Goal: Task Accomplishment & Management: Manage account settings

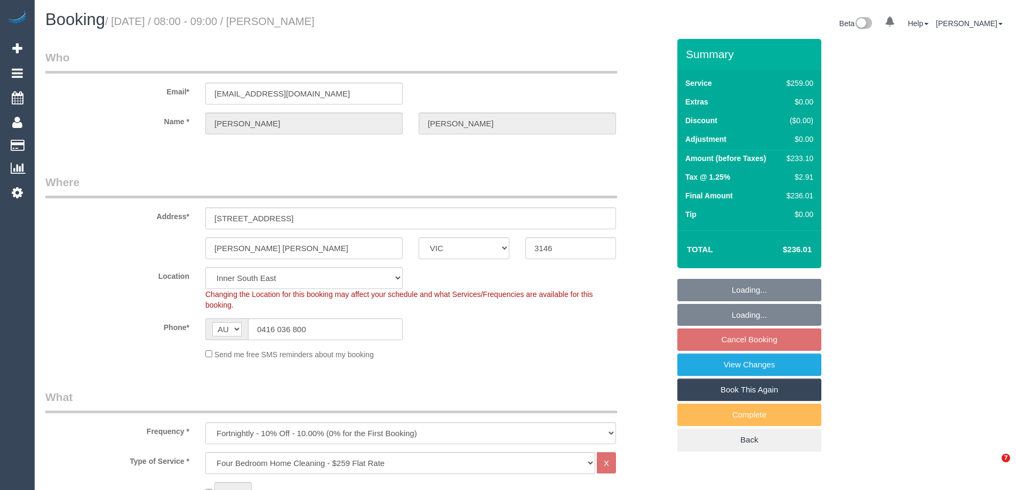
select select "VIC"
select select "number:29"
select select "number:14"
select select "number:19"
select select "number:22"
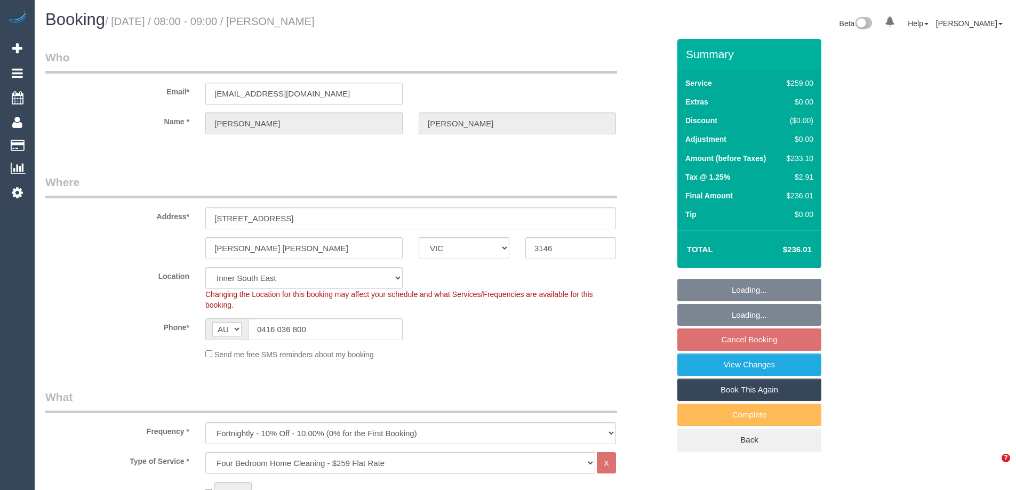
select select "number:34"
select select "number:11"
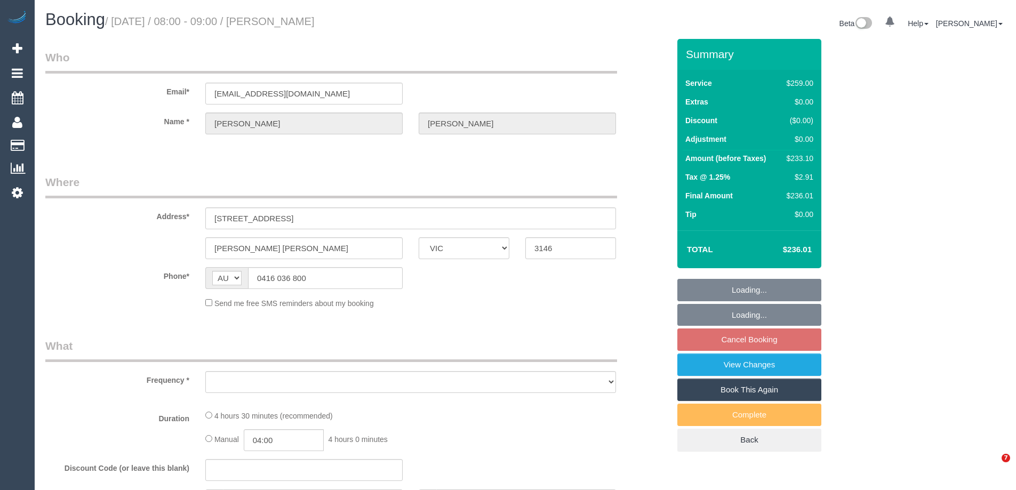
select select "VIC"
select select "object:597"
select select "string:stripe-pm_1Ip6zu2GScqysDRVjXOoimwA"
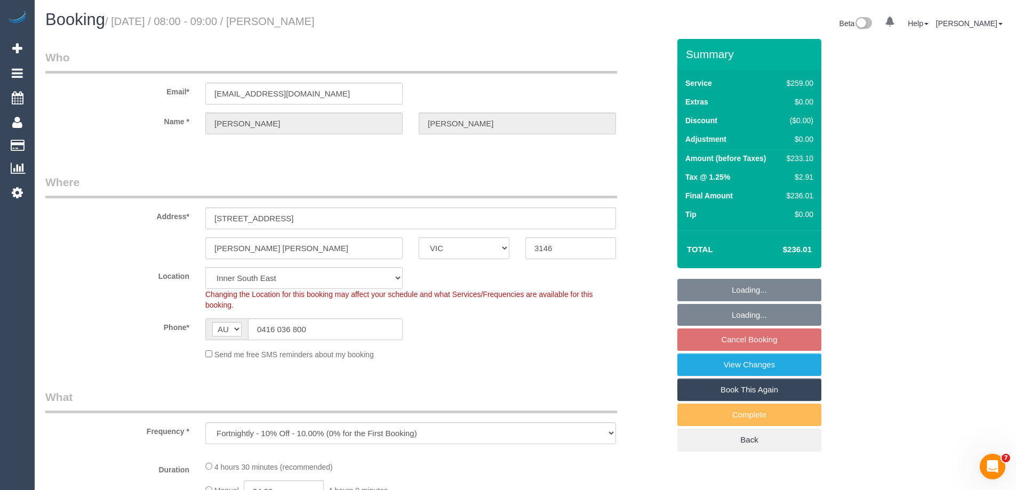
select select "object:604"
select select "number:29"
select select "number:14"
select select "number:19"
select select "number:22"
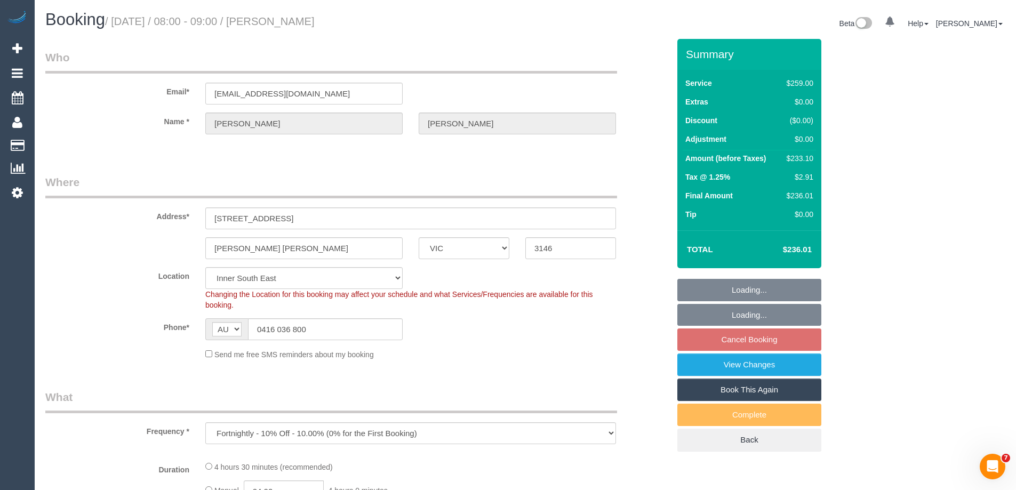
select select "number:34"
select select "number:11"
select select "VIC"
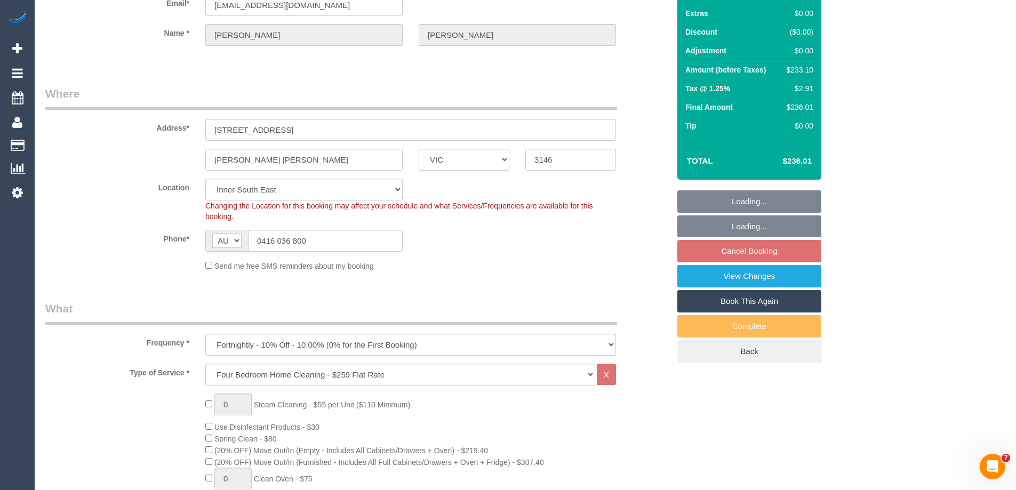
select select "object:852"
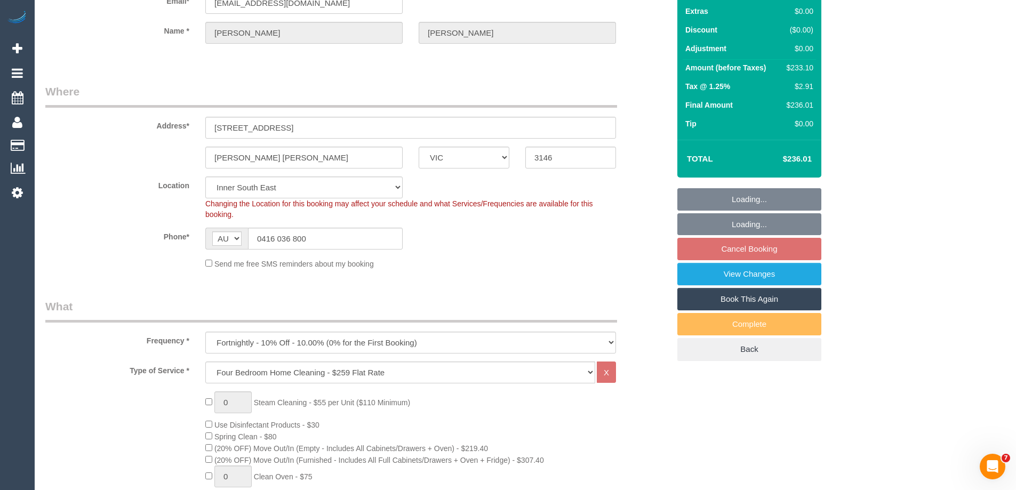
scroll to position [143, 0]
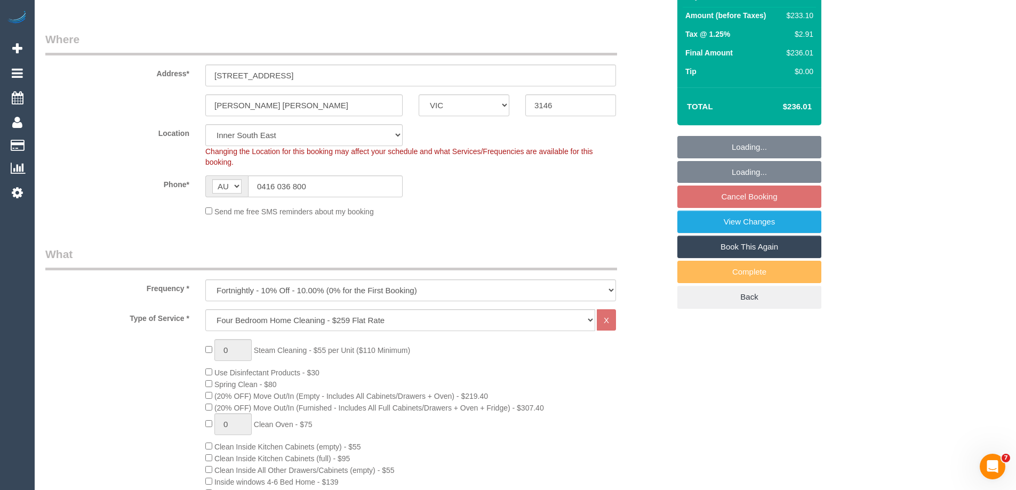
select select "string:stripe-pm_1Ip6zu2GScqysDRVjXOoimwA"
select select "number:29"
select select "number:14"
select select "number:19"
select select "number:22"
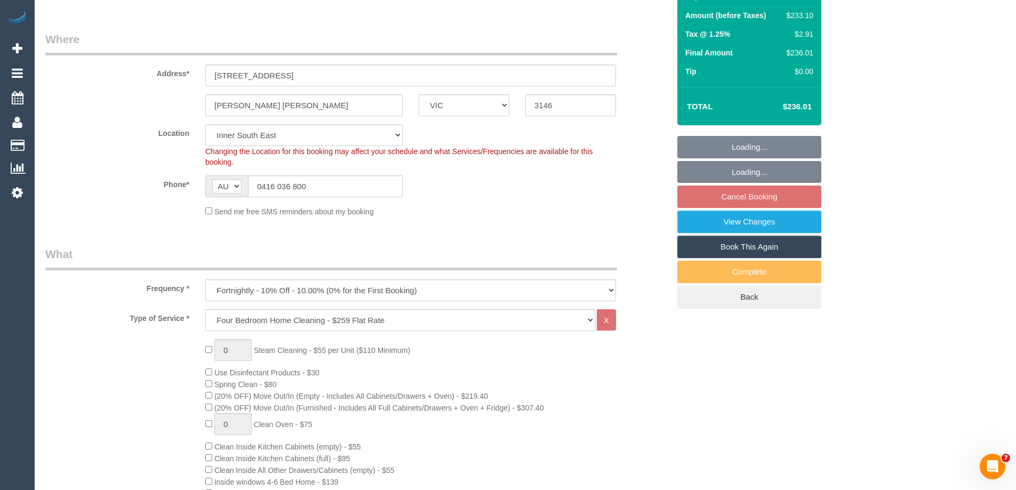
select select "number:34"
select select "number:11"
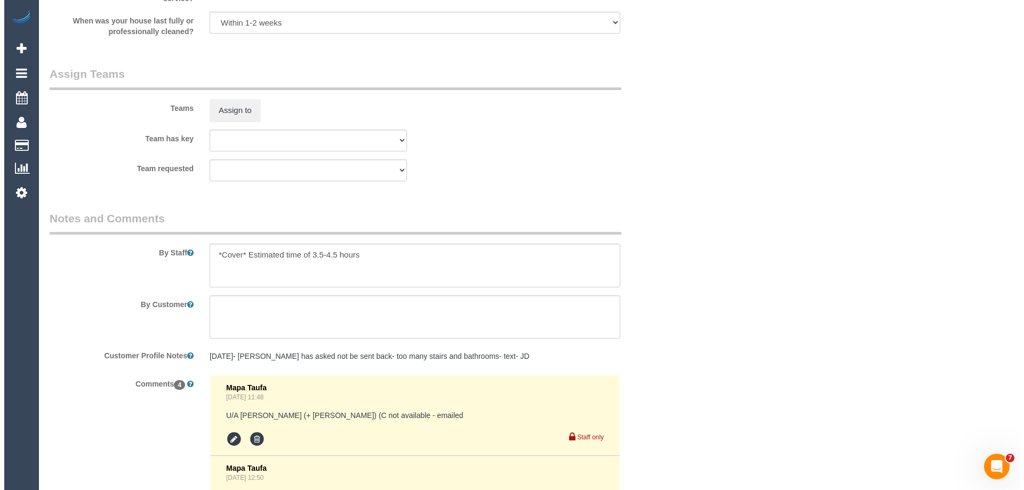
scroll to position [1707, 0]
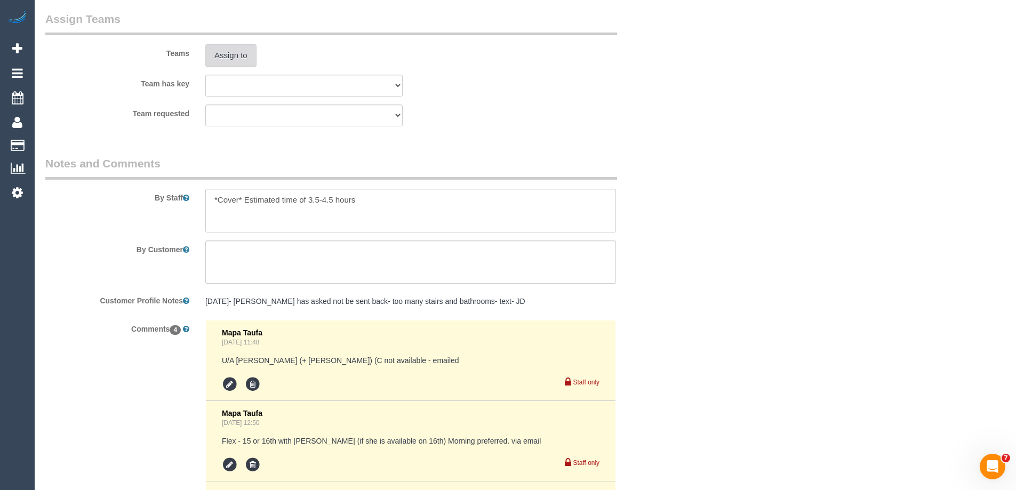
click at [229, 57] on button "Assign to" at bounding box center [230, 55] width 51 height 22
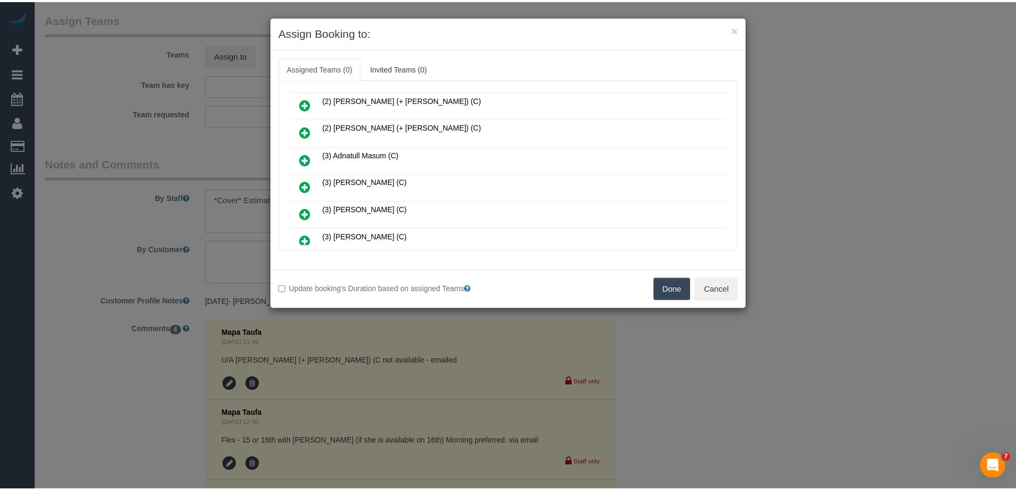
scroll to position [53, 0]
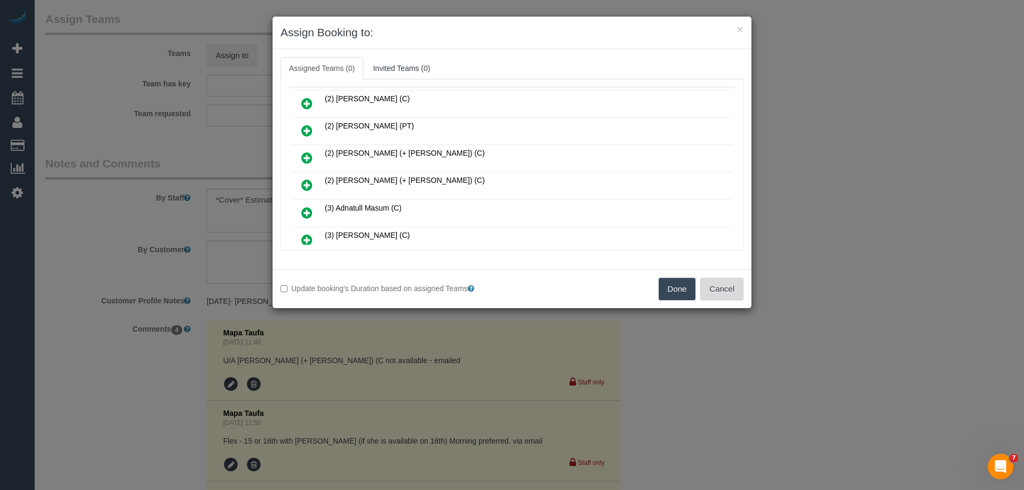
click at [717, 292] on button "Cancel" at bounding box center [721, 289] width 43 height 22
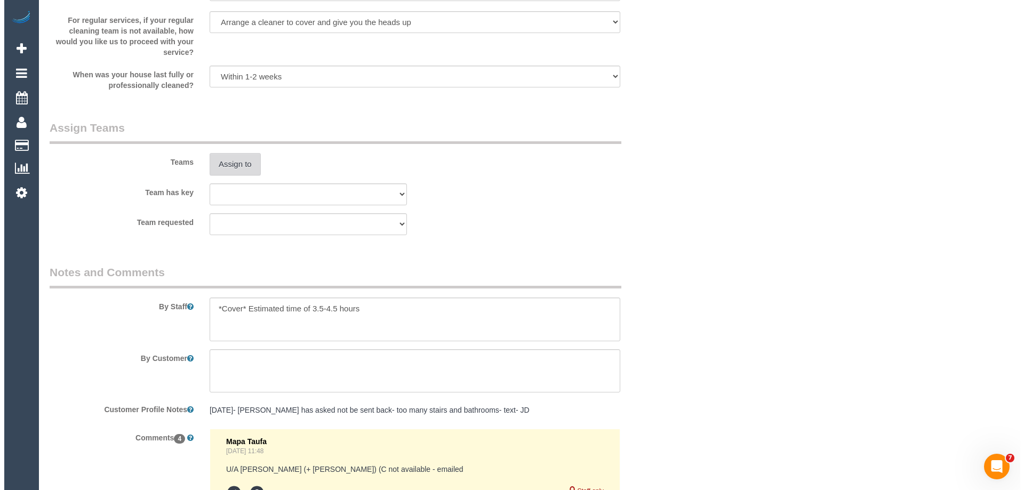
scroll to position [1707, 0]
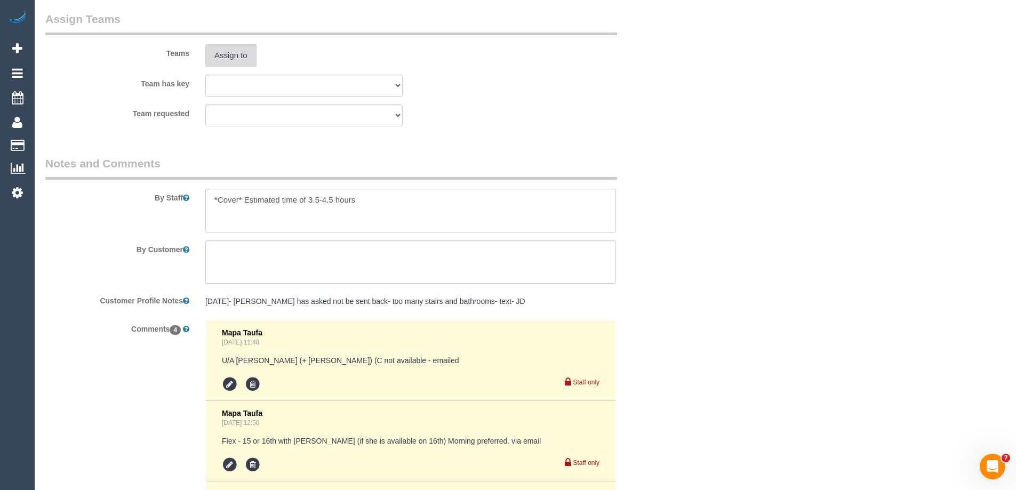
click at [227, 57] on button "Assign to" at bounding box center [230, 55] width 51 height 22
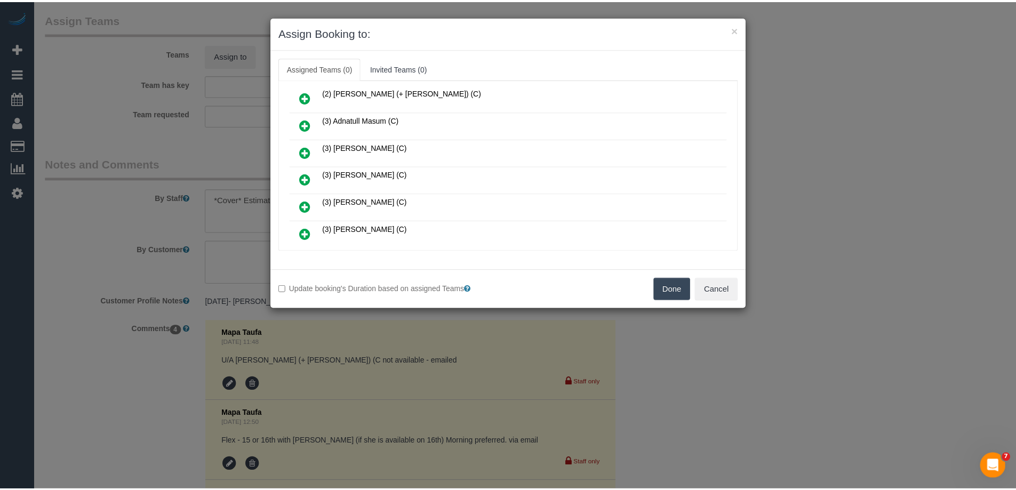
scroll to position [160, 0]
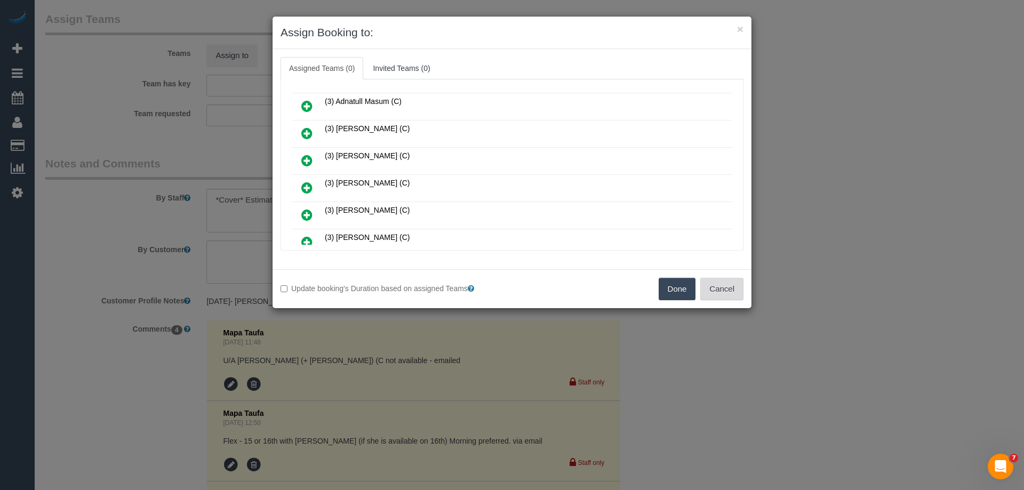
click at [734, 295] on button "Cancel" at bounding box center [721, 289] width 43 height 22
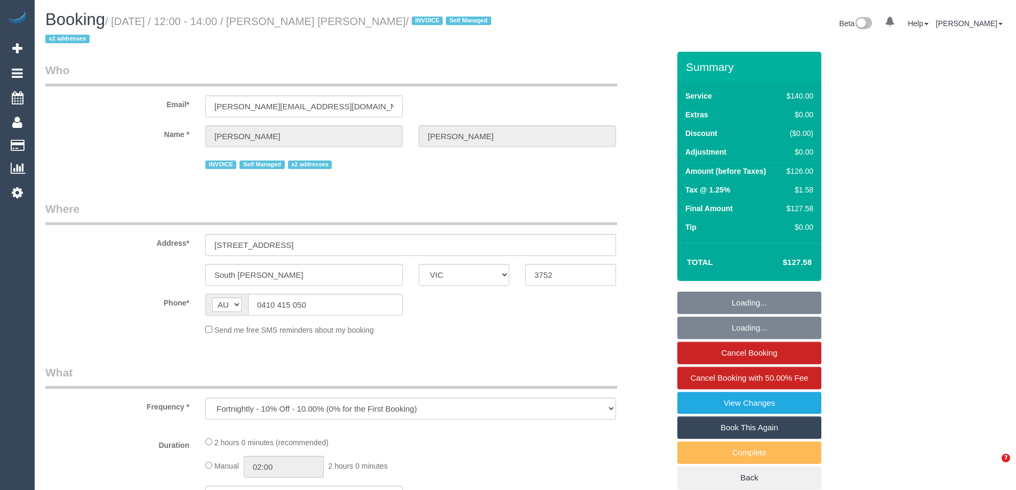
select select "VIC"
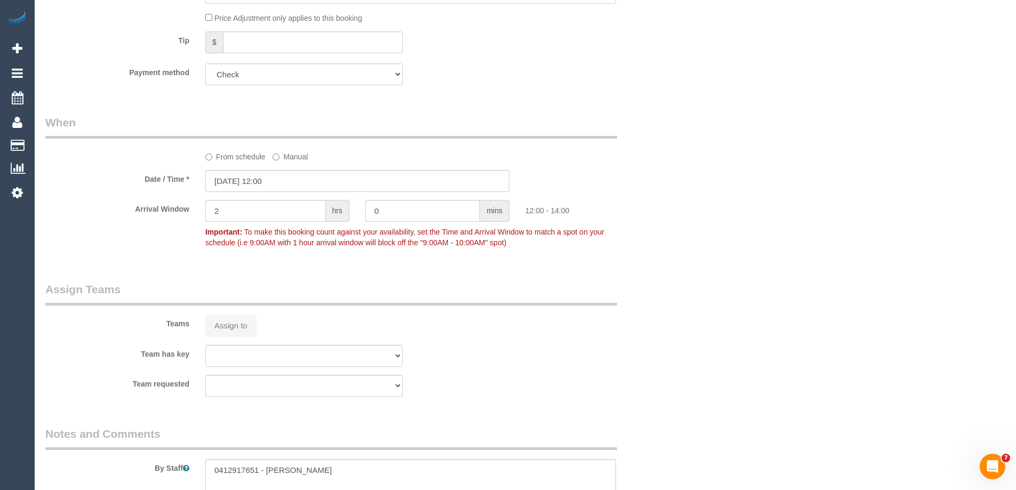
select select "object:1266"
select select "number:27"
select select "number:14"
select select "number:19"
select select "number:36"
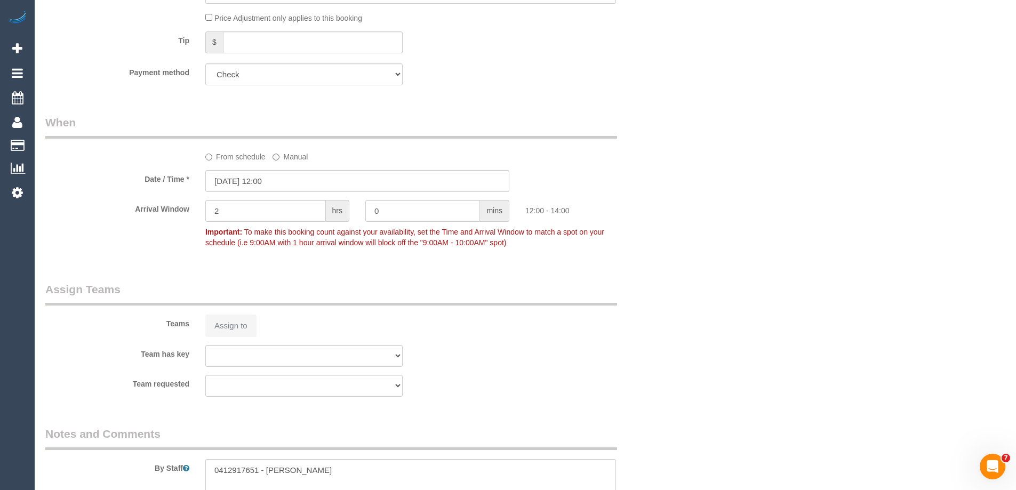
select select "number:33"
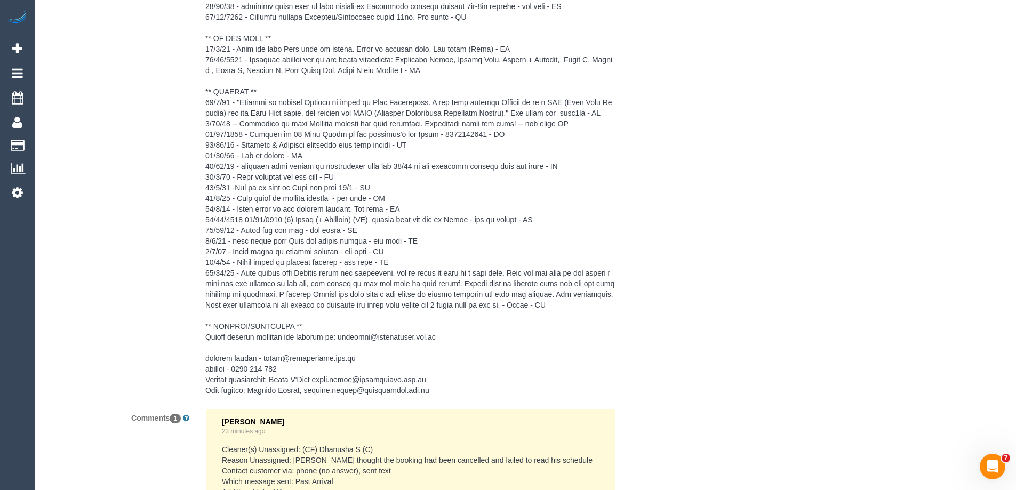
scroll to position [2380, 0]
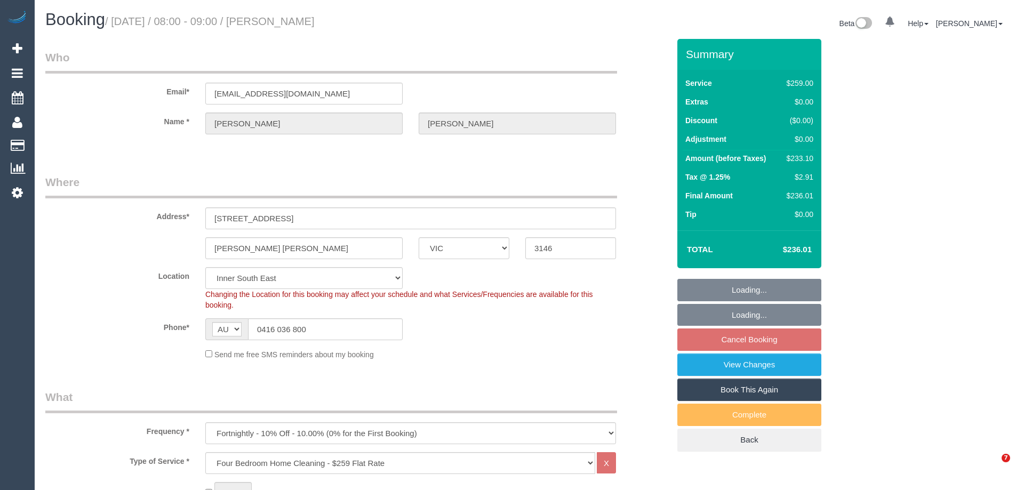
select select "VIC"
select select "object:866"
select select "string:stripe-pm_1Ip6zu2GScqysDRVjXOoimwA"
select select "number:29"
select select "number:14"
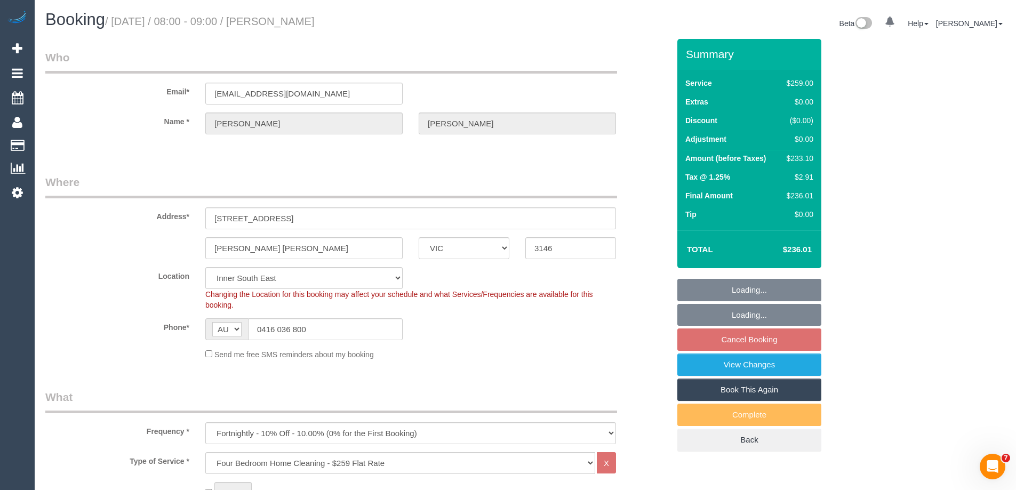
select select "number:19"
select select "number:22"
select select "number:34"
select select "number:11"
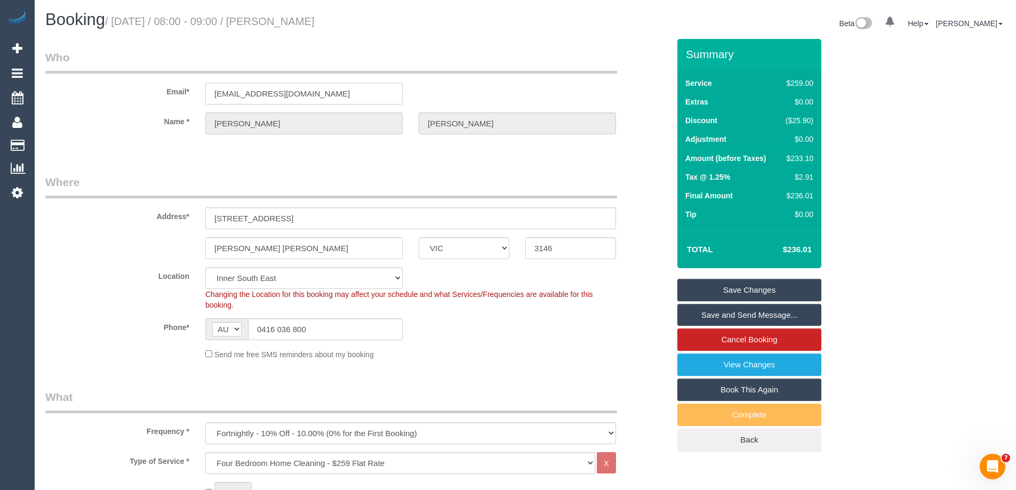
drag, startPoint x: 352, startPoint y: 91, endPoint x: 38, endPoint y: 89, distance: 313.1
click at [38, 89] on div "Email* kendallpatto@hotmail.com" at bounding box center [357, 77] width 640 height 55
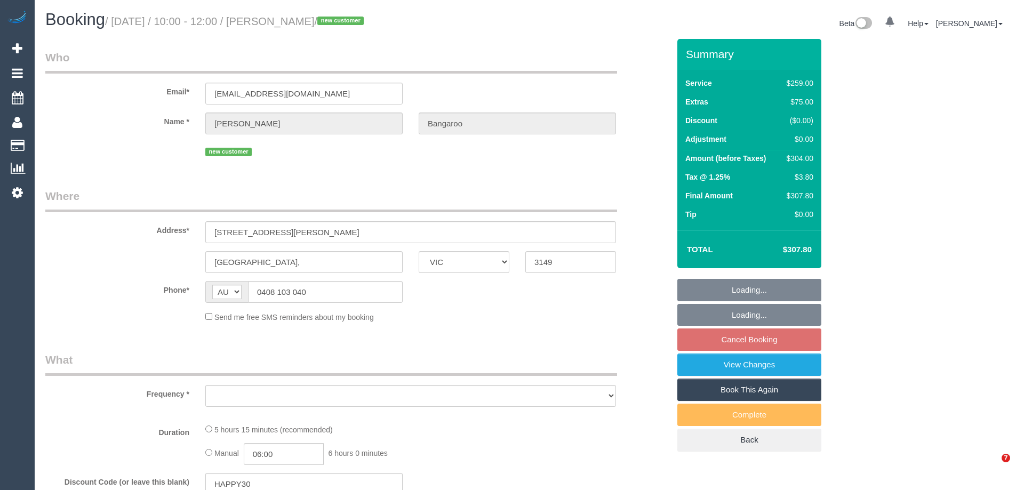
select select "VIC"
select select "string:stripe-pm_1SAigO2GScqysDRVgF7sut8K"
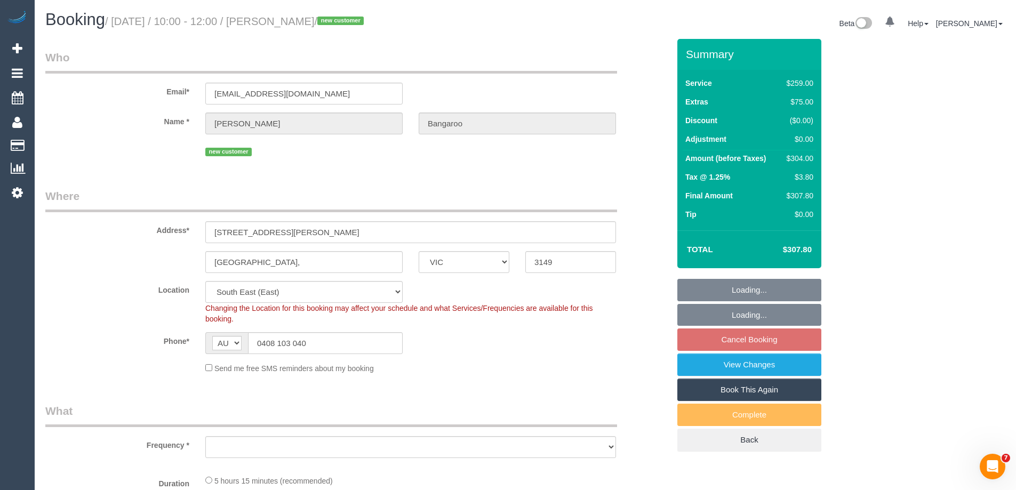
select select "object:1355"
select select "number:28"
select select "number:14"
select select "number:19"
select select "spot1"
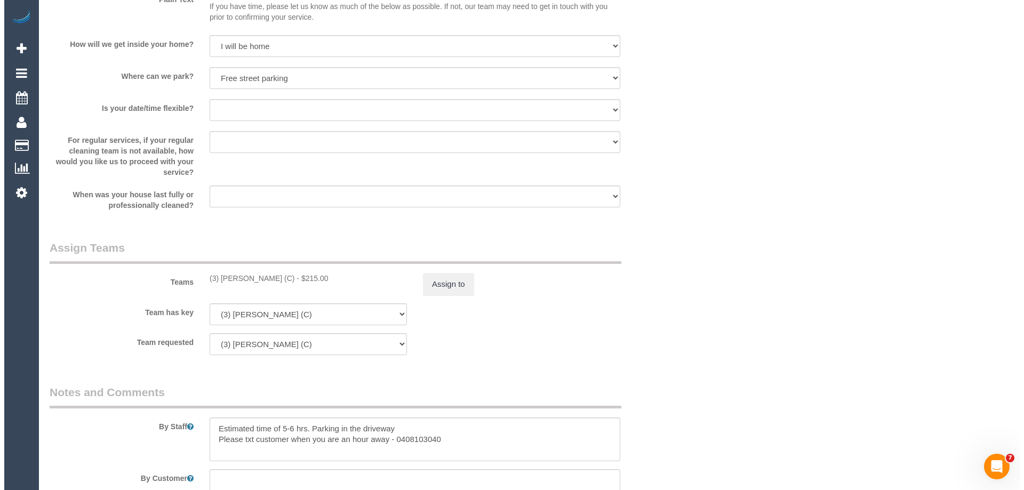
scroll to position [1440, 0]
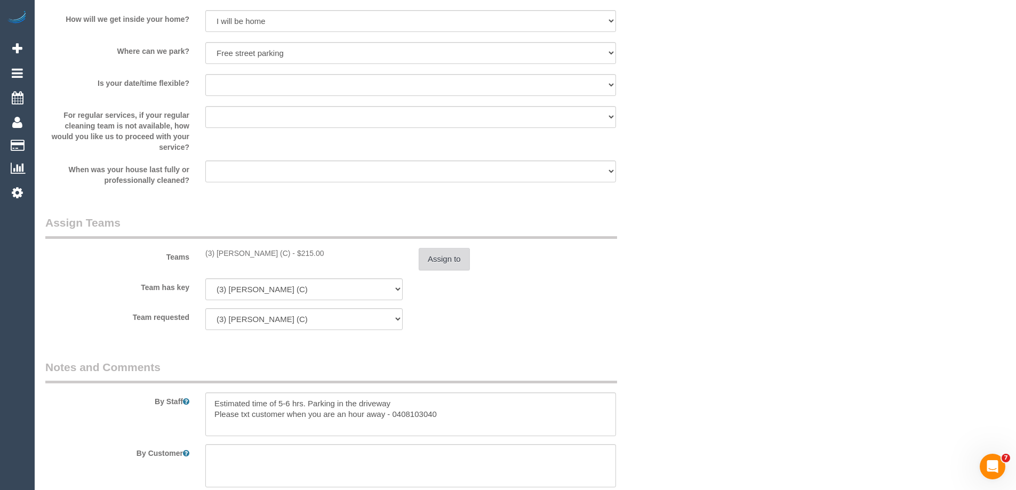
click at [452, 261] on button "Assign to" at bounding box center [444, 259] width 51 height 22
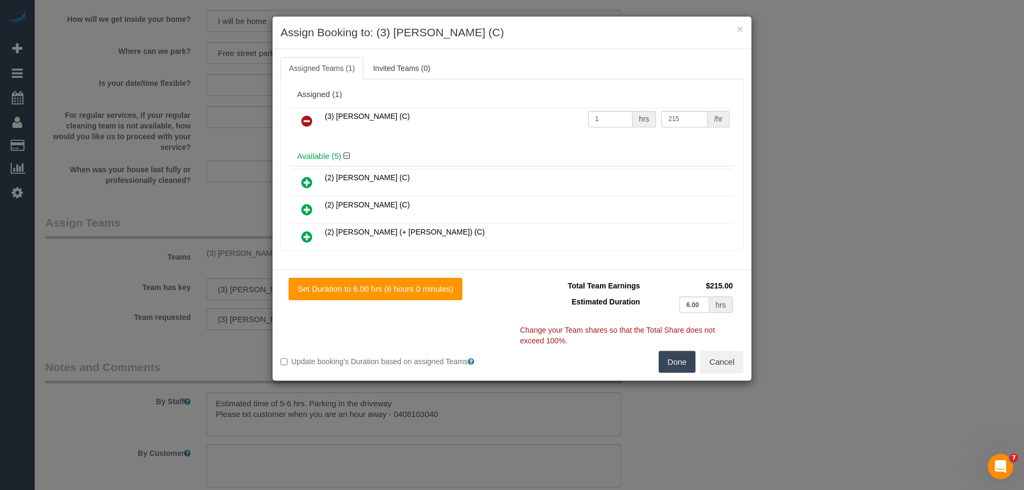
click at [302, 121] on icon at bounding box center [306, 121] width 11 height 13
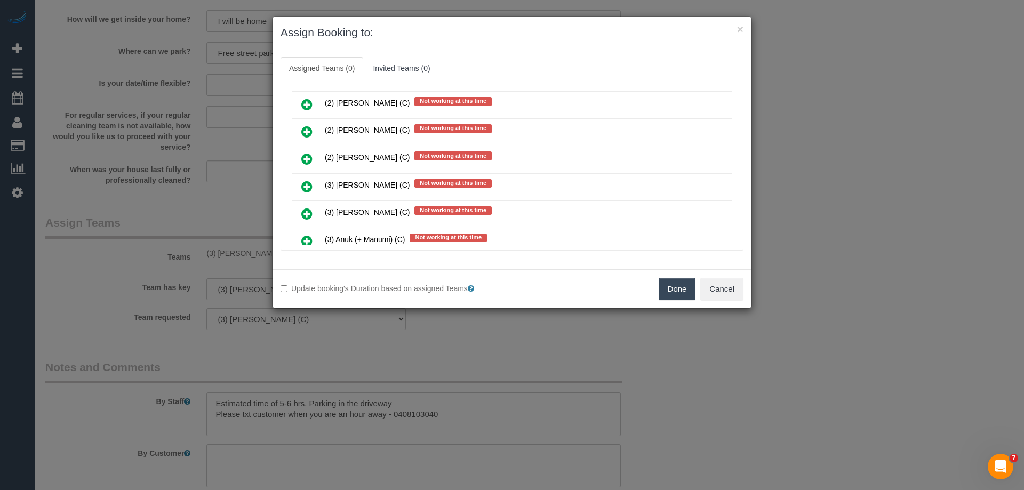
scroll to position [587, 0]
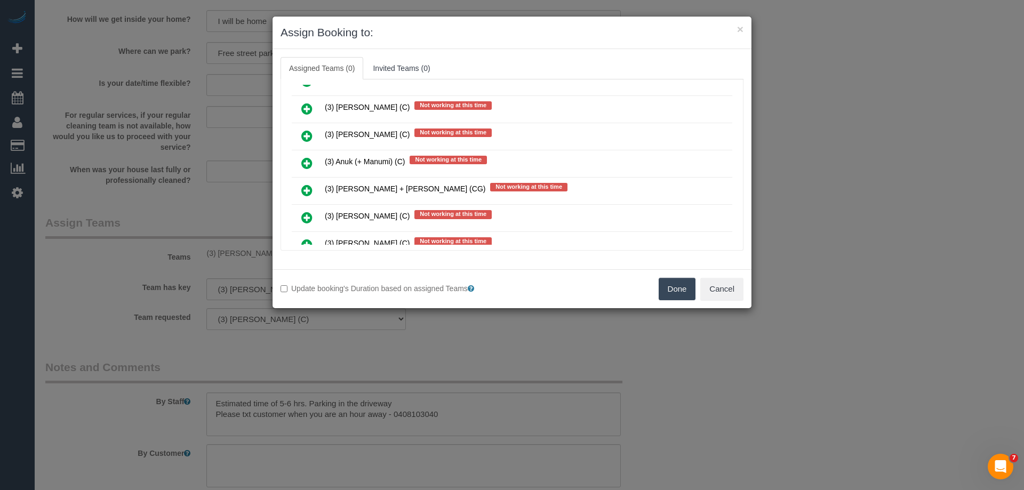
click at [308, 215] on icon at bounding box center [306, 217] width 11 height 13
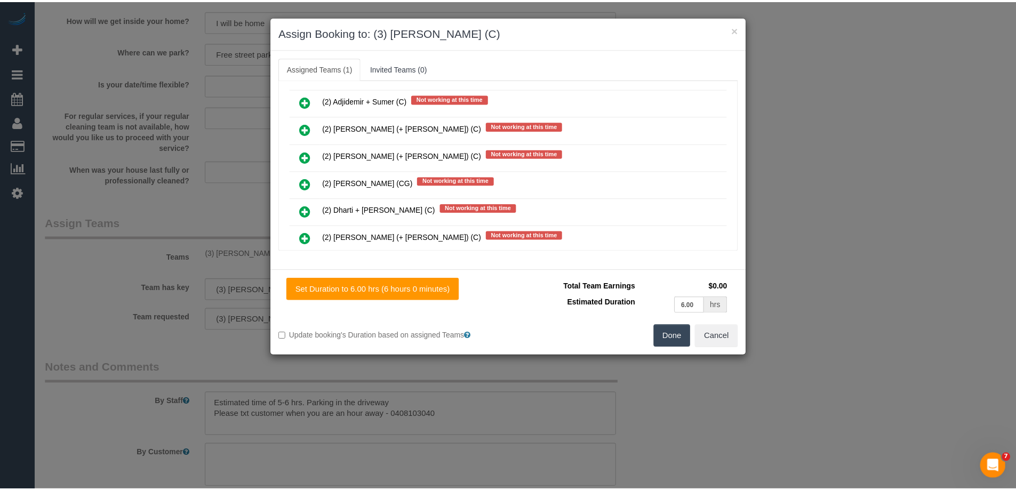
scroll to position [0, 0]
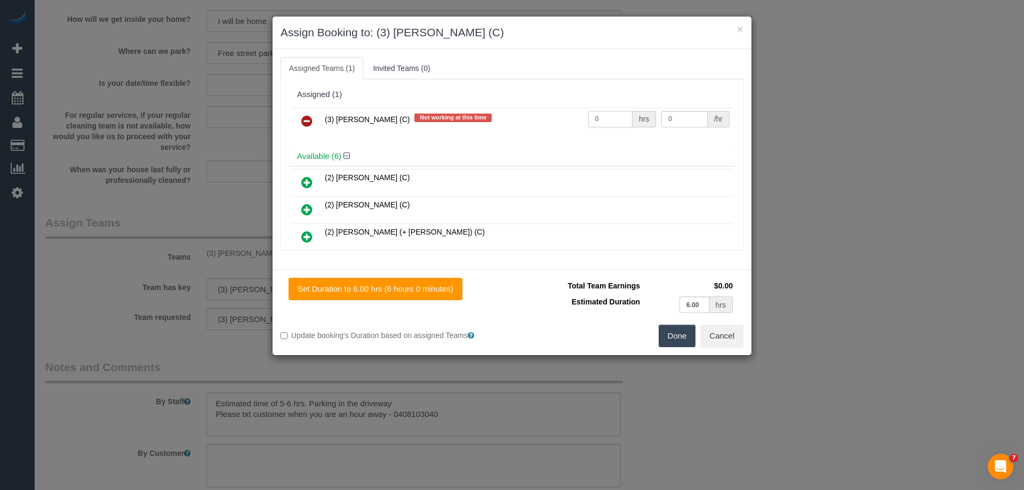
drag, startPoint x: 608, startPoint y: 120, endPoint x: 534, endPoint y: 116, distance: 74.3
click at [535, 116] on tr "(3) Beatrice Dumbuya (C) Not working at this time 0 hrs 0 /hr" at bounding box center [512, 121] width 441 height 27
type input "1"
drag, startPoint x: 681, startPoint y: 120, endPoint x: 627, endPoint y: 115, distance: 54.1
click at [627, 115] on tr "(3) Beatrice Dumbuya (C) Not working at this time 1 hrs 0 /hr" at bounding box center [512, 121] width 441 height 27
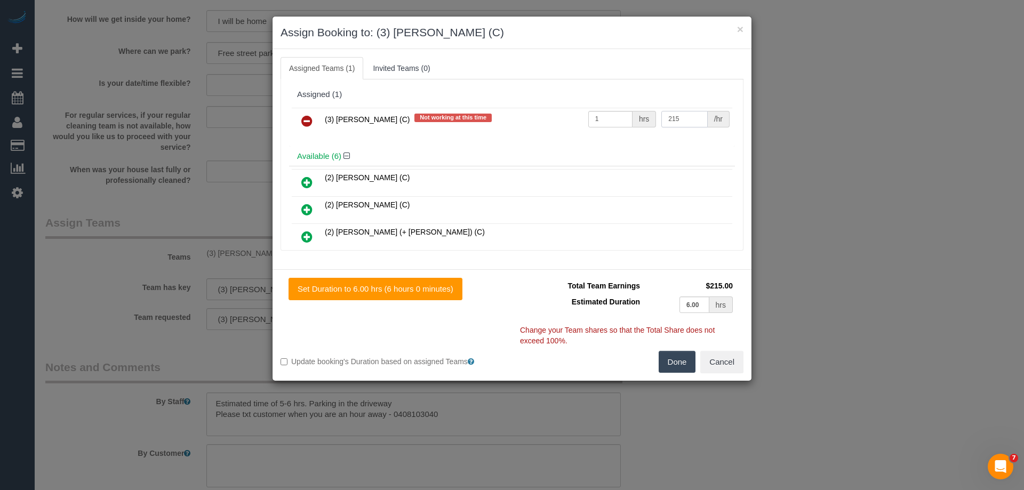
type input "215"
click at [661, 356] on button "Done" at bounding box center [677, 362] width 37 height 22
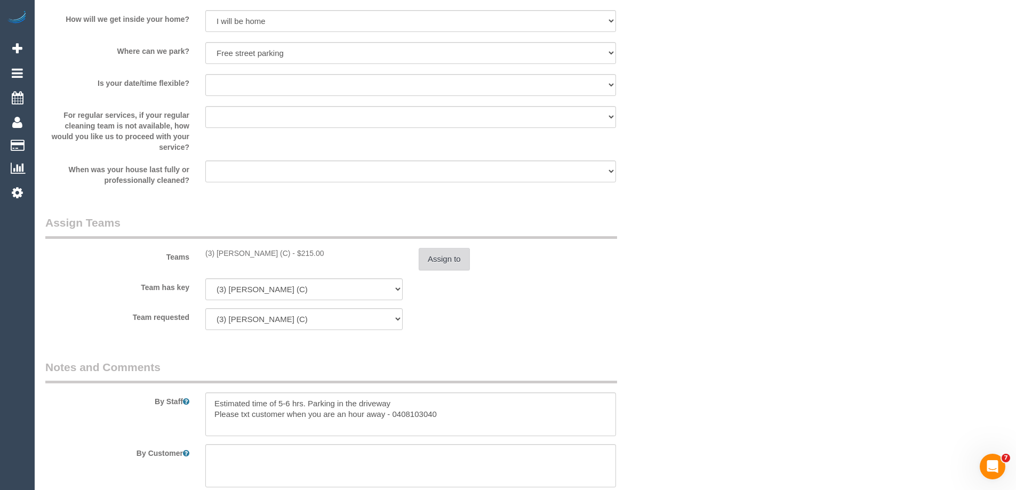
scroll to position [1596, 0]
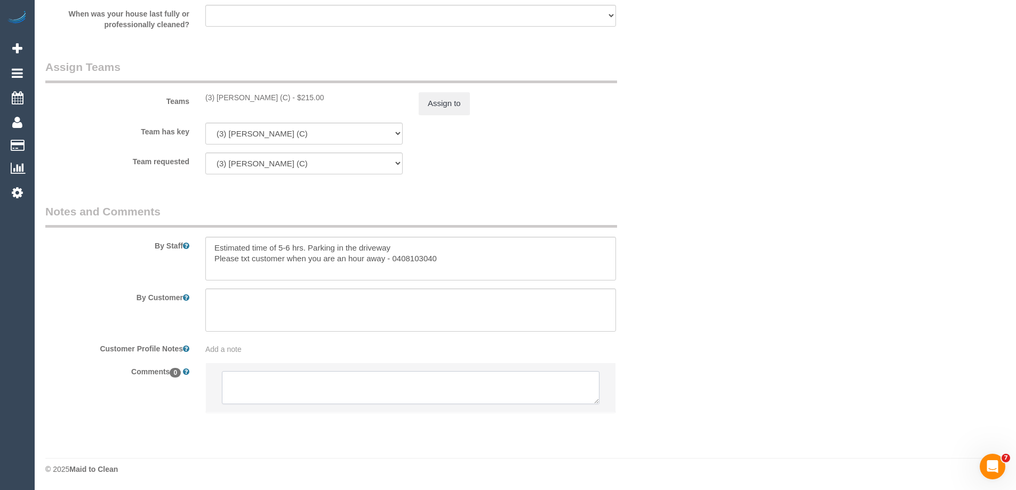
click at [253, 385] on textarea at bounding box center [411, 387] width 378 height 33
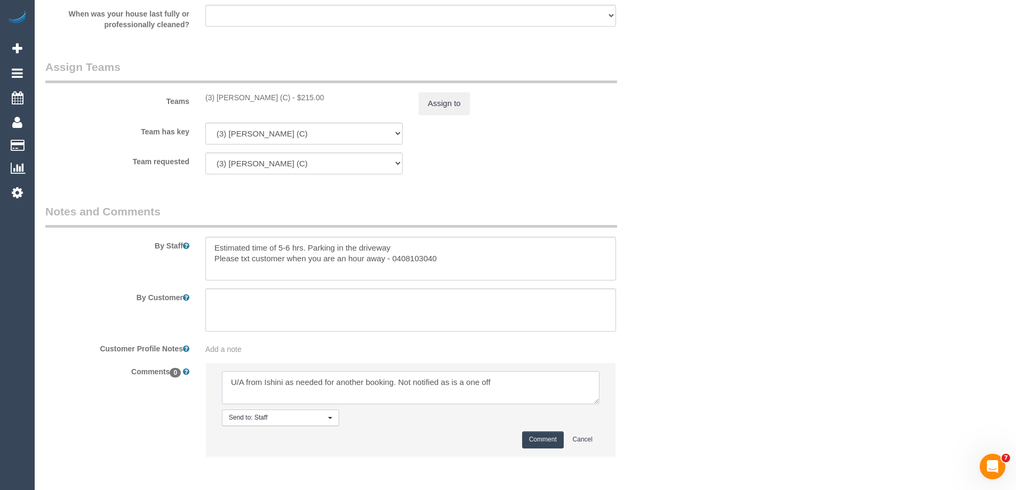
type textarea "U/A from Ishini as needed for another booking. Not notified as is a one off"
click at [538, 437] on button "Comment" at bounding box center [543, 440] width 42 height 17
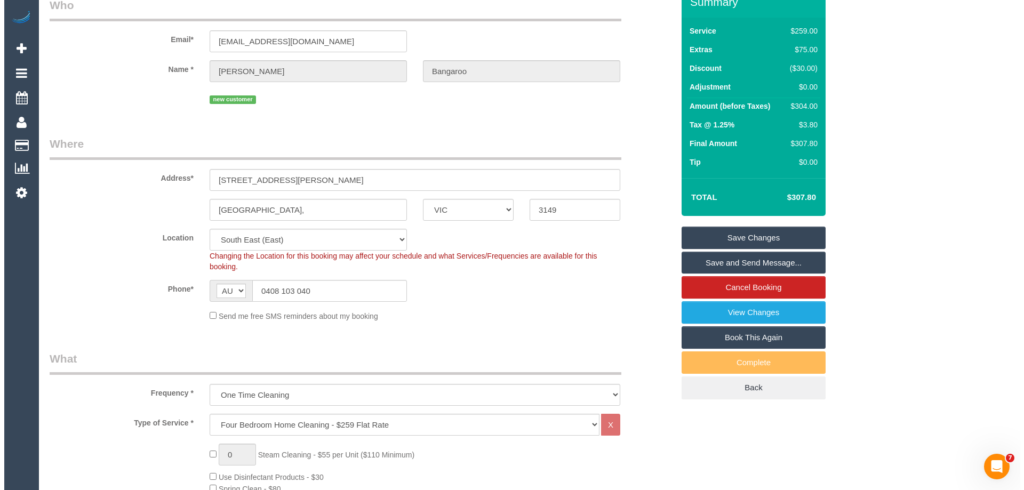
scroll to position [0, 0]
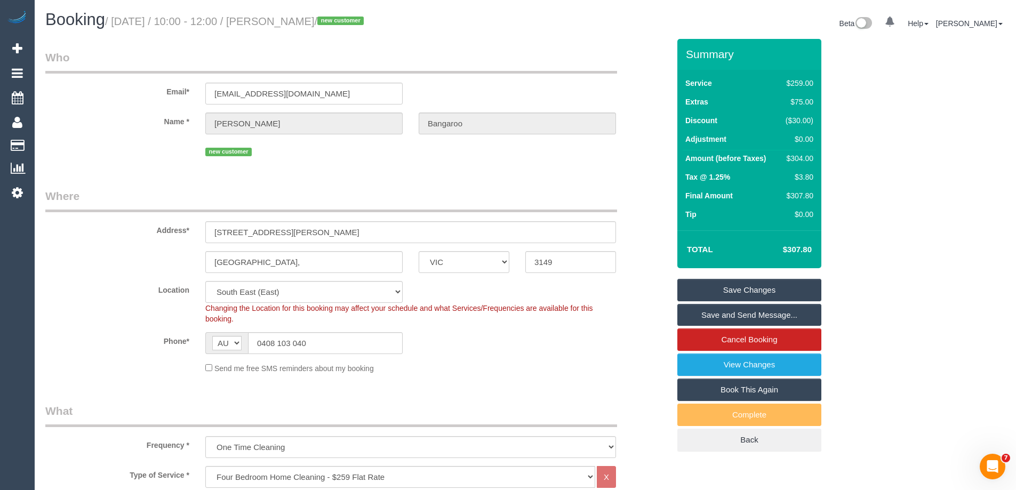
drag, startPoint x: 358, startPoint y: 22, endPoint x: 283, endPoint y: 28, distance: 75.4
click at [283, 28] on h1 "Booking / October 16, 2025 / 10:00 - 12:00 / Praba Bangaroo / new customer" at bounding box center [281, 20] width 472 height 18
copy small "Praba Bangaroo"
click at [729, 288] on link "Save Changes" at bounding box center [749, 290] width 144 height 22
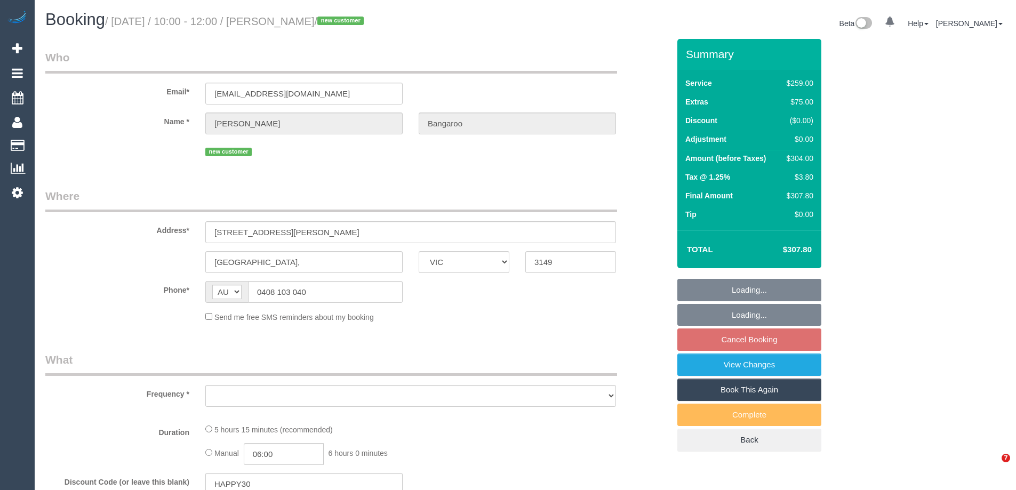
select select "VIC"
select select "object:558"
select select "string:stripe-pm_1SAigO2GScqysDRVgF7sut8K"
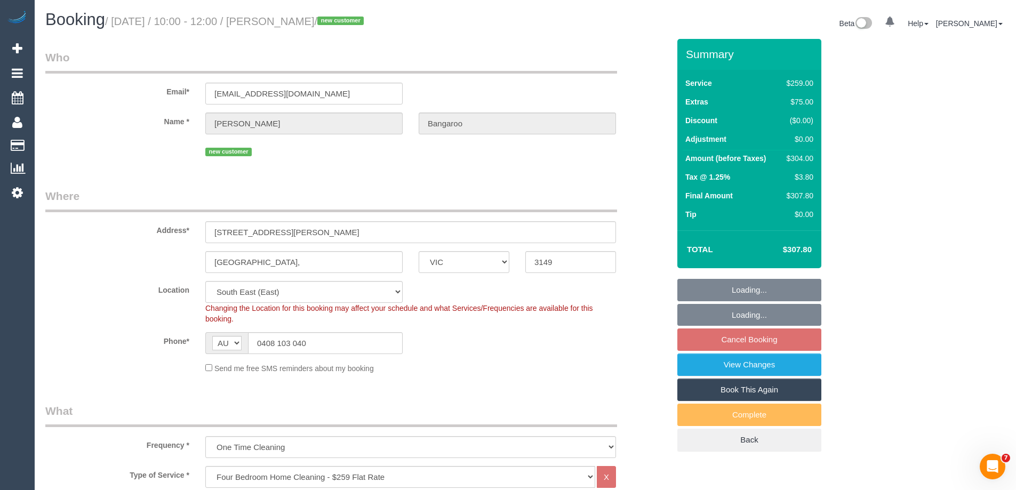
select select "object:1376"
select select "spot1"
select select "number:28"
select select "number:14"
select select "number:19"
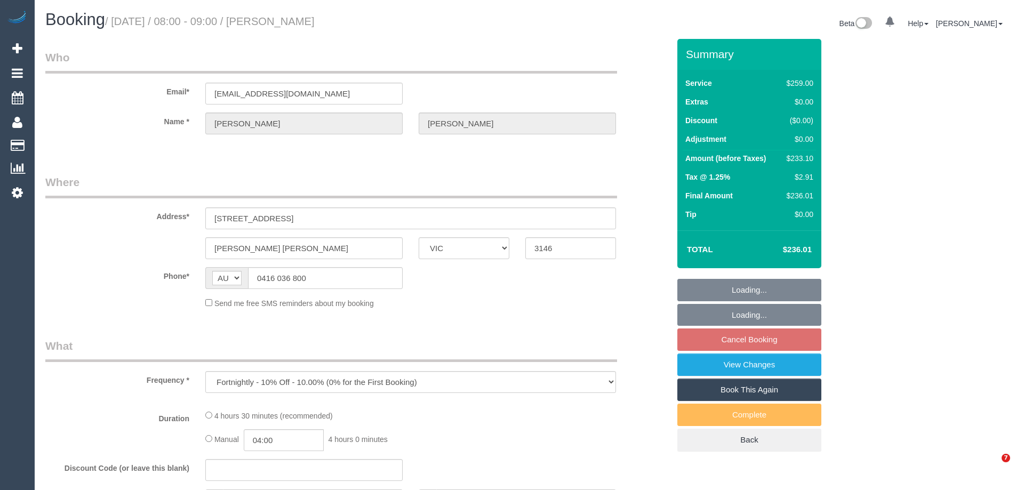
select select "VIC"
select select "string:stripe-pm_1Ip6zu2GScqysDRVjXOoimwA"
select select "number:29"
select select "number:14"
select select "number:19"
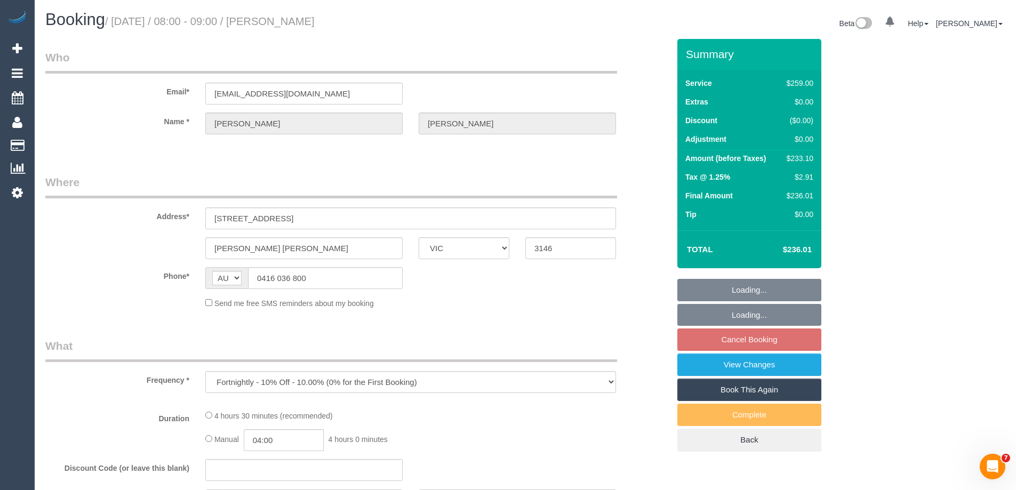
select select "number:22"
select select "number:34"
select select "number:11"
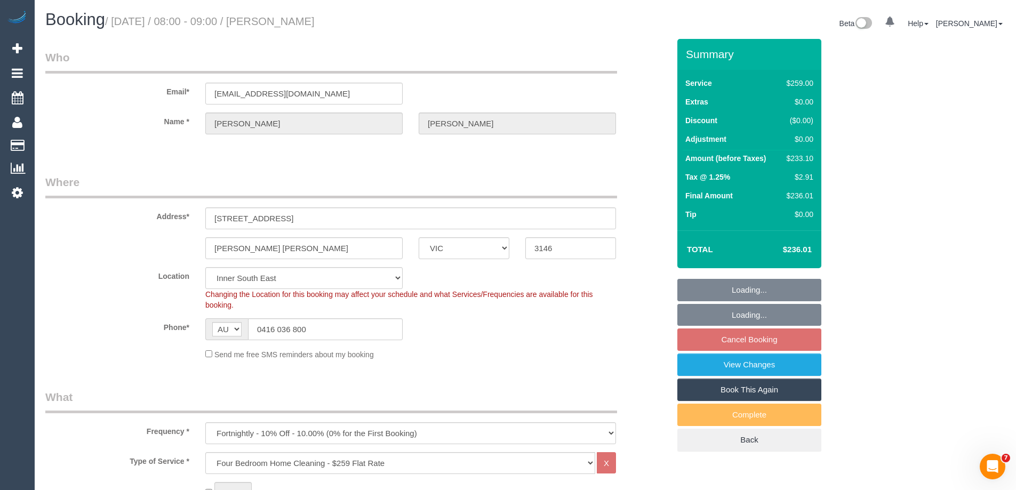
select select "object:866"
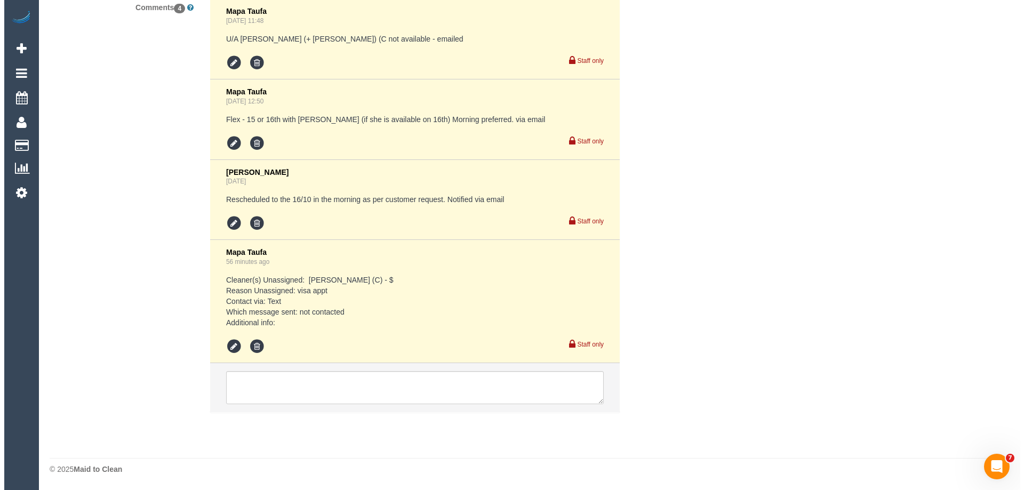
scroll to position [1655, 0]
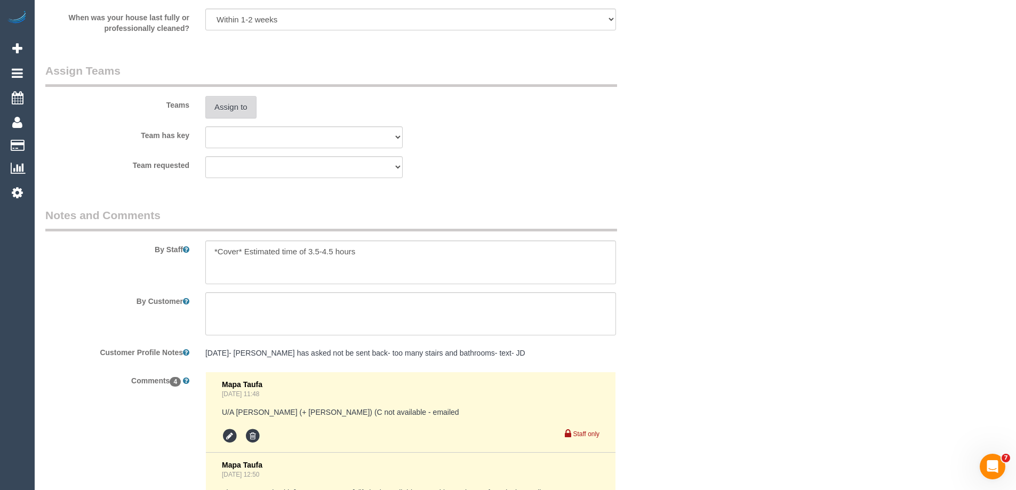
click at [233, 108] on button "Assign to" at bounding box center [230, 107] width 51 height 22
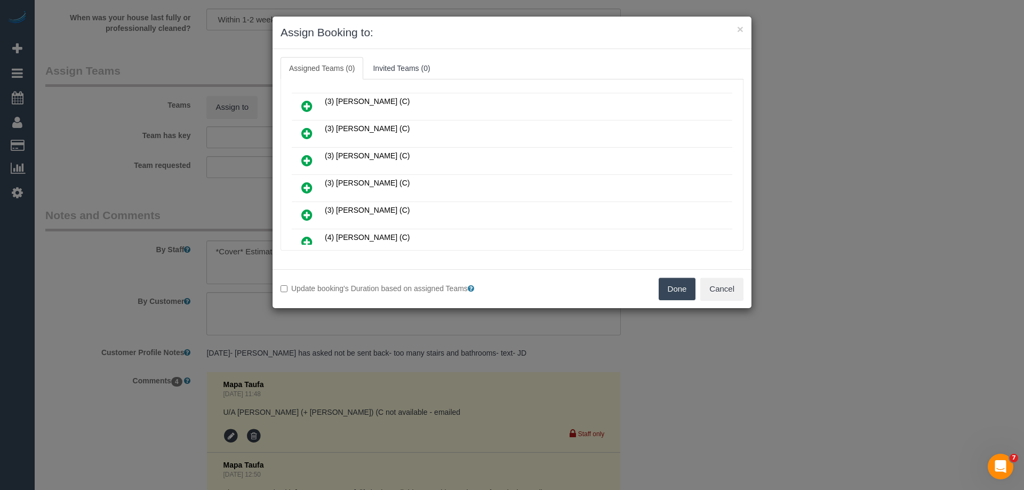
scroll to position [213, 0]
click at [309, 131] on icon at bounding box center [306, 134] width 11 height 13
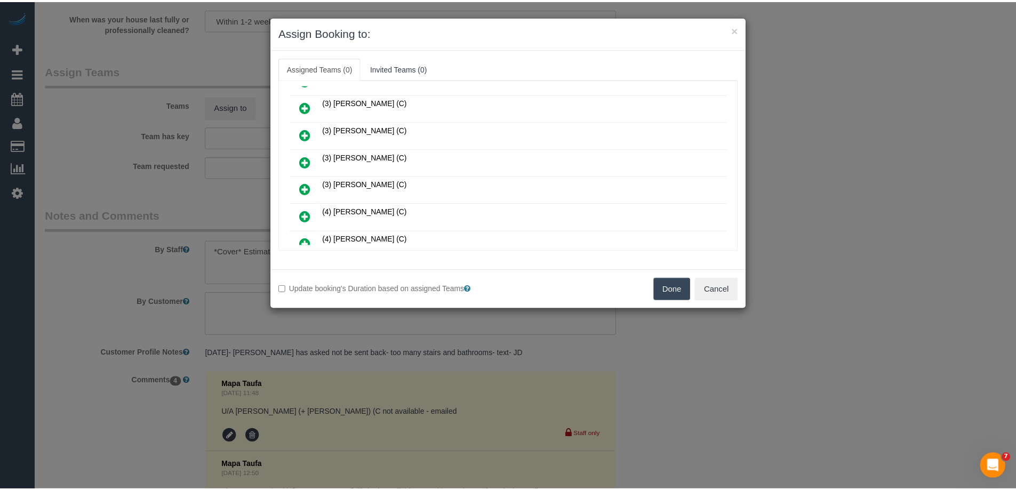
scroll to position [239, 0]
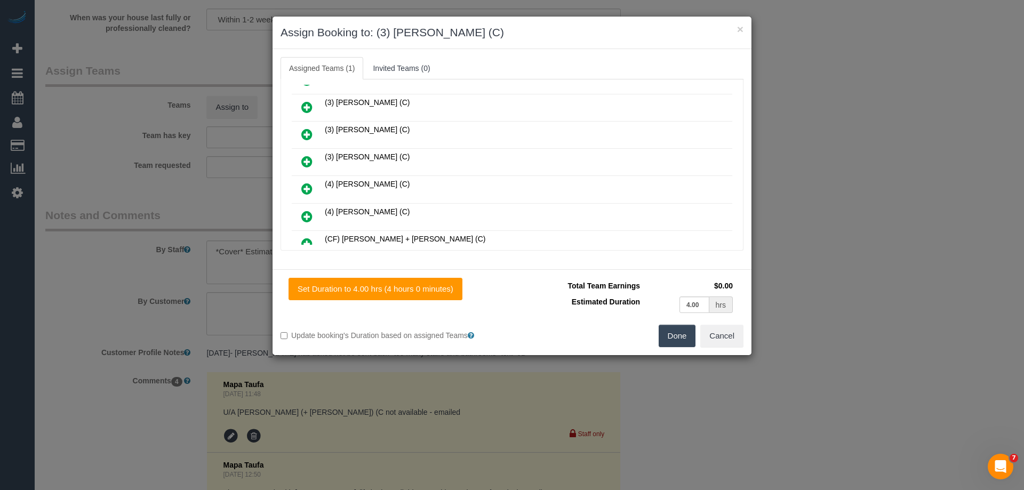
click at [680, 322] on div "Total Team Earnings $0.00 Estimated Duration 4.00 hrs Warning: The Company shar…" at bounding box center [628, 301] width 232 height 47
click at [679, 333] on button "Done" at bounding box center [677, 336] width 37 height 22
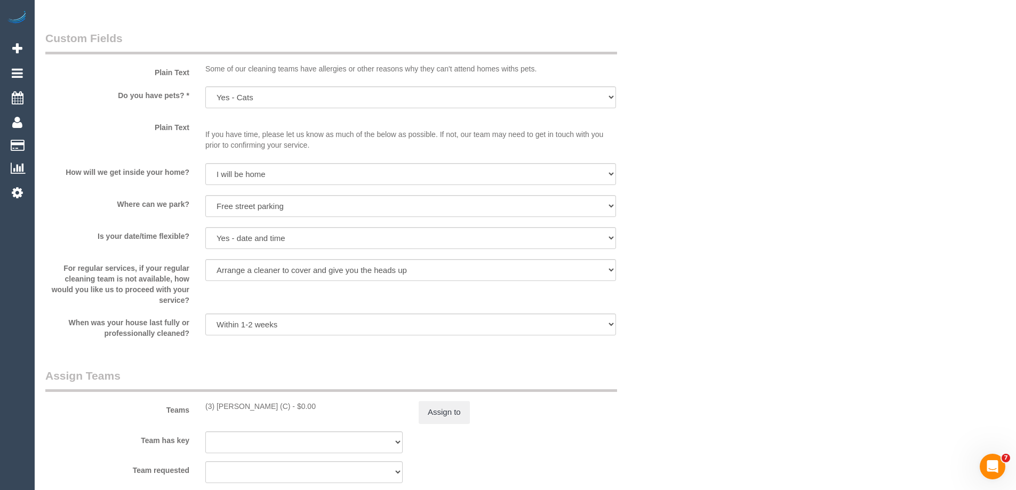
scroll to position [1494, 0]
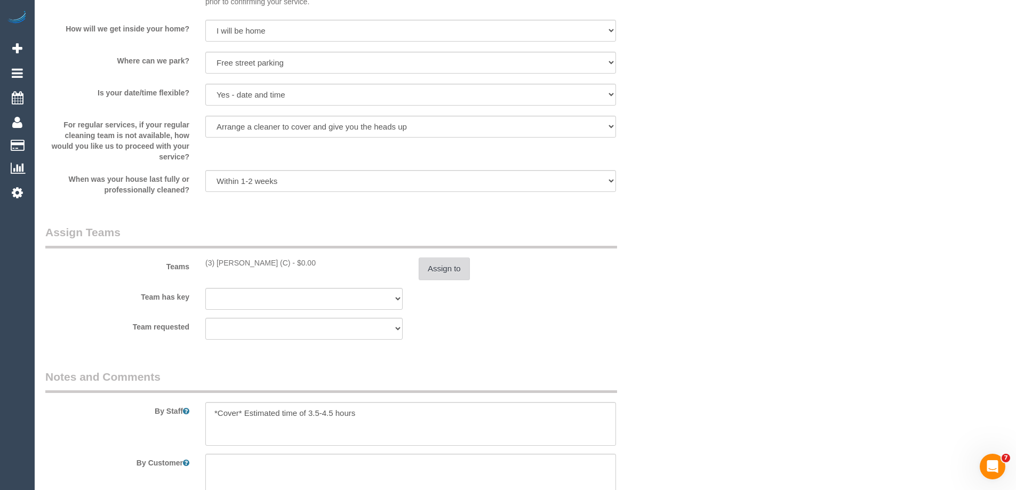
click at [429, 274] on button "Assign to" at bounding box center [444, 269] width 51 height 22
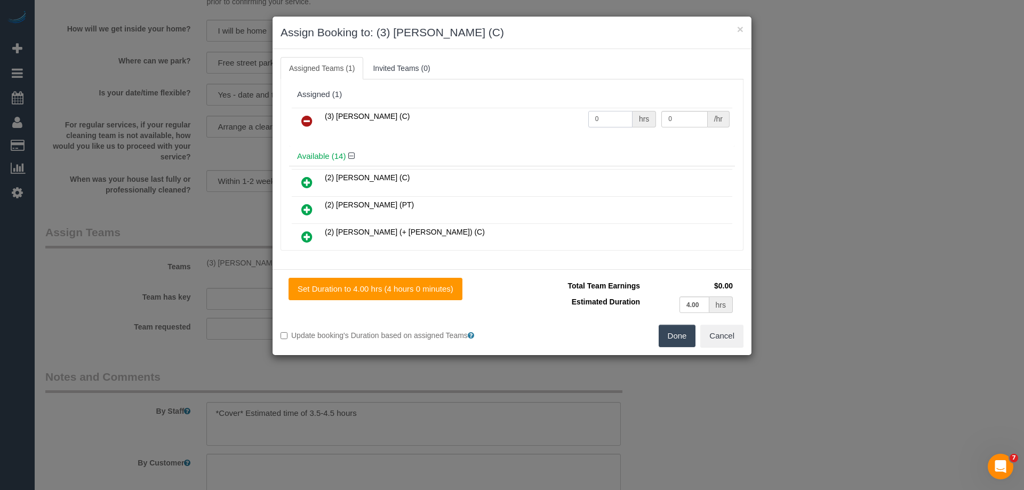
drag, startPoint x: 612, startPoint y: 119, endPoint x: 509, endPoint y: 123, distance: 103.0
click at [509, 123] on tr "(3) Ishini De Silva (C) 0 hrs 0 /hr" at bounding box center [512, 121] width 441 height 27
type input "1"
drag, startPoint x: 691, startPoint y: 123, endPoint x: 617, endPoint y: 120, distance: 74.7
click at [617, 120] on tr "(3) Ishini De Silva (C) 1 hrs 0 /hr" at bounding box center [512, 121] width 441 height 27
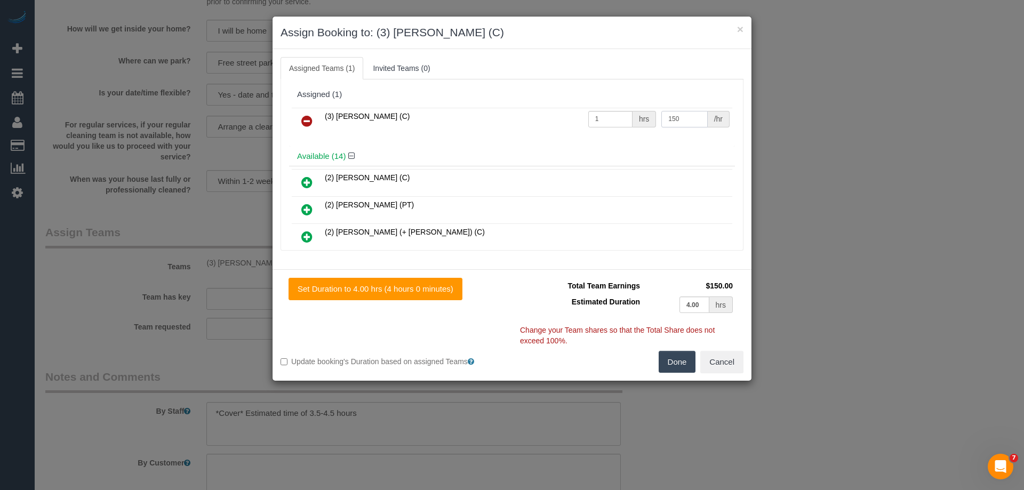
type input "150"
click at [686, 371] on button "Done" at bounding box center [677, 362] width 37 height 22
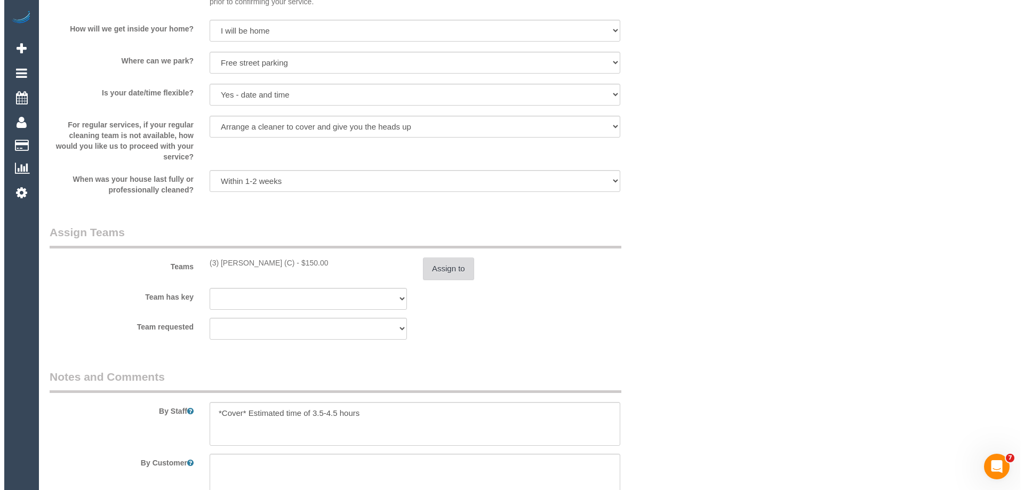
scroll to position [0, 0]
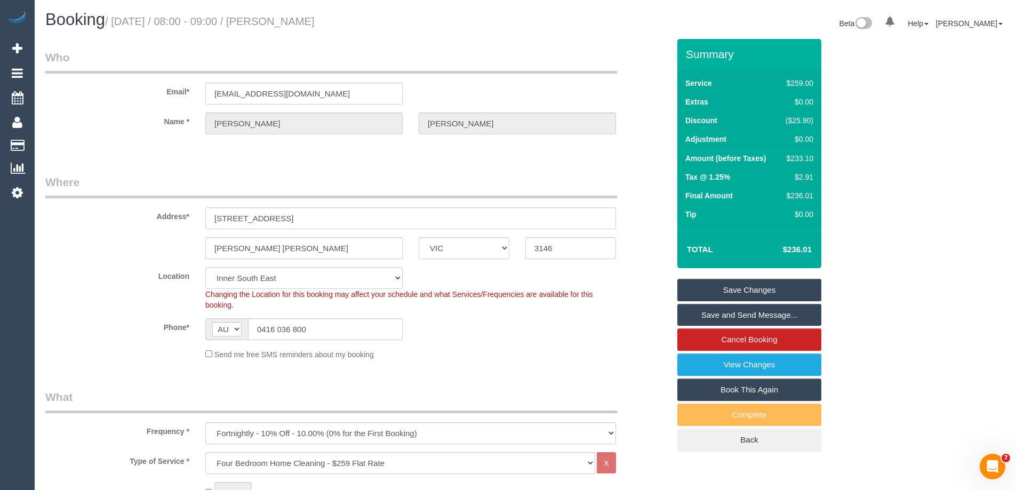
drag, startPoint x: 379, startPoint y: 15, endPoint x: 282, endPoint y: 13, distance: 97.7
click at [282, 13] on h1 "Booking / October 16, 2025 / 08:00 - 09:00 / Kendall Patterson" at bounding box center [281, 20] width 472 height 18
copy small "Kendall Patterson"
click at [701, 293] on link "Save Changes" at bounding box center [749, 290] width 144 height 22
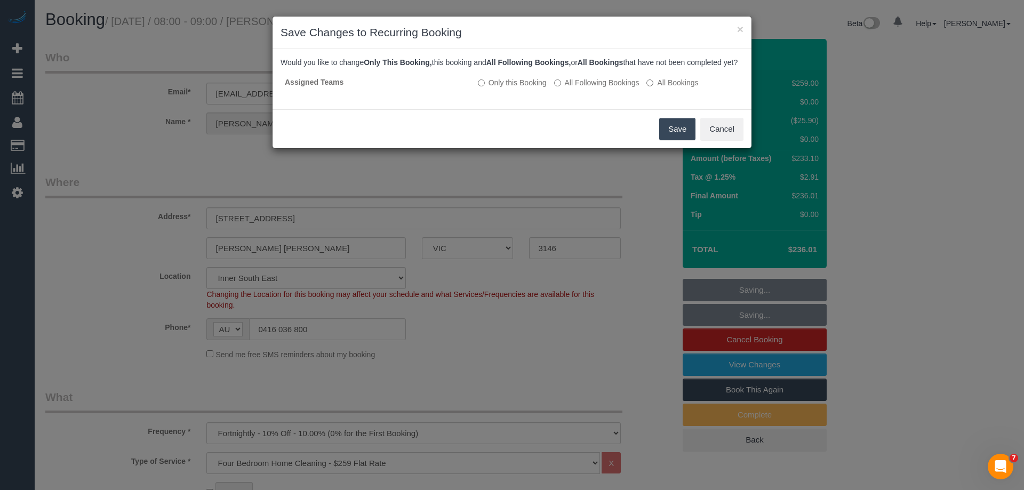
click at [681, 136] on button "Save" at bounding box center [677, 129] width 36 height 22
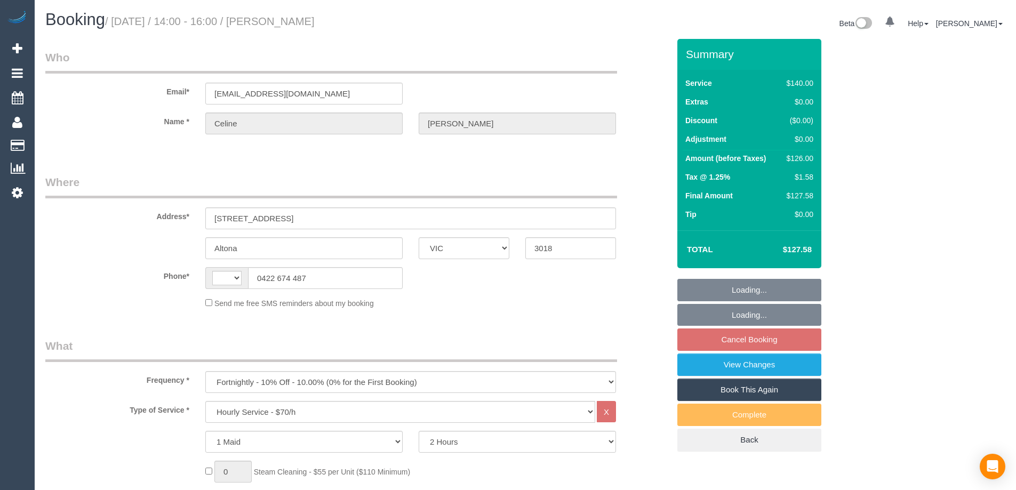
select select "VIC"
select select "string:AU"
select select "string:stripe-pm_1P4Hxx2GScqysDRVdA4QlOyX"
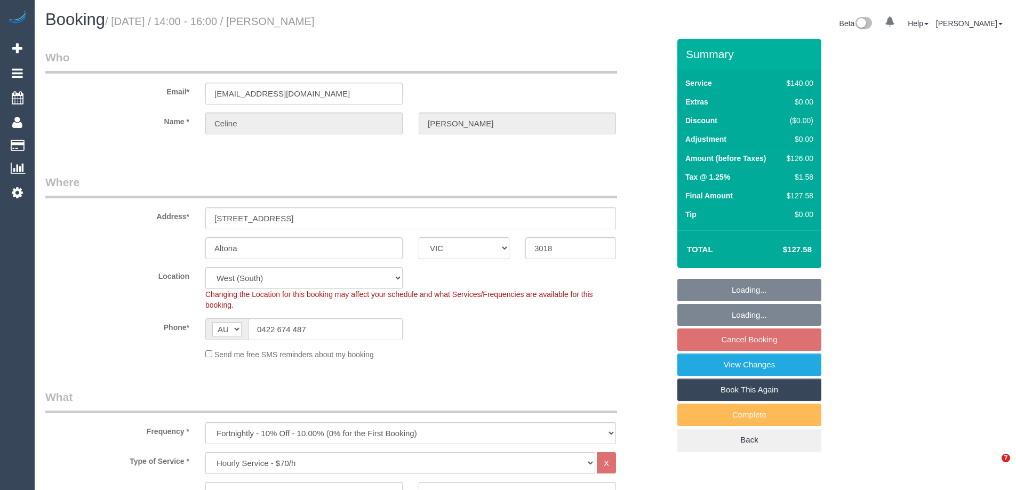
select select "object:1213"
select select "number:29"
select select "number:14"
select select "number:18"
select select "number:36"
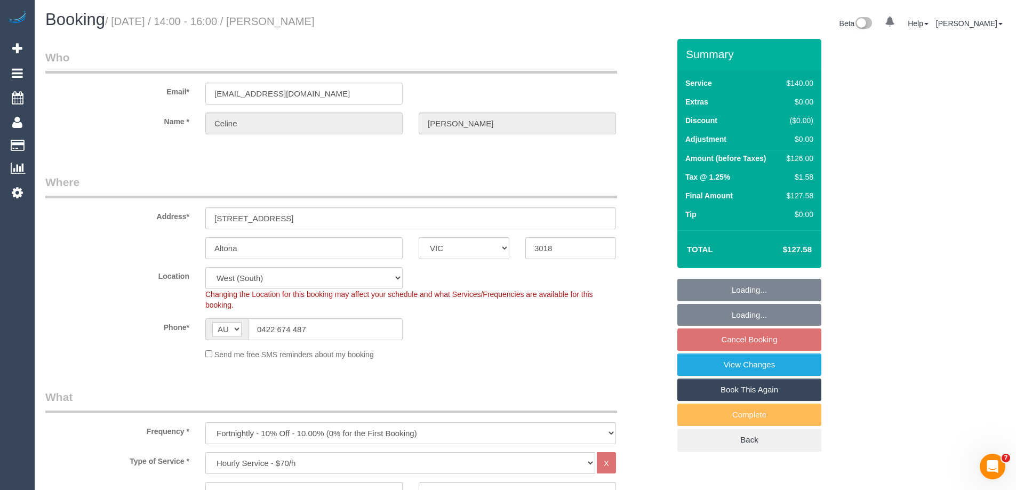
select select "number:34"
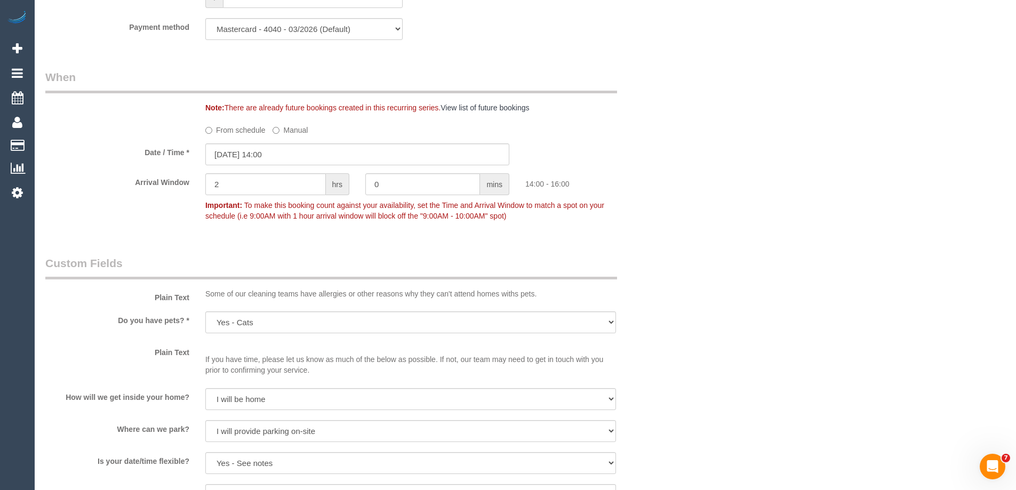
scroll to position [1120, 0]
click at [236, 156] on input "16/10/2025 14:00" at bounding box center [357, 154] width 304 height 22
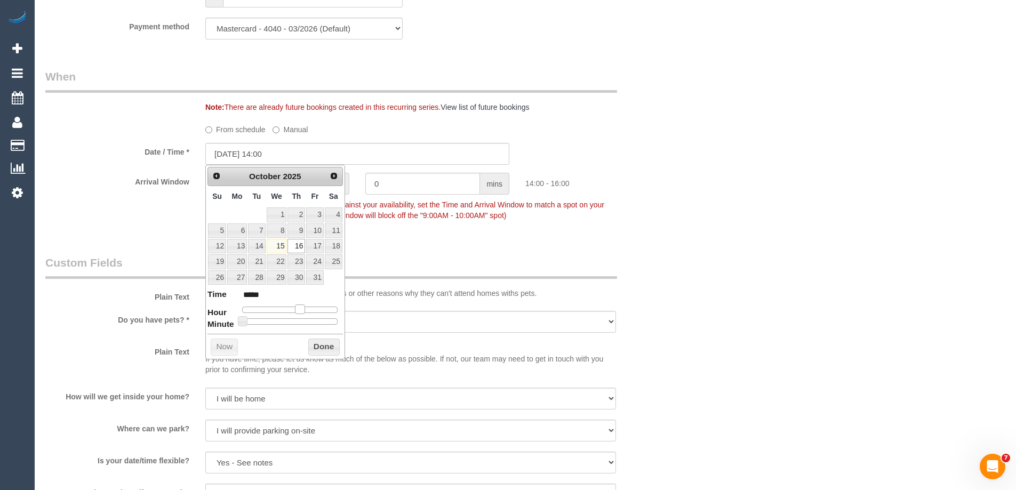
type input "16/10/2025 13:00"
type input "*****"
type input "16/10/2025 12:00"
type input "*****"
type input "16/10/2025 11:00"
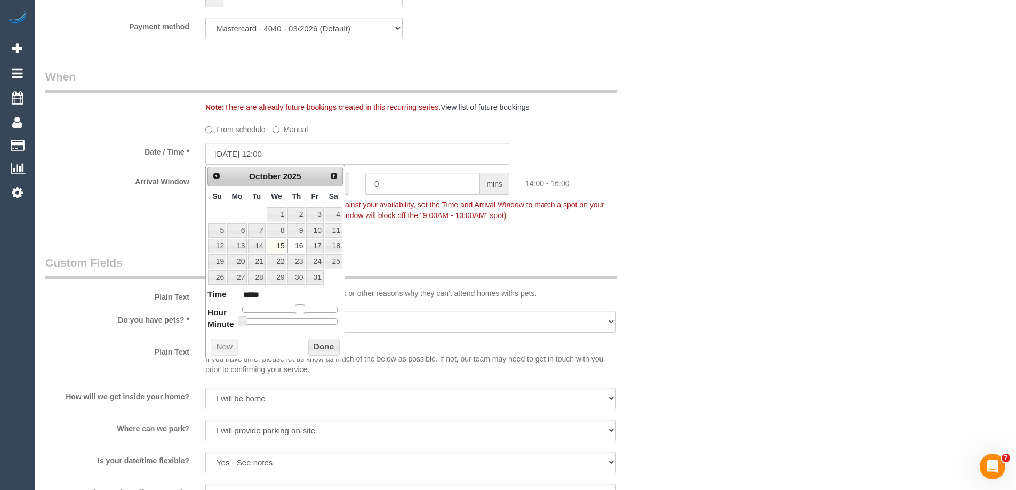
type input "*****"
type input "16/10/2025 10:00"
type input "*****"
type input "16/10/2025 09:00"
type input "*****"
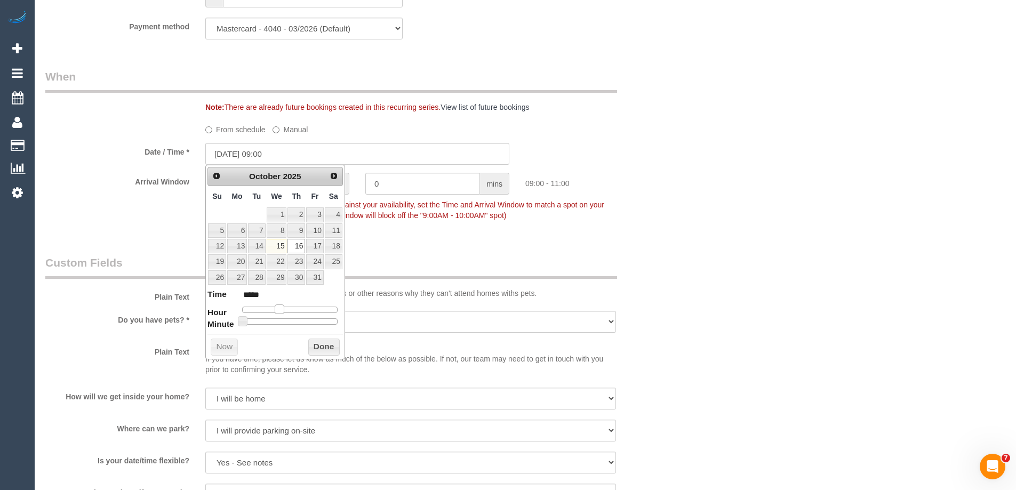
drag, startPoint x: 298, startPoint y: 309, endPoint x: 277, endPoint y: 309, distance: 20.8
click at [277, 309] on span at bounding box center [280, 310] width 10 height 10
click at [318, 347] on button "Done" at bounding box center [323, 347] width 31 height 17
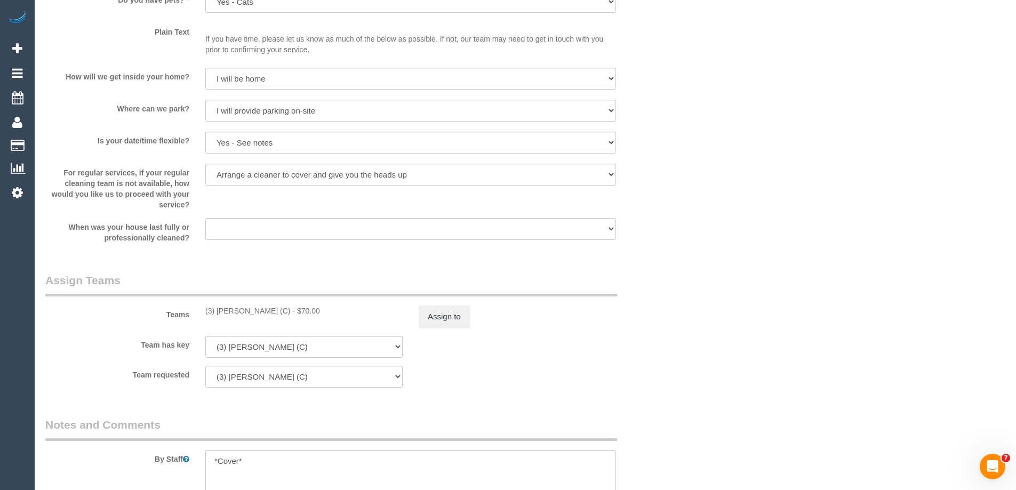
scroll to position [1600, 0]
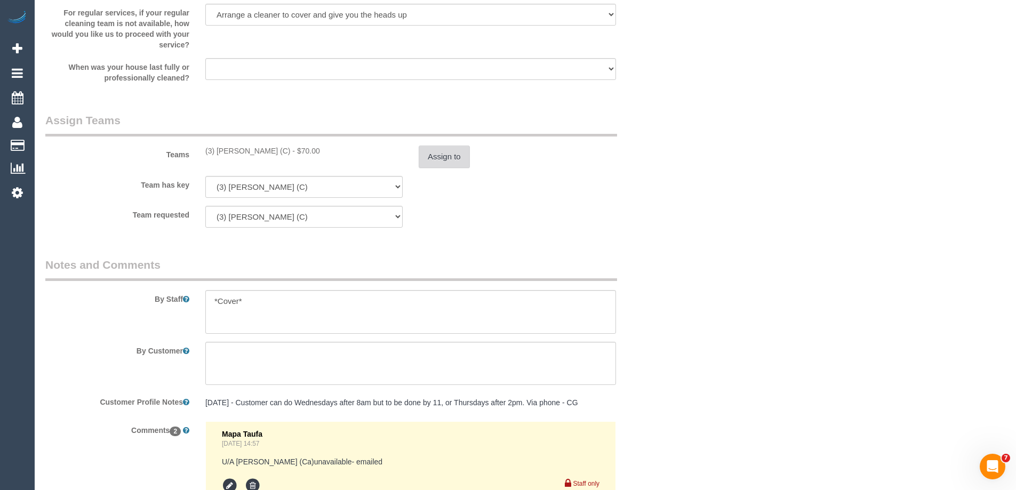
click at [427, 161] on button "Assign to" at bounding box center [444, 157] width 51 height 22
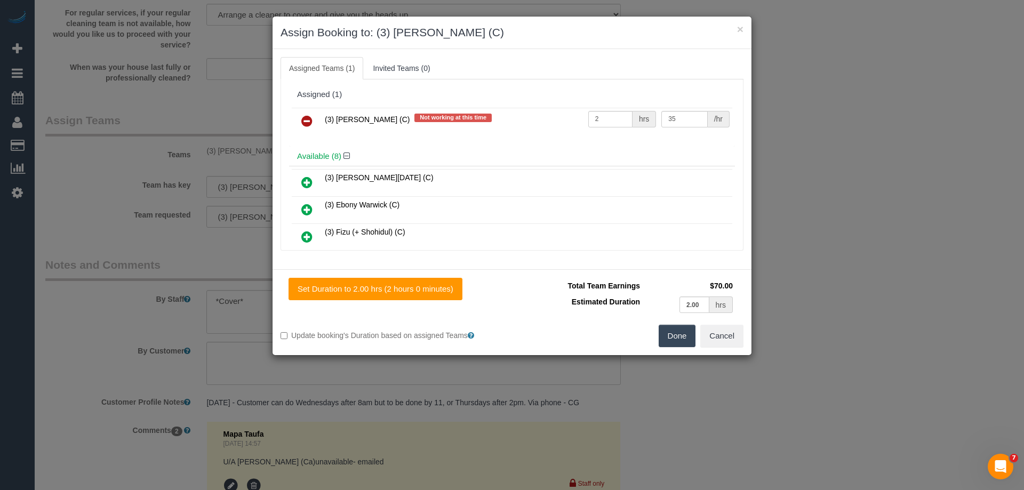
click at [307, 119] on icon at bounding box center [306, 121] width 11 height 13
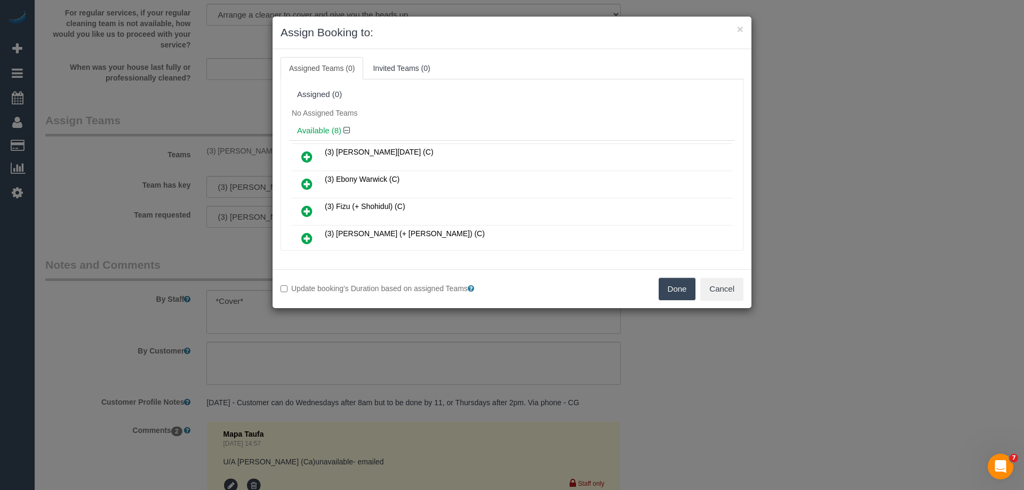
click at [297, 181] on link at bounding box center [306, 184] width 25 height 21
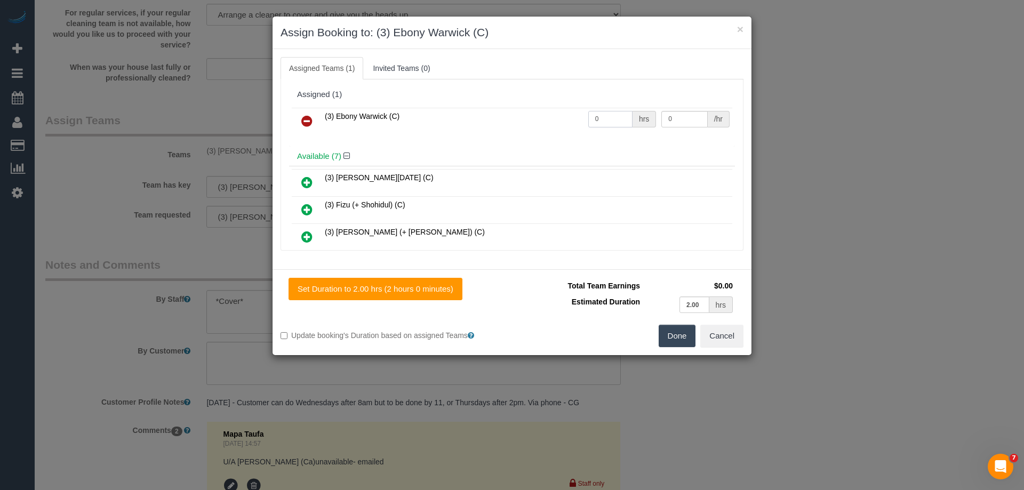
drag, startPoint x: 612, startPoint y: 116, endPoint x: 545, endPoint y: 118, distance: 67.2
click at [545, 118] on tr "(3) Ebony Warwick (C) 0 hrs 0 /hr" at bounding box center [512, 121] width 441 height 27
type input "2"
drag, startPoint x: 677, startPoint y: 119, endPoint x: 597, endPoint y: 112, distance: 79.8
click at [598, 112] on tr "(3) Ebony Warwick (C) 2 hrs 0 /hr" at bounding box center [512, 121] width 441 height 27
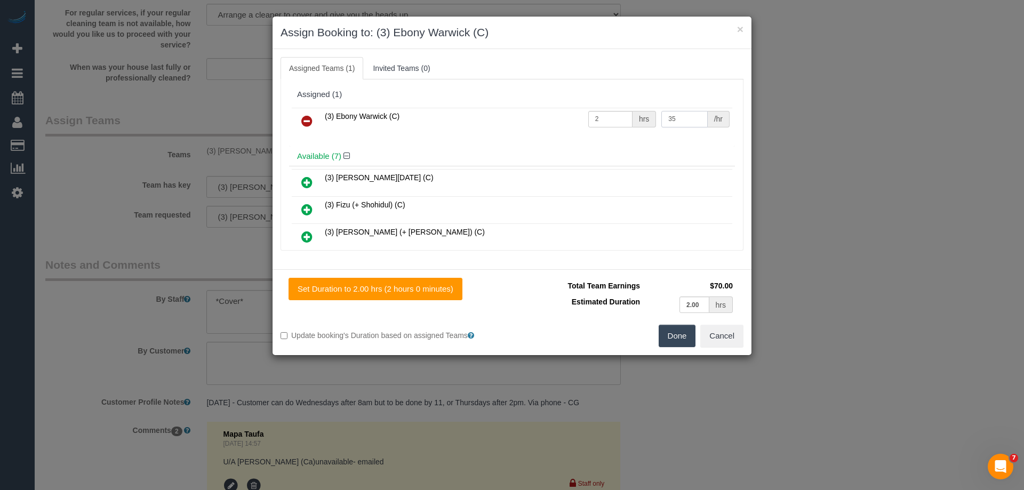
type input "35"
click at [668, 331] on button "Done" at bounding box center [677, 336] width 37 height 22
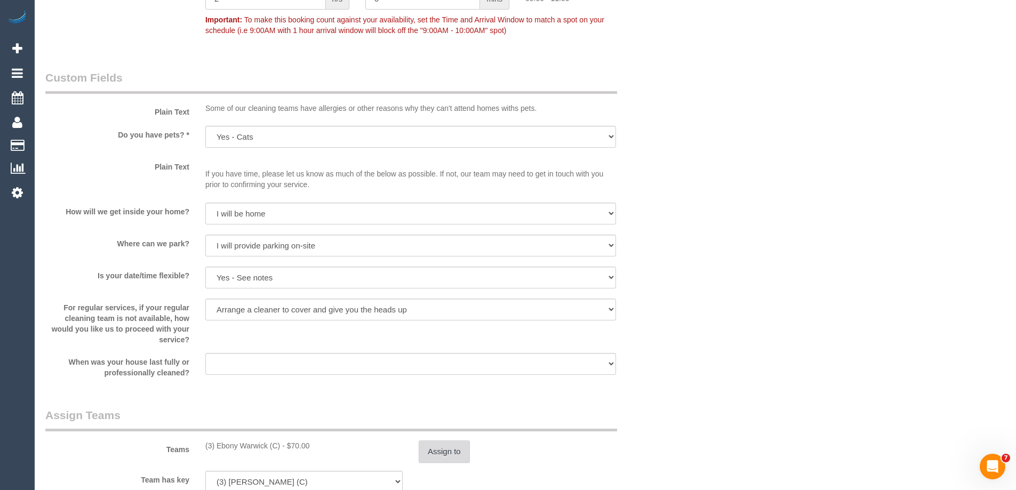
scroll to position [1174, 0]
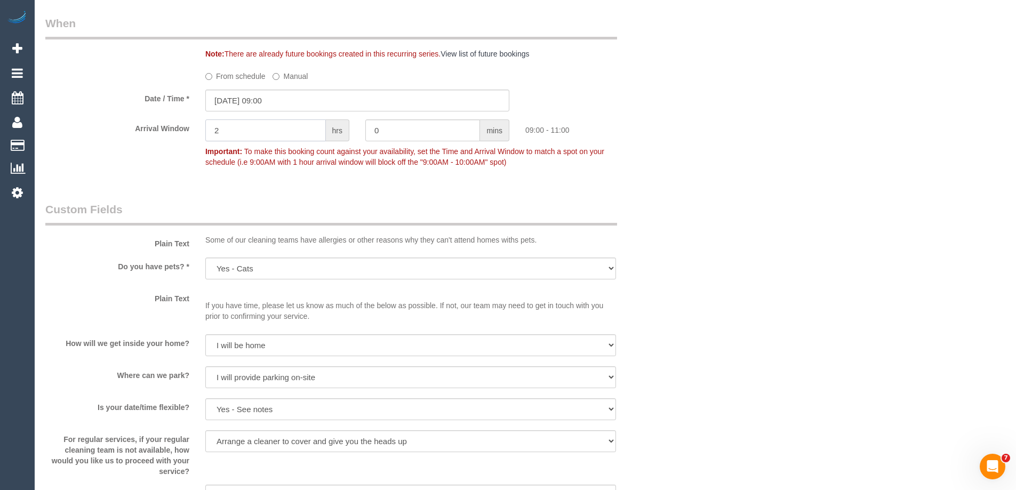
drag, startPoint x: 238, startPoint y: 133, endPoint x: 172, endPoint y: 130, distance: 66.7
click at [172, 130] on div "Arrival Window 2 hrs 0 mins 09:00 - 11:00 Important: To make this booking count…" at bounding box center [357, 145] width 640 height 53
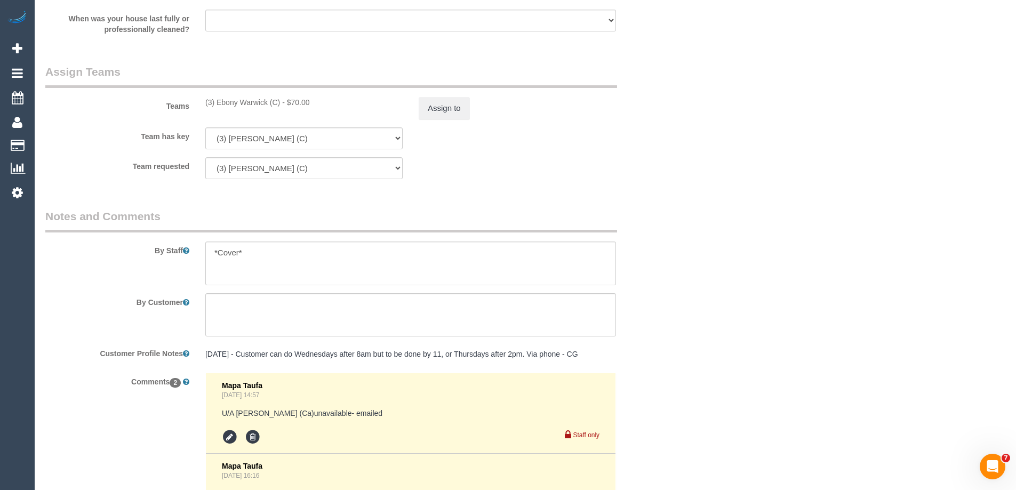
scroll to position [1830, 0]
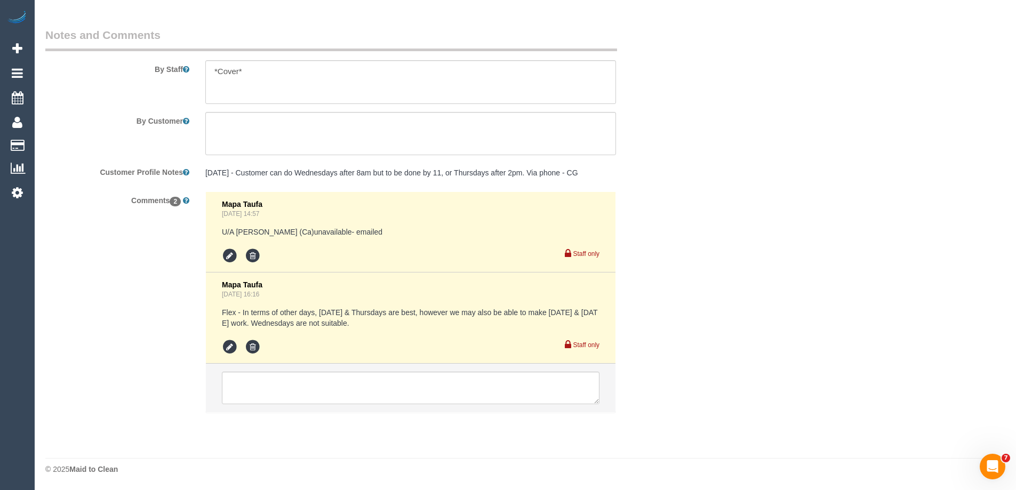
type input "1"
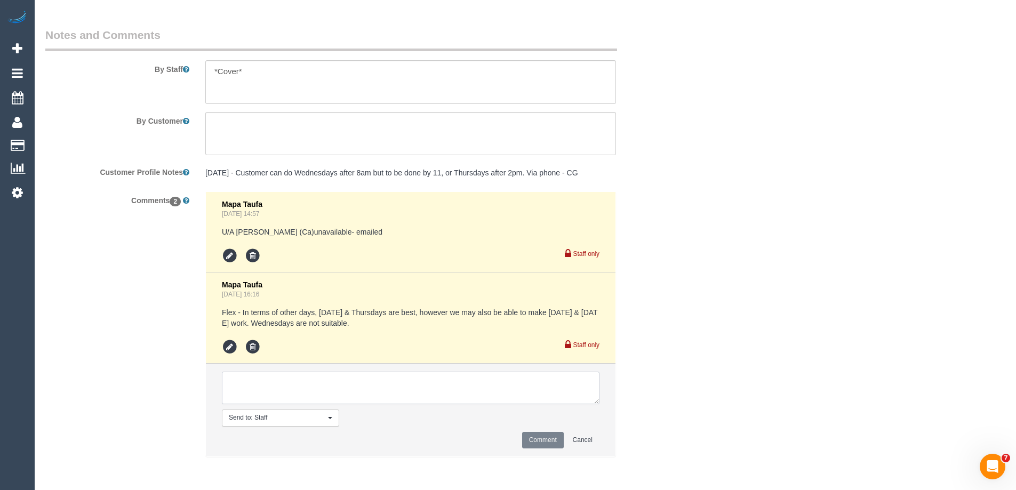
click at [254, 380] on textarea at bounding box center [411, 388] width 378 height 33
type textarea "Rescheduled to 9-10am as per customer request - via phone"
click at [527, 438] on button "Comment" at bounding box center [543, 440] width 42 height 17
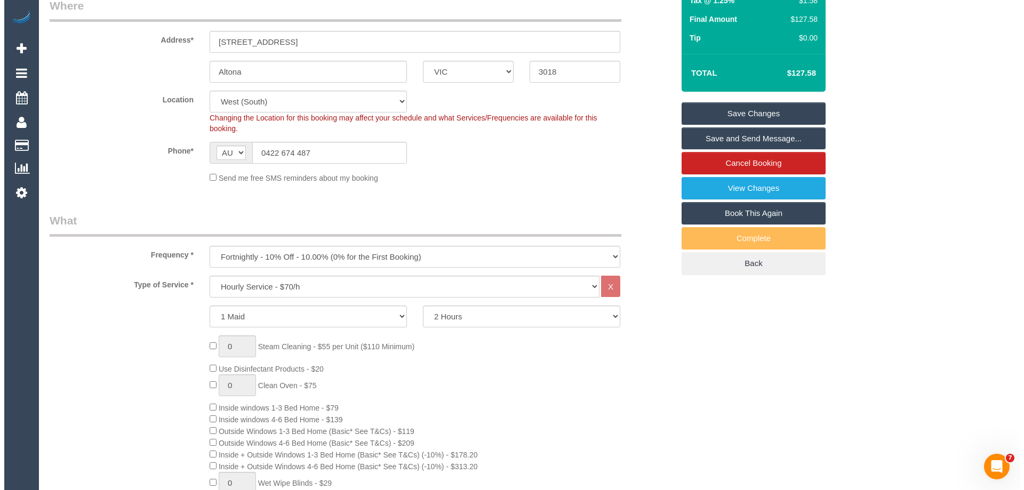
scroll to position [0, 0]
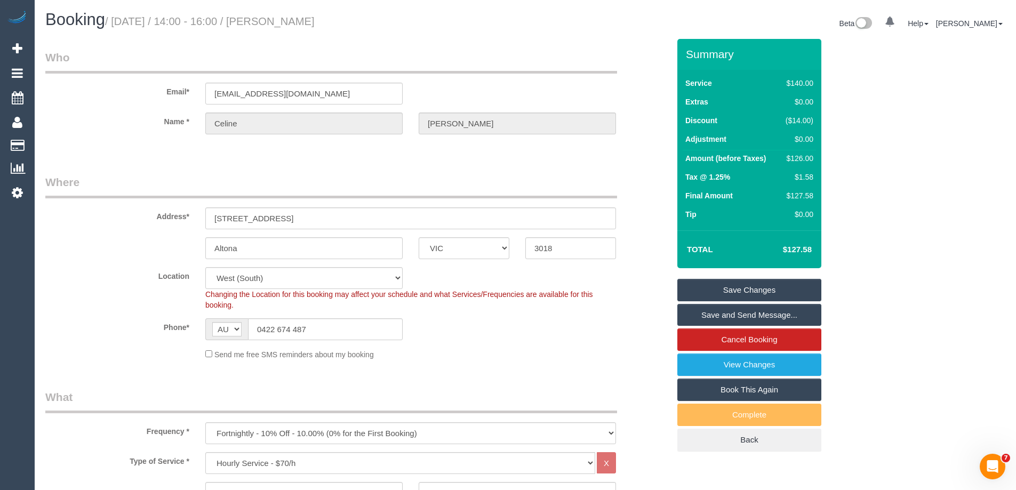
drag, startPoint x: 358, startPoint y: 23, endPoint x: 284, endPoint y: 21, distance: 74.7
click at [284, 21] on h1 "Booking / October 16, 2025 / 14:00 - 16:00 / Celine Andrews" at bounding box center [281, 20] width 472 height 18
copy small "Celine Andrews"
click at [312, 35] on div "Booking / October 16, 2025 / 14:00 - 16:00 / Celine Andrews Beta 0 Your Notific…" at bounding box center [525, 25] width 976 height 28
drag, startPoint x: 331, startPoint y: 19, endPoint x: 282, endPoint y: 23, distance: 48.7
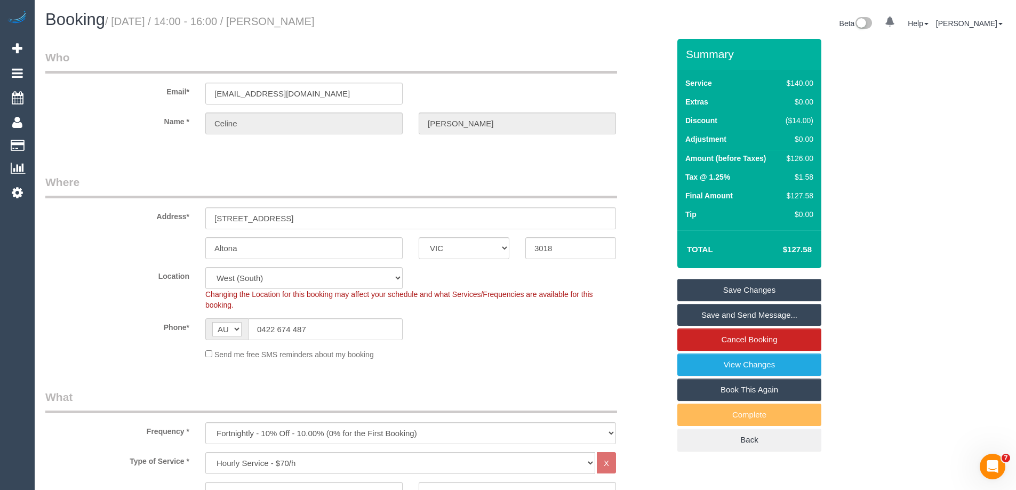
click at [282, 23] on h1 "Booking / October 16, 2025 / 14:00 - 16:00 / Celine Andrews" at bounding box center [281, 20] width 472 height 18
copy small "Celine Andrews"
click at [701, 316] on link "Save and Send Message..." at bounding box center [749, 315] width 144 height 22
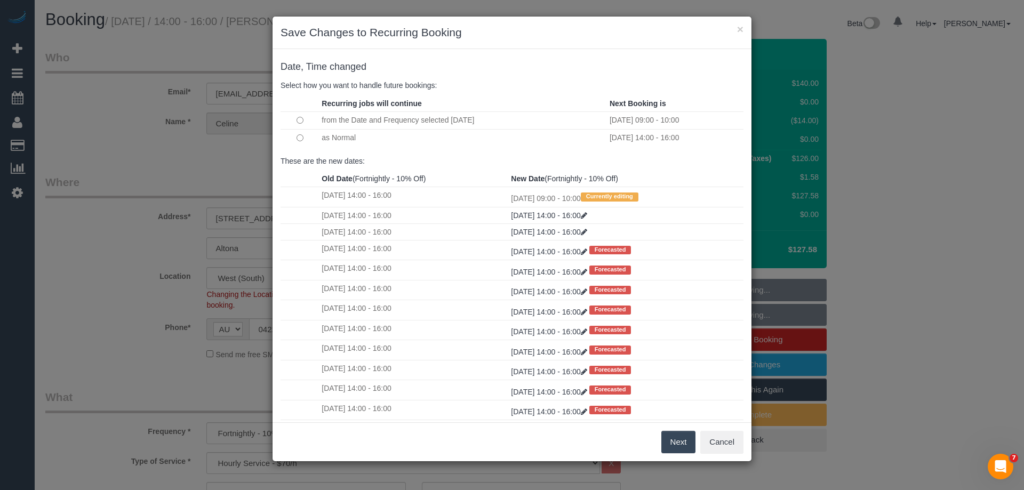
click at [674, 441] on button "Next" at bounding box center [678, 442] width 35 height 22
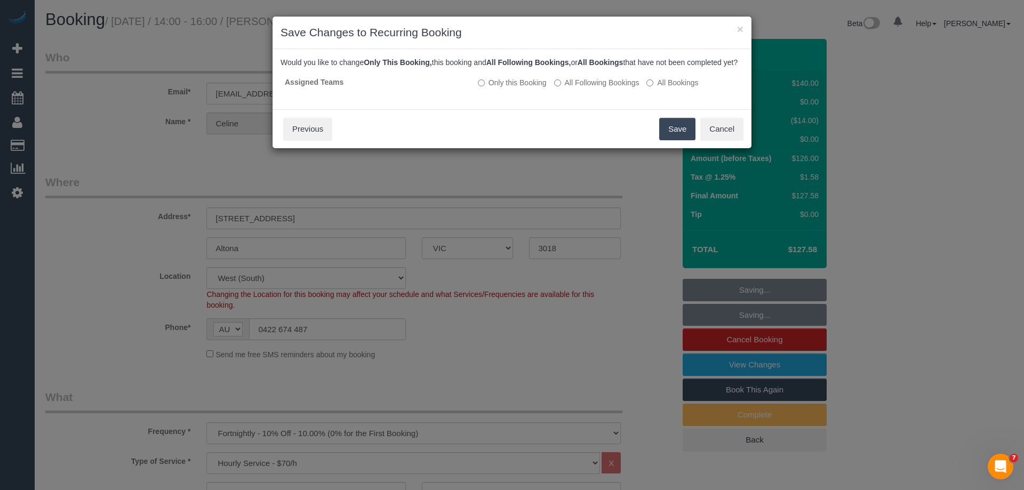
click at [674, 140] on button "Save" at bounding box center [677, 129] width 36 height 22
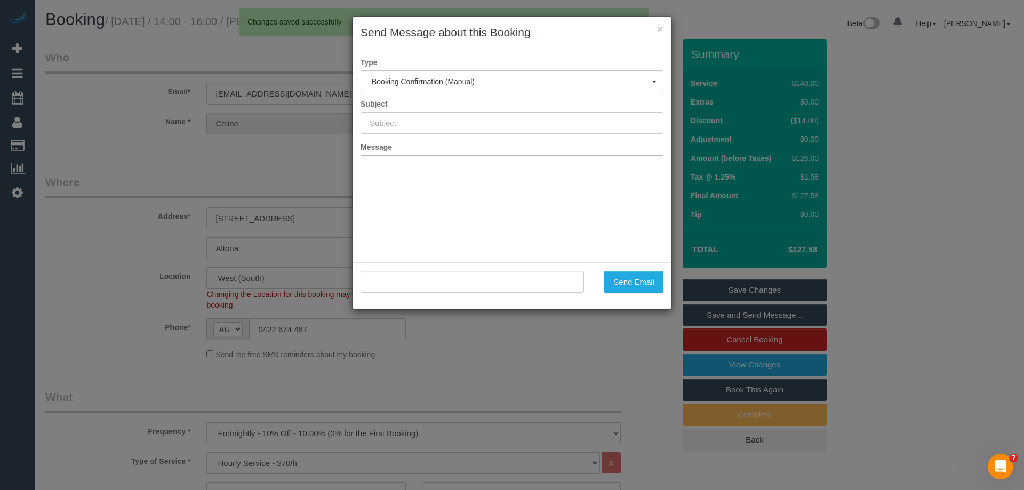
type input "Booking Confirmed"
type input ""Celine Andrews" <celineandrews@outlook.com>"
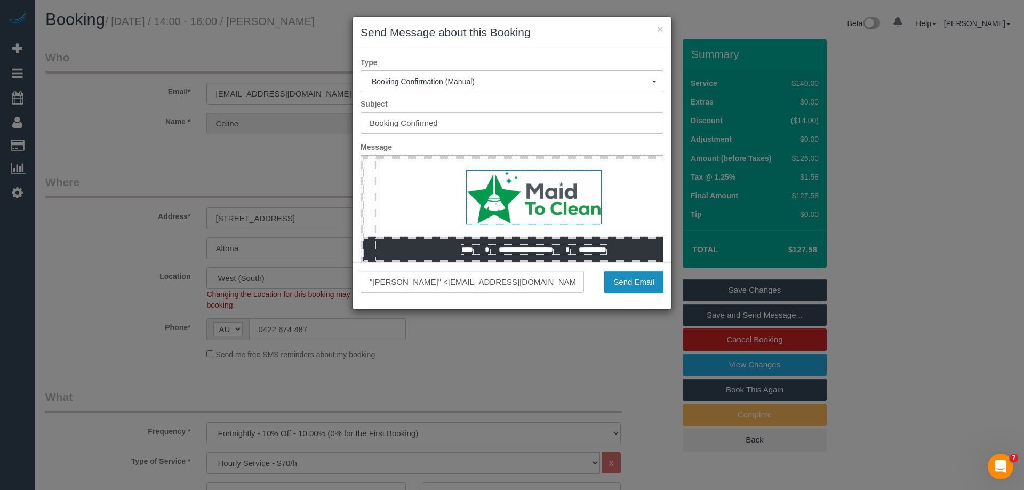
click at [641, 279] on button "Send Email" at bounding box center [633, 282] width 59 height 22
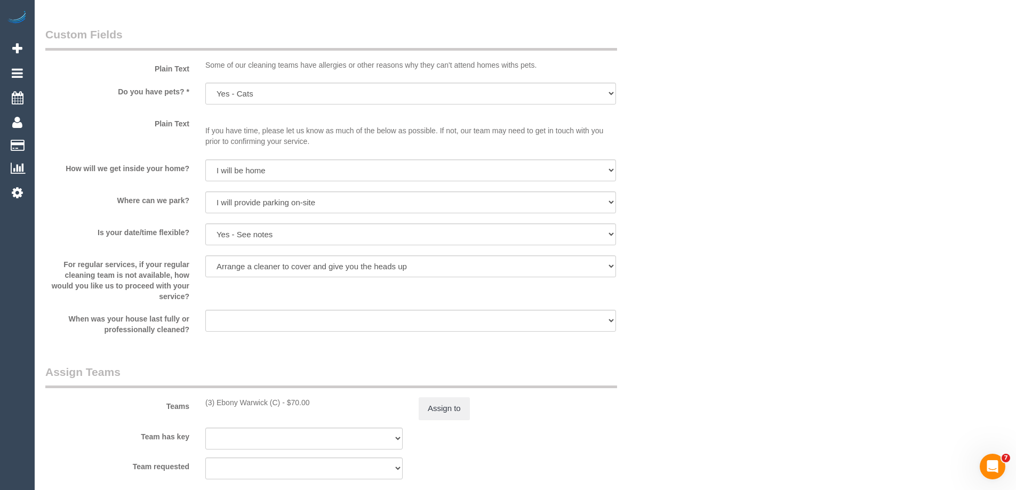
scroll to position [1654, 0]
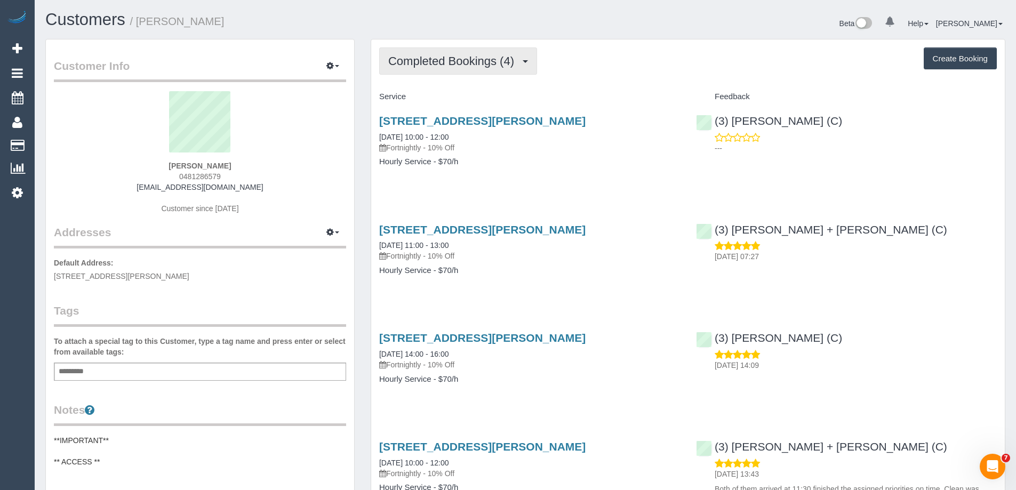
click at [485, 66] on span "Completed Bookings (4)" at bounding box center [453, 60] width 131 height 13
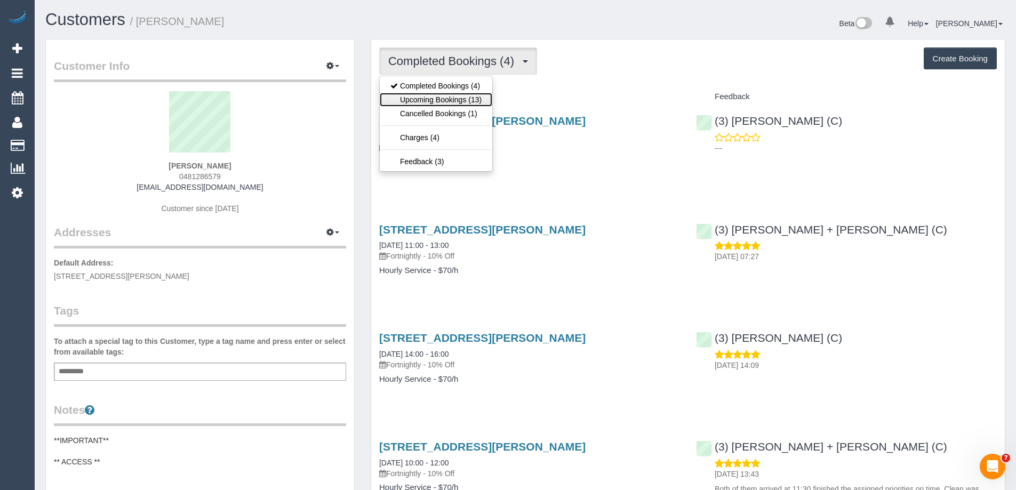
click at [473, 98] on link "Upcoming Bookings (13)" at bounding box center [436, 100] width 113 height 14
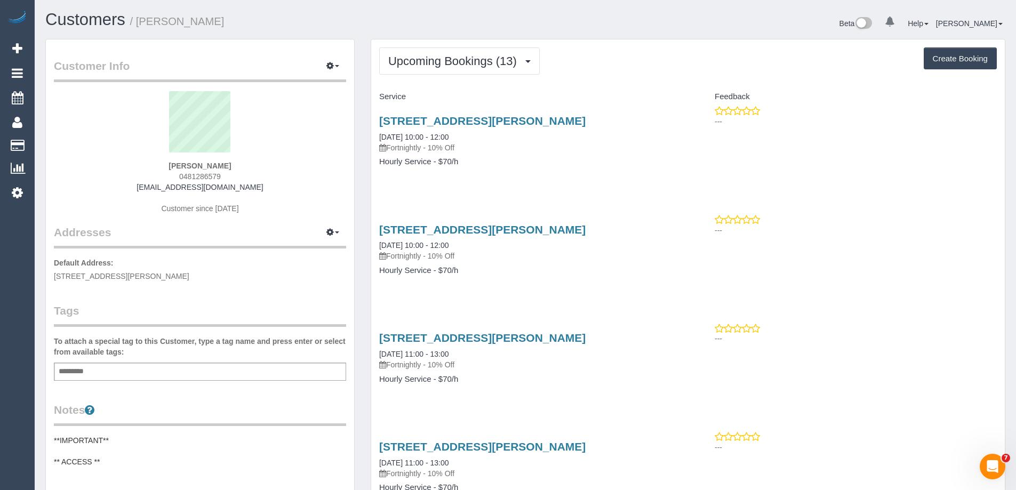
click at [486, 279] on div "[STREET_ADDRESS][PERSON_NAME] [DATE] 10:00 - 12:00 Fortnightly - 10% Off Hourly…" at bounding box center [529, 255] width 317 height 82
click at [496, 278] on div "[STREET_ADDRESS][PERSON_NAME] [DATE] 10:00 - 12:00 Fortnightly - 10% Off Hourly…" at bounding box center [529, 255] width 317 height 82
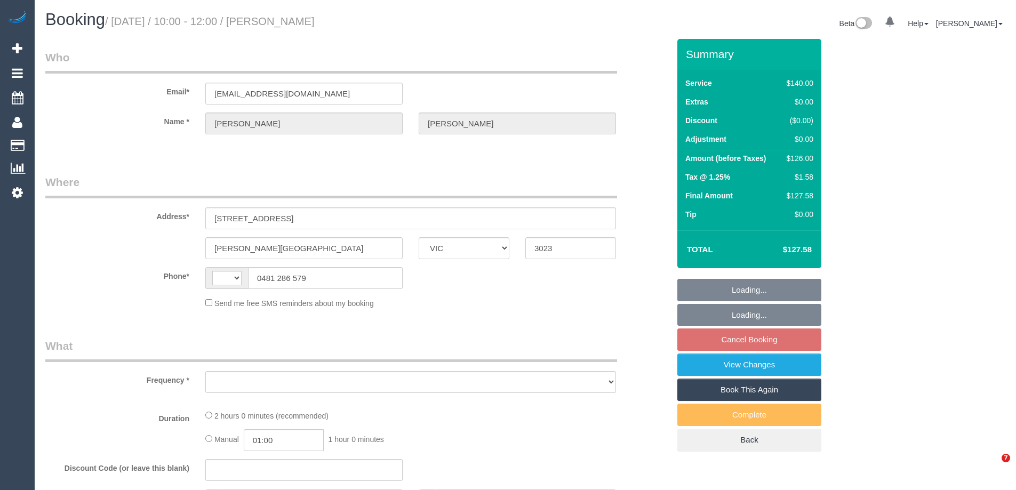
select select "VIC"
select select "number:28"
select select "number:14"
select select "number:19"
select select "number:25"
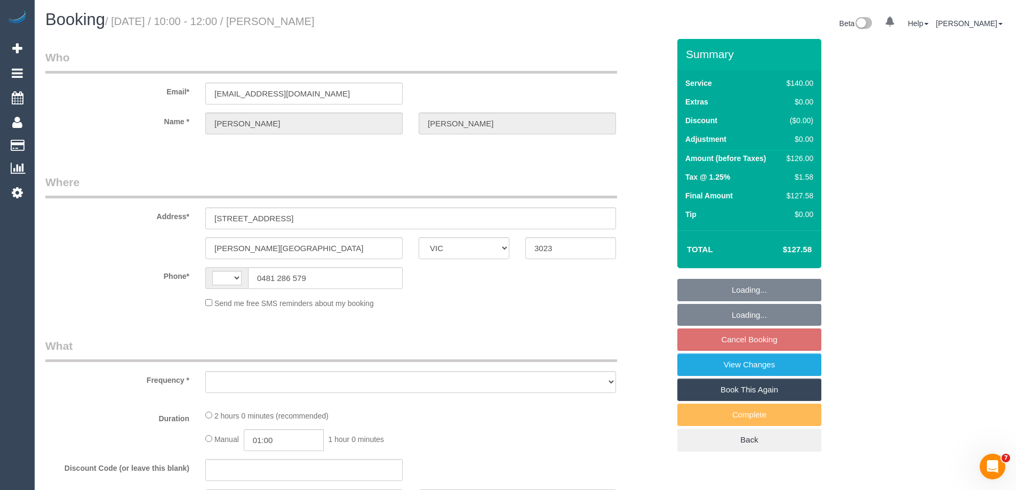
select select "number:34"
select select "number:13"
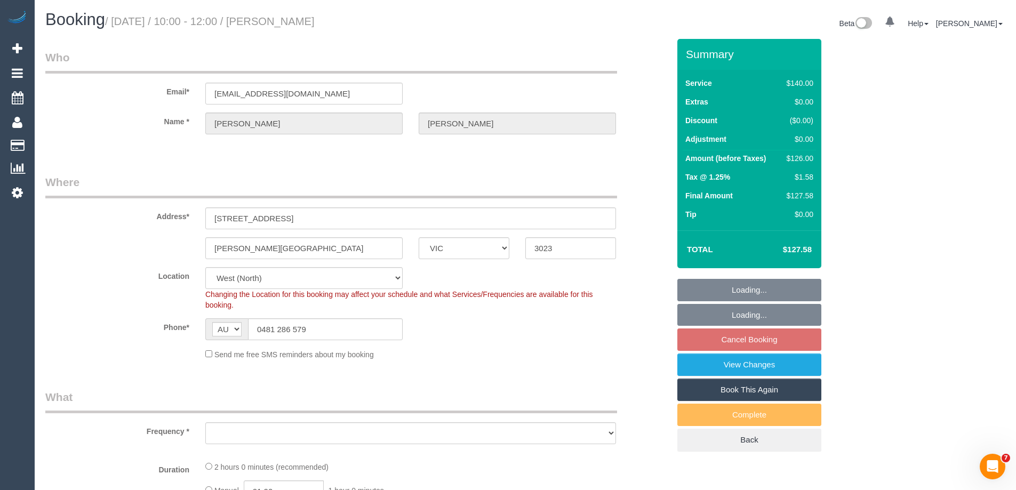
select select "string:AU"
select select "object:1277"
select select "string:stripe-pm_1Rqmtu2GScqysDRVgDkbjsr6"
select select "object:1461"
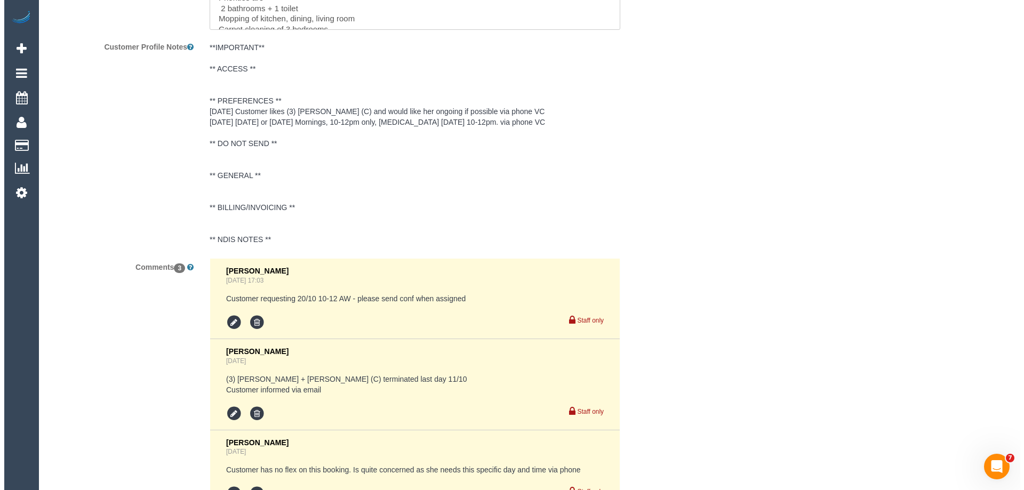
scroll to position [1760, 0]
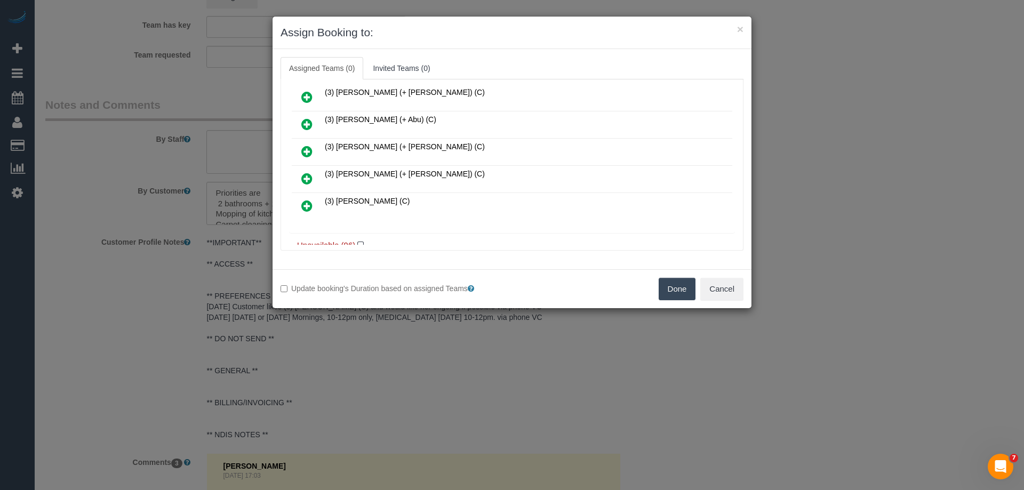
scroll to position [213, 0]
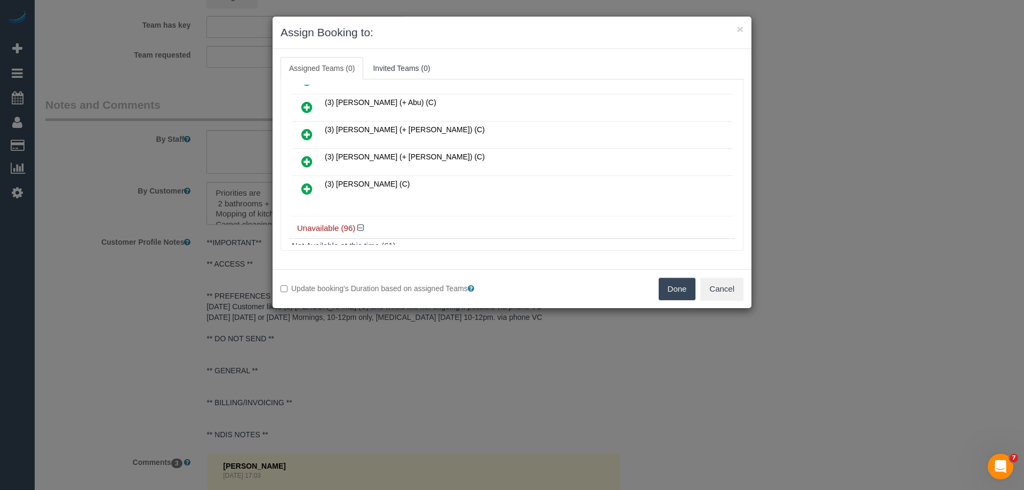
click at [314, 186] on link at bounding box center [306, 189] width 25 height 21
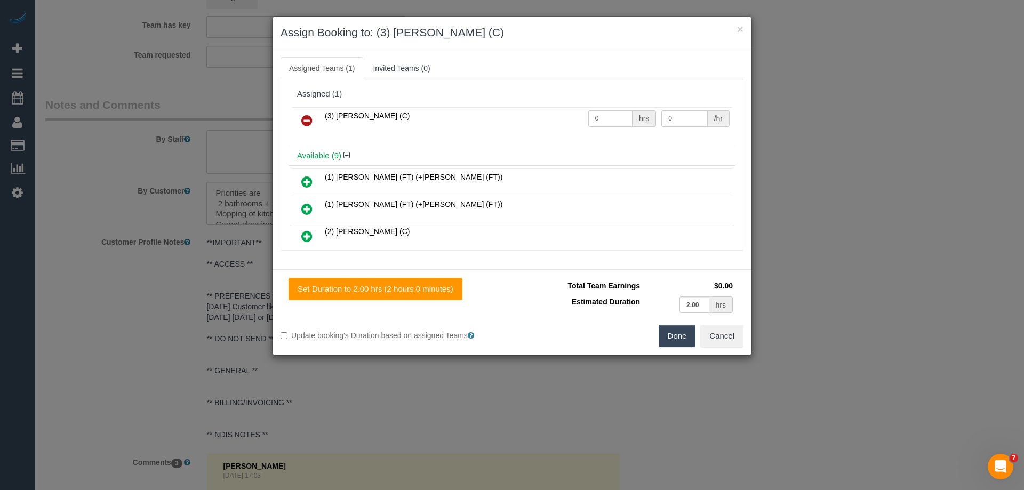
scroll to position [0, 0]
drag, startPoint x: 591, startPoint y: 118, endPoint x: 527, endPoint y: 115, distance: 64.1
click at [520, 114] on tr "(3) Trish Osman (C) 0 hrs 0 /hr" at bounding box center [512, 121] width 441 height 27
type input "2"
drag, startPoint x: 669, startPoint y: 118, endPoint x: 587, endPoint y: 102, distance: 83.1
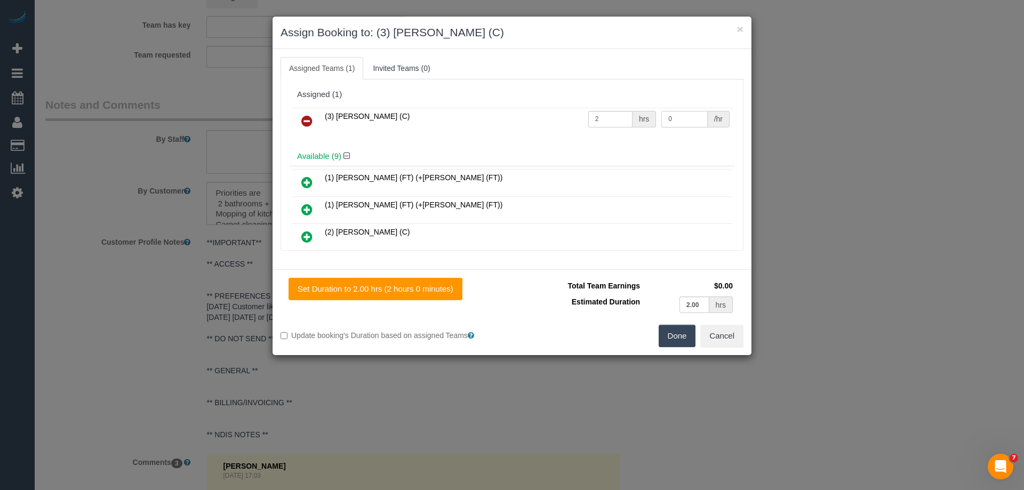
click at [588, 102] on div "Assigned (1) (3) Trish Osman (C) 2 hrs 0 /hr" at bounding box center [512, 116] width 446 height 62
type input "35"
click at [685, 338] on button "Done" at bounding box center [677, 336] width 37 height 22
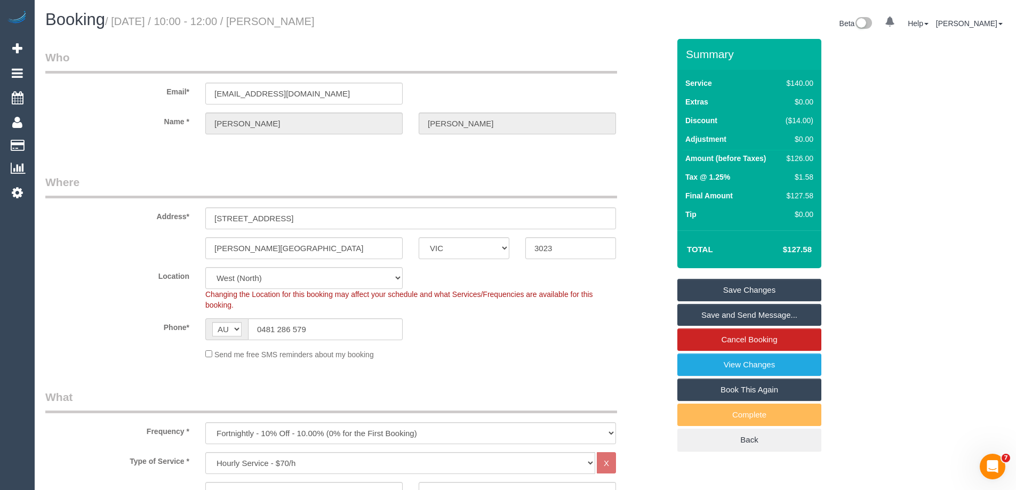
drag, startPoint x: 345, startPoint y: 19, endPoint x: 282, endPoint y: 13, distance: 63.7
click at [282, 13] on h1 "Booking / October 20, 2025 / 10:00 - 12:00 / Kanika Nakra" at bounding box center [281, 20] width 472 height 18
copy small "Kanika Nakra"
click at [709, 317] on link "Save and Send Message..." at bounding box center [749, 315] width 144 height 22
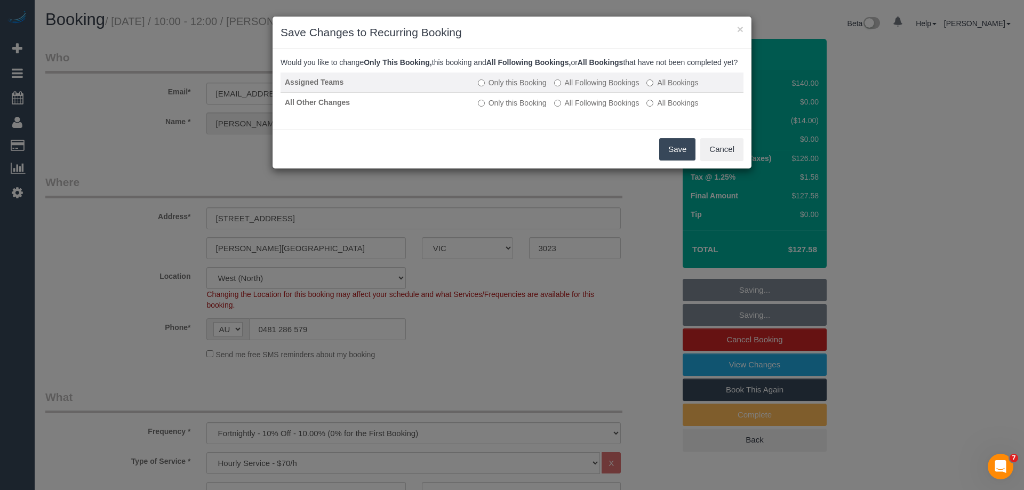
click at [595, 88] on label "All Following Bookings" at bounding box center [596, 82] width 85 height 11
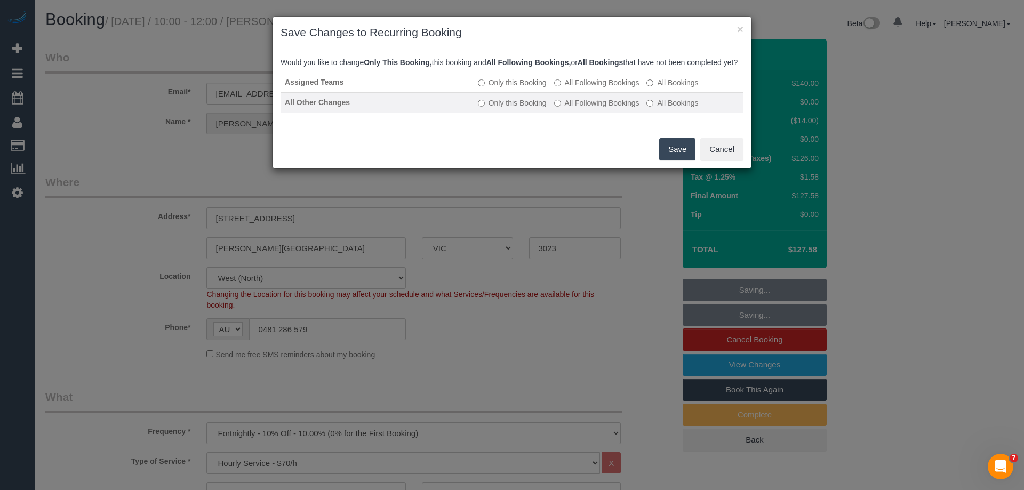
click at [576, 108] on label "All Following Bookings" at bounding box center [596, 103] width 85 height 11
click at [676, 161] on button "Save" at bounding box center [677, 149] width 36 height 22
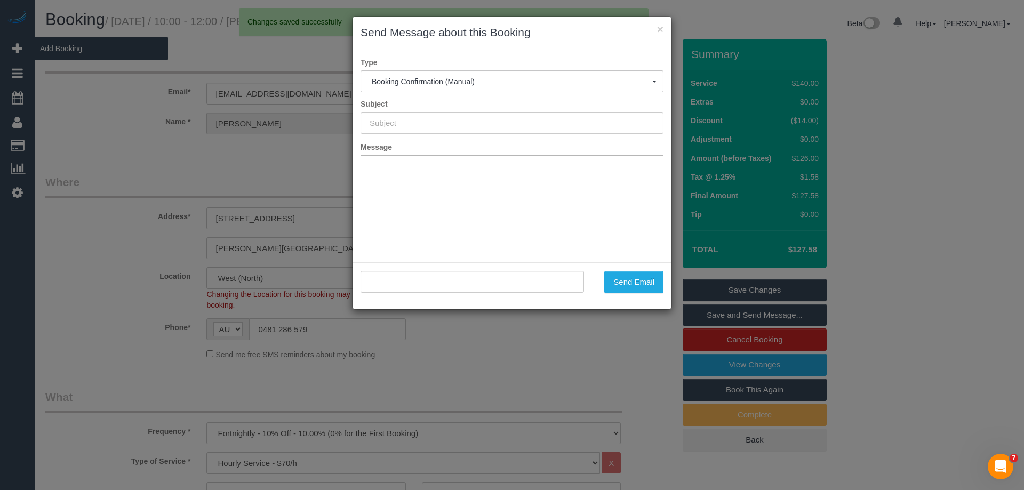
type input "Booking Confirmed"
type input ""Kanika Nakra" <kanikaparasthakur@gmail.com>"
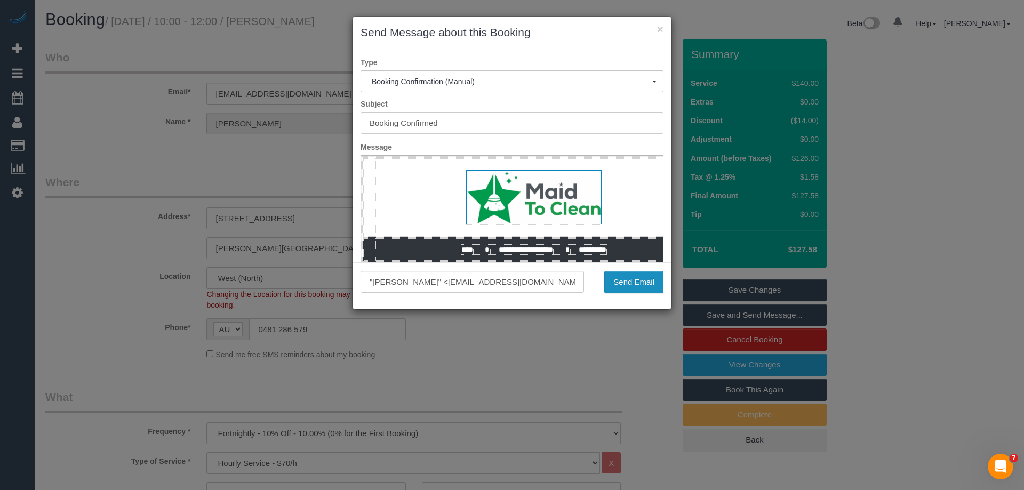
click at [636, 284] on button "Send Email" at bounding box center [633, 282] width 59 height 22
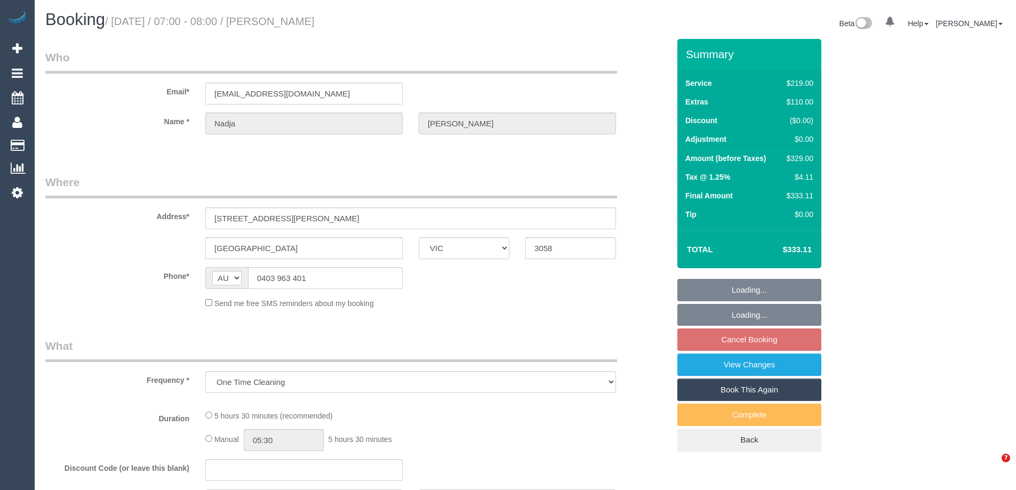
select select "VIC"
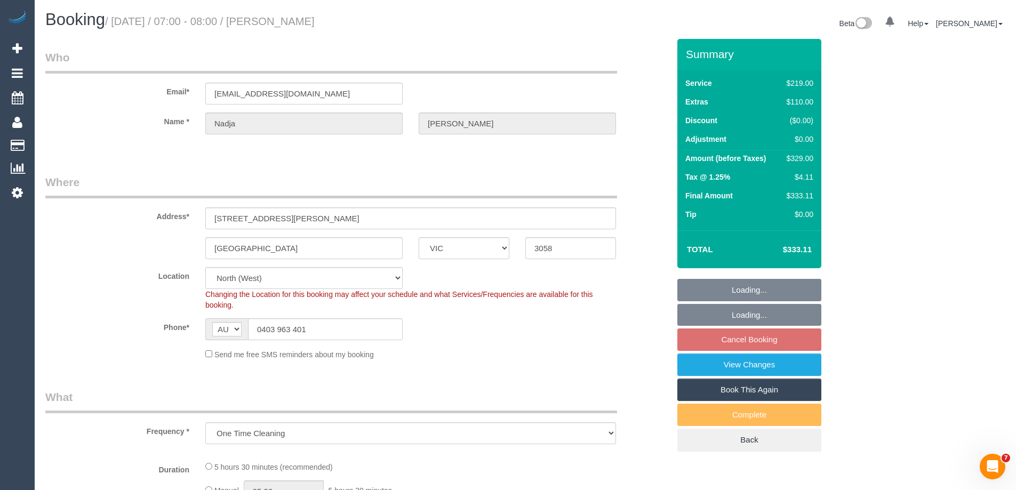
select select "object:1209"
select select "string:stripe-pm_1LZSaR2GScqysDRV7SrDP7pr"
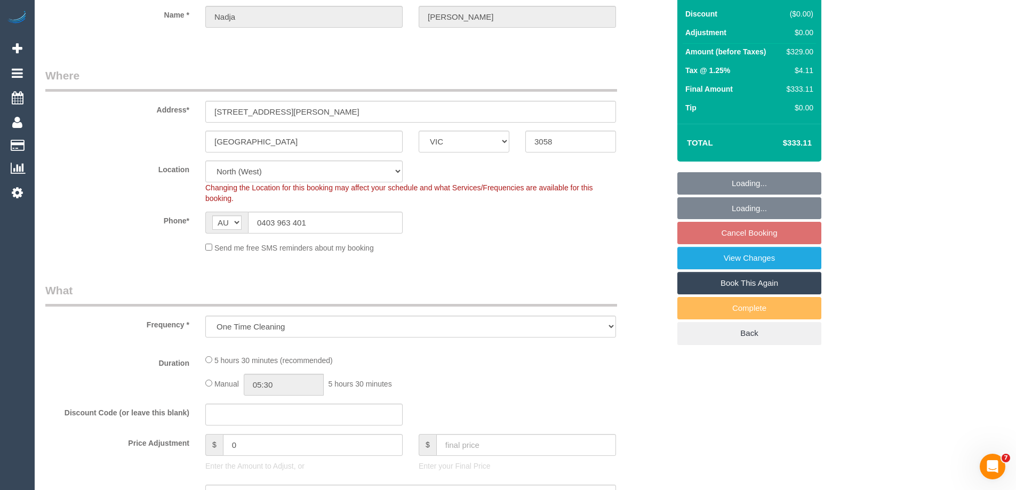
select select "number:29"
select select "number:14"
select select "number:19"
select select "number:24"
select select "number:13"
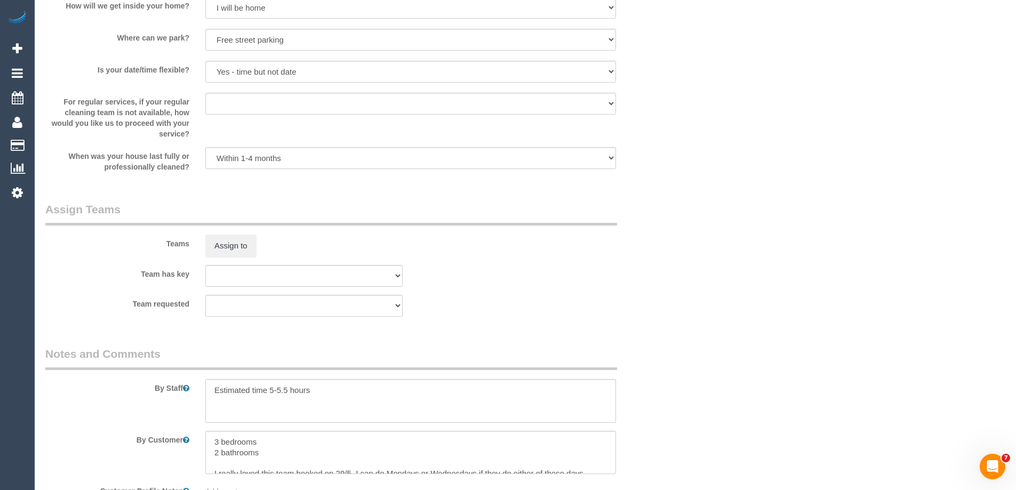
scroll to position [1320, 0]
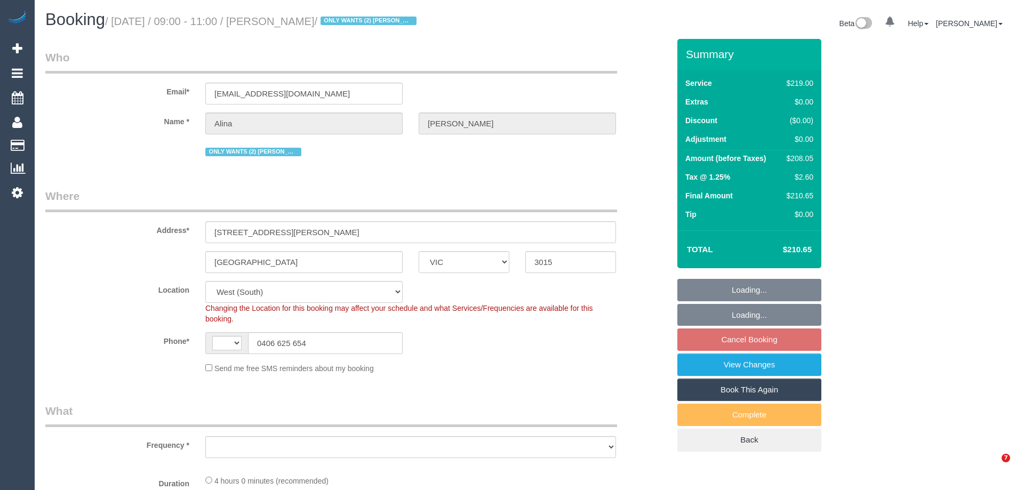
select select "VIC"
select select "string:AU"
select select "object:781"
select select "string:stripe-pm_1Lt3fV2GScqysDRVUtw67tKB"
select select "number:28"
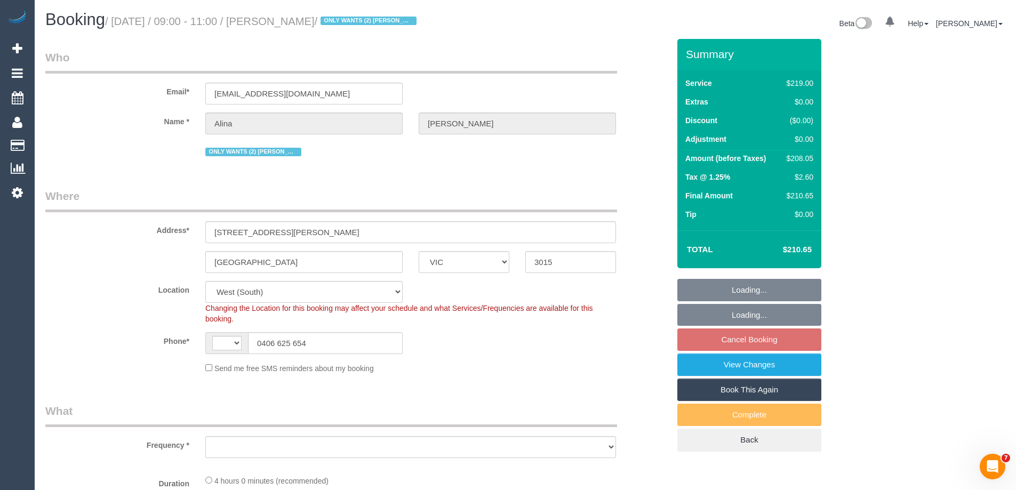
select select "number:16"
select select "number:19"
select select "number:24"
select select "number:34"
select select "number:12"
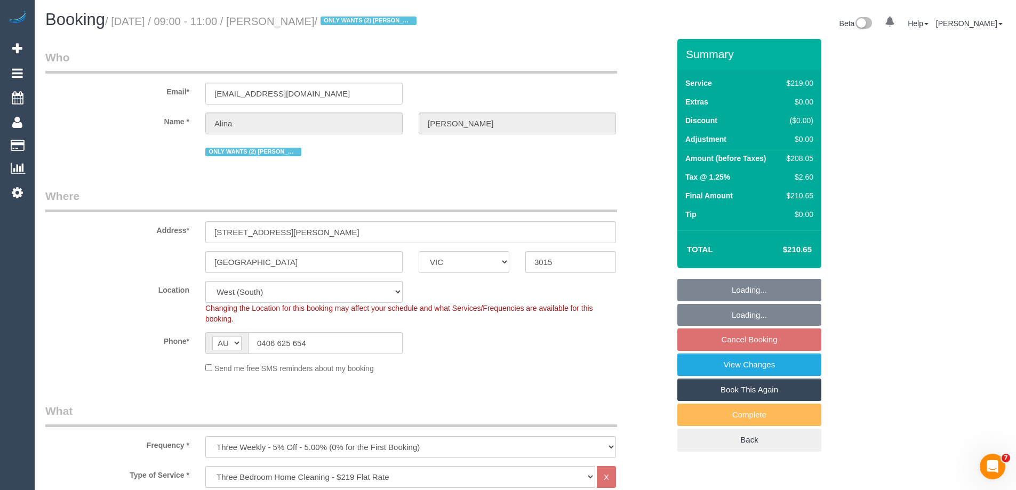
select select "object:786"
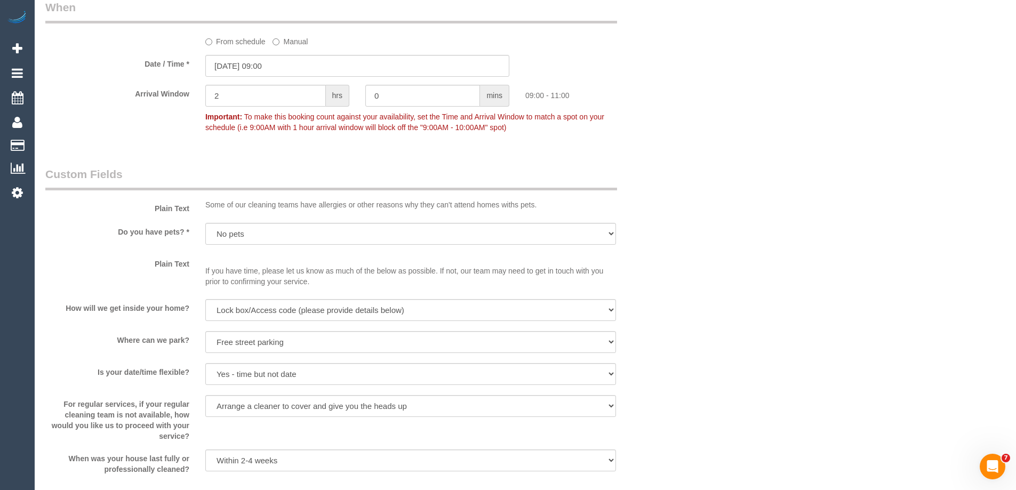
scroll to position [1227, 0]
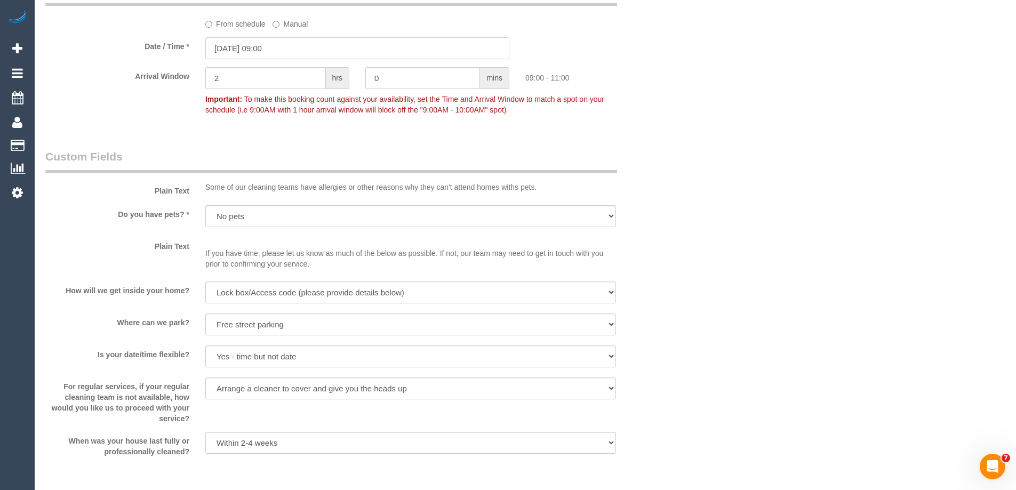
click at [247, 47] on input "[DATE] 09:00" at bounding box center [357, 48] width 304 height 22
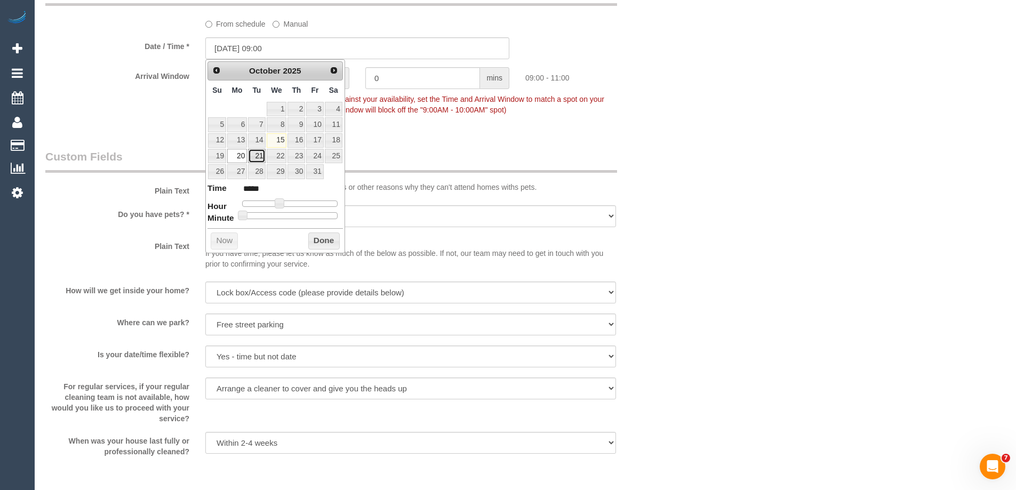
click at [258, 153] on link "21" at bounding box center [256, 156] width 17 height 14
type input "[DATE] 09:00"
click at [318, 241] on button "Done" at bounding box center [323, 241] width 31 height 17
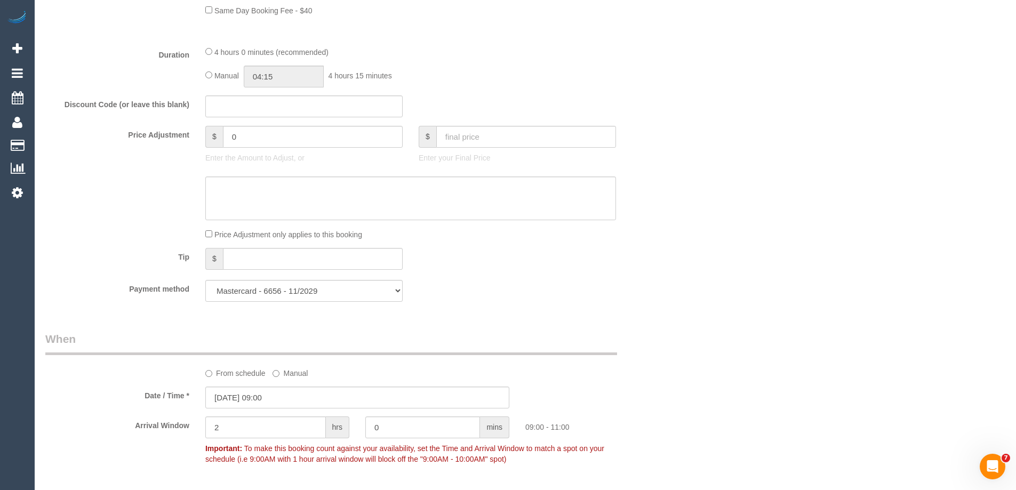
scroll to position [849, 0]
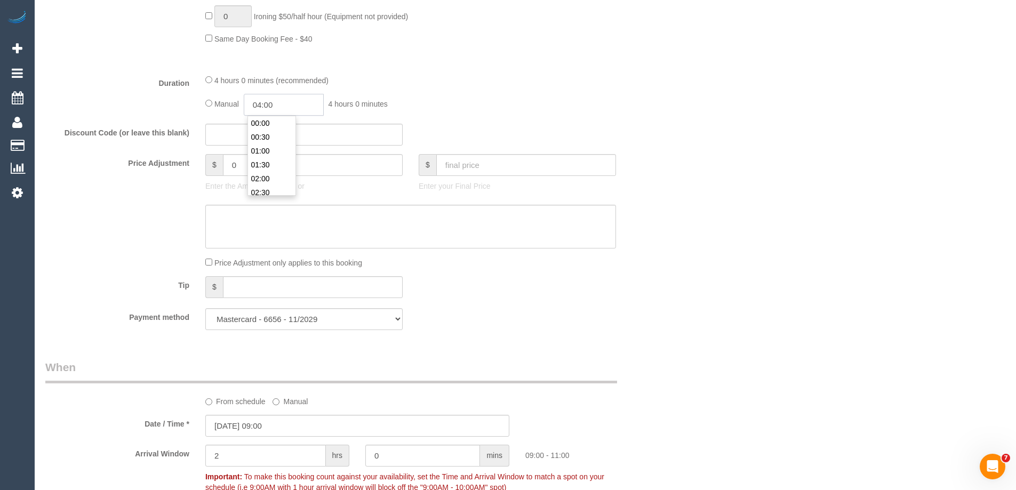
click at [312, 102] on input "04:00" at bounding box center [284, 105] width 80 height 22
type input "03:30"
click at [270, 121] on li "03:30" at bounding box center [271, 123] width 47 height 14
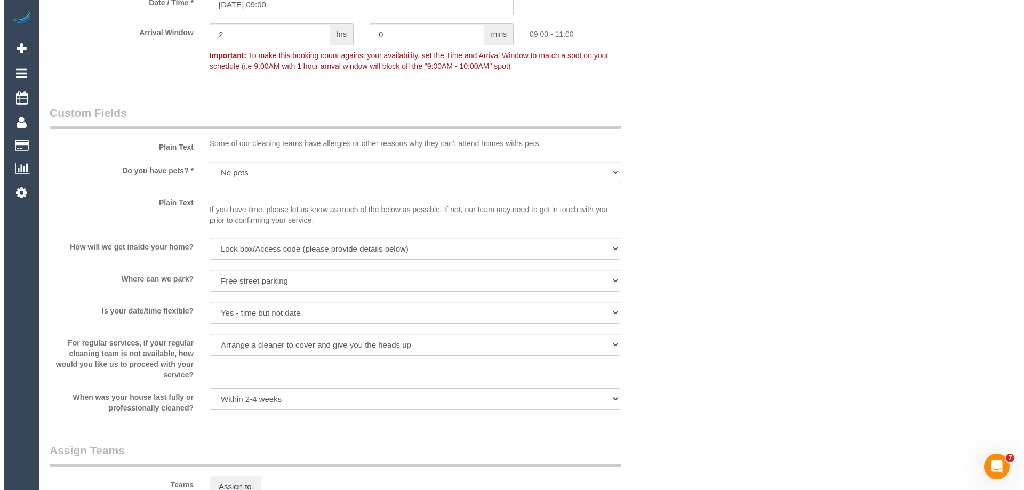
scroll to position [1334, 0]
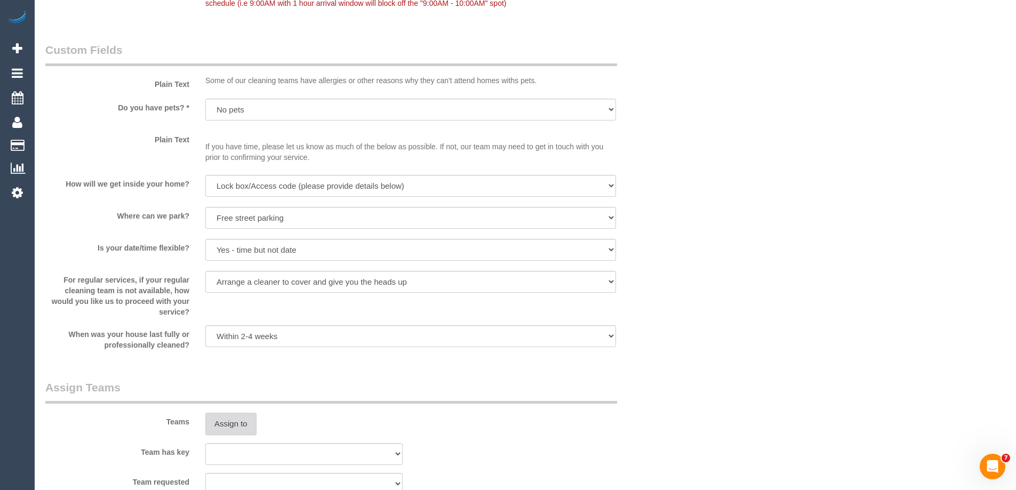
click at [213, 420] on button "Assign to" at bounding box center [230, 424] width 51 height 22
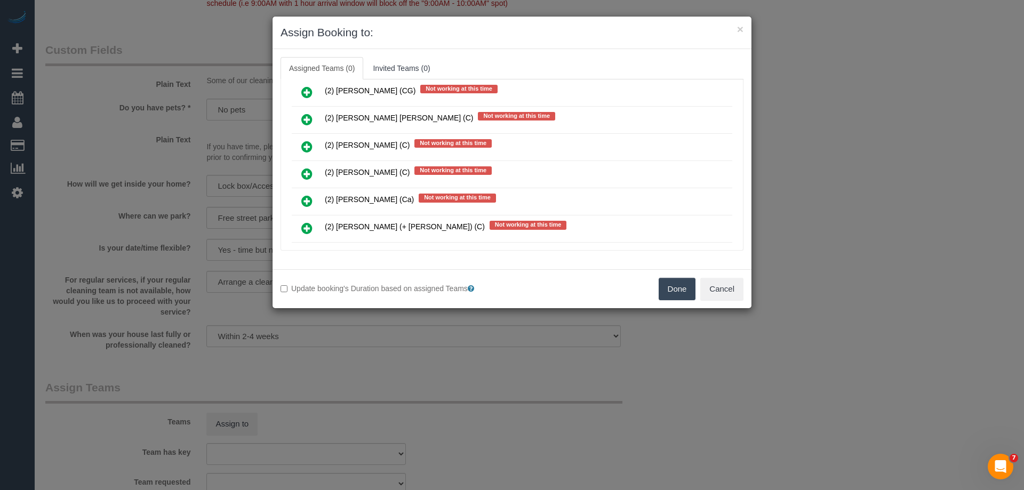
scroll to position [587, 0]
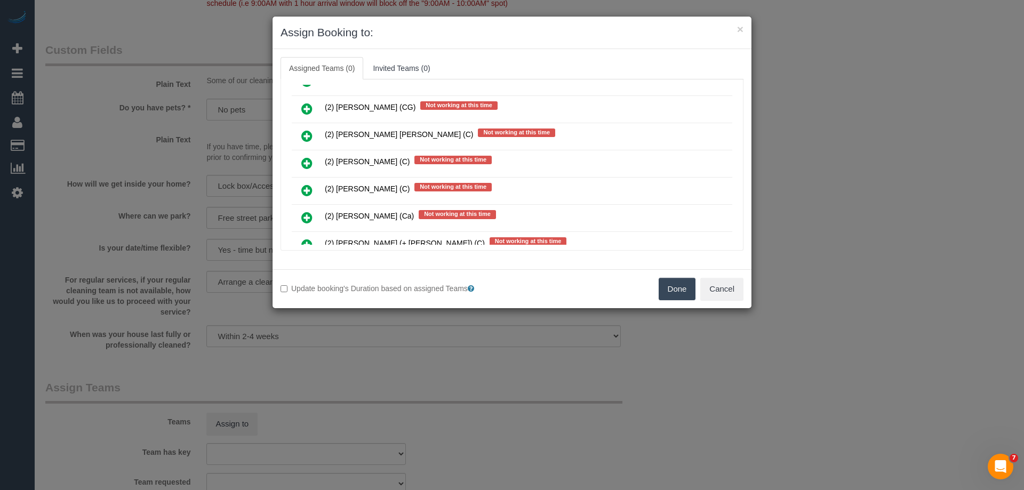
click at [304, 161] on icon at bounding box center [306, 163] width 11 height 13
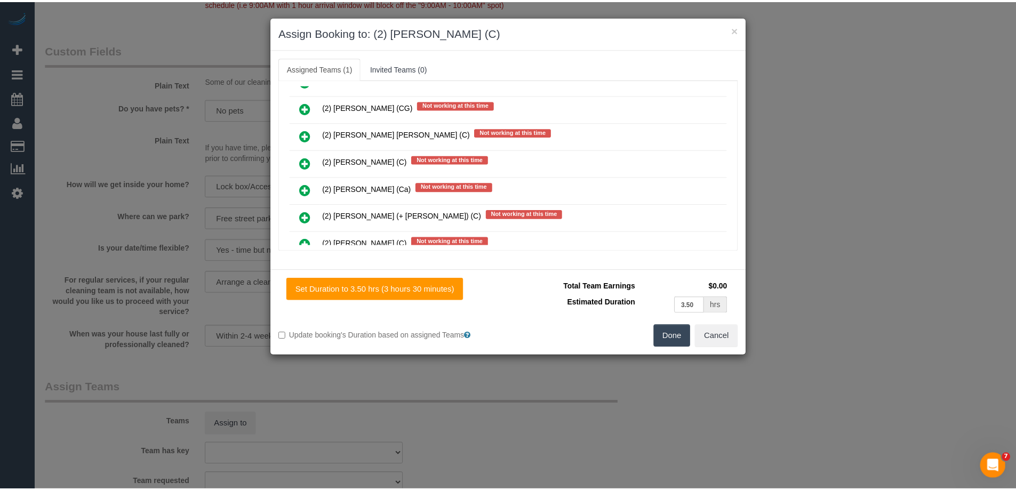
scroll to position [0, 0]
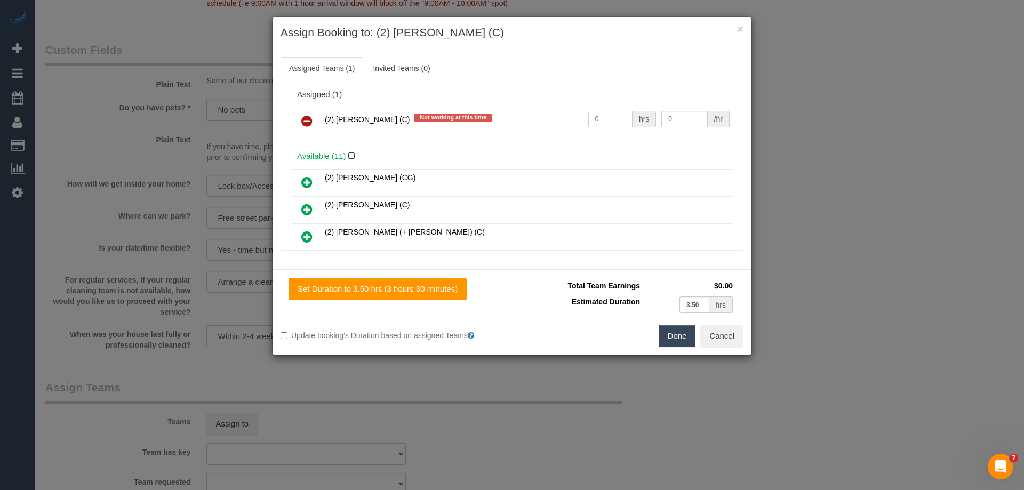
drag, startPoint x: 617, startPoint y: 116, endPoint x: 507, endPoint y: 114, distance: 109.9
click at [507, 114] on tr "(2) Kerry Welfare (C) Not working at this time 0 hrs 0 /hr" at bounding box center [512, 121] width 441 height 27
type input "1"
drag, startPoint x: 684, startPoint y: 112, endPoint x: 608, endPoint y: 110, distance: 76.3
click at [608, 110] on tr "(2) Kerry Welfare (C) Not working at this time 1 hrs 0 /hr" at bounding box center [512, 121] width 441 height 27
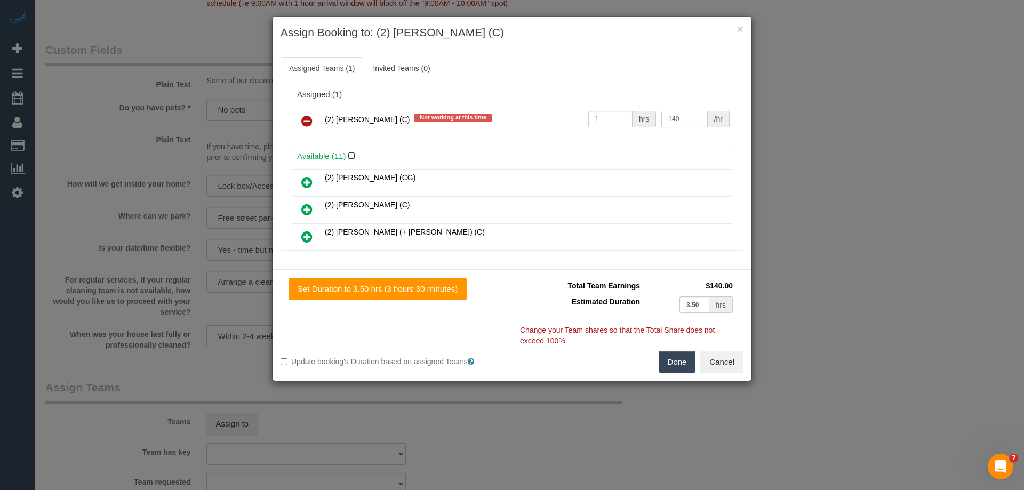
type input "140"
click at [675, 372] on button "Done" at bounding box center [677, 362] width 37 height 22
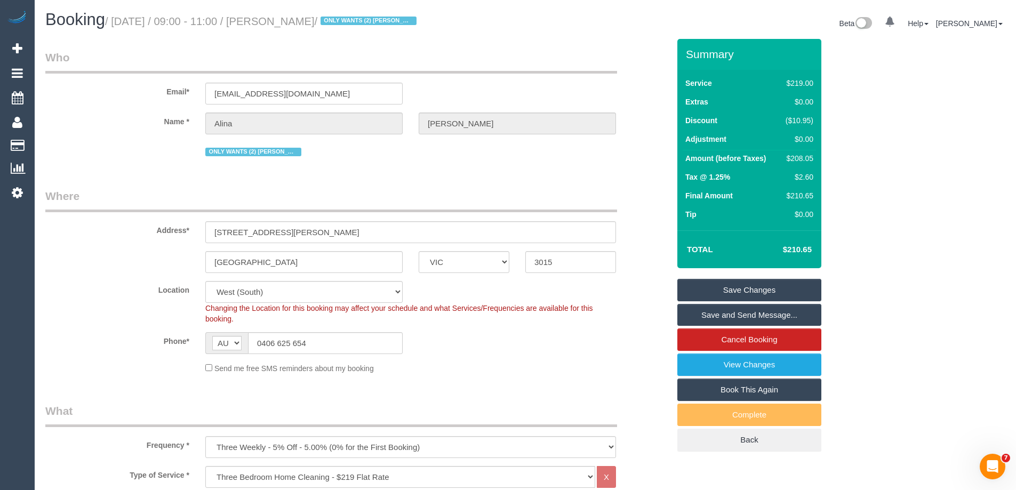
drag, startPoint x: 339, startPoint y: 23, endPoint x: 281, endPoint y: 19, distance: 57.8
click at [281, 19] on small "/ October 20, 2025 / 09:00 - 11:00 / Alina Molnar / ONLY WANTS (2) Angelica Ram…" at bounding box center [262, 21] width 315 height 12
copy small "Alina Molnar"
click at [705, 291] on link "Save Changes" at bounding box center [749, 290] width 144 height 22
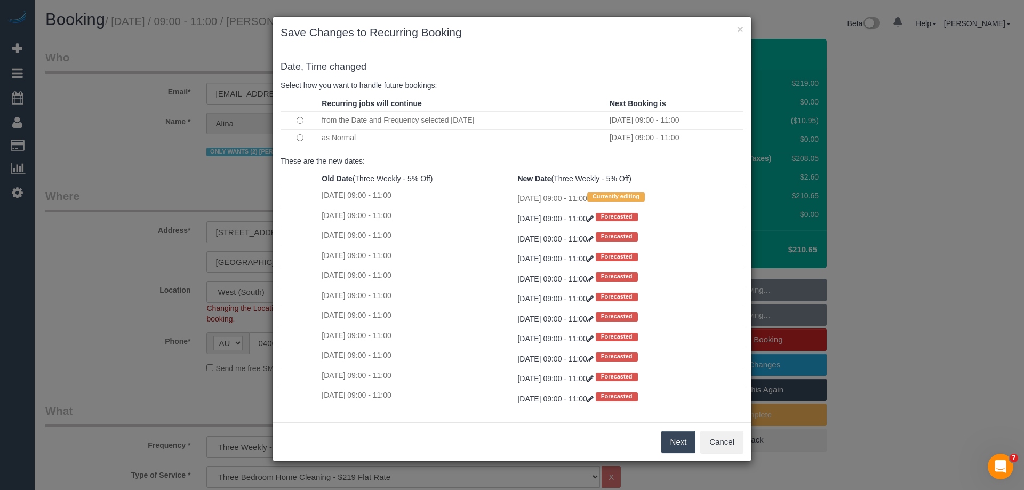
click at [671, 442] on button "Next" at bounding box center [678, 442] width 35 height 22
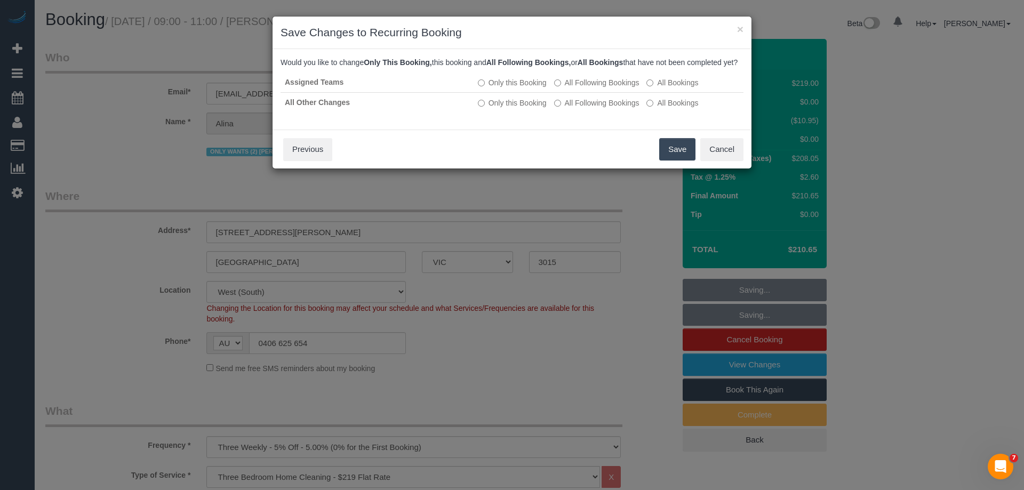
click at [676, 160] on button "Save" at bounding box center [677, 149] width 36 height 22
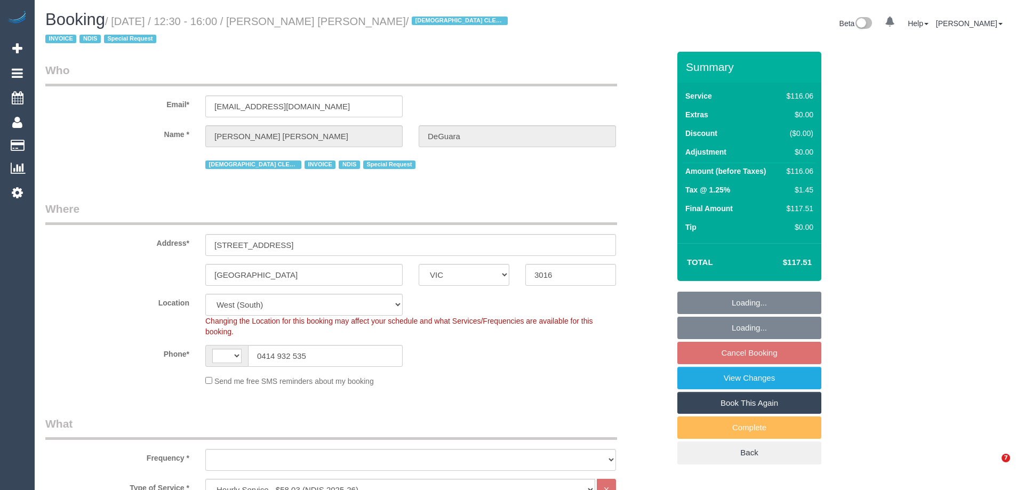
select select "VIC"
select select "string:AU"
select select "object:795"
select select "number:27"
select select "number:14"
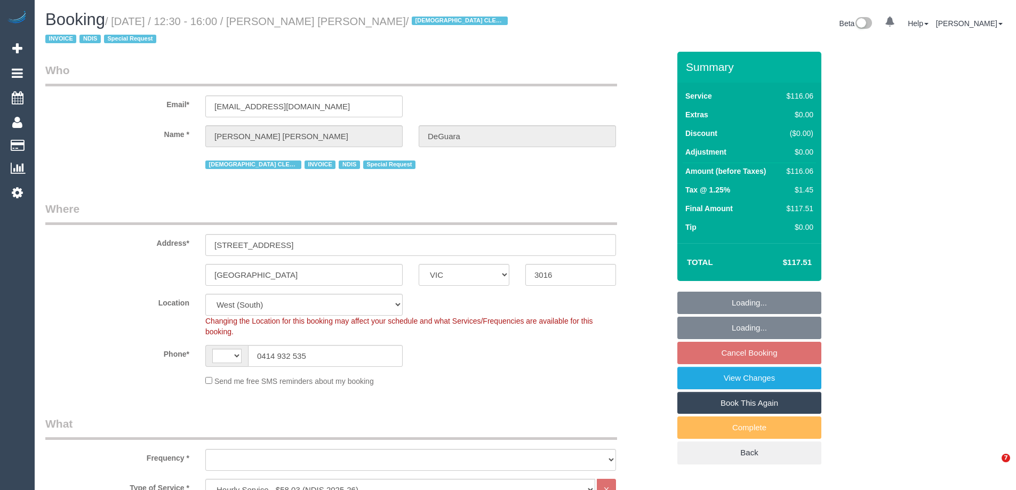
select select "number:18"
select select "number:36"
select select "number:35"
select select "VIC"
select select "number:27"
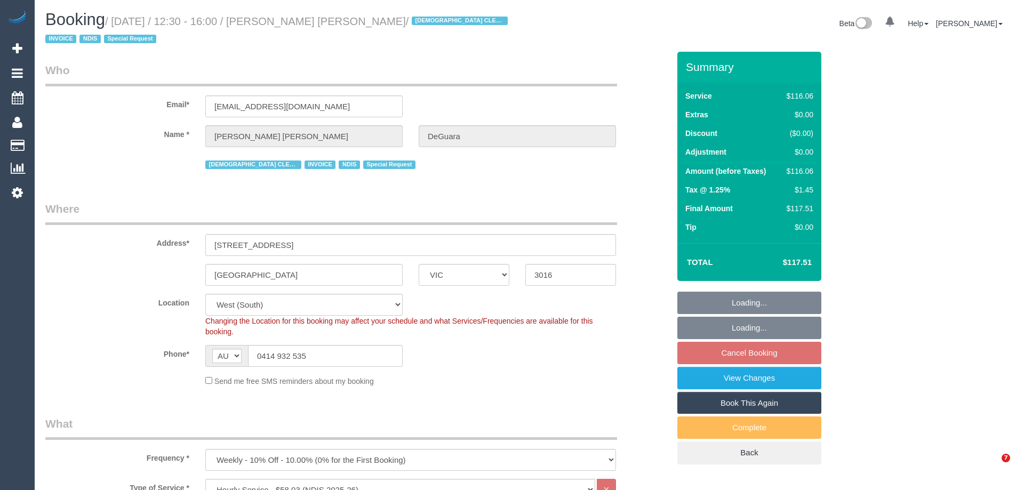
select select "number:14"
select select "number:18"
select select "number:36"
select select "number:35"
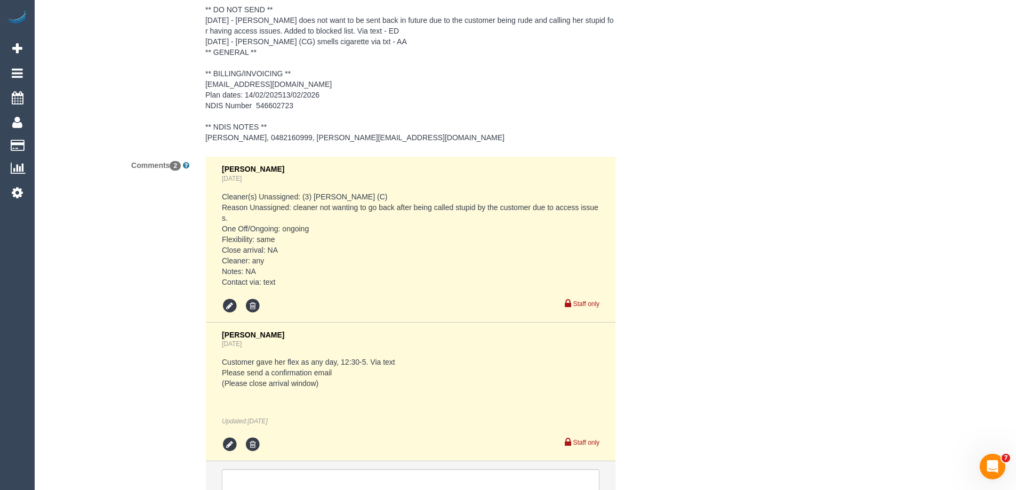
scroll to position [1664, 0]
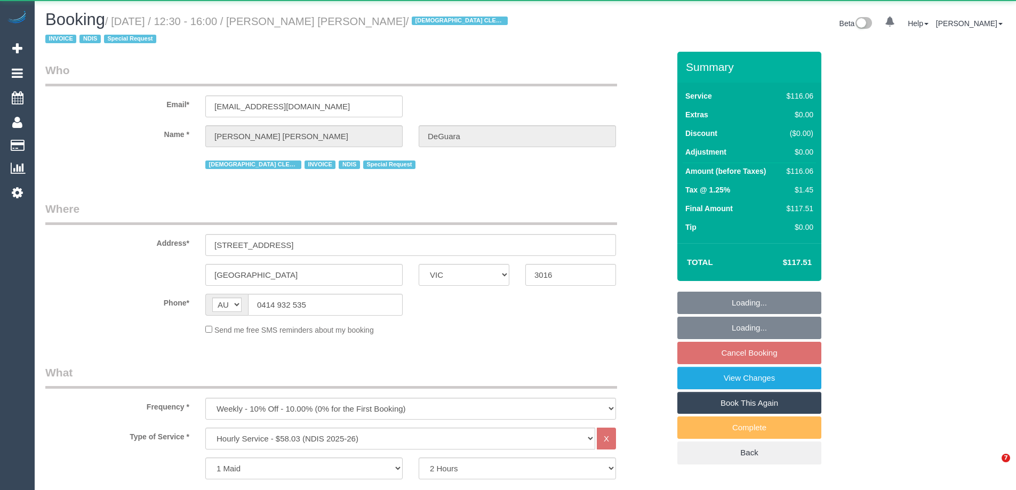
select select "VIC"
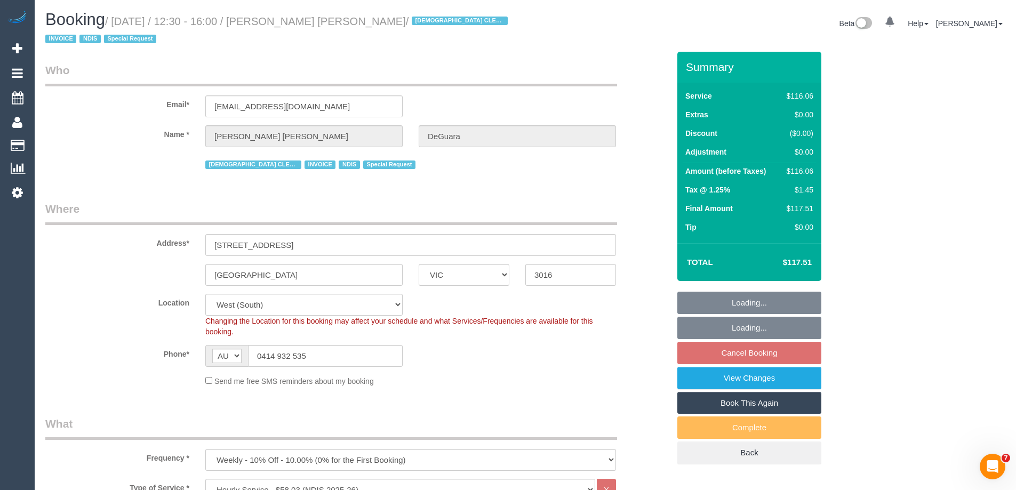
select select "number:27"
select select "number:14"
select select "number:18"
select select "number:36"
select select "number:35"
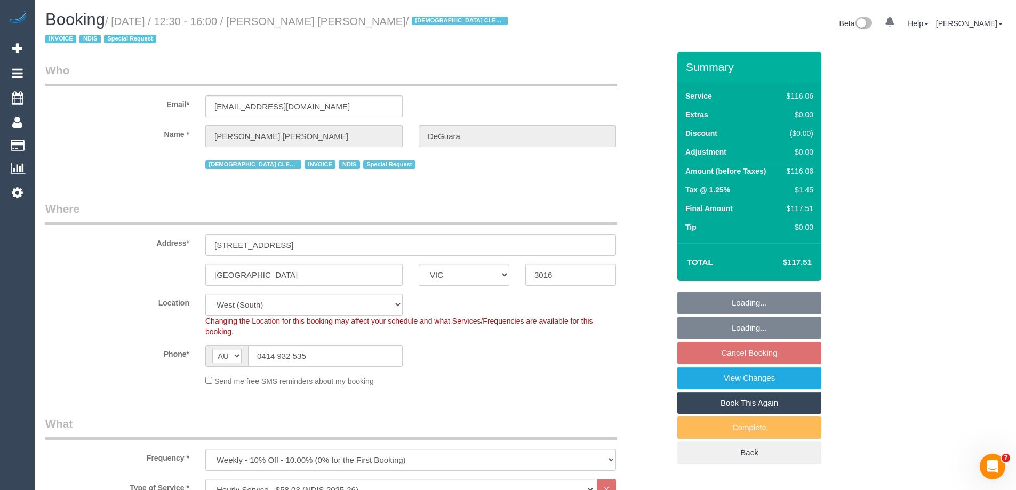
select select "object:1256"
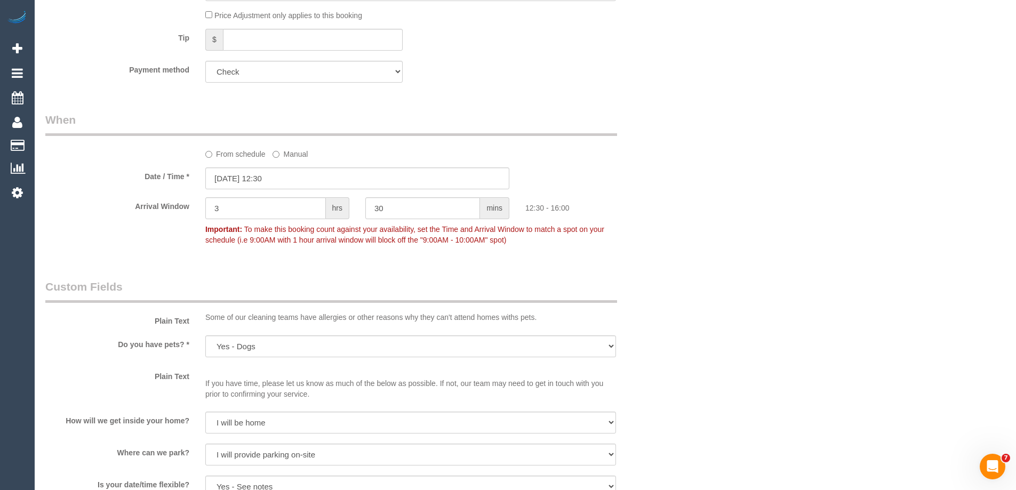
scroll to position [747, 0]
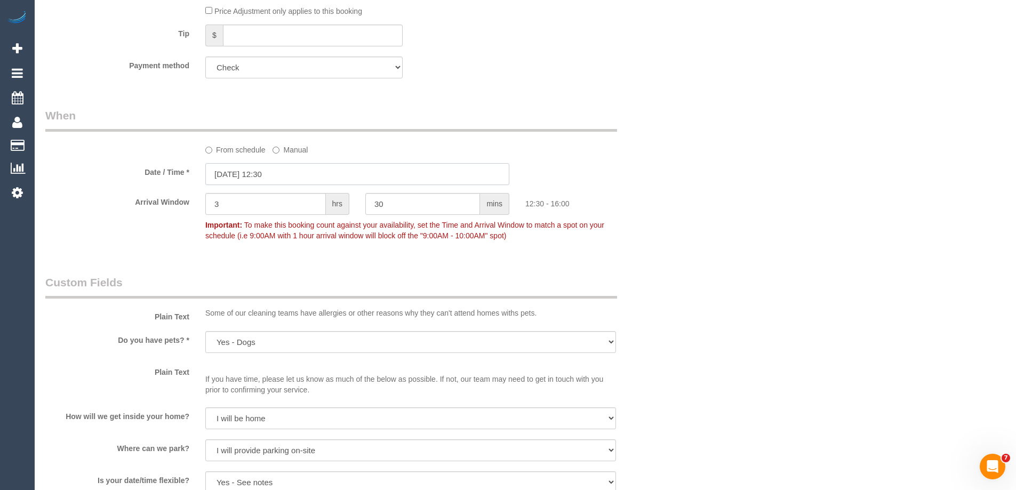
click at [246, 169] on input "[DATE] 12:30" at bounding box center [357, 174] width 304 height 22
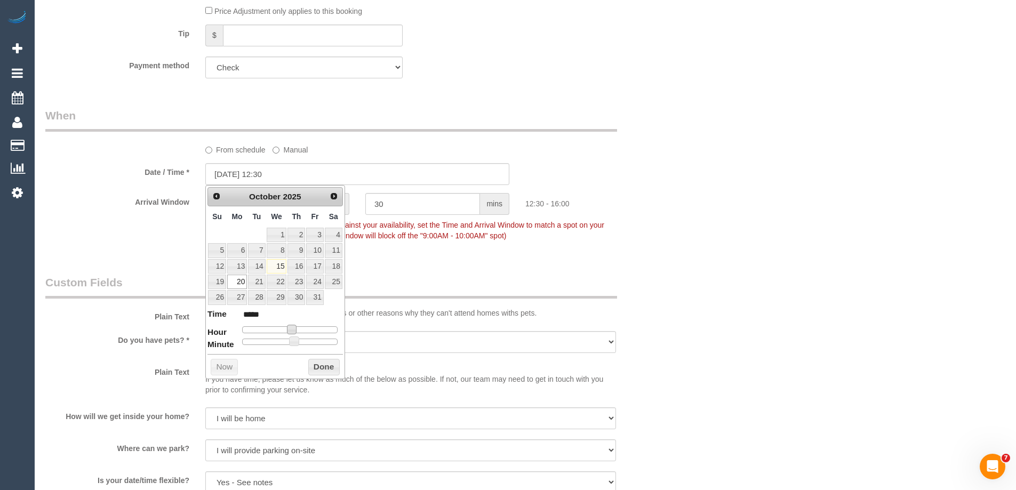
type input "[DATE] 13:30"
type input "*****"
click at [294, 332] on span at bounding box center [296, 330] width 10 height 10
type input "[DATE] 13:25"
type input "*****"
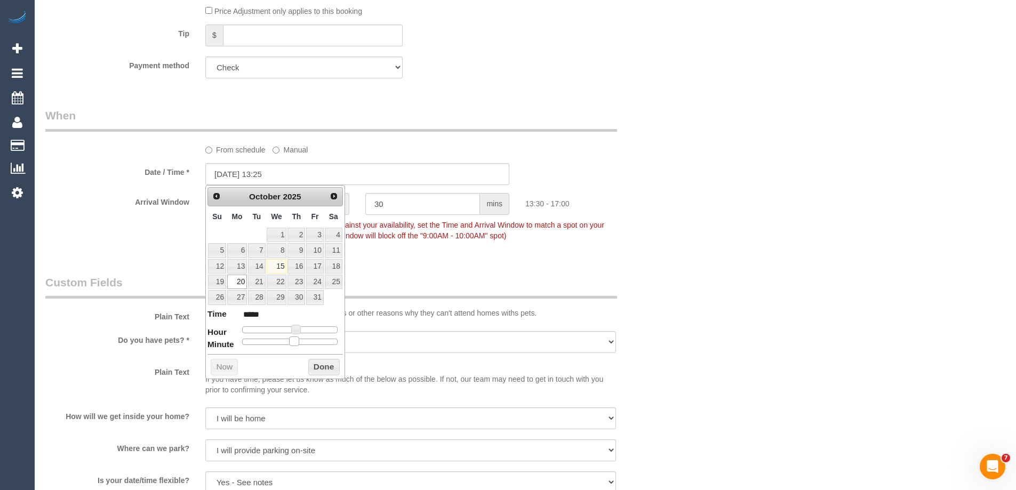
type input "[DATE] 13:05"
type input "*****"
type input "[DATE] 13:00"
type input "*****"
drag, startPoint x: 298, startPoint y: 341, endPoint x: 201, endPoint y: 342, distance: 96.6
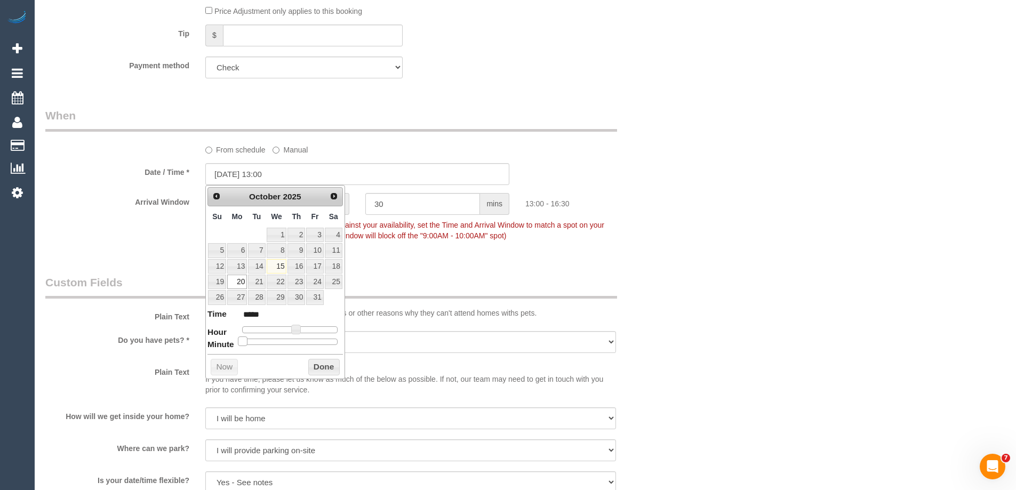
click at [334, 365] on button "Done" at bounding box center [323, 367] width 31 height 17
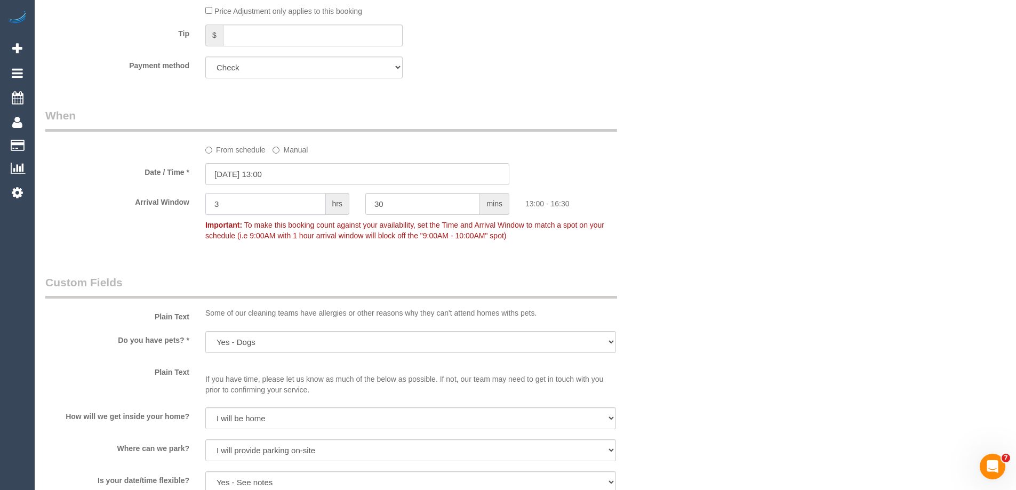
drag, startPoint x: 262, startPoint y: 206, endPoint x: 142, endPoint y: 194, distance: 120.7
click at [142, 194] on div "Arrival Window 3 hrs 30 mins 13:00 - 16:30 Important: To make this booking coun…" at bounding box center [357, 219] width 640 height 53
type input "2"
drag, startPoint x: 390, startPoint y: 206, endPoint x: 284, endPoint y: 203, distance: 106.2
click at [284, 203] on div "Arrival Window 2 hrs 30 mins 13:00 - 15:30 Important: To make this booking coun…" at bounding box center [357, 219] width 640 height 53
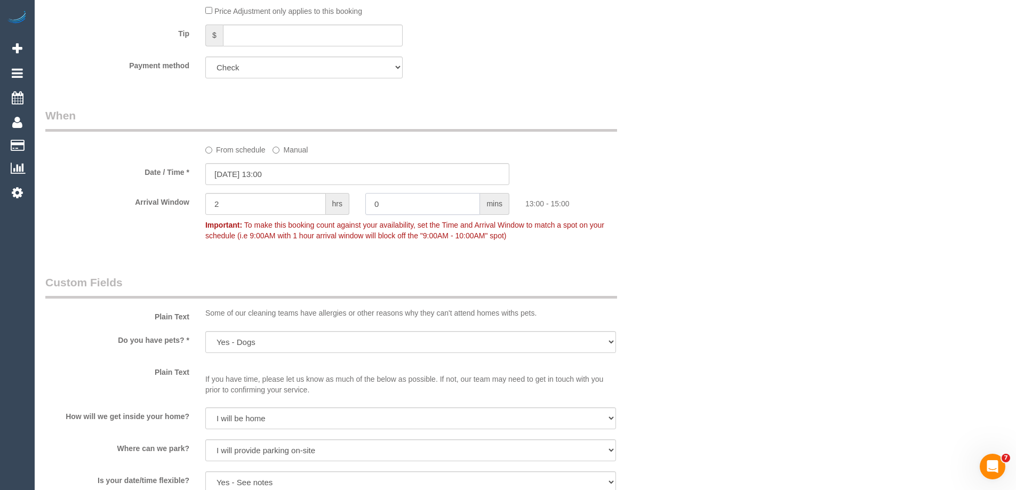
type input "0"
click at [240, 175] on input "[DATE] 13:00" at bounding box center [357, 174] width 304 height 22
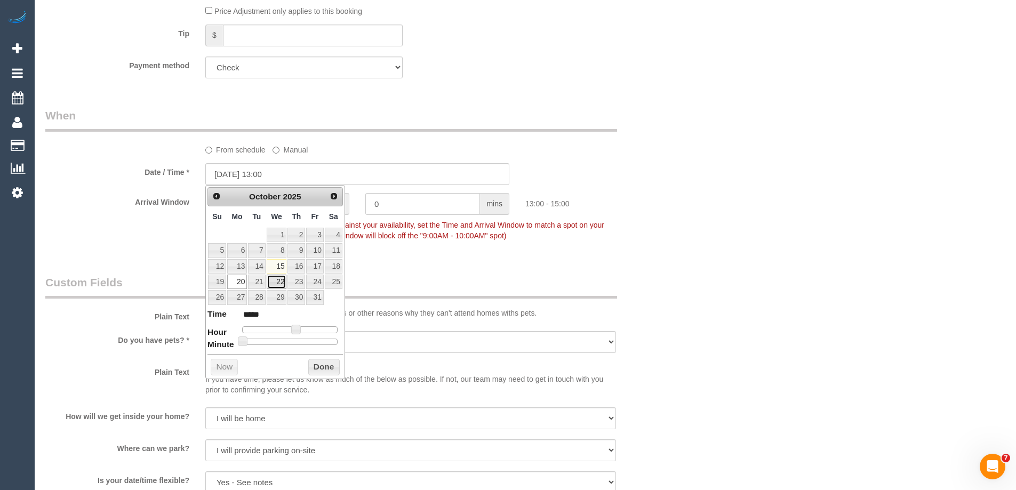
click at [277, 285] on link "22" at bounding box center [277, 282] width 20 height 14
type input "[DATE] 13:00"
click at [321, 370] on button "Done" at bounding box center [323, 367] width 31 height 17
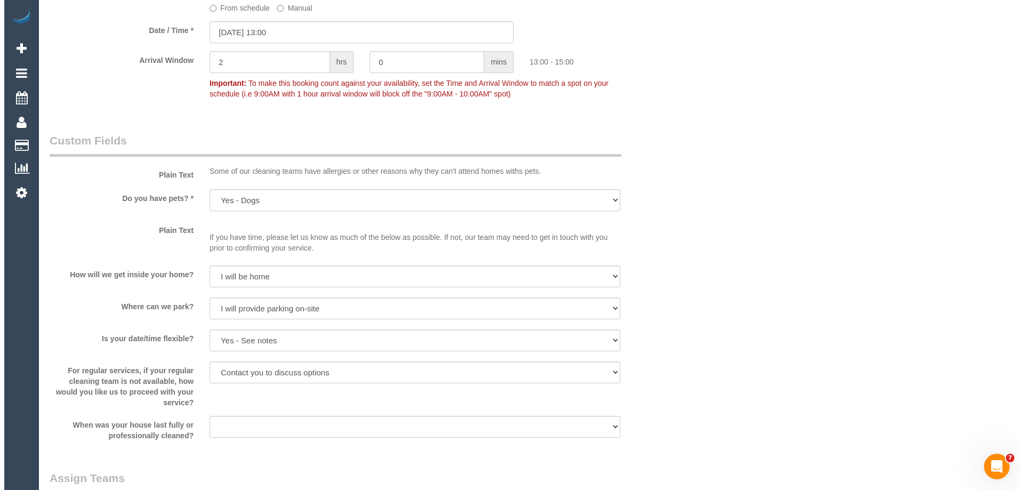
scroll to position [1014, 0]
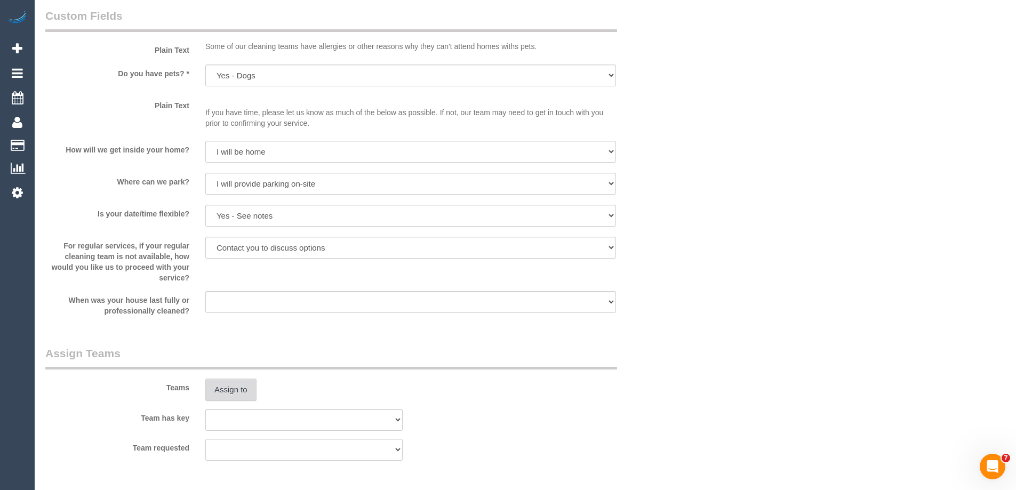
click at [229, 385] on button "Assign to" at bounding box center [230, 390] width 51 height 22
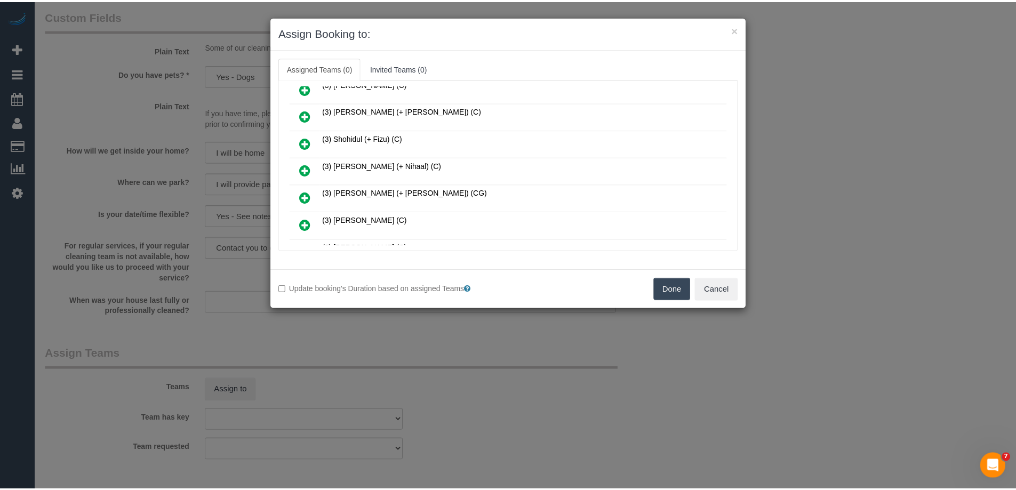
scroll to position [533, 0]
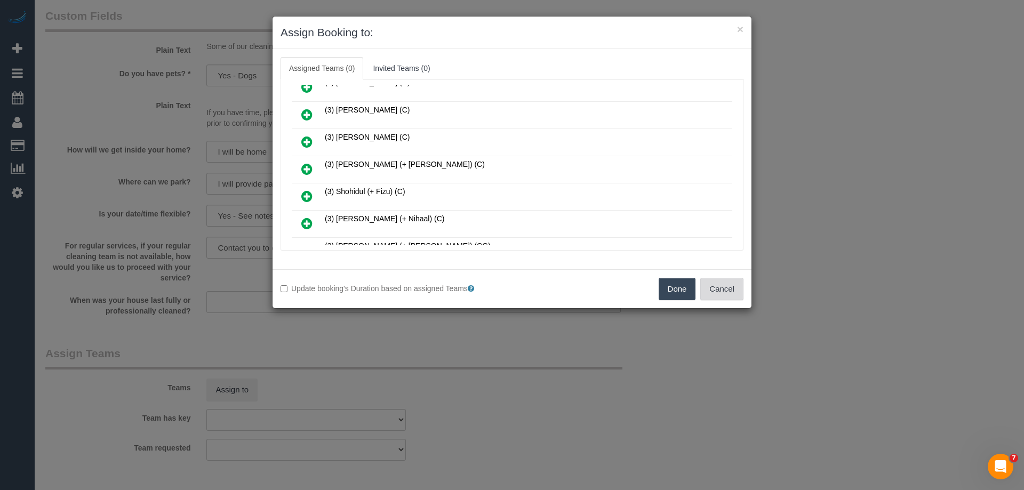
click at [728, 290] on button "Cancel" at bounding box center [721, 289] width 43 height 22
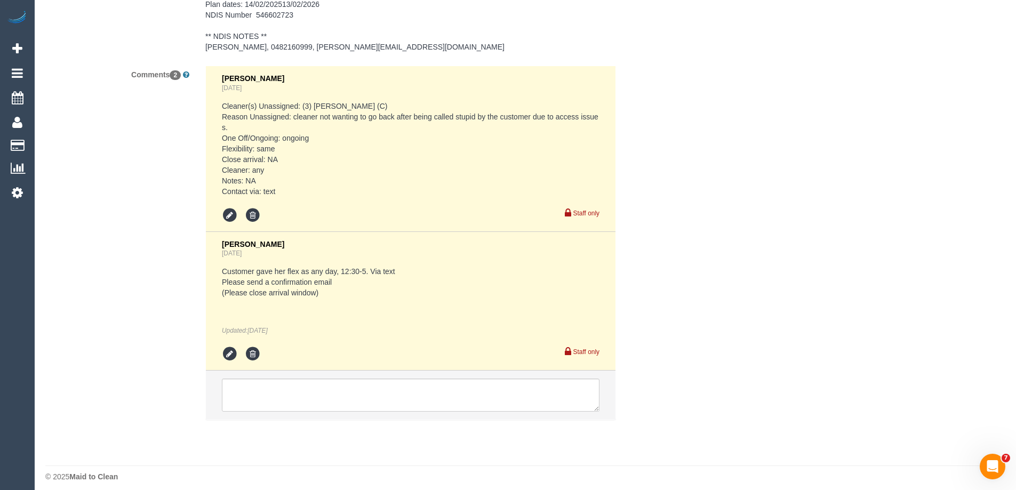
scroll to position [1824, 0]
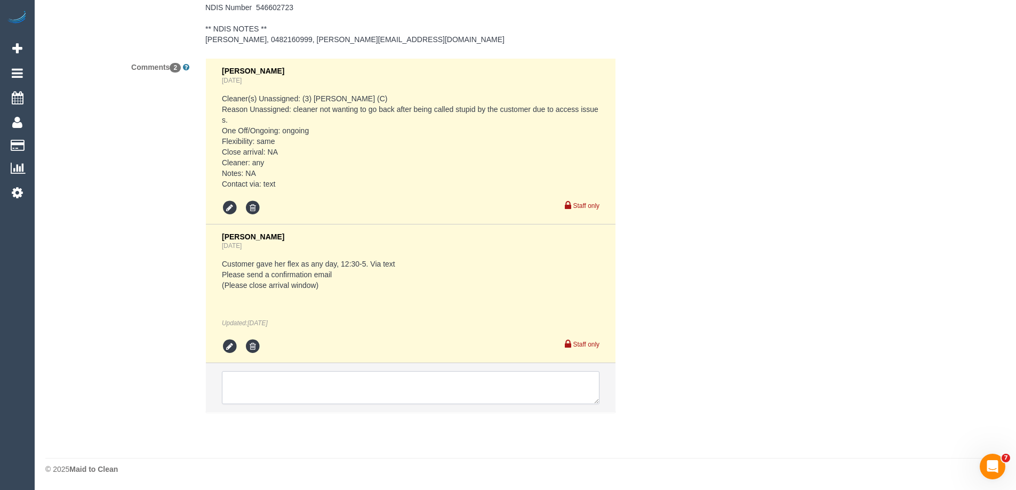
click at [245, 390] on textarea at bounding box center [411, 387] width 378 height 33
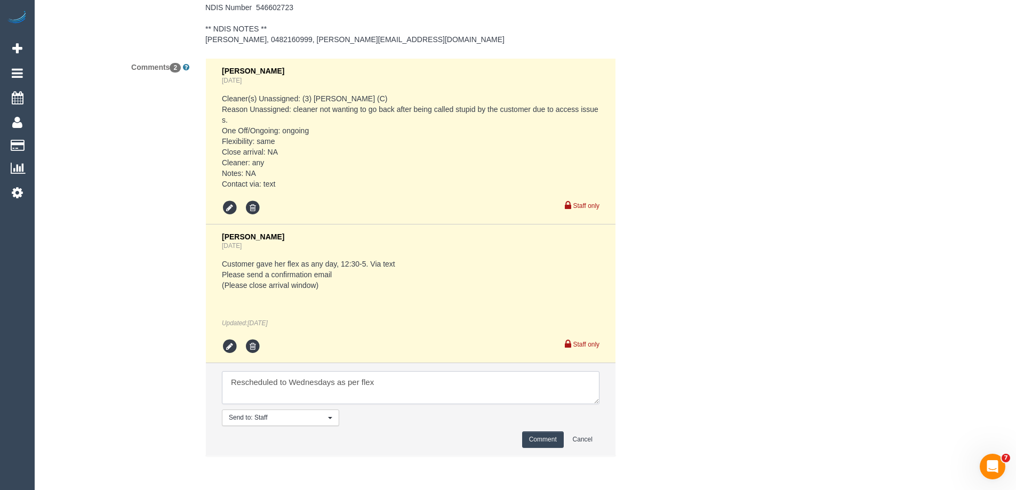
type textarea "Rescheduled to Wednesdays as per flex"
click at [546, 434] on button "Comment" at bounding box center [543, 440] width 42 height 17
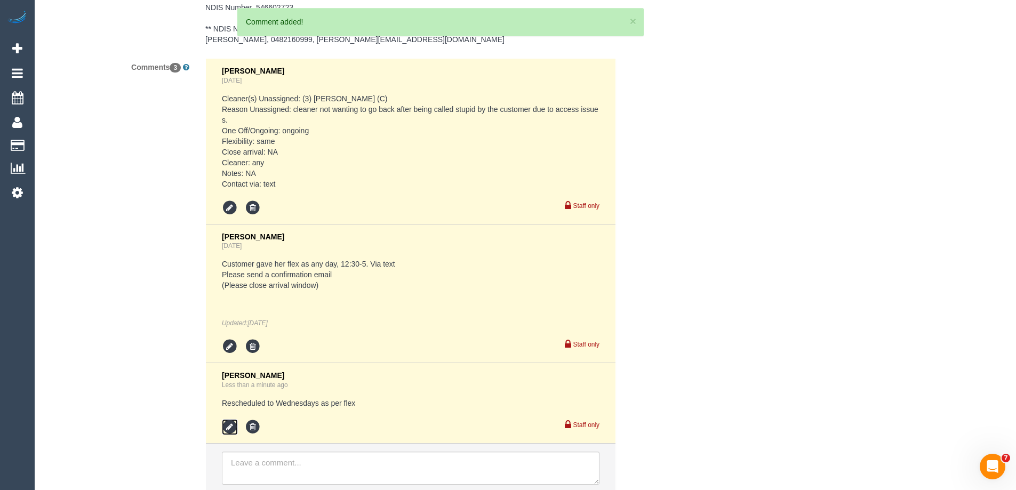
click at [229, 423] on icon at bounding box center [230, 427] width 16 height 16
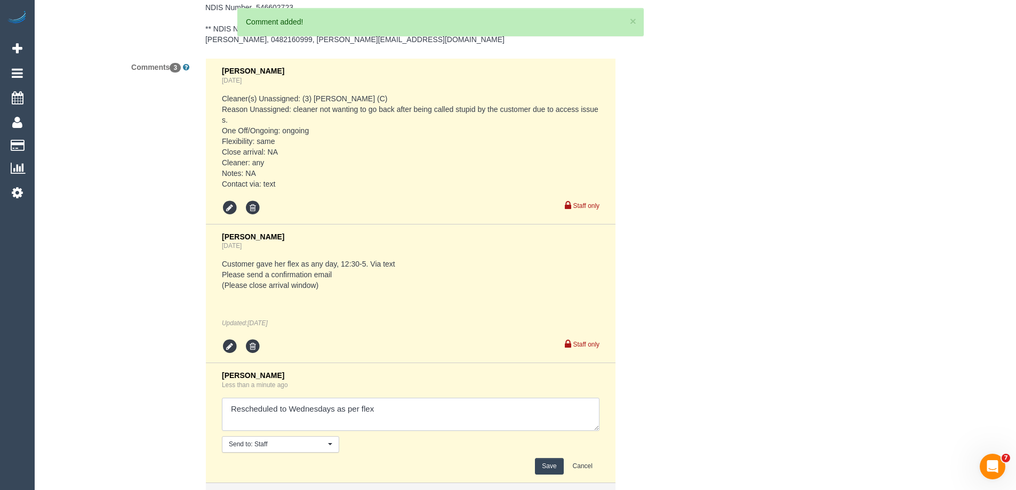
click at [428, 414] on textarea at bounding box center [411, 414] width 378 height 33
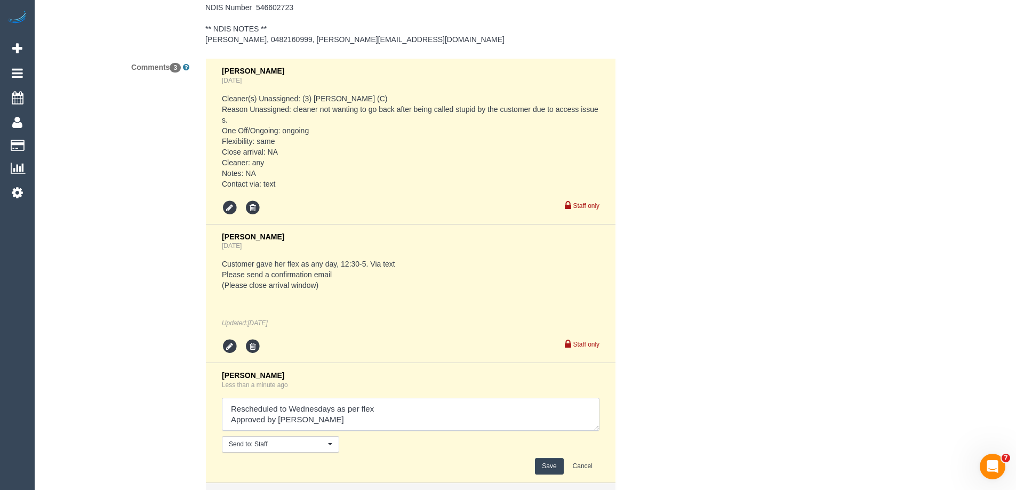
scroll to position [1877, 0]
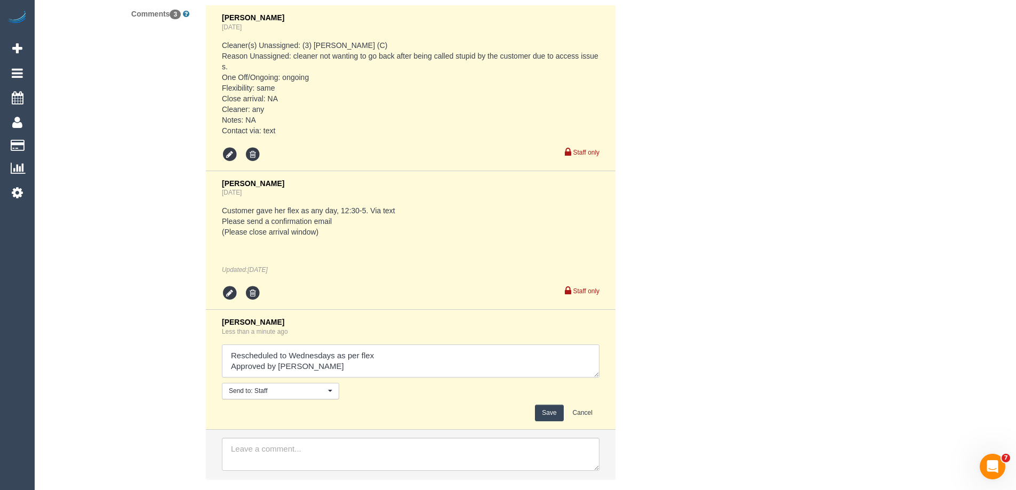
type textarea "Rescheduled to Wednesdays as per flex Approved by [PERSON_NAME]"
click at [555, 407] on button "Save" at bounding box center [549, 413] width 28 height 17
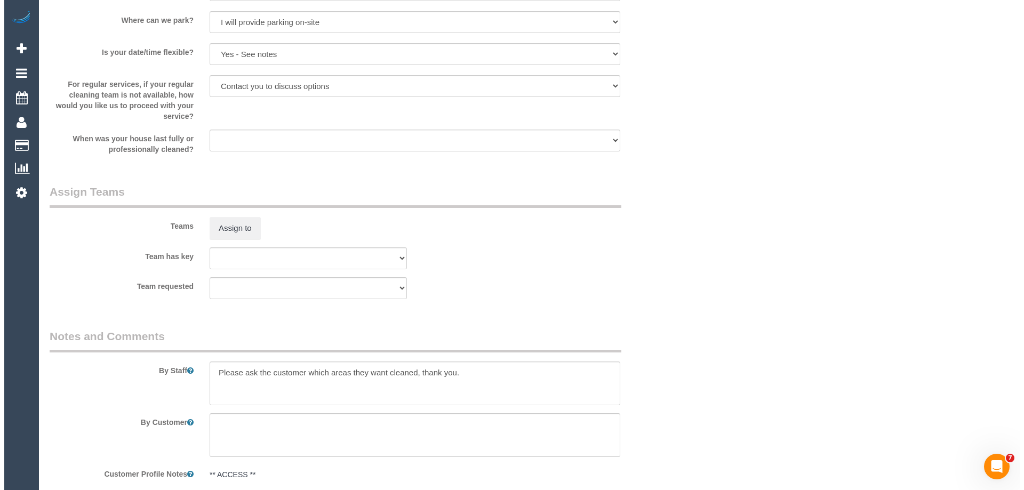
scroll to position [1077, 0]
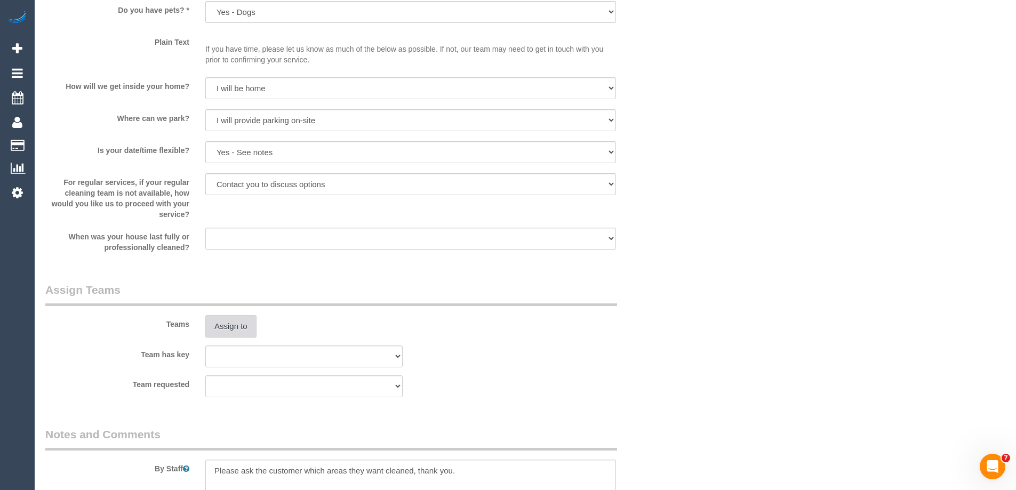
click at [240, 332] on button "Assign to" at bounding box center [230, 326] width 51 height 22
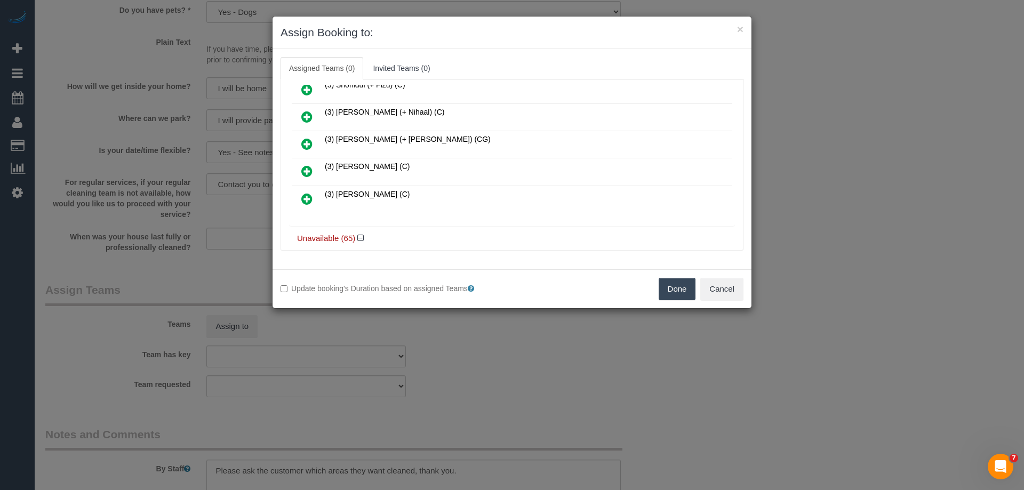
click at [307, 170] on icon at bounding box center [306, 171] width 11 height 13
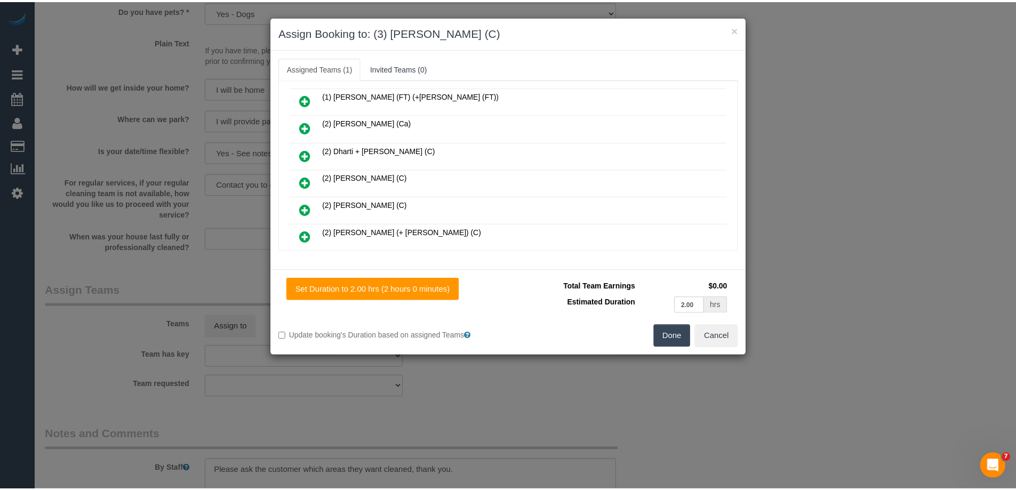
scroll to position [0, 0]
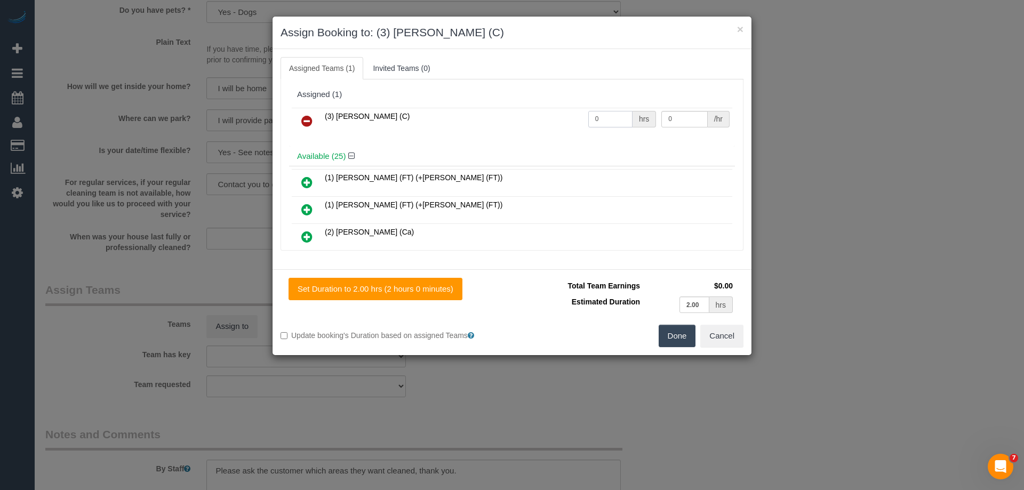
drag, startPoint x: 601, startPoint y: 117, endPoint x: 528, endPoint y: 109, distance: 73.0
click at [542, 109] on tr "(3) [PERSON_NAME] (C) 0 hrs 0 /hr" at bounding box center [512, 121] width 441 height 27
type input "2"
drag, startPoint x: 681, startPoint y: 116, endPoint x: 538, endPoint y: 107, distance: 142.7
click at [613, 114] on tr "(3) [PERSON_NAME] (C) 2 hrs 0 /hr" at bounding box center [512, 121] width 441 height 27
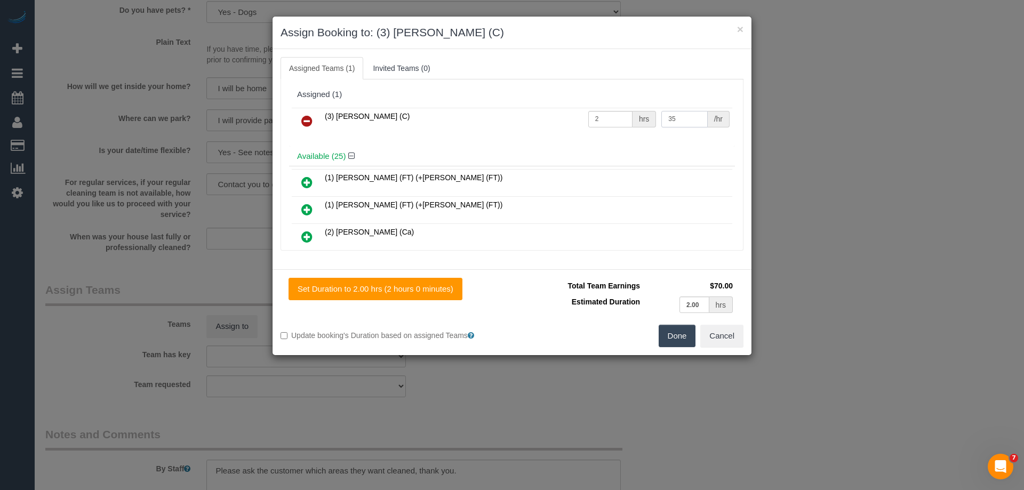
type input "35"
click at [676, 329] on button "Done" at bounding box center [677, 336] width 37 height 22
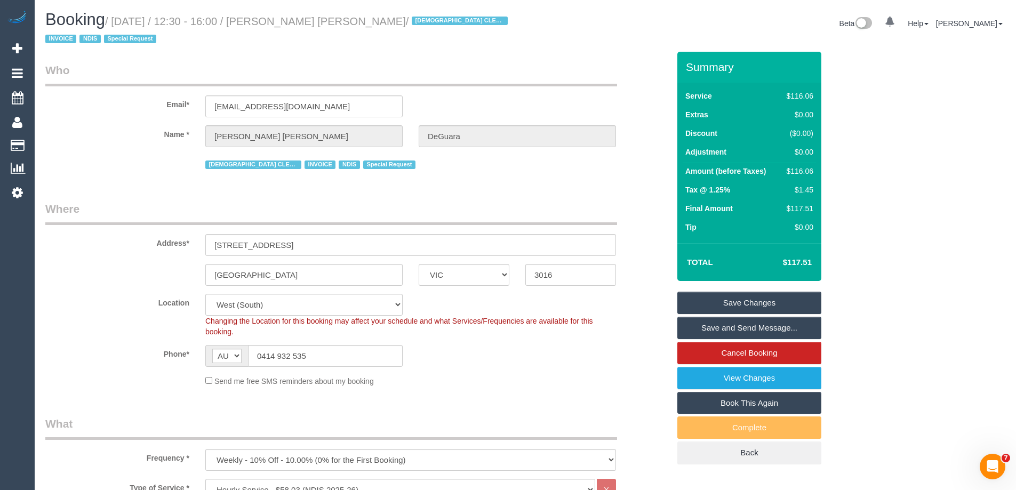
drag, startPoint x: 382, startPoint y: 19, endPoint x: 282, endPoint y: 27, distance: 100.6
click at [282, 27] on small "/ [DATE] / 12:30 - 16:00 / [PERSON_NAME] [PERSON_NAME] / [DEMOGRAPHIC_DATA] CLE…" at bounding box center [278, 30] width 466 height 30
copy small "[PERSON_NAME] [PERSON_NAME]"
click at [721, 329] on link "Save and Send Message..." at bounding box center [749, 328] width 144 height 22
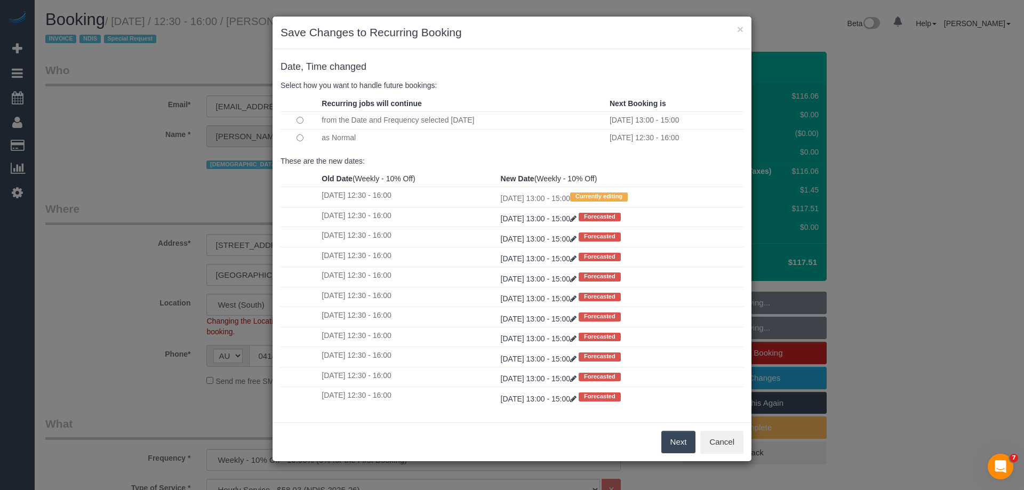
click at [675, 437] on button "Next" at bounding box center [678, 442] width 35 height 22
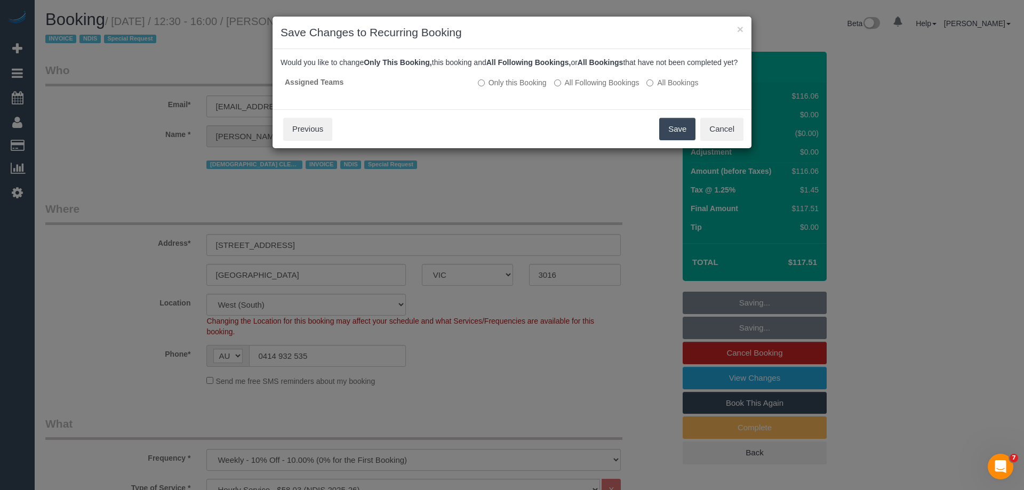
click at [677, 137] on button "Save" at bounding box center [677, 129] width 36 height 22
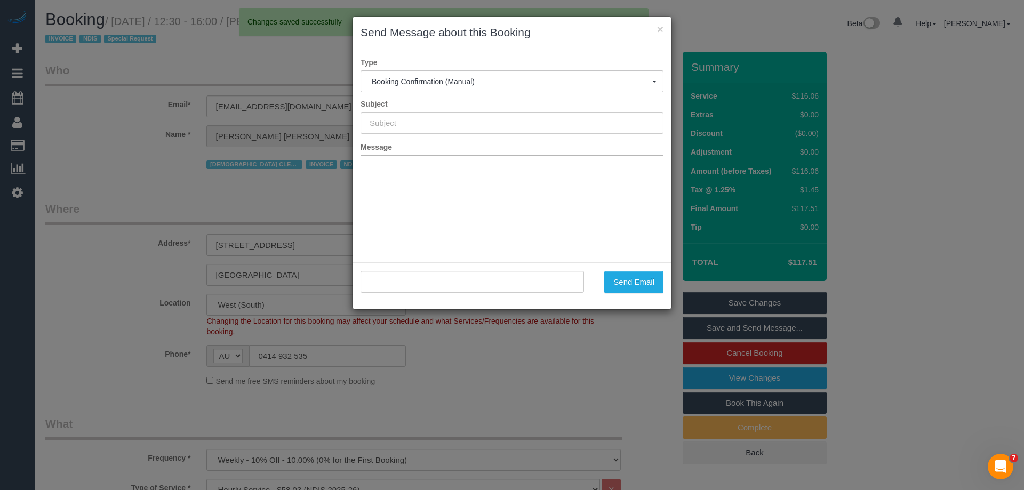
type input "Booking Confirmed"
type input ""[PERSON_NAME] [PERSON_NAME]" <[EMAIL_ADDRESS][DOMAIN_NAME]>"
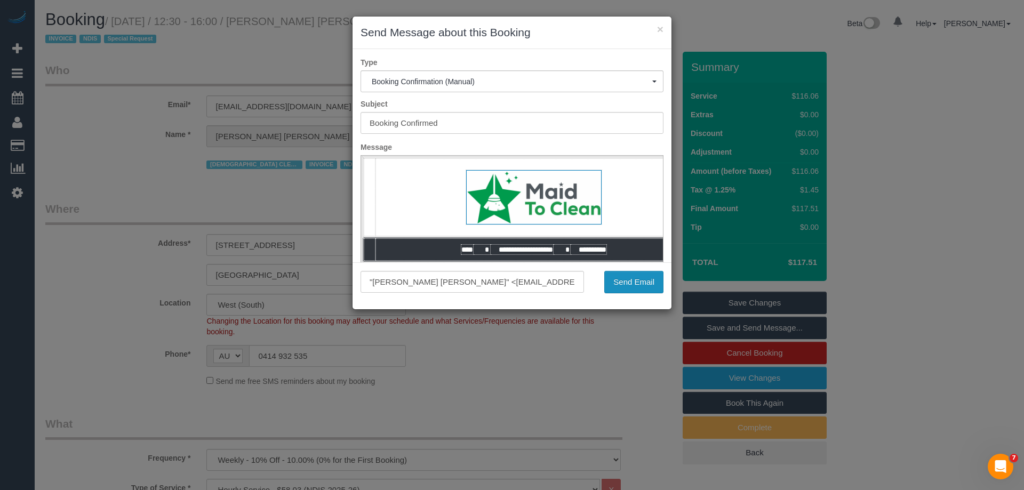
click at [628, 278] on button "Send Email" at bounding box center [633, 282] width 59 height 22
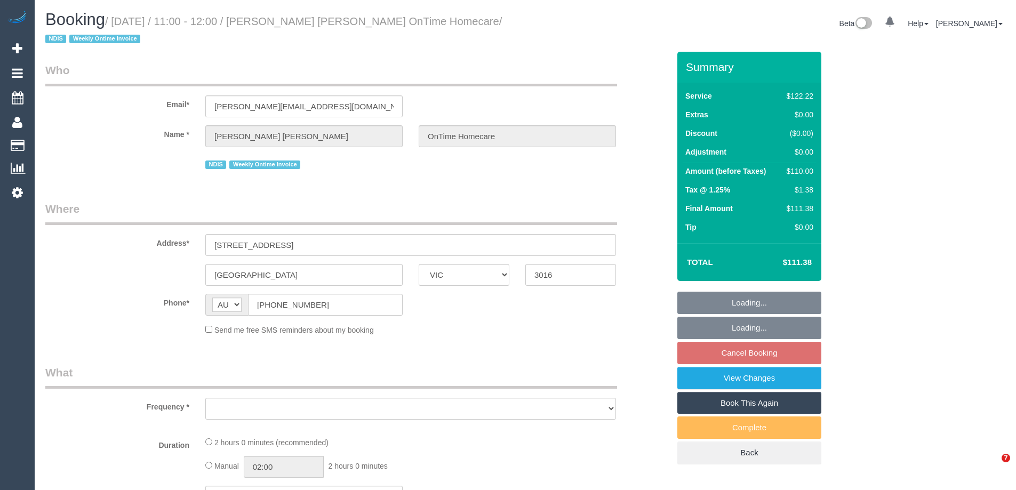
select select "VIC"
select select "object:540"
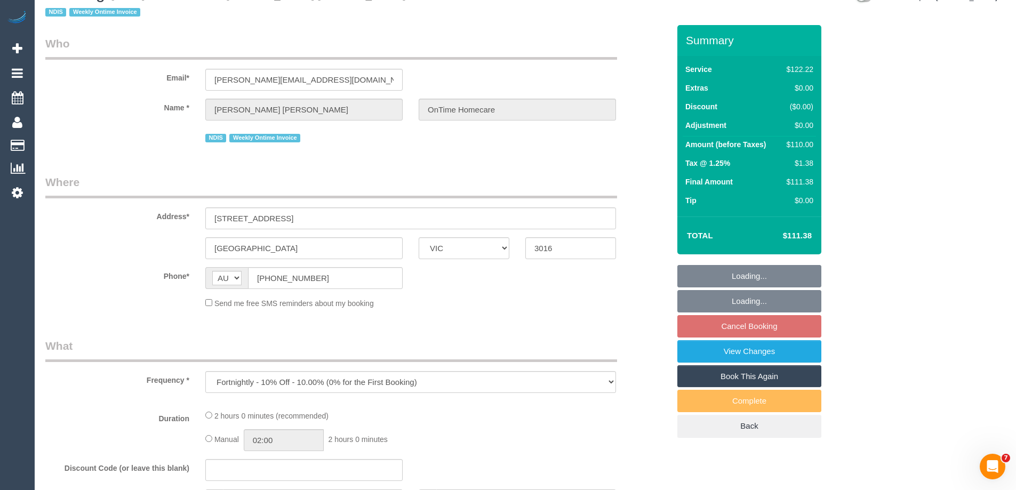
select select "number:28"
select select "number:14"
select select "number:19"
select select "number:22"
select select "number:35"
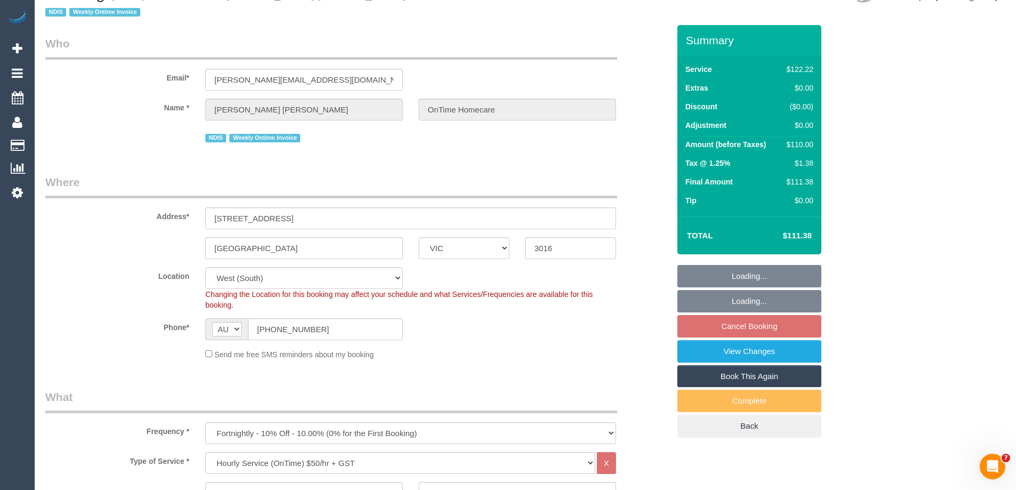
select select "object:1230"
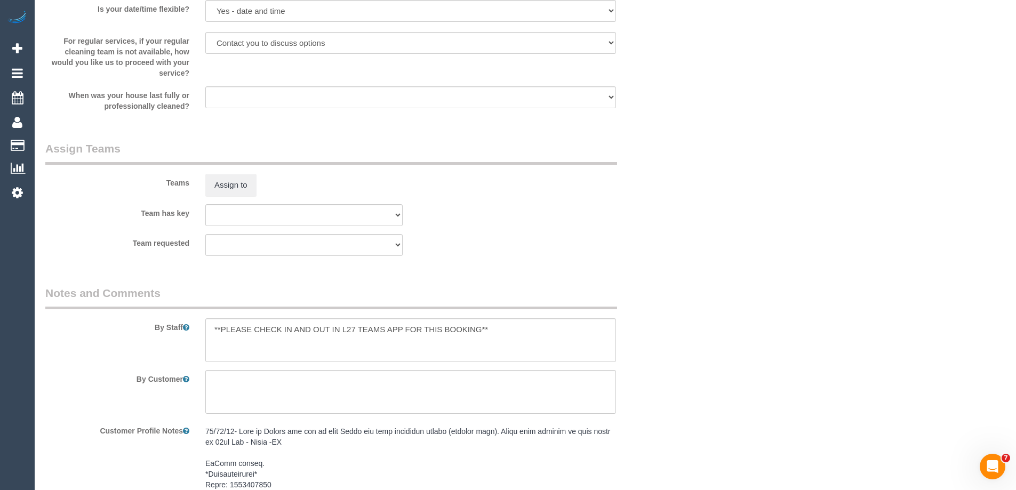
scroll to position [1067, 0]
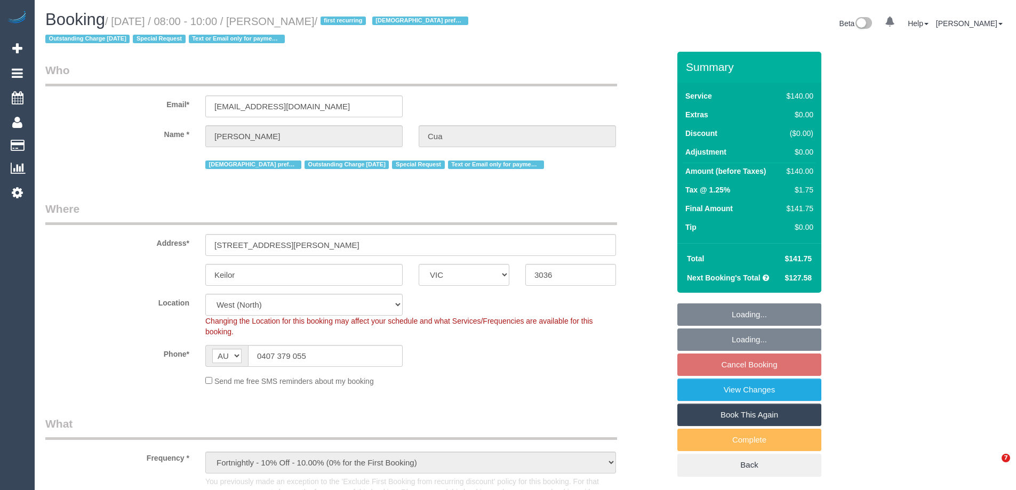
select select "VIC"
select select "object:1307"
select select "string:stripe-pm_1OqUE12GScqysDRVXPiCHOYd"
select select "number:28"
select select "number:14"
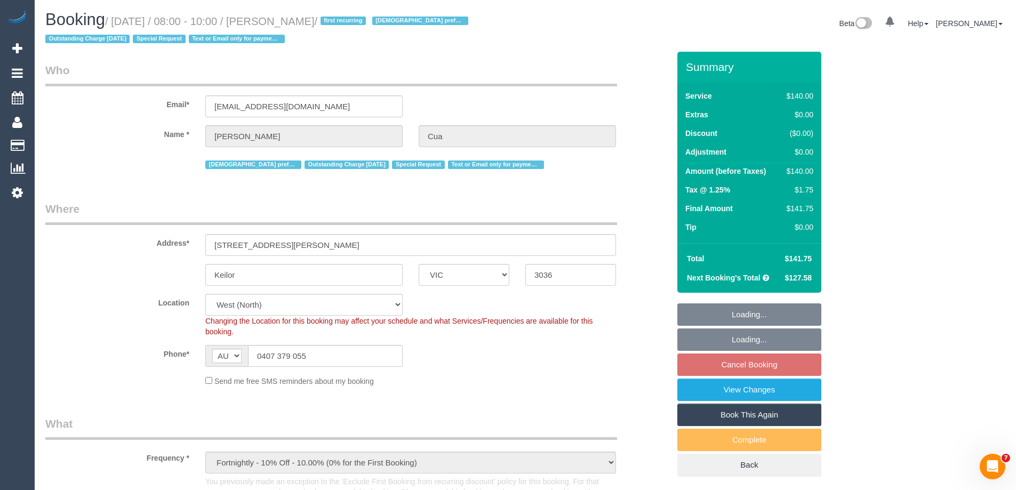
select select "number:19"
select select "number:36"
select select "number:34"
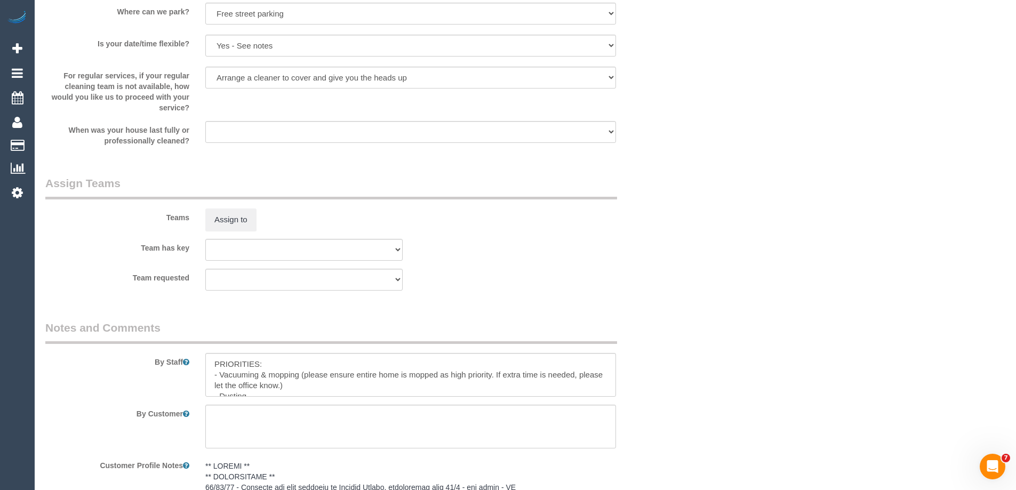
scroll to position [1823, 0]
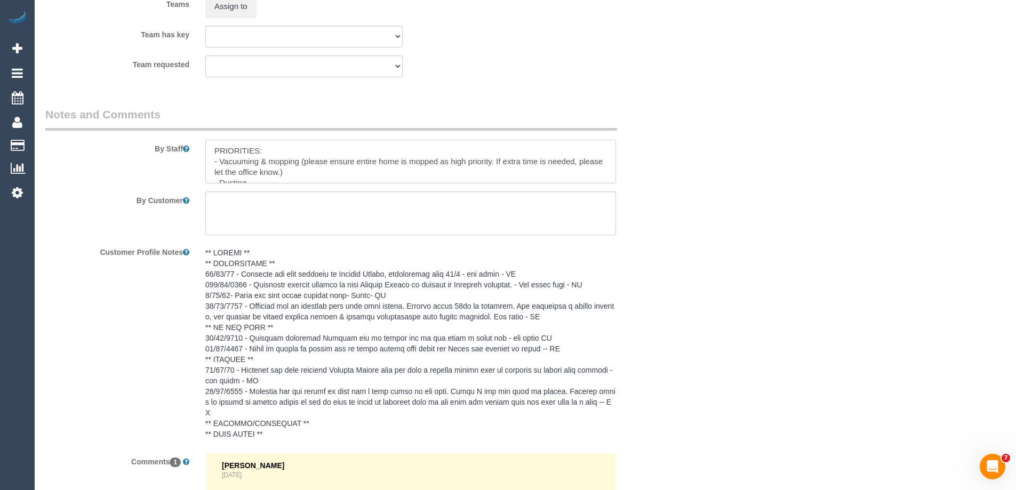
click at [211, 150] on textarea at bounding box center [410, 162] width 411 height 44
click at [226, 148] on textarea at bounding box center [410, 162] width 411 height 44
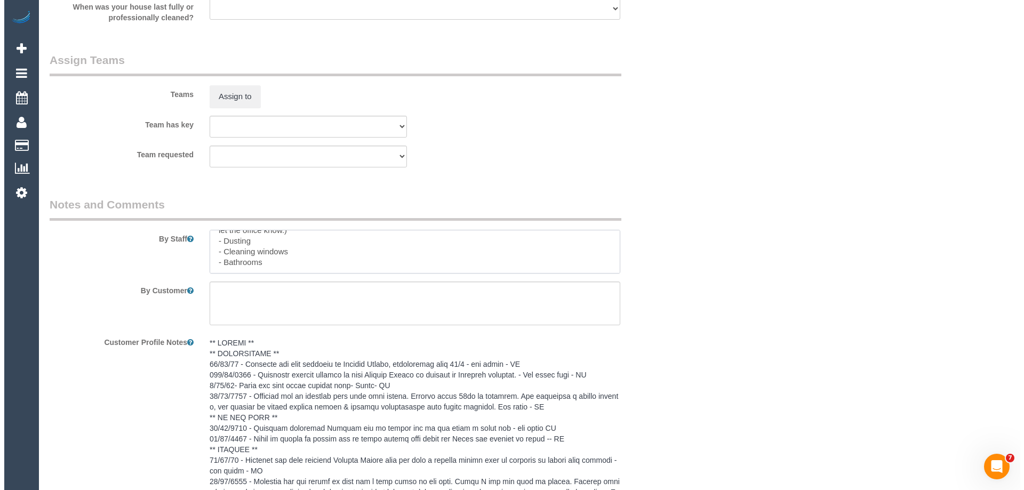
scroll to position [1716, 0]
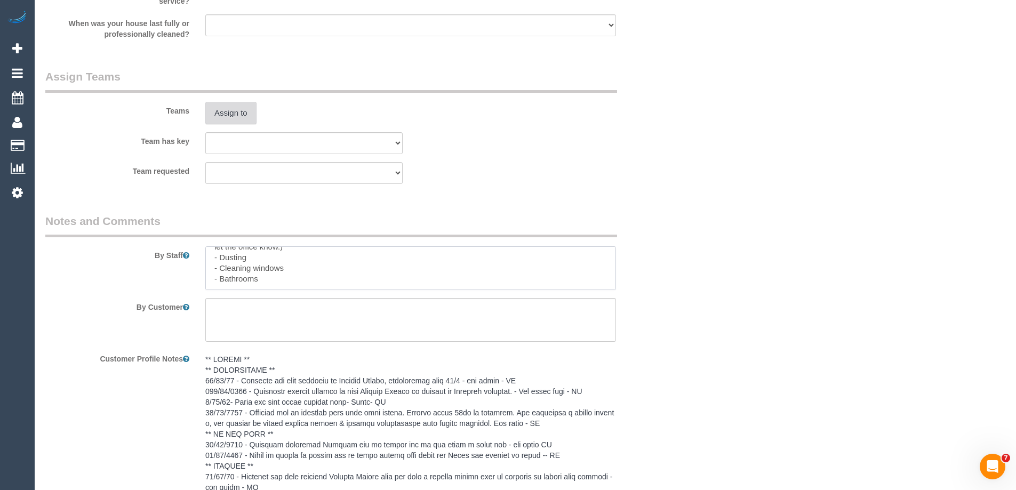
type textarea "*Cover* PRIORITIES: - Vacuuming & mopping (please ensure entire home is mopped …"
click at [222, 114] on button "Assign to" at bounding box center [230, 113] width 51 height 22
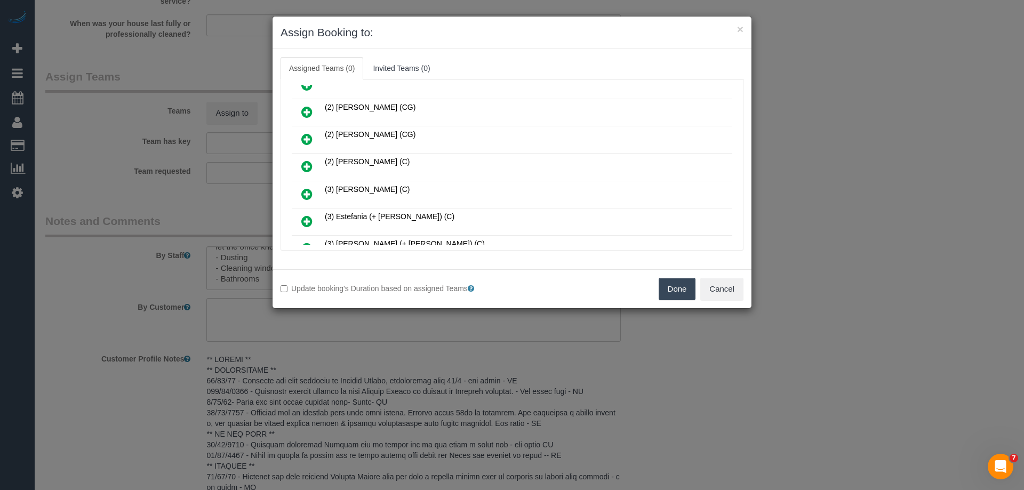
scroll to position [53, 0]
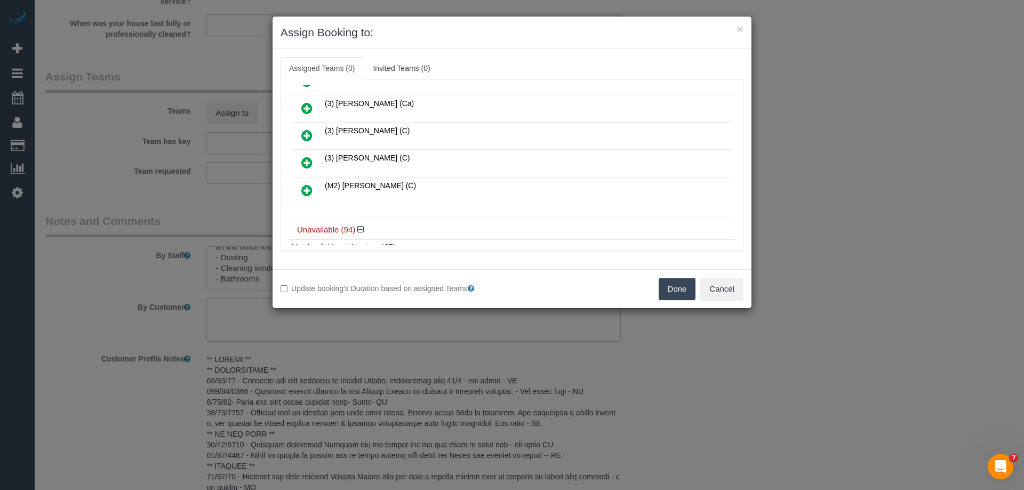
click at [307, 160] on icon at bounding box center [306, 162] width 11 height 13
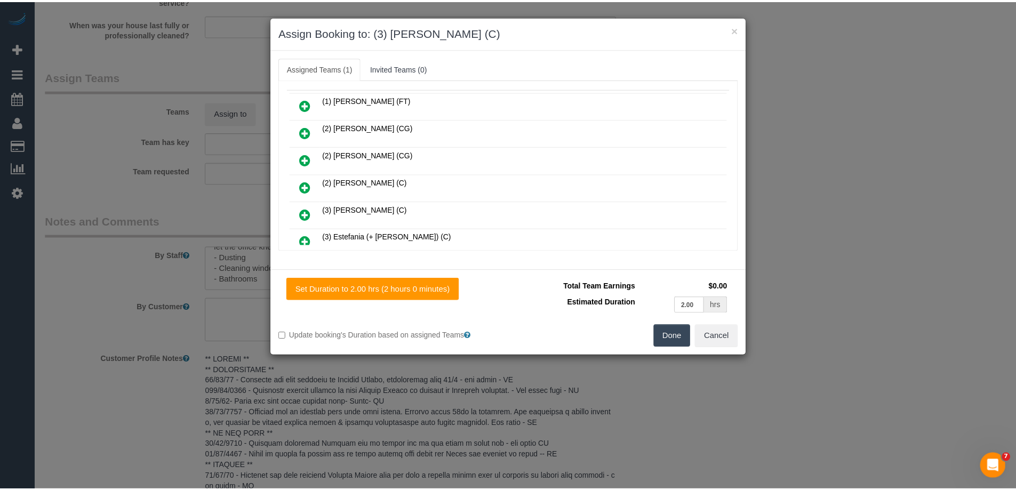
scroll to position [0, 0]
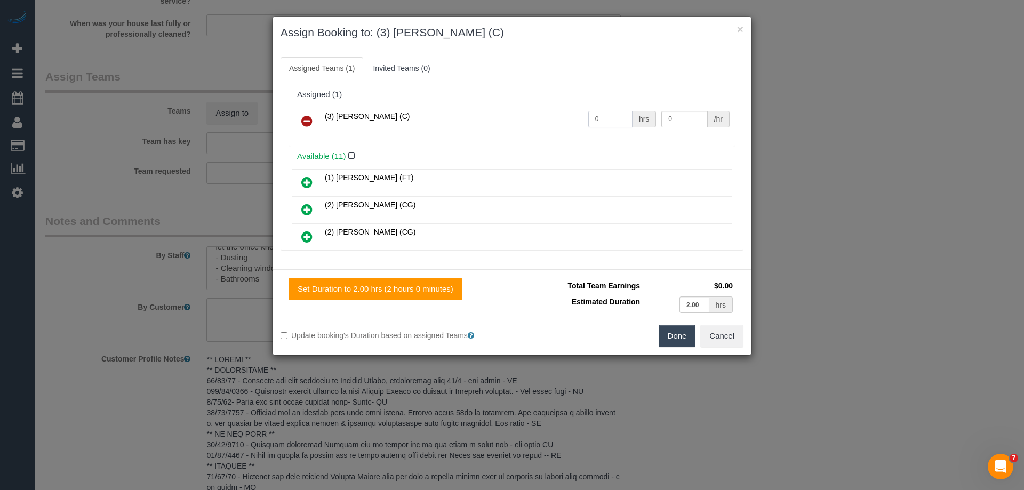
drag, startPoint x: 600, startPoint y: 118, endPoint x: 529, endPoint y: 109, distance: 71.5
click at [519, 112] on tr "(3) Trish Osman (C) 0 hrs 0 /hr" at bounding box center [512, 121] width 441 height 27
type input "2"
drag, startPoint x: 670, startPoint y: 117, endPoint x: 625, endPoint y: 116, distance: 45.4
click at [634, 118] on tr "(3) Trish Osman (C) 2 hrs 0 /hr" at bounding box center [512, 121] width 441 height 27
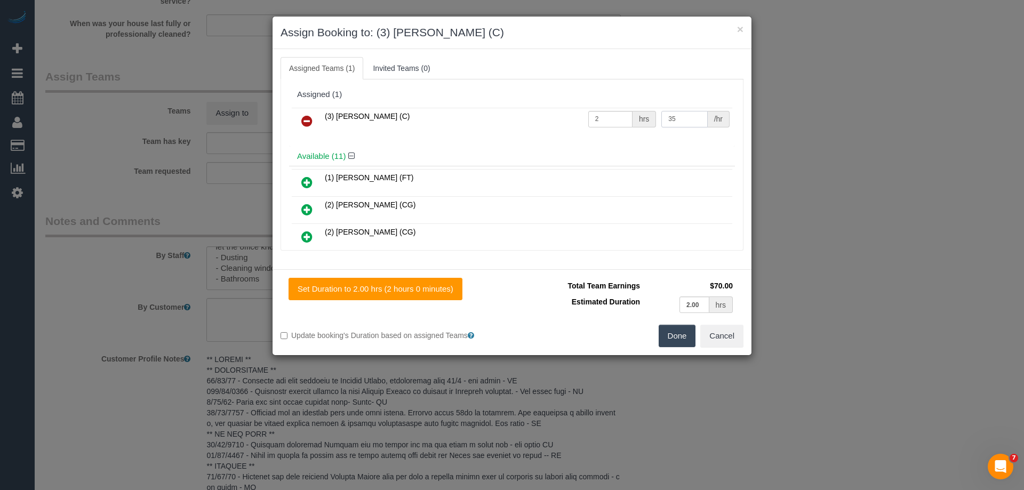
type input "35"
click at [675, 333] on button "Done" at bounding box center [677, 336] width 37 height 22
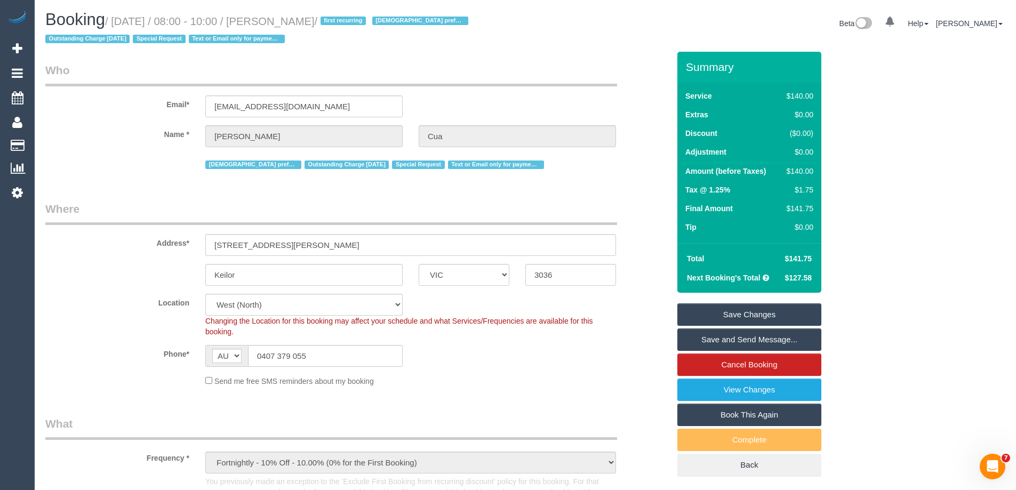
drag, startPoint x: 331, startPoint y: 24, endPoint x: 282, endPoint y: 20, distance: 49.8
click at [282, 20] on small "/ October 20, 2025 / 08:00 - 10:00 / Giulia Cua / first recurring Female prefer…" at bounding box center [258, 30] width 426 height 30
copy small "Giulia Cua"
click at [693, 318] on link "Save Changes" at bounding box center [749, 315] width 144 height 22
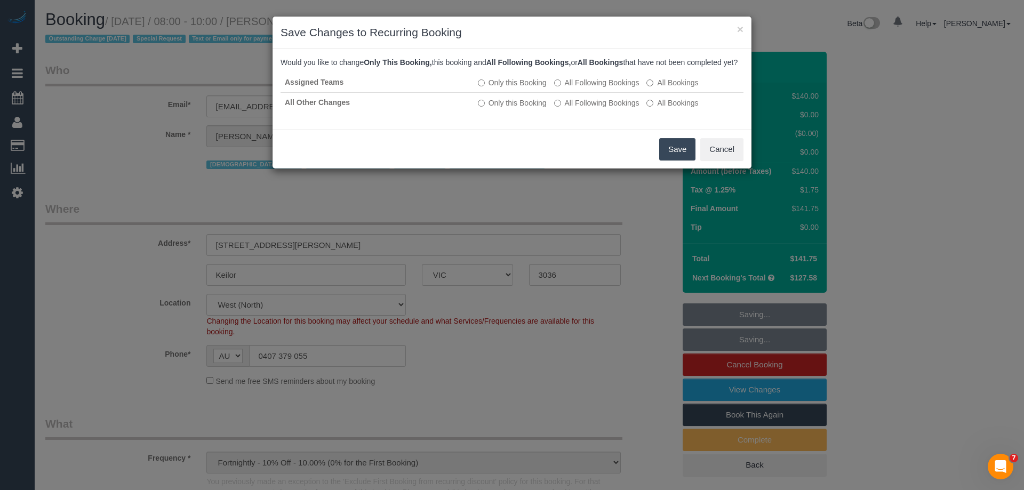
click at [680, 159] on button "Save" at bounding box center [677, 149] width 36 height 22
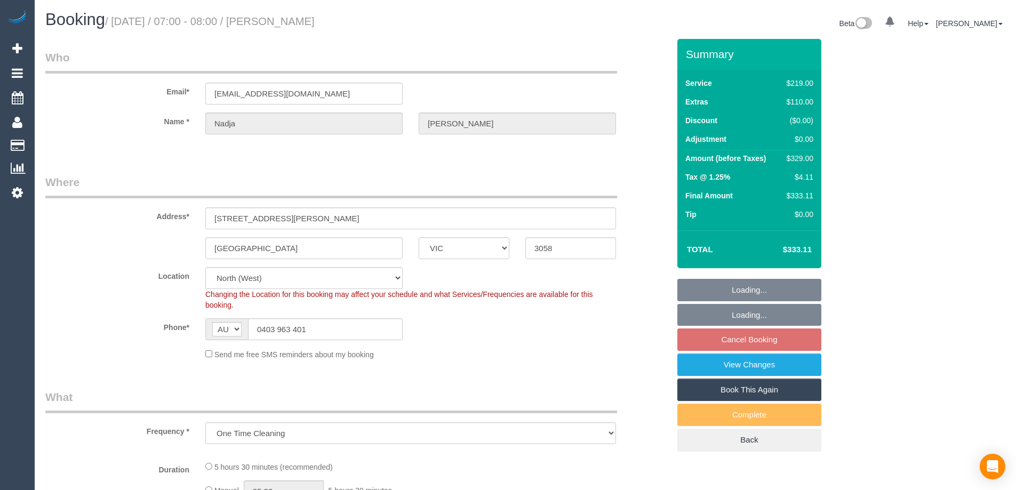
select select "VIC"
select select "string:stripe-pm_1LZSaR2GScqysDRV7SrDP7pr"
select select "number:29"
select select "number:14"
select select "number:19"
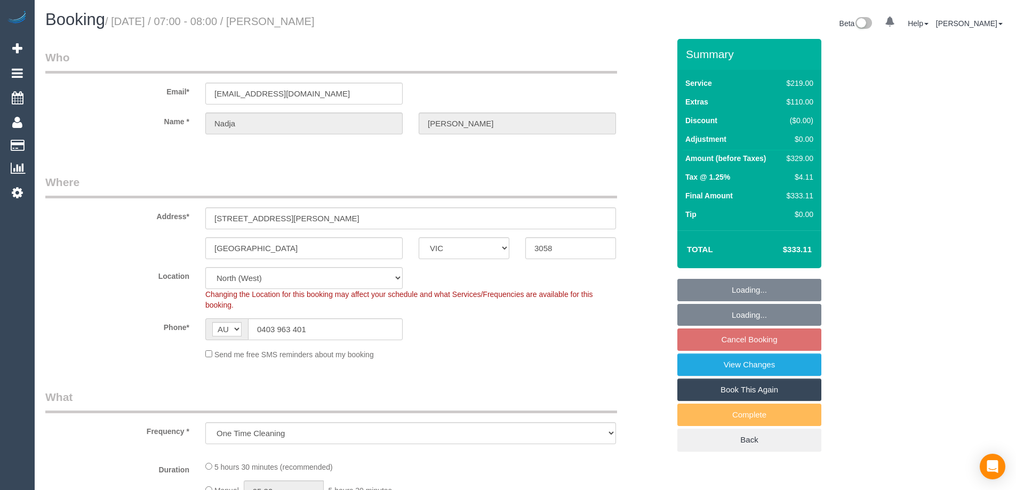
select select "number:24"
select select "number:13"
select select "object:777"
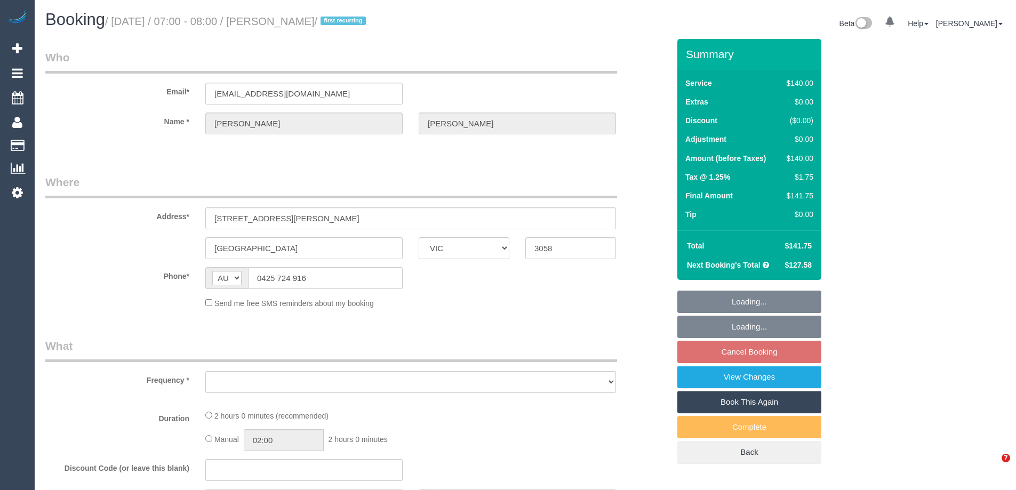
select select "VIC"
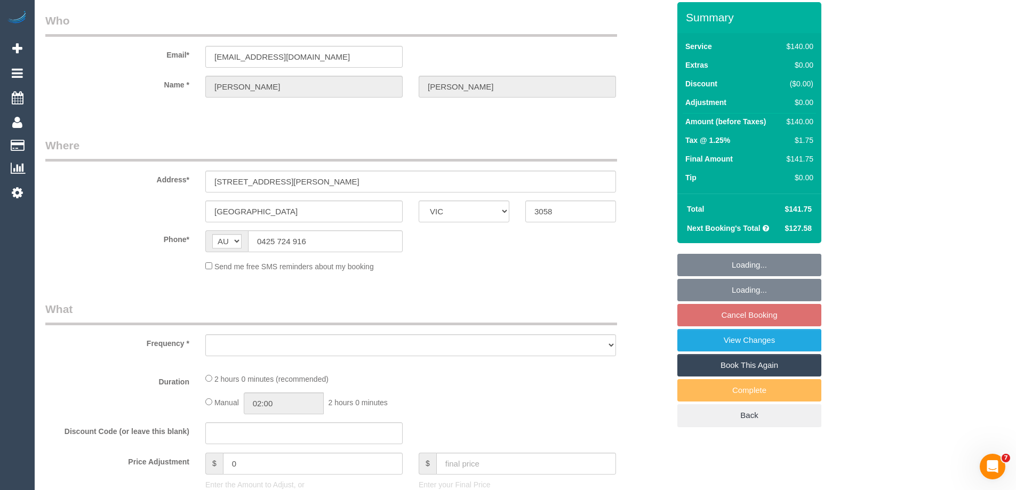
select select "string:stripe-pm_1PLxl42GScqysDRVJbZ5uI4h"
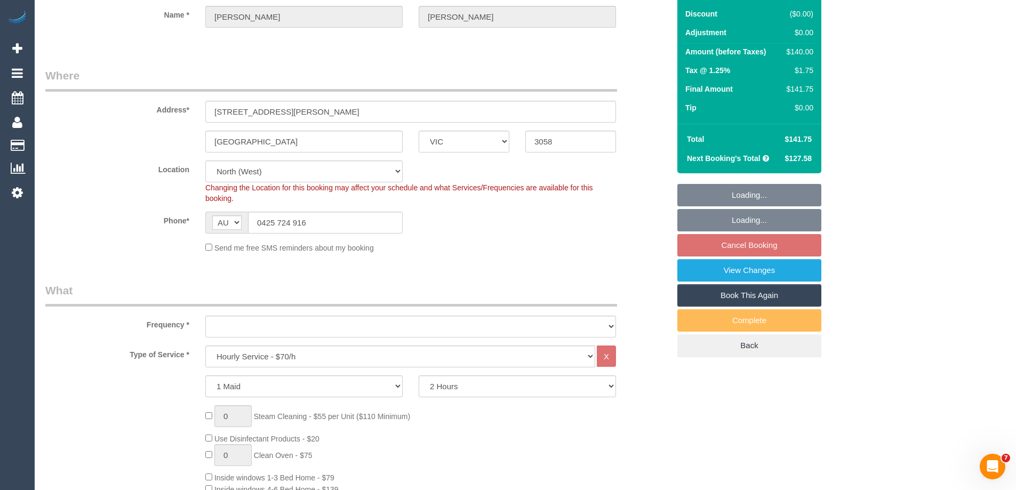
select select "object:874"
select select "number:28"
select select "number:14"
select select "number:18"
select select "object:893"
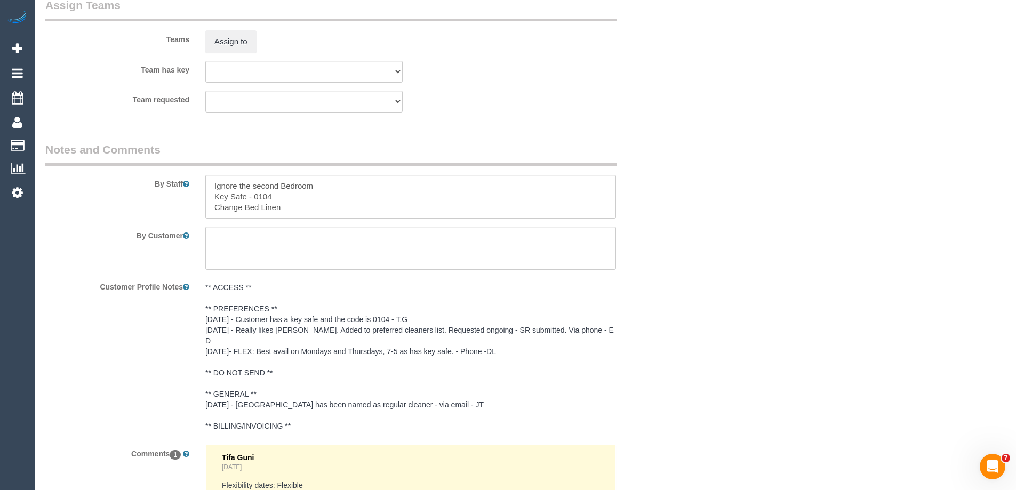
scroll to position [1867, 0]
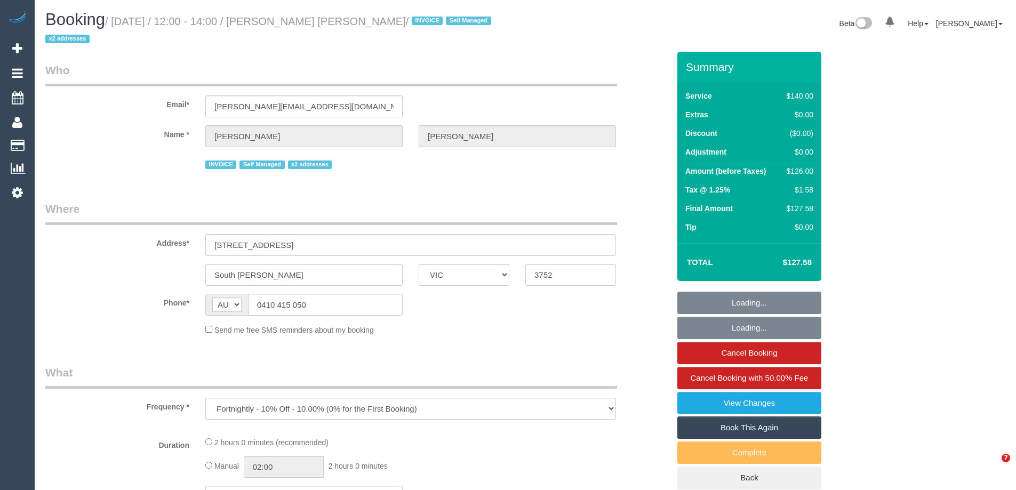
select select "VIC"
select select "number:27"
select select "number:14"
select select "number:19"
select select "number:36"
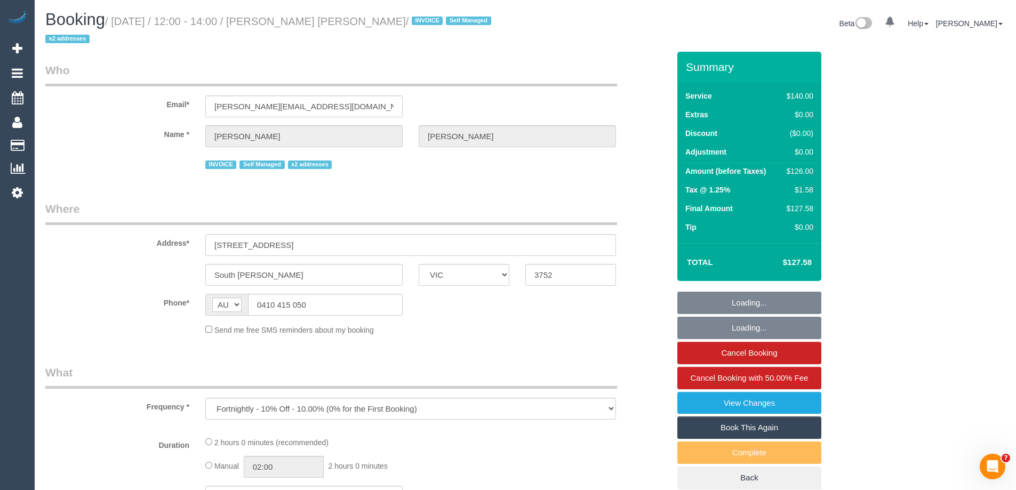
select select "number:33"
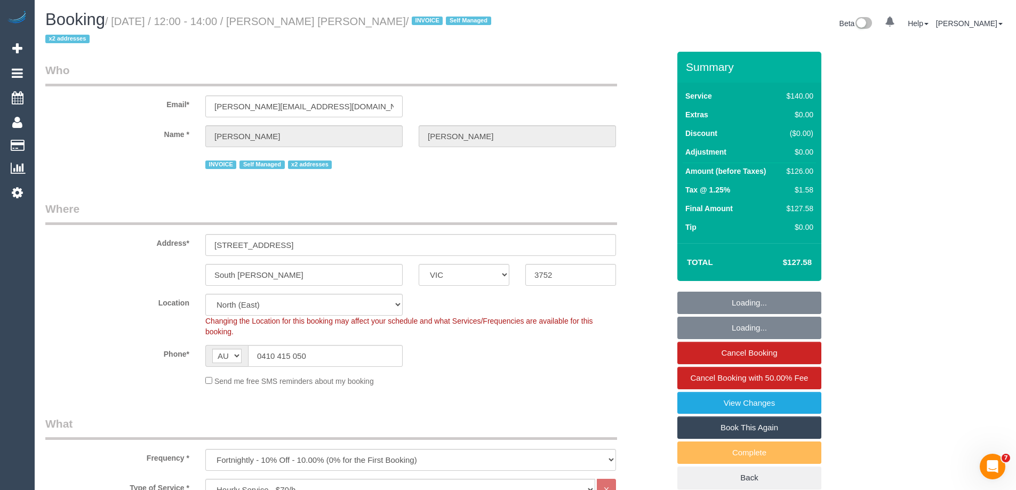
select select "object:891"
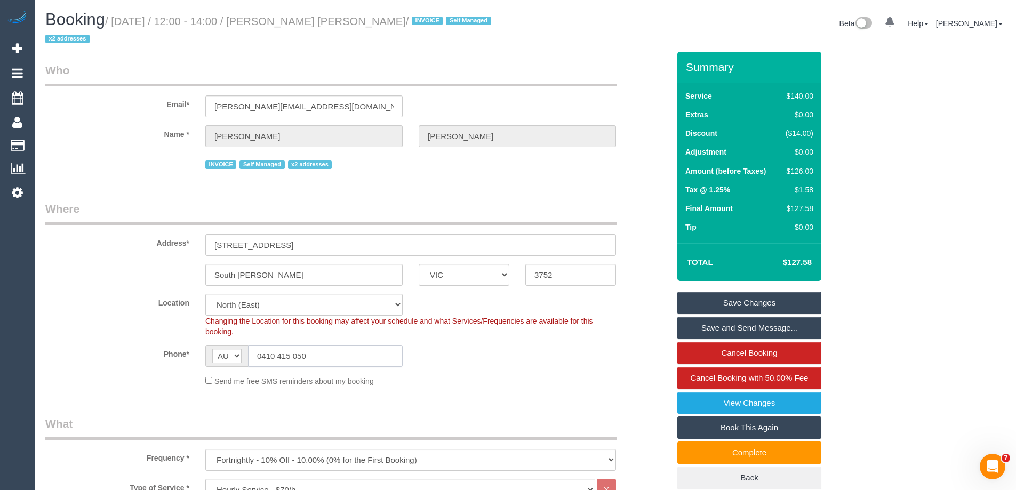
drag, startPoint x: 314, startPoint y: 355, endPoint x: 228, endPoint y: 353, distance: 85.9
click at [228, 353] on div "AF AL DZ AD AO AI AQ AG AR AM AW AU AT AZ BS BH BD BB BY BE BZ BJ BM BT BO BA B…" at bounding box center [303, 356] width 197 height 22
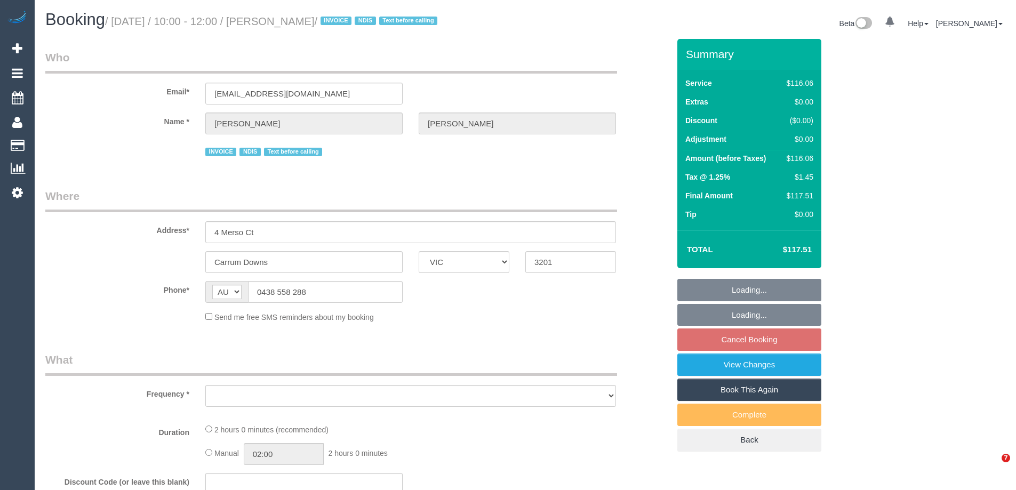
select select "VIC"
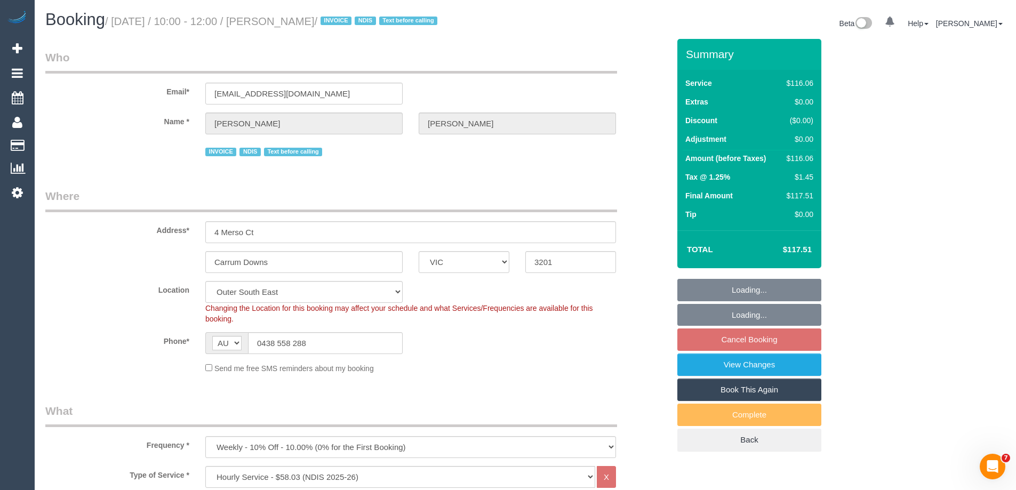
select select "object:705"
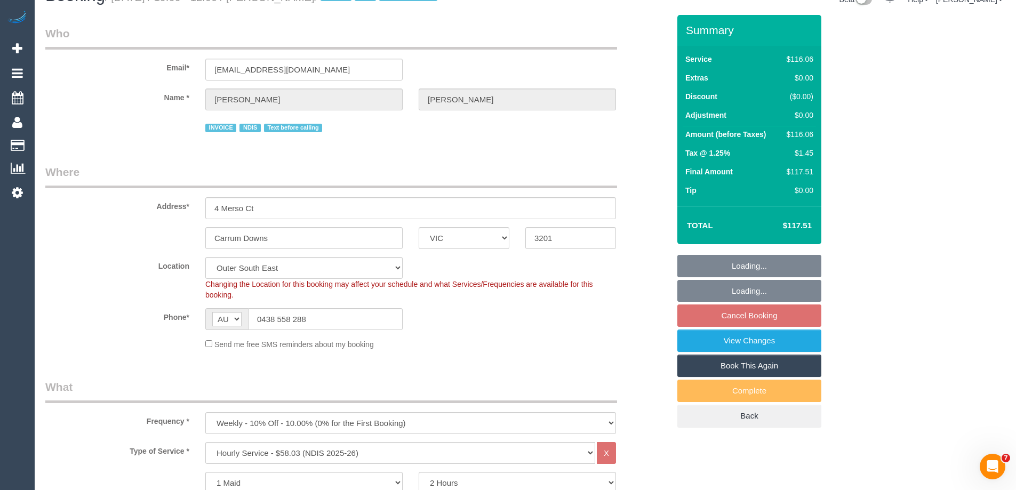
select select "number:27"
select select "number:14"
select select "number:18"
select select "number:36"
select select "number:34"
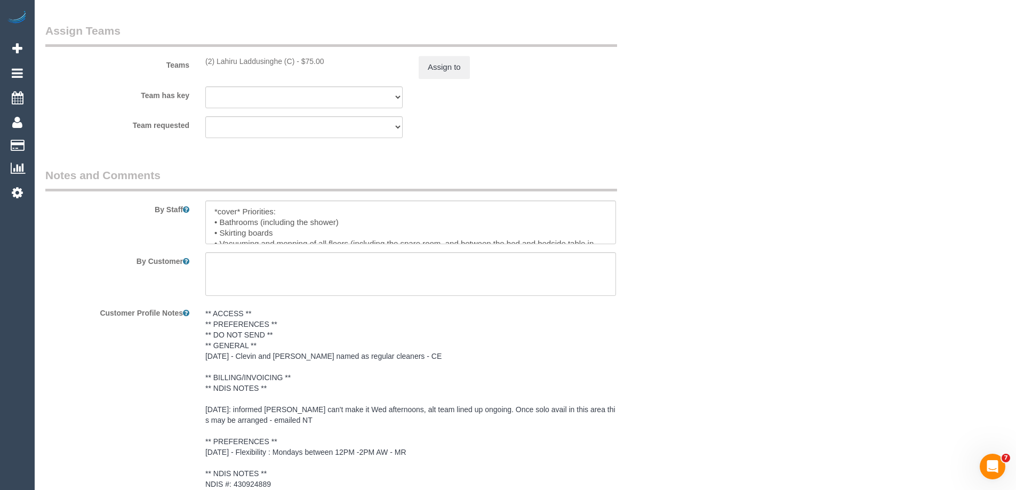
scroll to position [1174, 0]
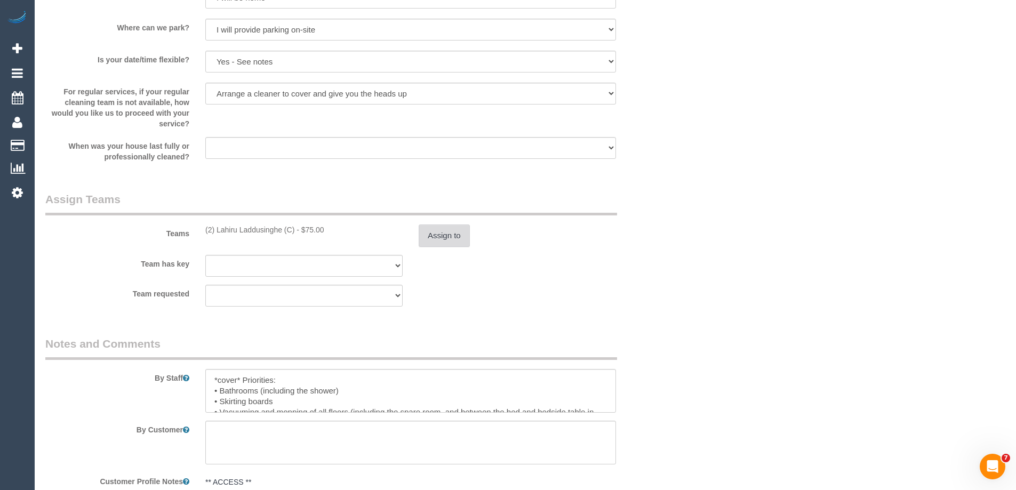
click at [434, 232] on button "Assign to" at bounding box center [444, 236] width 51 height 22
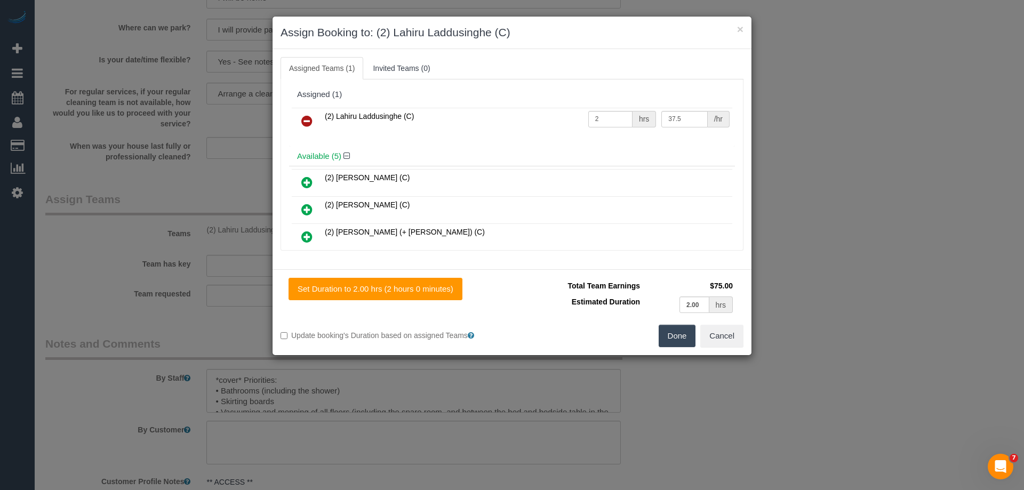
click at [310, 117] on icon at bounding box center [306, 121] width 11 height 13
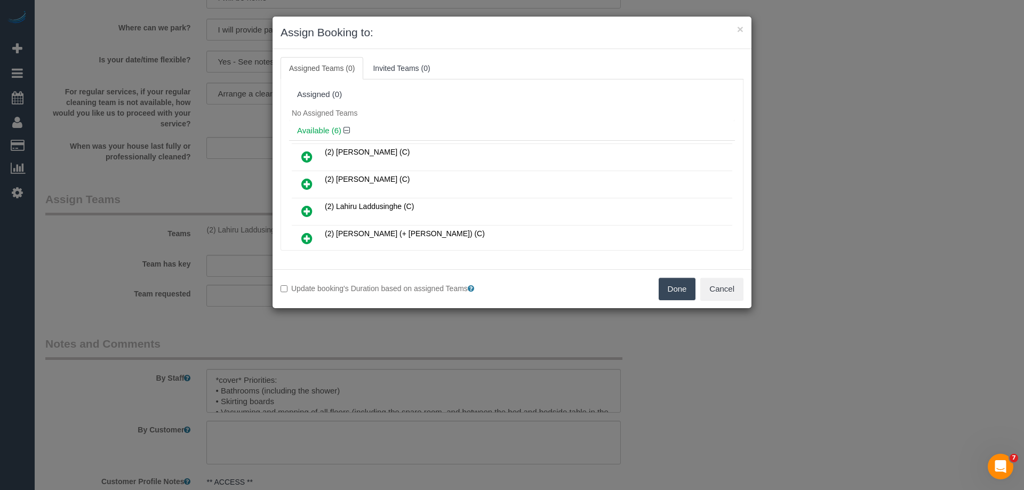
click at [672, 288] on button "Done" at bounding box center [677, 289] width 37 height 22
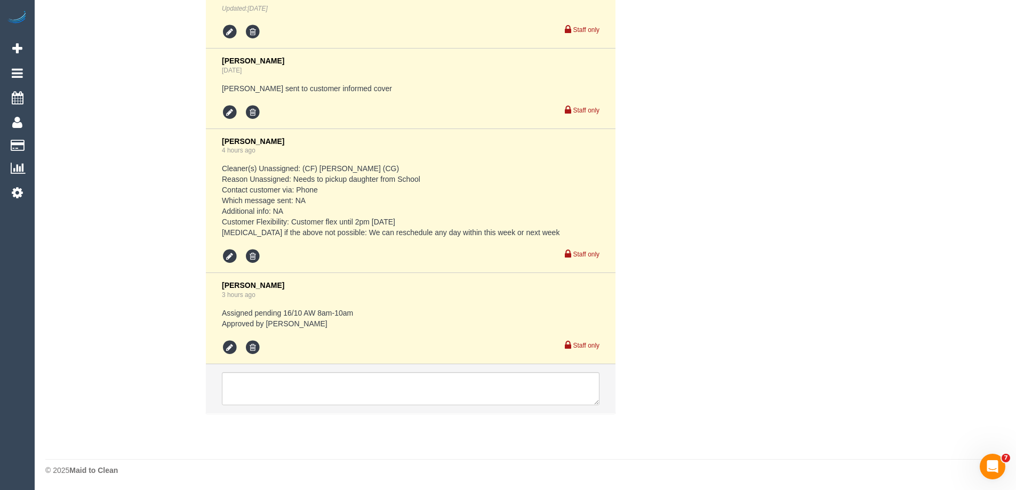
scroll to position [2082, 0]
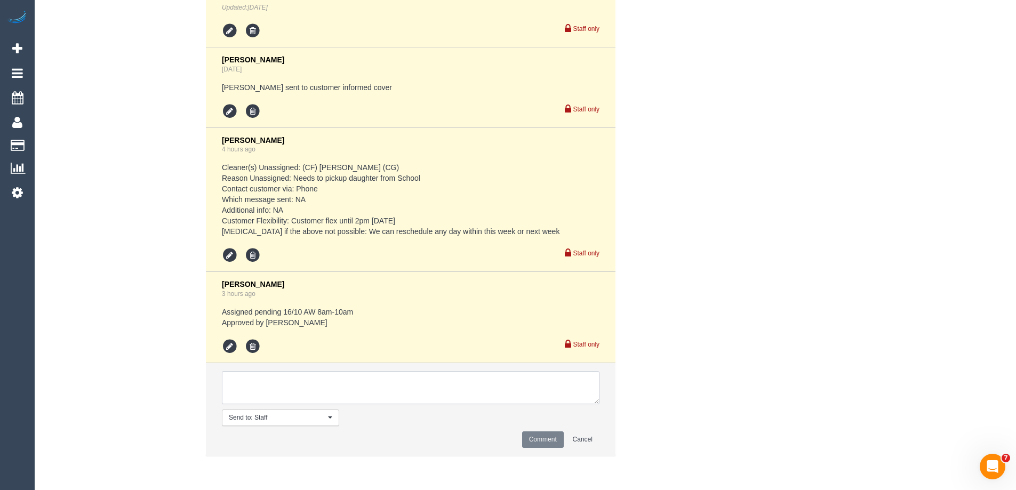
click at [250, 387] on textarea at bounding box center [411, 387] width 378 height 33
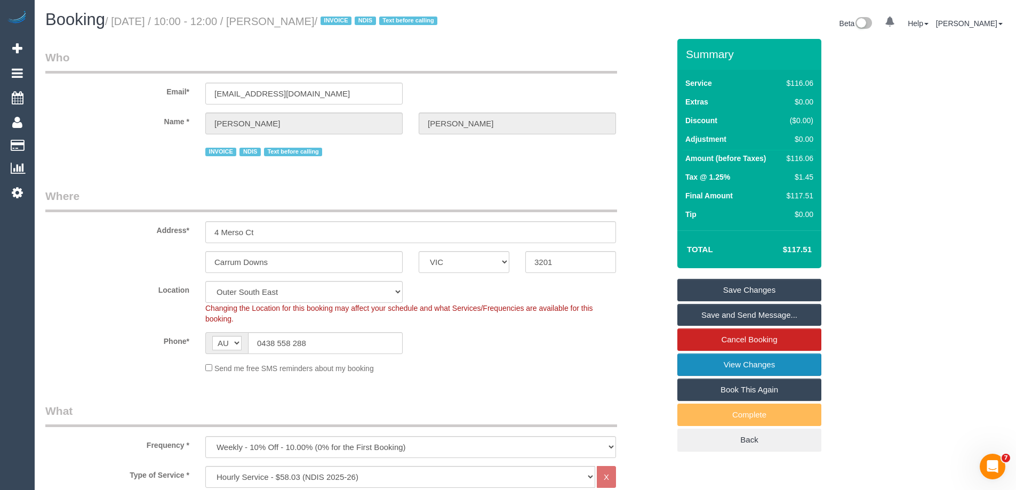
click at [714, 361] on link "View Changes" at bounding box center [749, 365] width 144 height 22
drag, startPoint x: 312, startPoint y: 342, endPoint x: 237, endPoint y: 336, distance: 75.0
click at [237, 336] on div "AF AL DZ AD AO AI AQ AG AR AM AW AU AT AZ BS BH BD BB BY BE BZ BJ BM BT BO BA B…" at bounding box center [303, 343] width 197 height 22
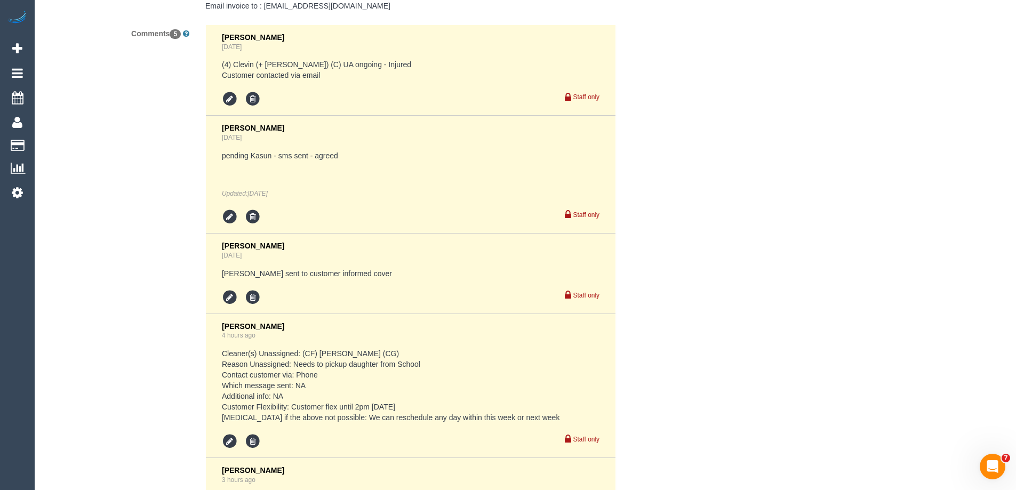
scroll to position [2080, 0]
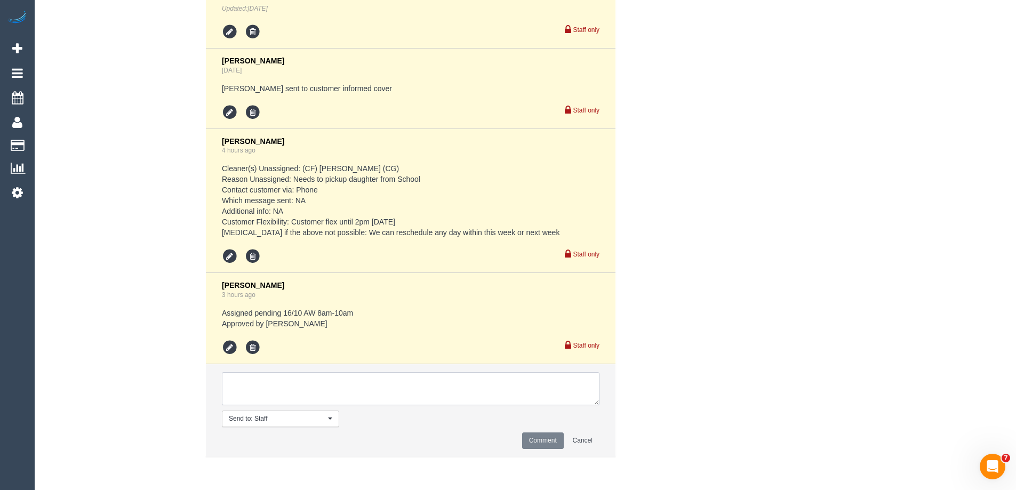
click at [250, 385] on textarea at bounding box center [411, 388] width 378 height 33
type textarea "U/A from Lahiru as needed for an ongoing booking. Not notified as is a cover"
click at [536, 442] on button "Comment" at bounding box center [543, 441] width 42 height 17
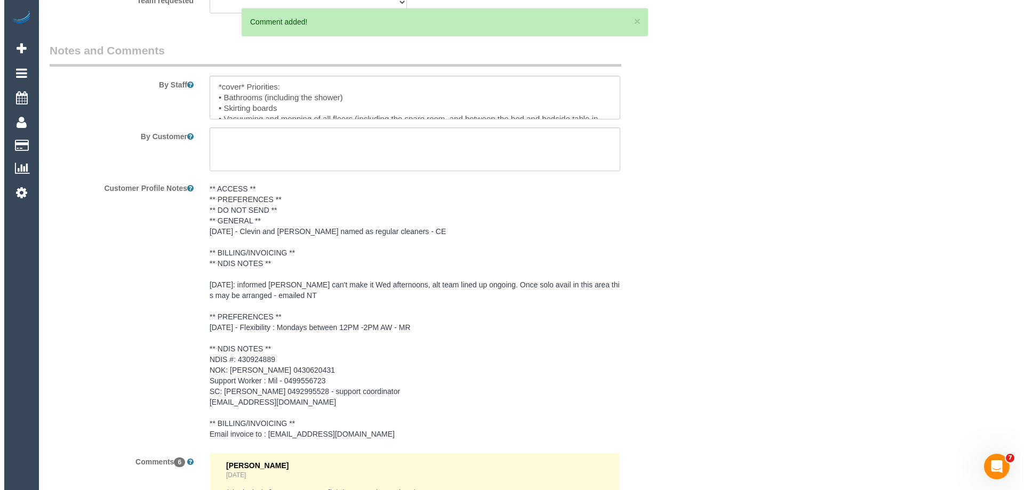
scroll to position [1254, 0]
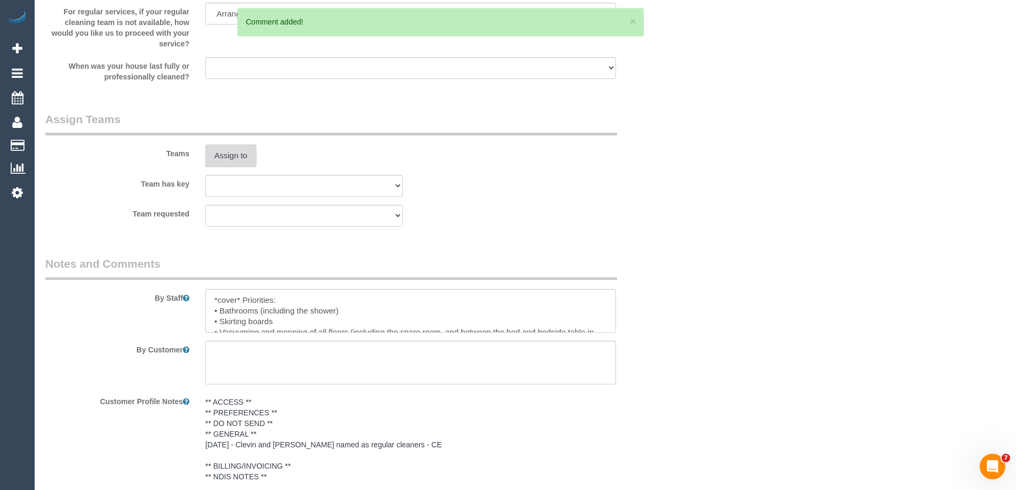
click at [227, 147] on button "Assign to" at bounding box center [230, 156] width 51 height 22
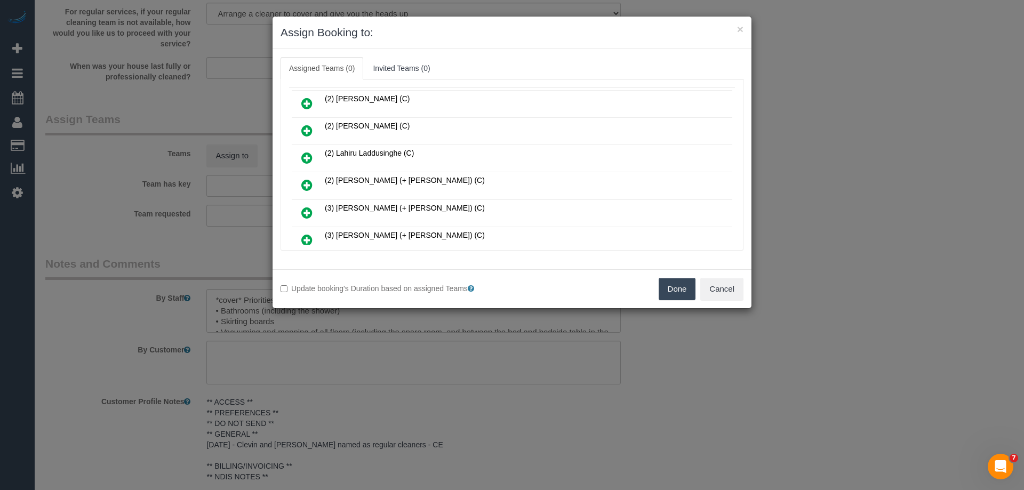
click at [305, 180] on icon at bounding box center [306, 185] width 11 height 13
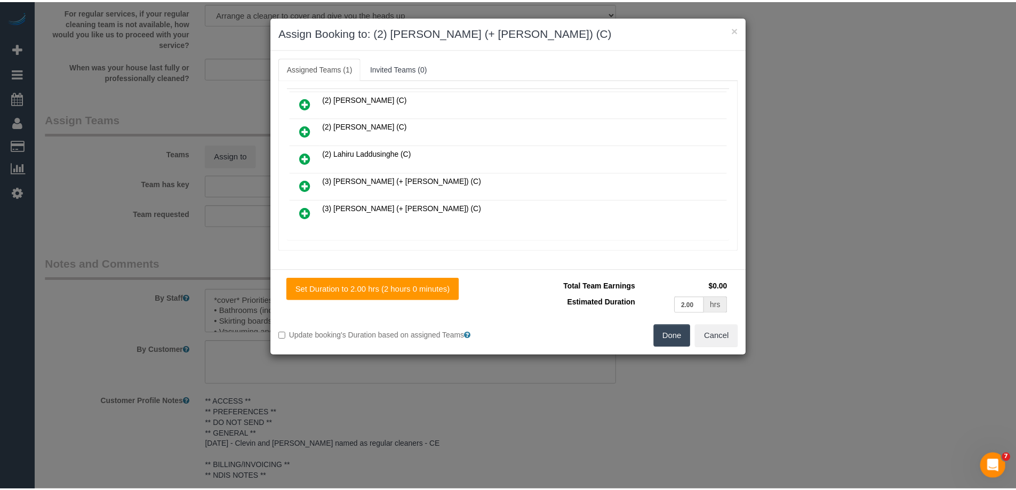
scroll to position [0, 0]
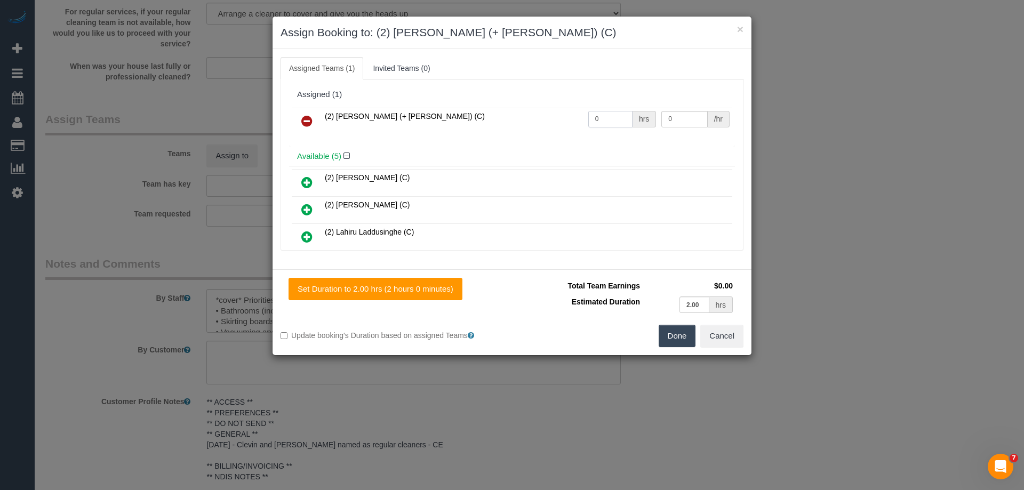
click at [532, 118] on tr "(2) Paul (+ Barbara) (C) 0 hrs 0 /hr" at bounding box center [512, 121] width 441 height 27
type input "2"
drag, startPoint x: 681, startPoint y: 118, endPoint x: 556, endPoint y: 109, distance: 125.2
click at [557, 109] on tr "(2) Paul (+ Barbara) (C) 2 hrs 0 /hr" at bounding box center [512, 121] width 441 height 27
type input "37.5"
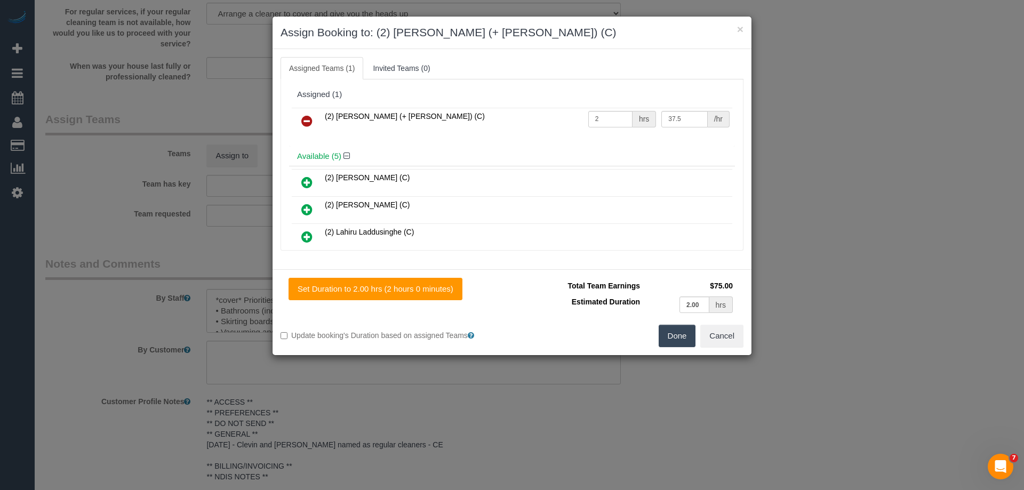
click at [683, 343] on button "Done" at bounding box center [677, 336] width 37 height 22
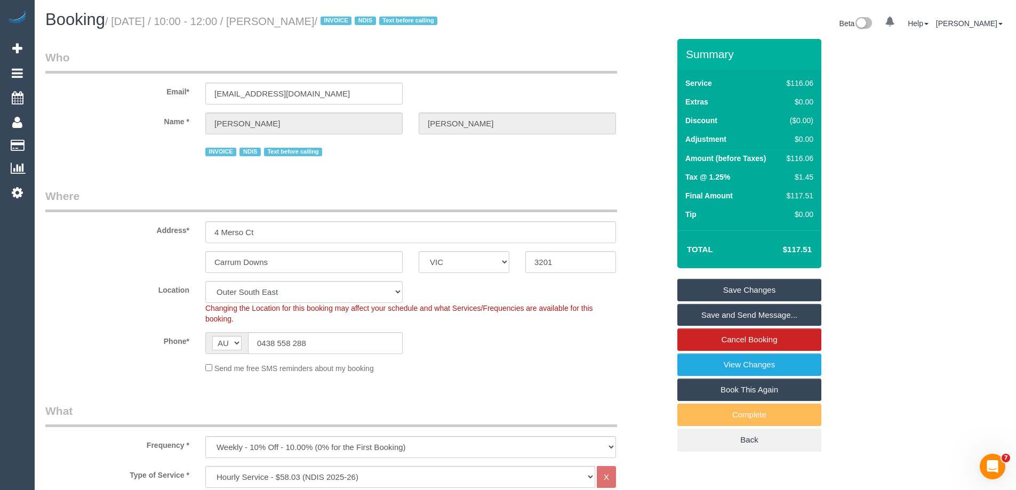
drag, startPoint x: 368, startPoint y: 19, endPoint x: 282, endPoint y: 24, distance: 85.5
click at [282, 24] on small "/ October 16, 2025 / 10:00 - 12:00 / Cassandra Clarke / INVOICE NDIS Text befor…" at bounding box center [273, 21] width 336 height 12
copy small "Cassandra Clarke"
click at [711, 296] on link "Save Changes" at bounding box center [749, 290] width 144 height 22
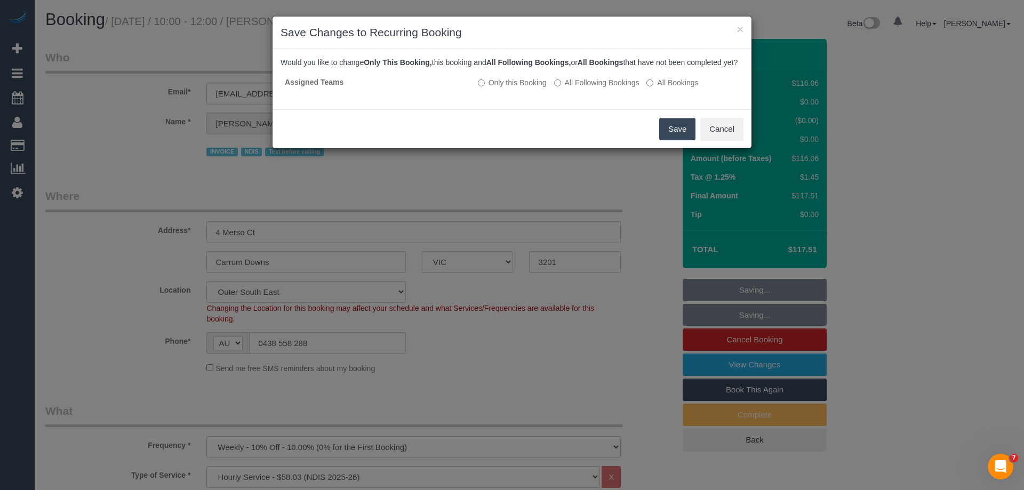
click at [672, 140] on button "Save" at bounding box center [677, 129] width 36 height 22
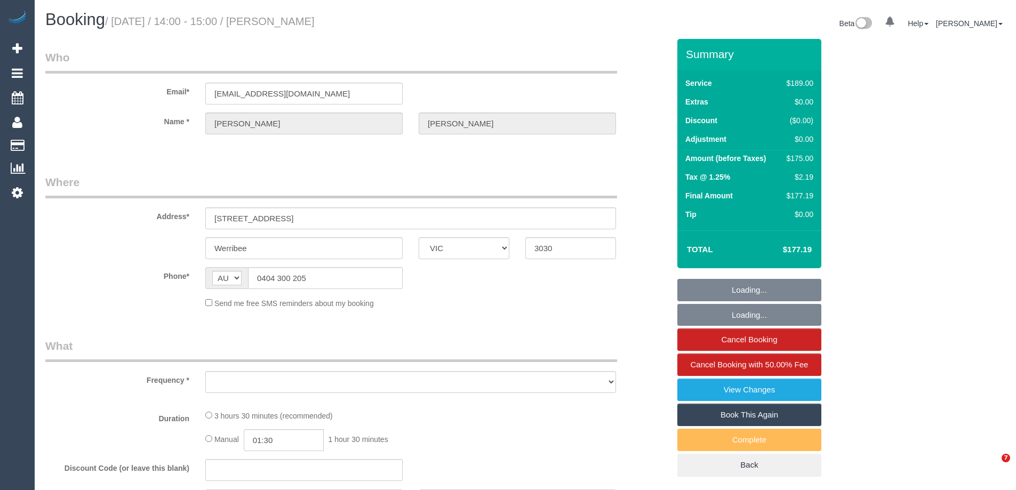
select select "VIC"
select select "object:601"
select select "string:stripe-pm_1Qz4Kv2GScqysDRVWCzsC0w2"
select select "number:32"
select select "number:14"
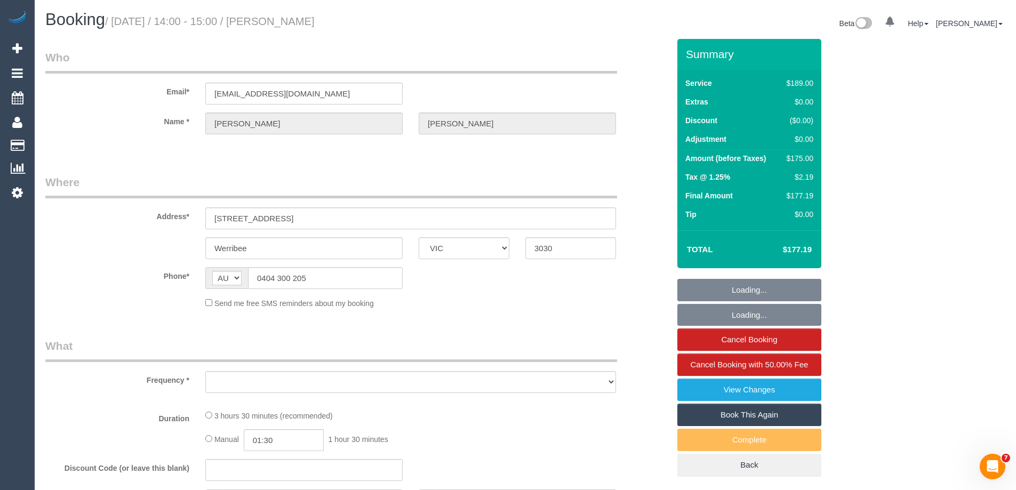
select select "number:18"
select select "number:25"
select select "number:35"
select select "number:12"
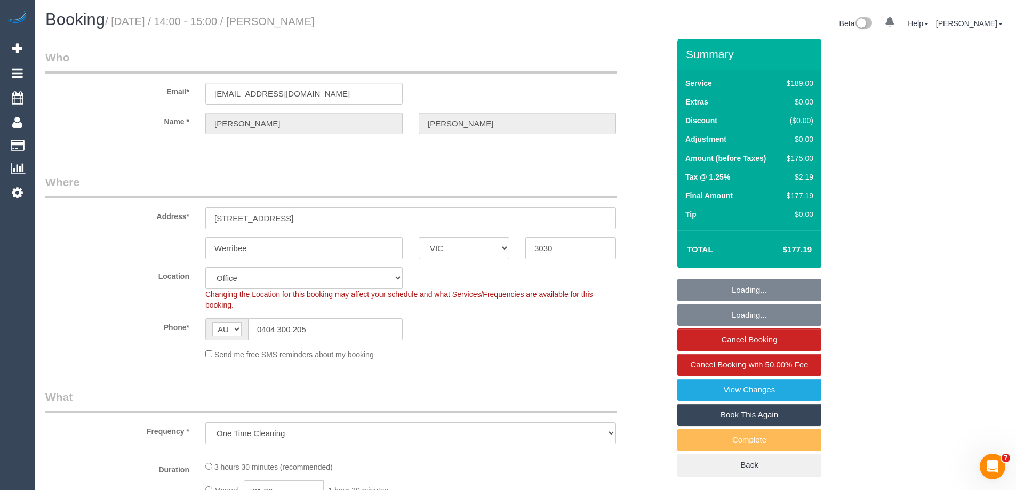
select select "object:754"
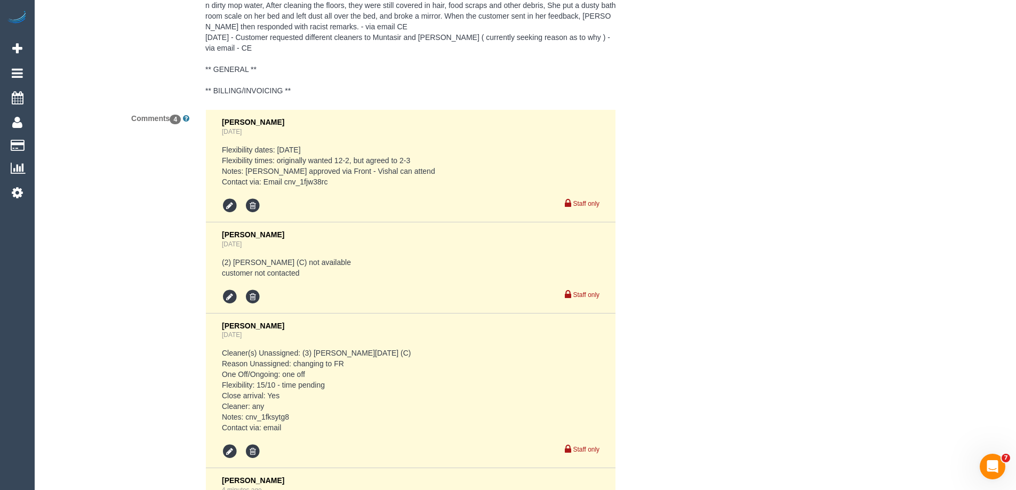
scroll to position [2394, 0]
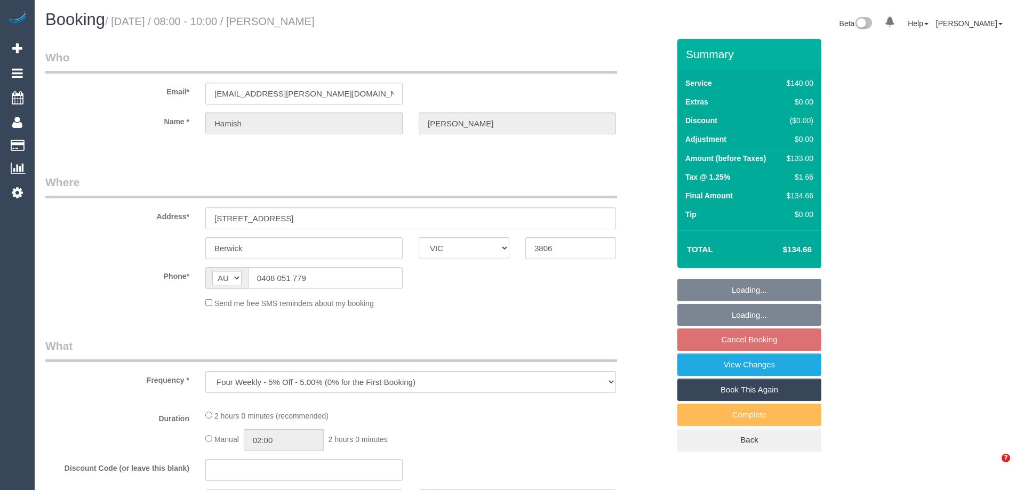
select select "VIC"
select select "string:stripe-pm_1LQ2Kc2GScqysDRVPfF0SQC9"
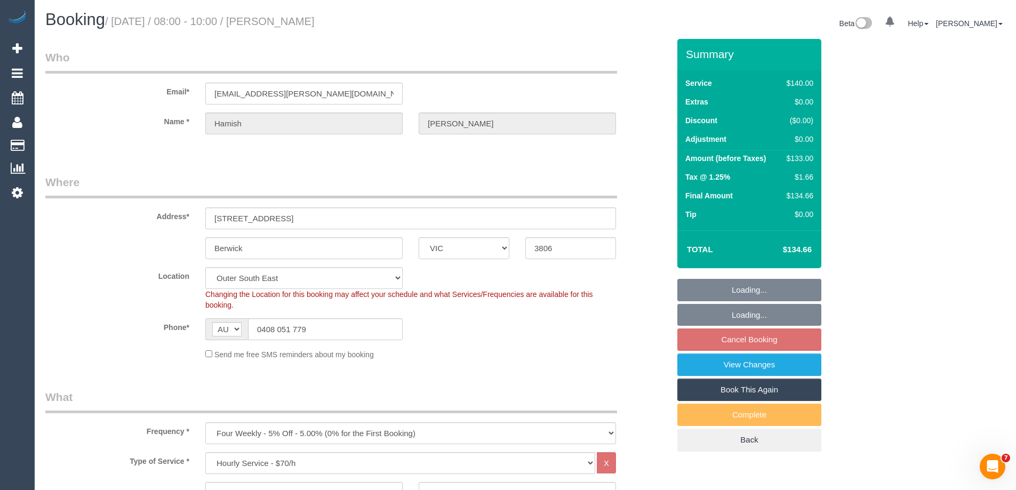
select select "object:767"
select select "number:27"
select select "number:14"
select select "number:19"
select select "number:22"
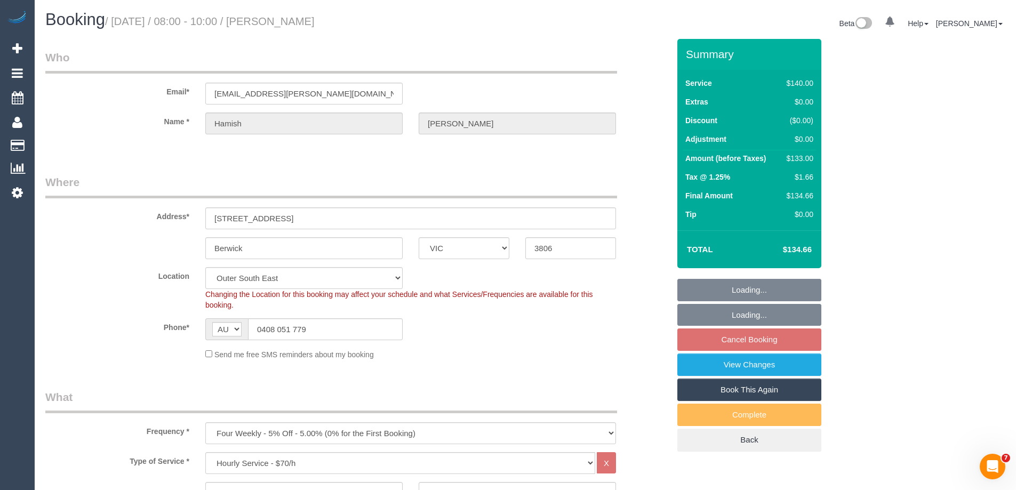
select select "number:34"
select select "number:12"
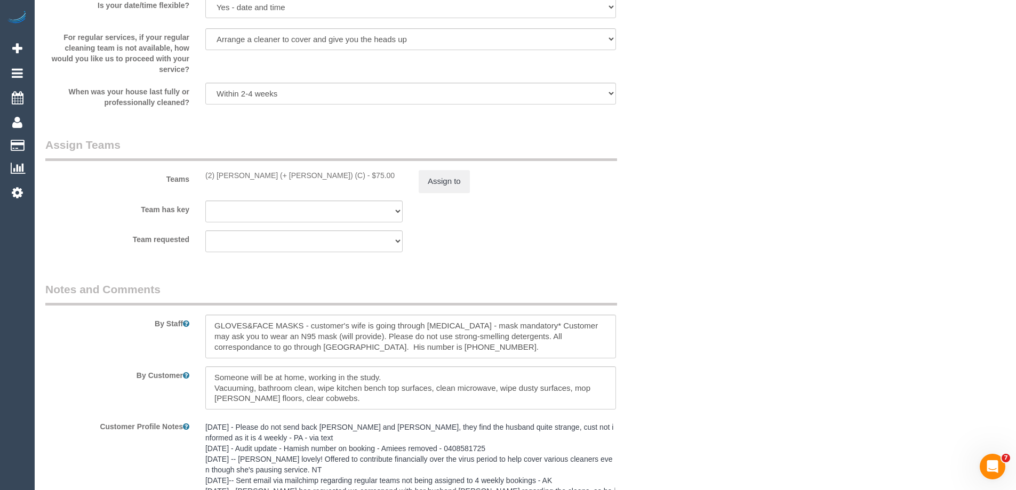
scroll to position [1654, 0]
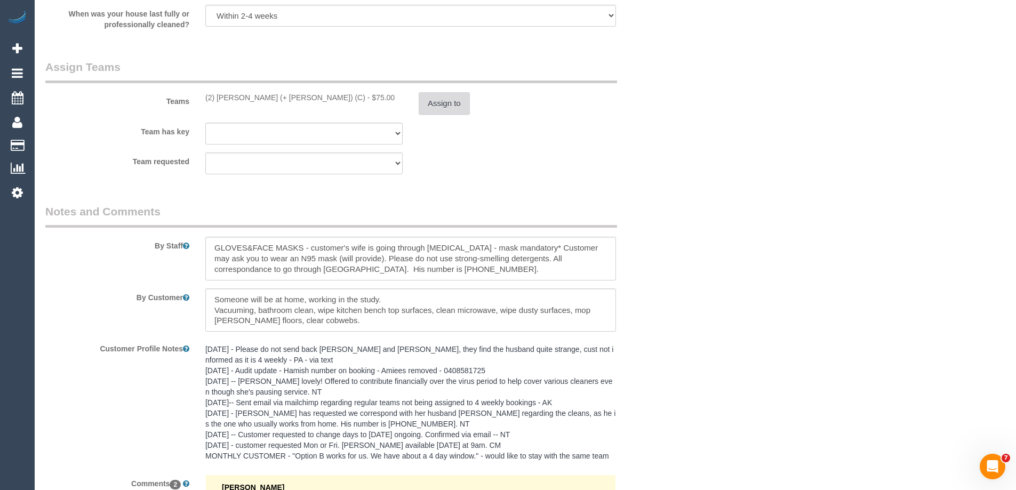
click at [437, 98] on button "Assign to" at bounding box center [444, 103] width 51 height 22
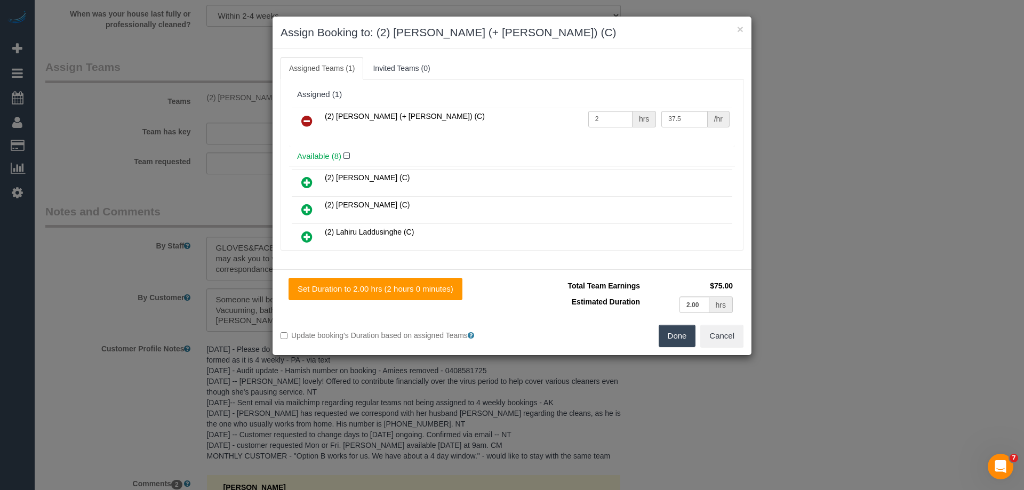
click at [313, 117] on link at bounding box center [306, 121] width 25 height 21
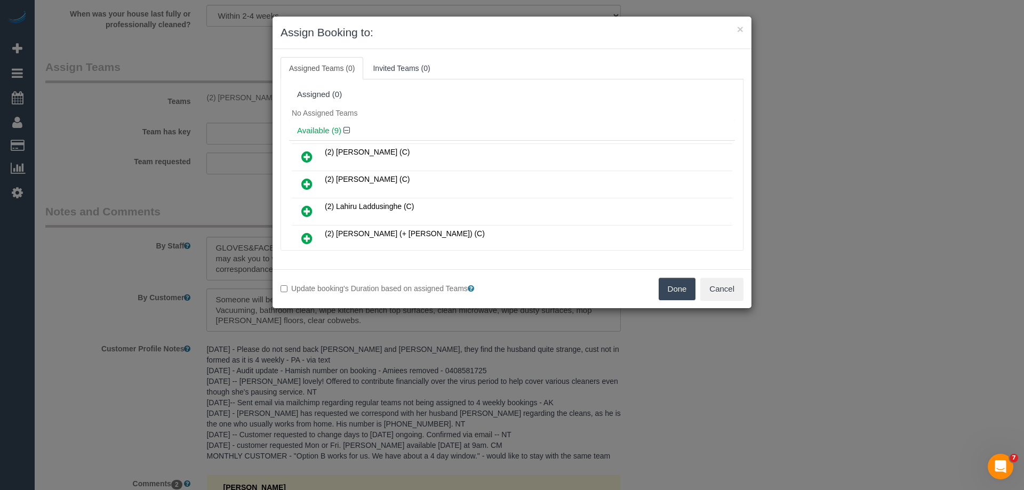
click at [311, 209] on icon at bounding box center [306, 211] width 11 height 13
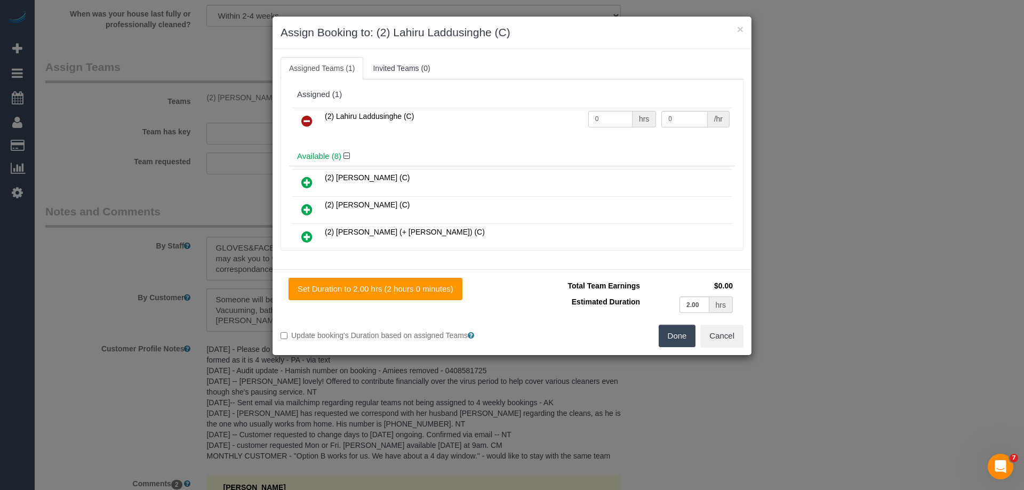
drag, startPoint x: 604, startPoint y: 121, endPoint x: 516, endPoint y: 115, distance: 88.2
click at [516, 115] on tr "(2) Lahiru Laddusinghe (C) 0 hrs 0 /hr" at bounding box center [512, 121] width 441 height 27
type input "2"
drag, startPoint x: 677, startPoint y: 117, endPoint x: 577, endPoint y: 107, distance: 101.3
click at [612, 110] on tr "(2) Lahiru Laddusinghe (C) 2 hrs 0 /hr" at bounding box center [512, 121] width 441 height 27
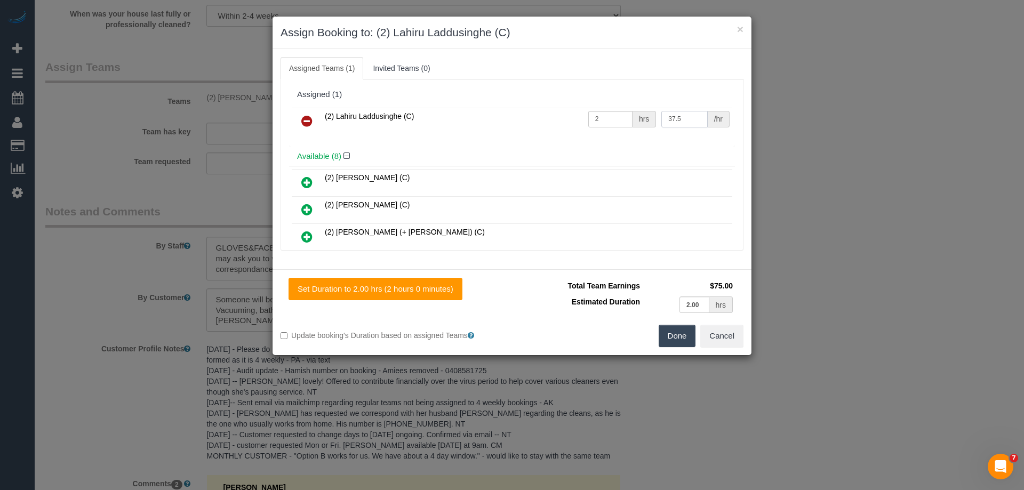
type input "37.5"
click at [673, 335] on button "Done" at bounding box center [677, 336] width 37 height 22
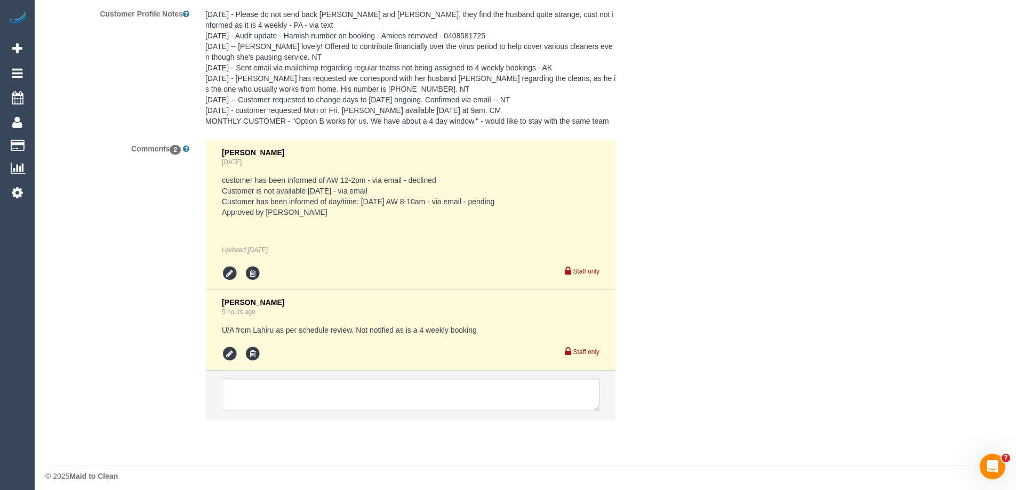
scroll to position [1996, 0]
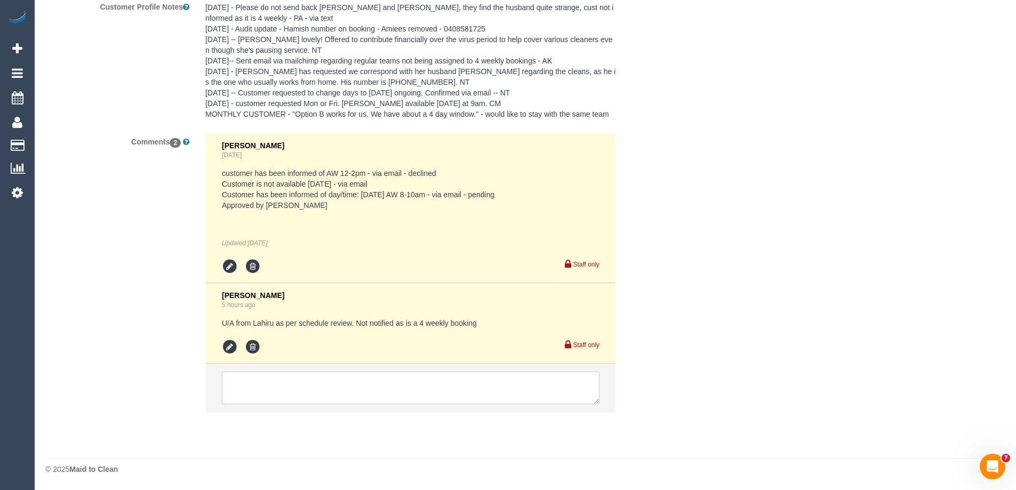
click at [236, 379] on textarea at bounding box center [411, 388] width 378 height 33
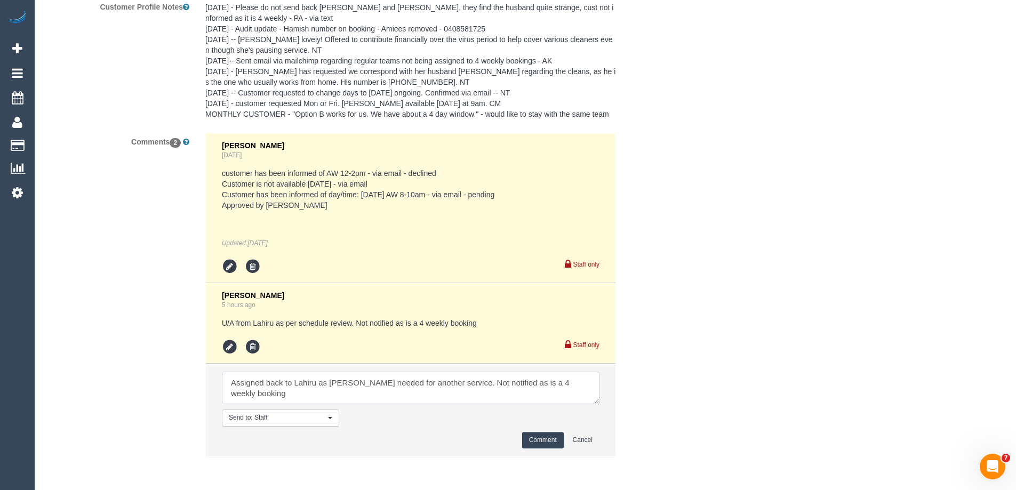
type textarea "Assigned back to Lahiru as Paul needed for another service. Not notified as is …"
click at [543, 443] on button "Comment" at bounding box center [543, 440] width 42 height 17
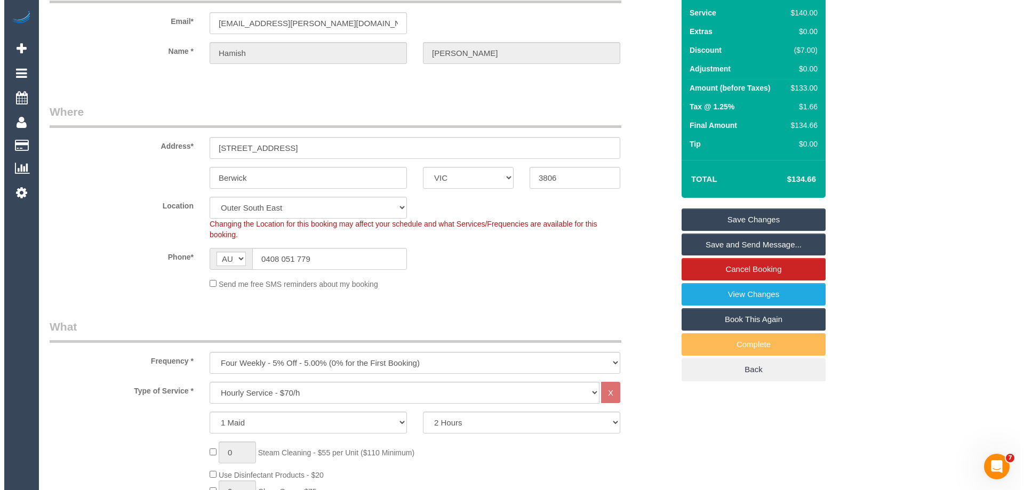
scroll to position [0, 0]
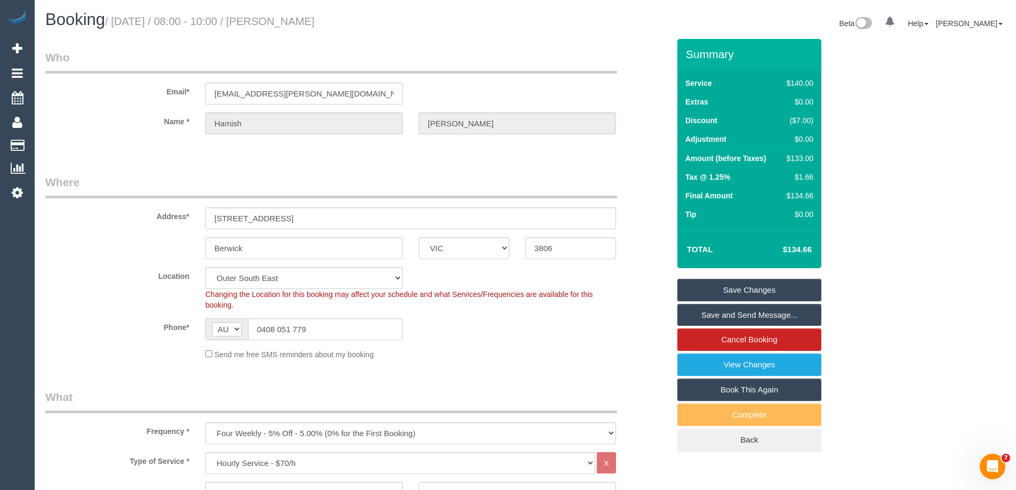
drag, startPoint x: 361, startPoint y: 20, endPoint x: 279, endPoint y: 18, distance: 82.2
click at [279, 18] on h1 "Booking / October 16, 2025 / 08:00 - 10:00 / Hamish Stewart" at bounding box center [281, 20] width 472 height 18
copy small "Hamish Stewart"
click at [700, 289] on link "Save Changes" at bounding box center [749, 290] width 144 height 22
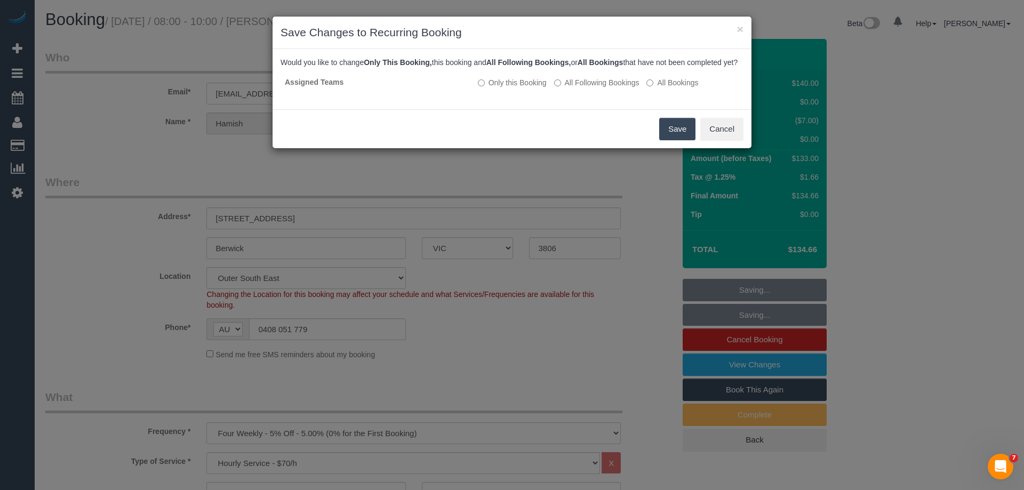
click at [677, 140] on button "Save" at bounding box center [677, 129] width 36 height 22
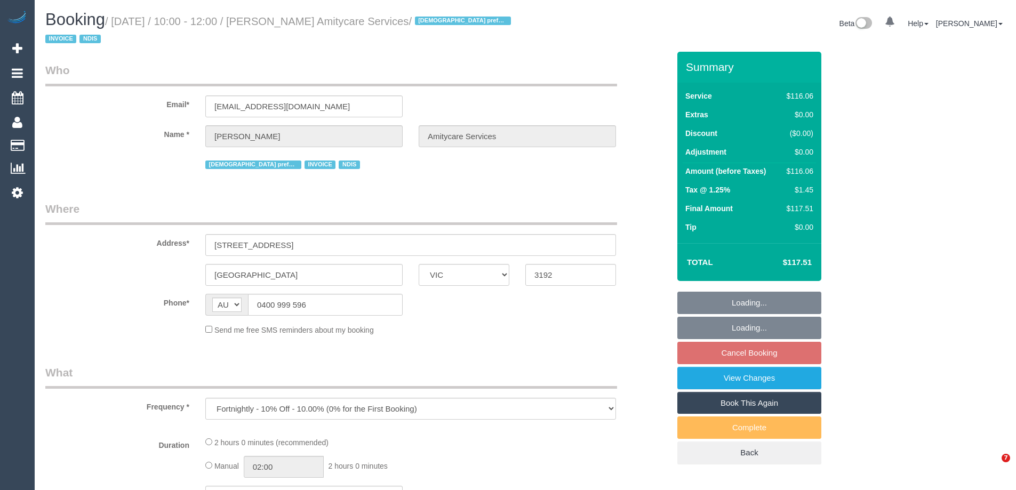
select select "VIC"
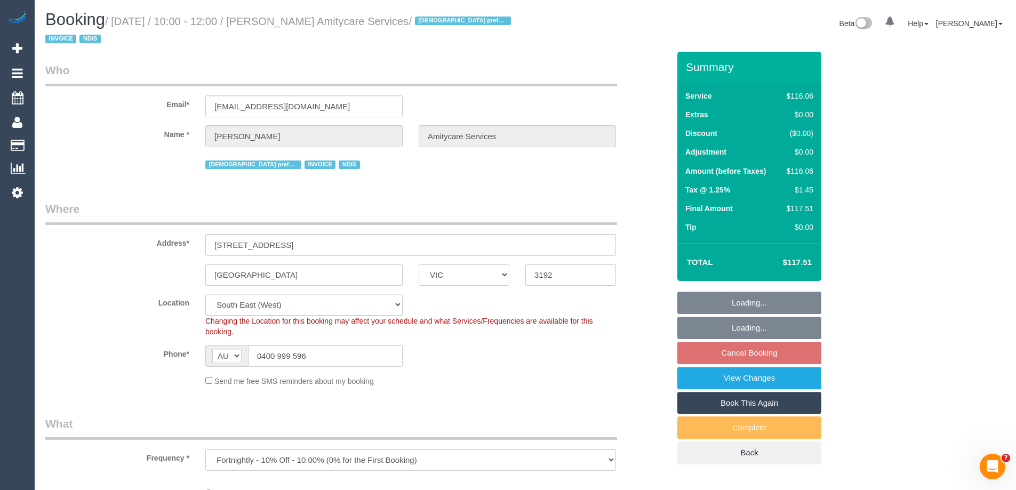
select select "object:557"
select select "number:27"
select select "number:14"
select select "number:19"
select select "number:24"
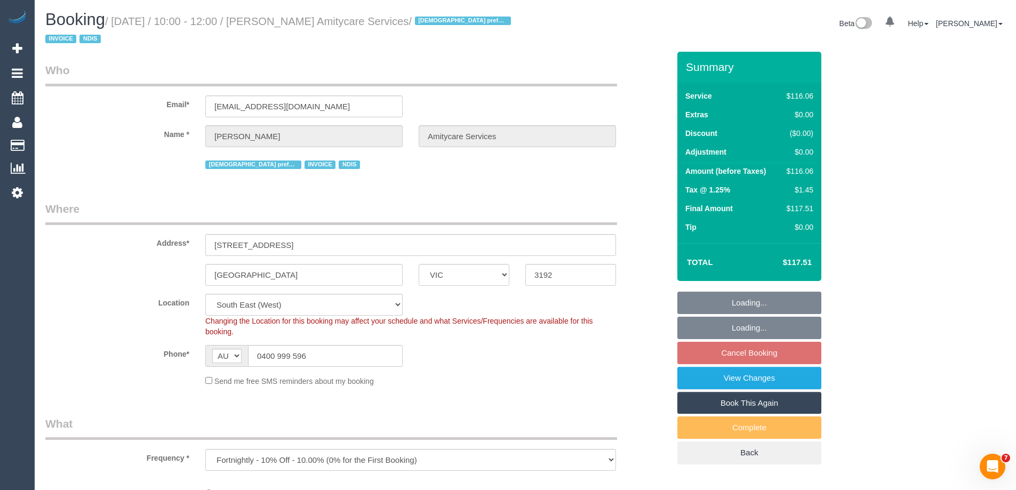
select select "number:35"
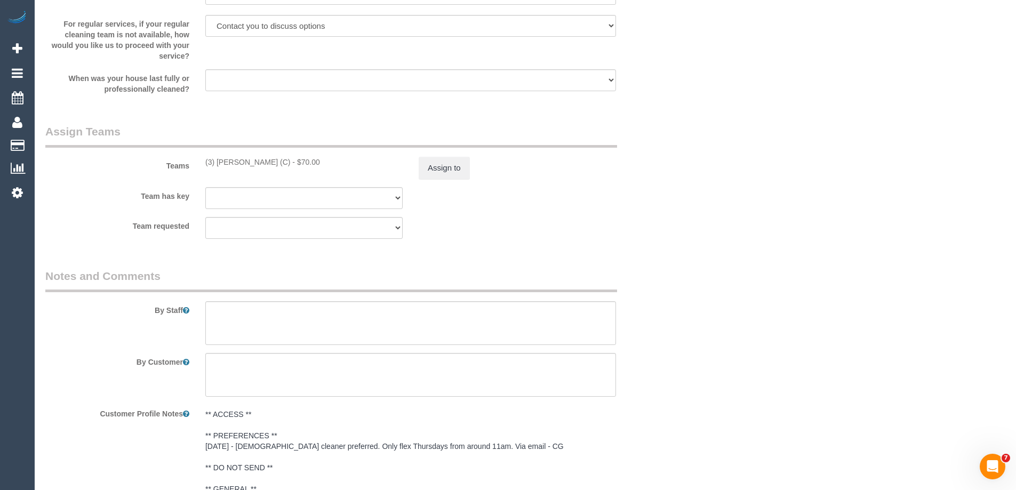
scroll to position [1227, 0]
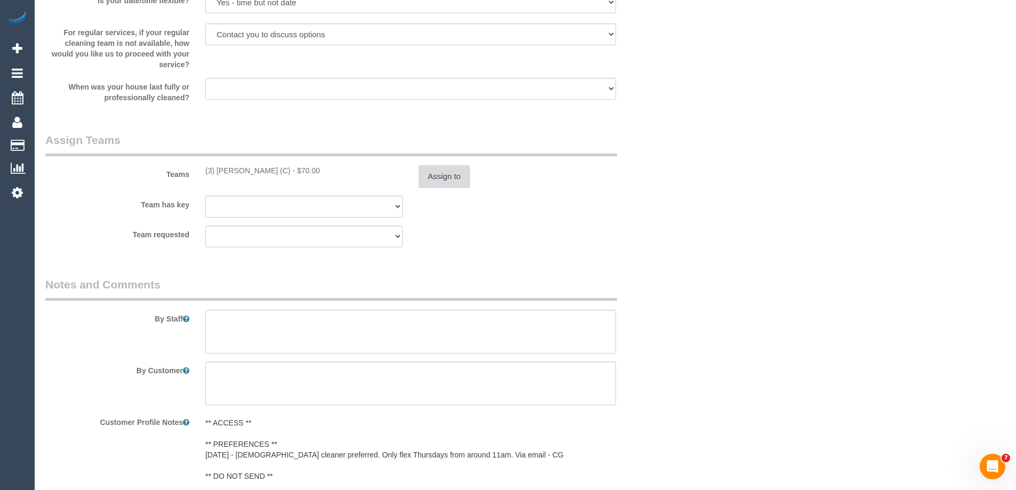
click at [440, 166] on button "Assign to" at bounding box center [444, 176] width 51 height 22
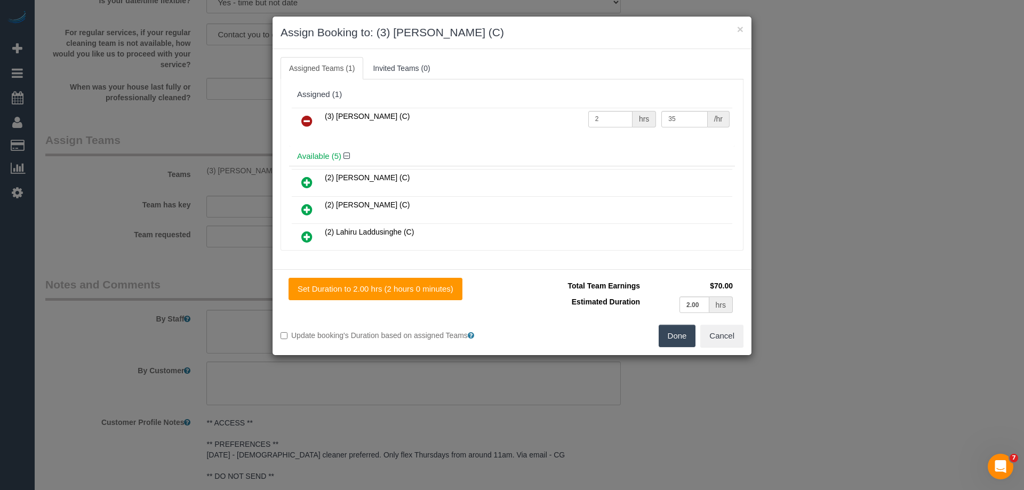
click at [308, 111] on link at bounding box center [306, 121] width 25 height 21
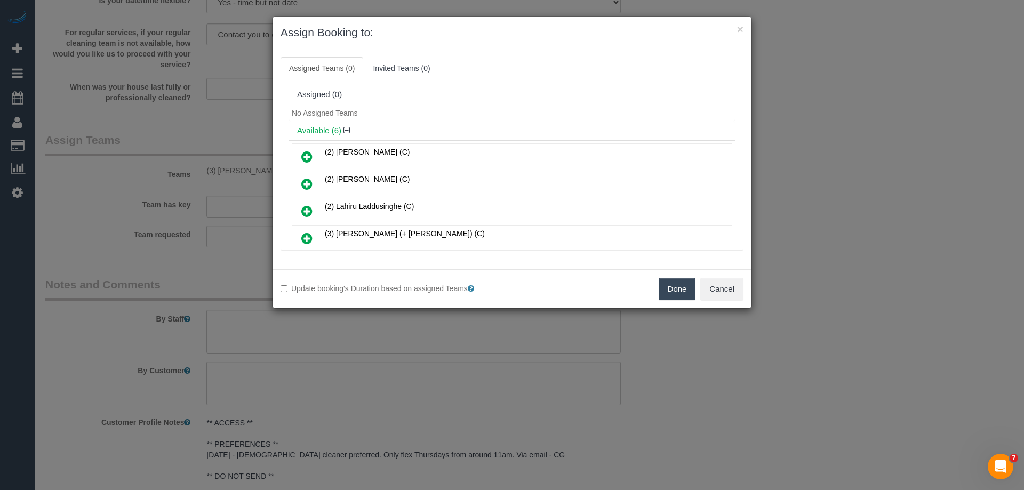
click at [309, 211] on icon at bounding box center [306, 211] width 11 height 13
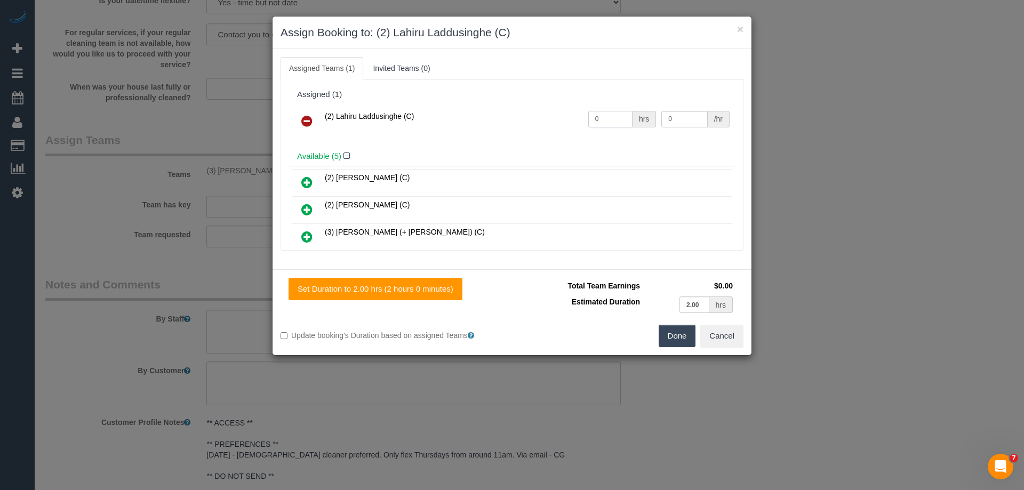
drag, startPoint x: 610, startPoint y: 118, endPoint x: 565, endPoint y: 114, distance: 45.0
click at [565, 114] on tr "(2) Lahiru Laddusinghe (C) 0 hrs 0 /hr" at bounding box center [512, 121] width 441 height 27
type input "2"
drag, startPoint x: 684, startPoint y: 122, endPoint x: 582, endPoint y: 117, distance: 102.0
click at [582, 117] on tr "(2) Lahiru Laddusinghe (C) 2 hrs 0 /hr" at bounding box center [512, 121] width 441 height 27
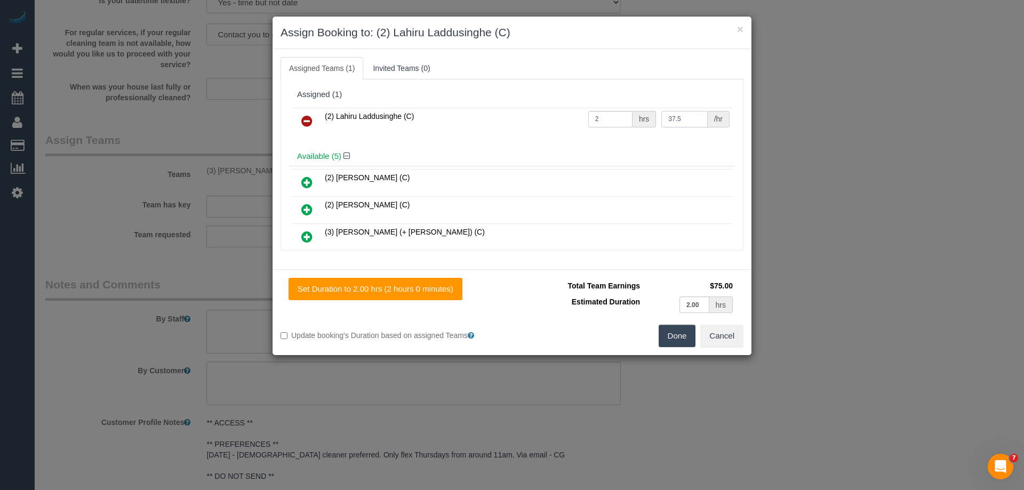
type input "37.5"
click at [681, 337] on button "Done" at bounding box center [677, 336] width 37 height 22
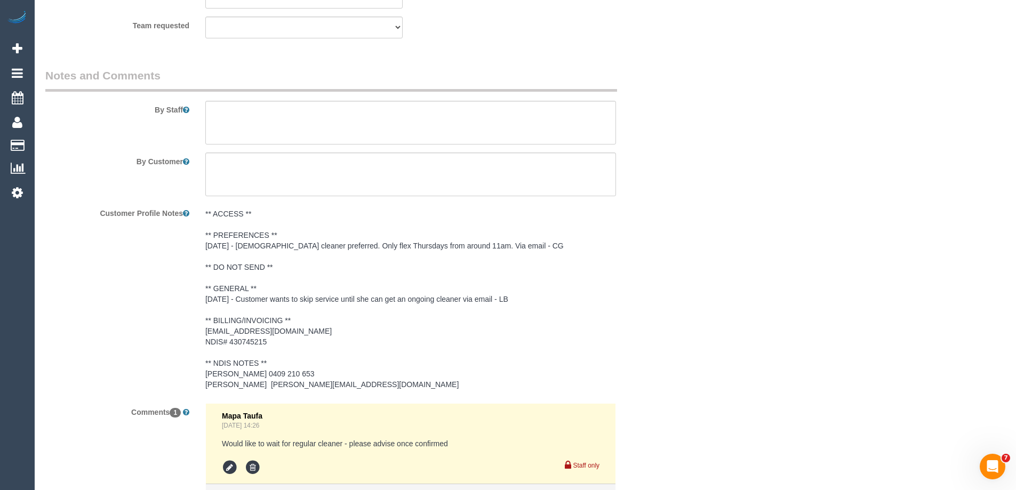
scroll to position [1557, 0]
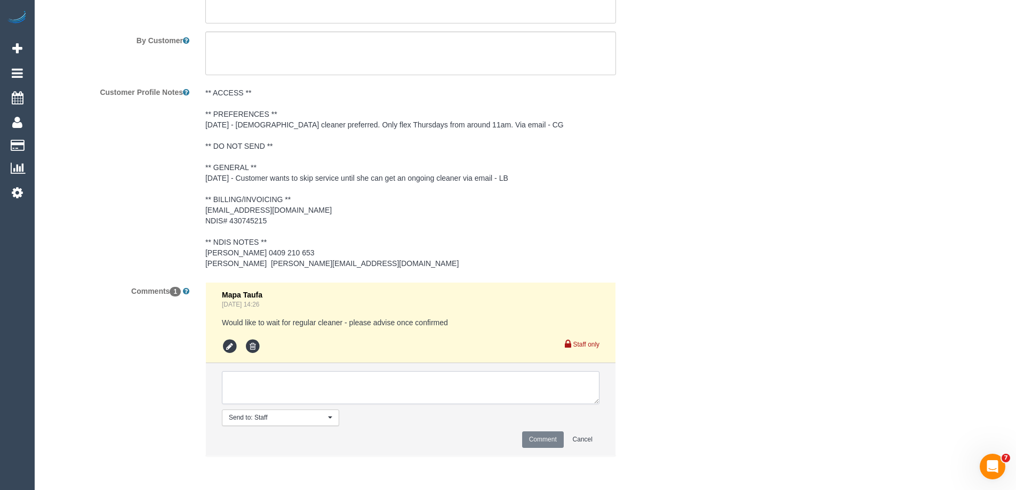
click at [275, 382] on textarea at bounding box center [411, 387] width 378 height 33
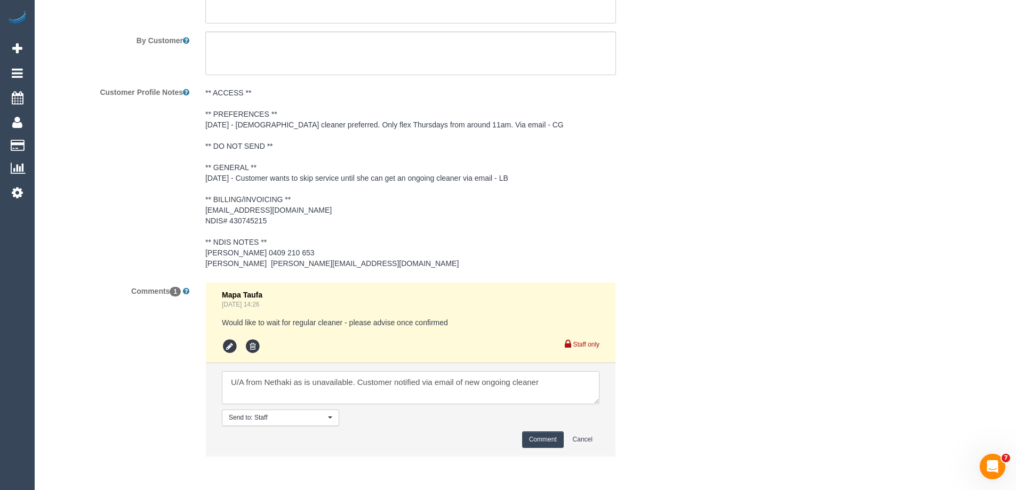
type textarea "U/A from Nethaki as is unavailable. Customer notified via email of new ongoing …"
click at [535, 437] on button "Comment" at bounding box center [543, 440] width 42 height 17
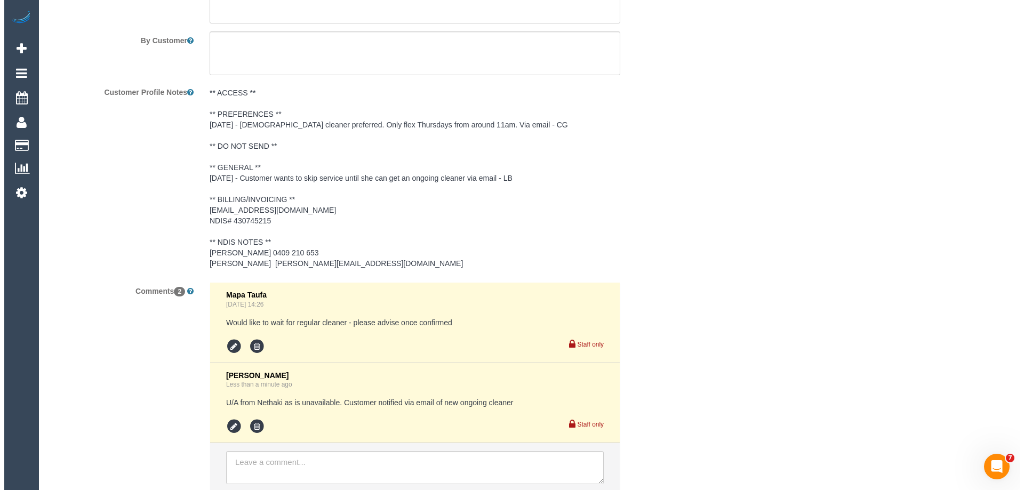
scroll to position [0, 0]
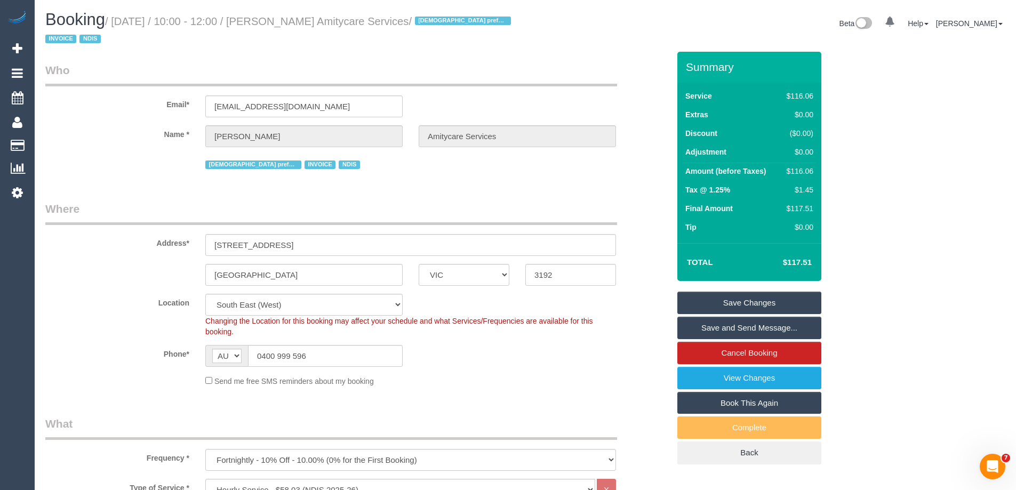
drag, startPoint x: 452, startPoint y: 20, endPoint x: 283, endPoint y: 24, distance: 169.1
click at [283, 24] on small "/ October 16, 2025 / 10:00 - 12:00 / Karen Anderson Amitycare Services / Female…" at bounding box center [279, 30] width 469 height 30
copy small "Karen Anderson Amitycare Services"
click at [697, 307] on link "Save Changes" at bounding box center [749, 303] width 144 height 22
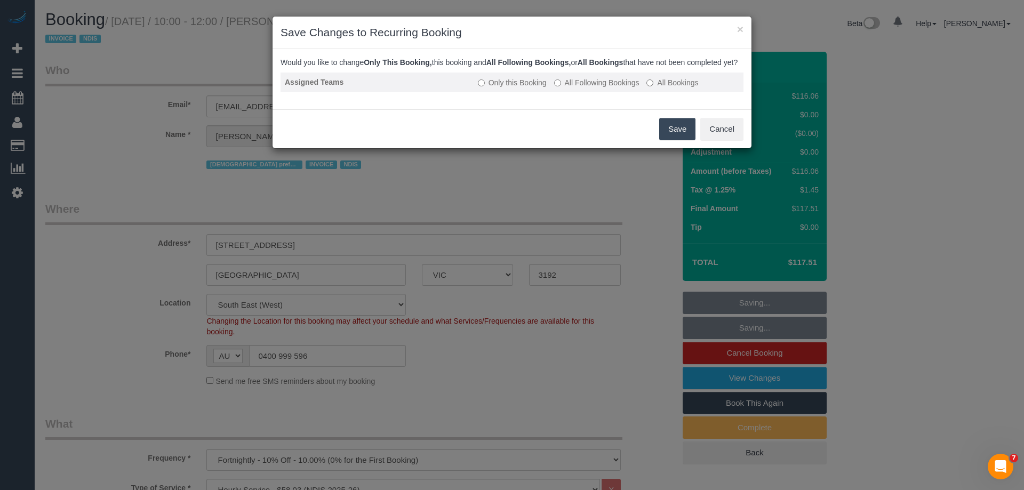
click at [587, 88] on label "All Following Bookings" at bounding box center [596, 82] width 85 height 11
click at [672, 139] on button "Save" at bounding box center [677, 129] width 36 height 22
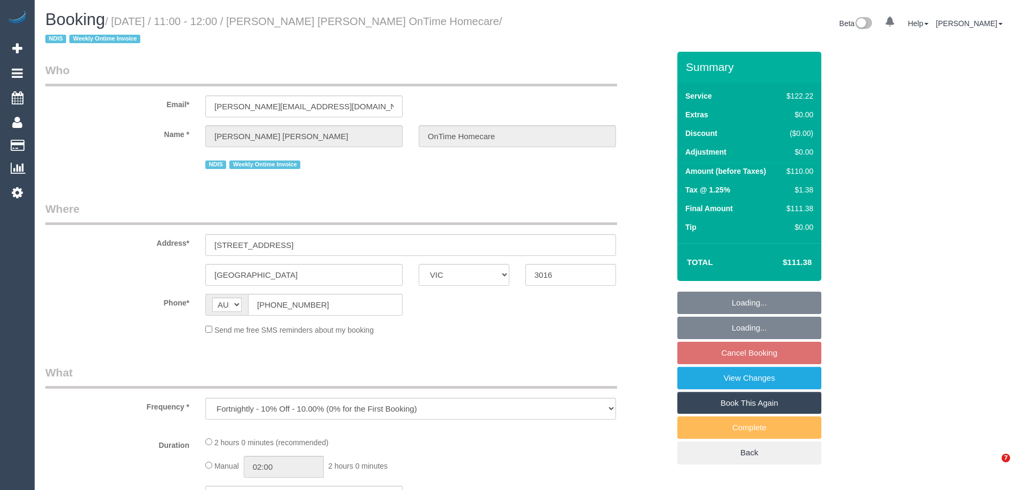
select select "VIC"
select select "number:28"
select select "number:14"
select select "number:19"
select select "number:22"
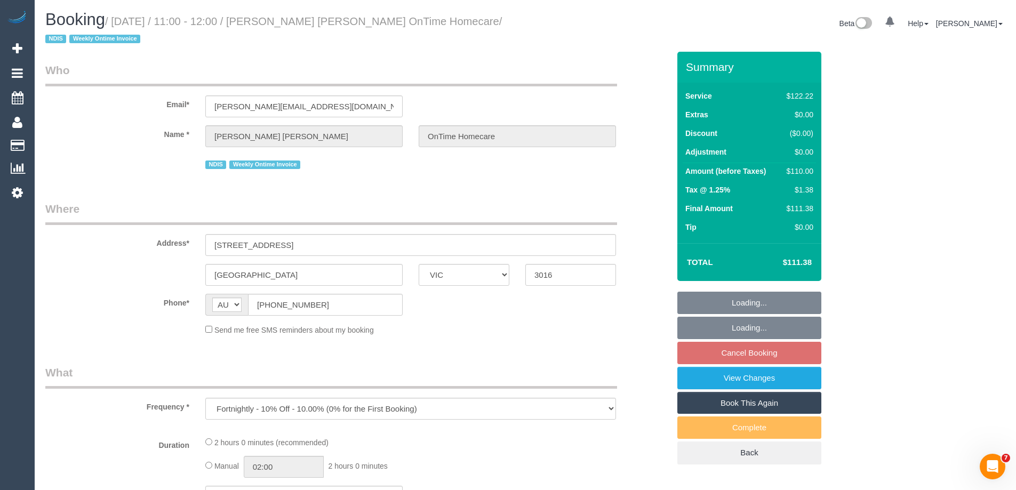
select select "number:35"
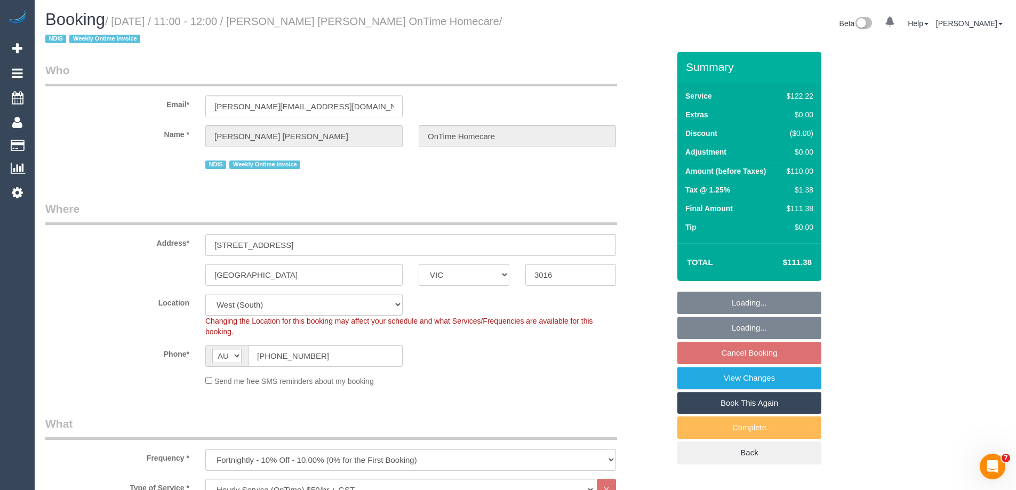
select select "object:752"
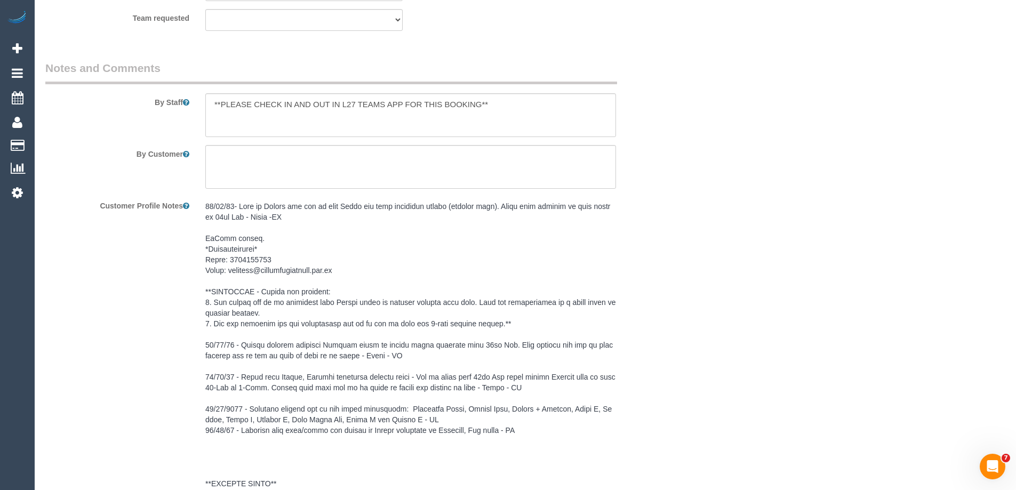
scroll to position [1437, 0]
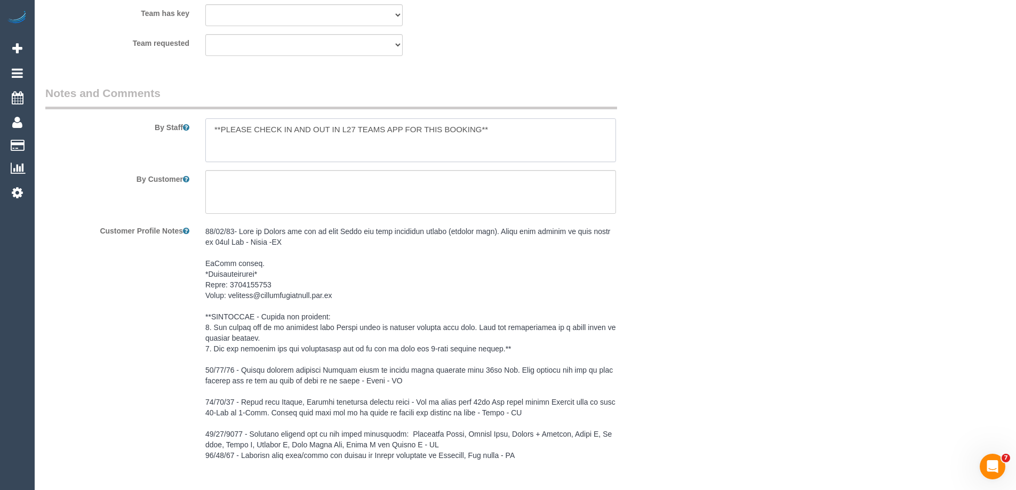
click at [209, 129] on textarea at bounding box center [410, 140] width 411 height 44
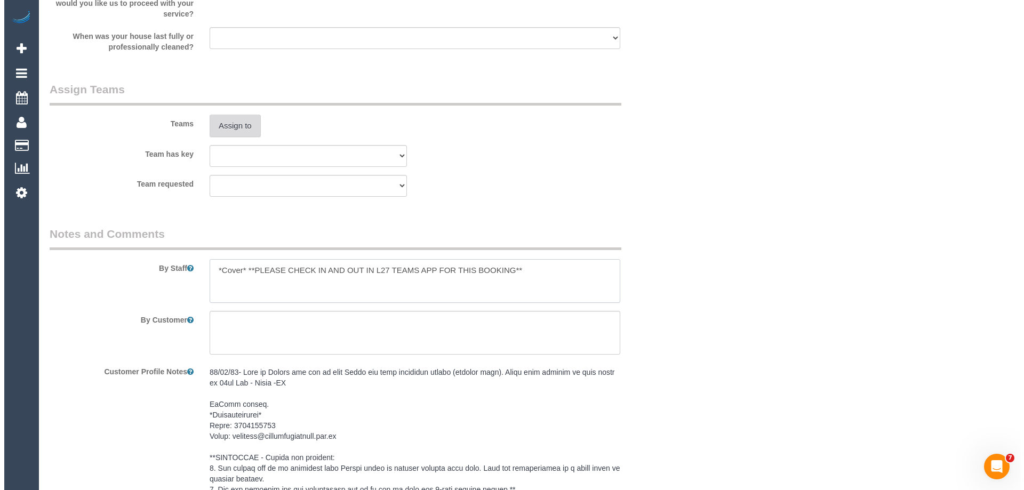
scroll to position [1277, 0]
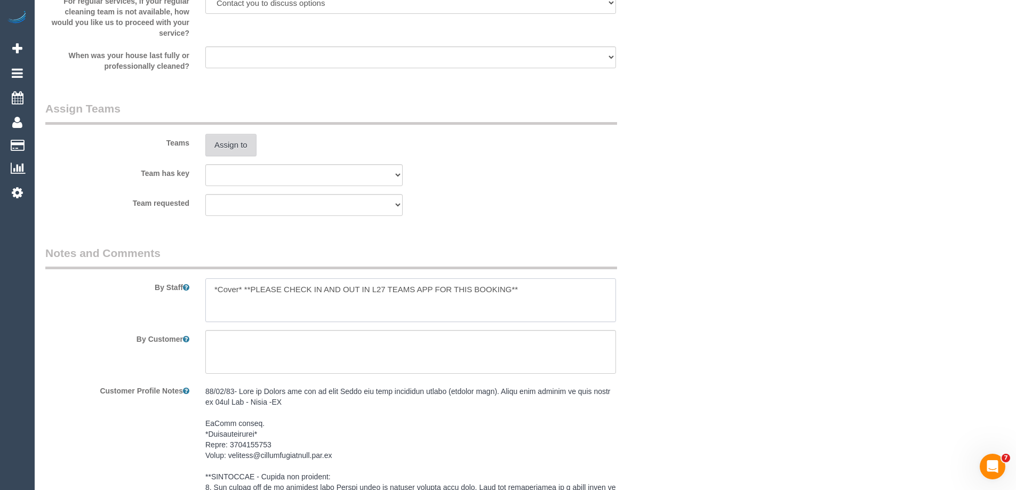
type textarea "*Cover* **PLEASE CHECK IN AND OUT IN L27 TEAMS APP FOR THIS BOOKING**"
click at [244, 155] on button "Assign to" at bounding box center [230, 145] width 51 height 22
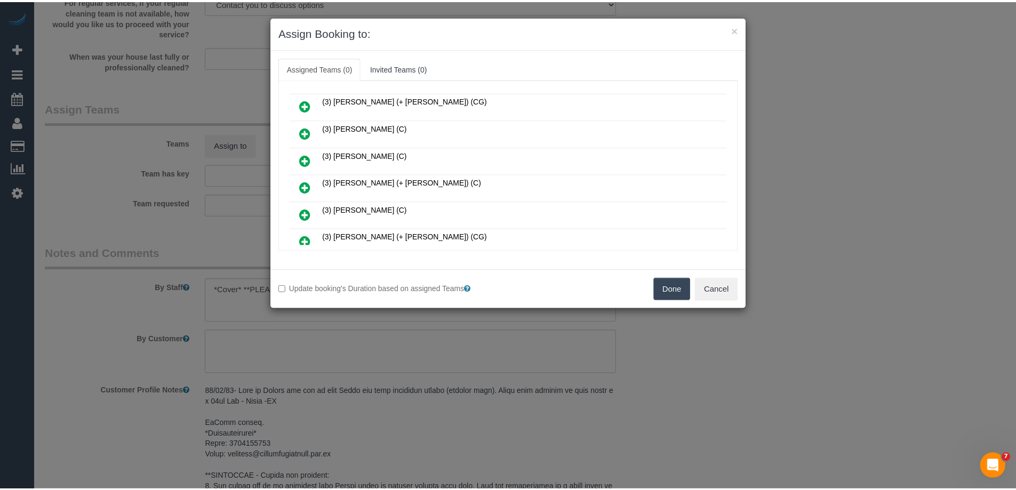
scroll to position [213, 0]
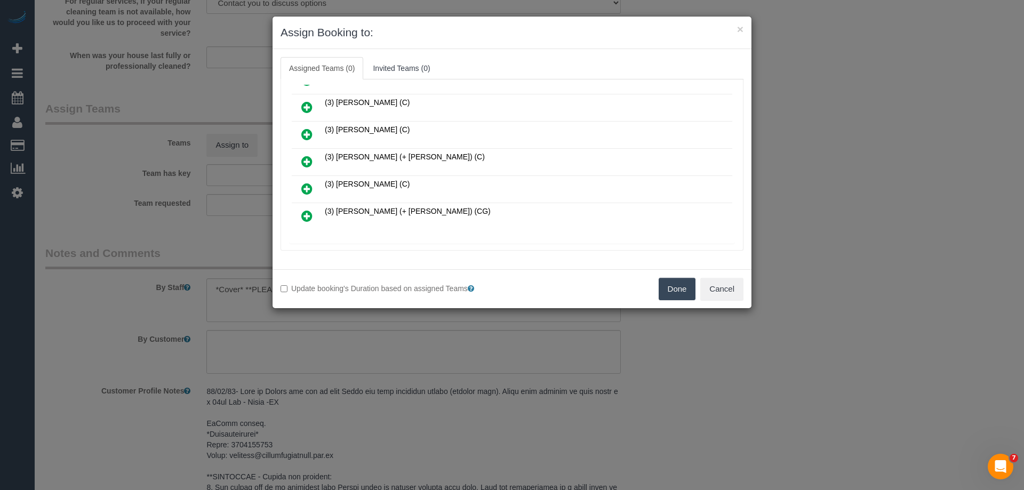
click at [673, 285] on button "Done" at bounding box center [677, 289] width 37 height 22
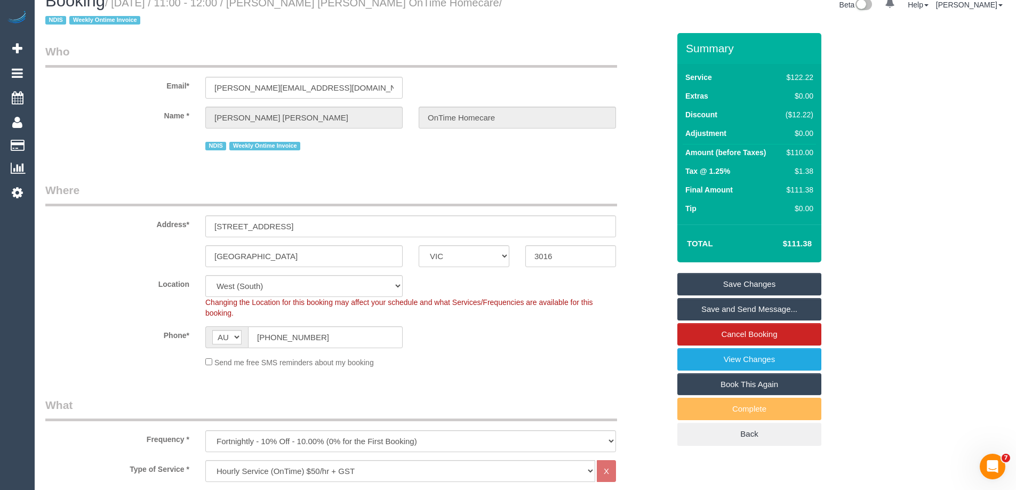
scroll to position [0, 0]
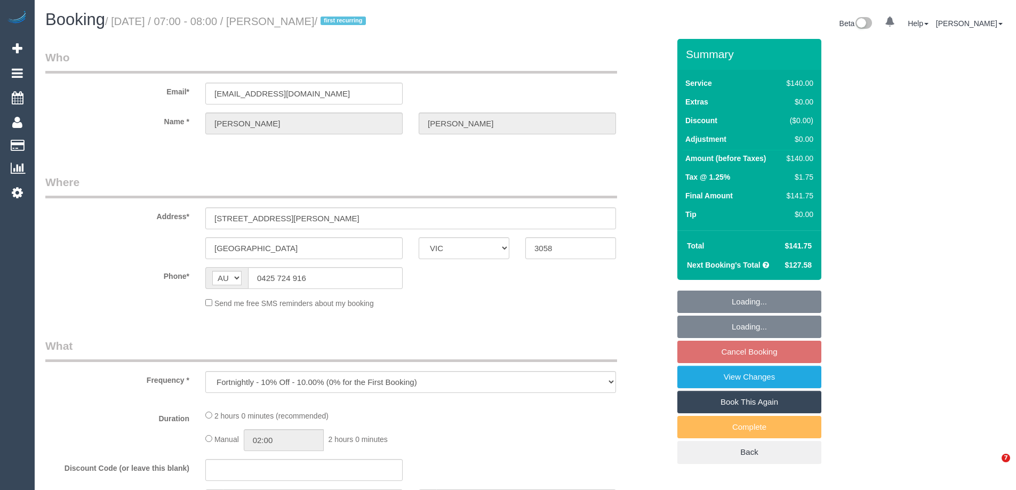
select select "VIC"
select select "string:stripe-pm_1PLxl42GScqysDRVJbZ5uI4h"
select select "number:28"
select select "number:14"
select select "number:18"
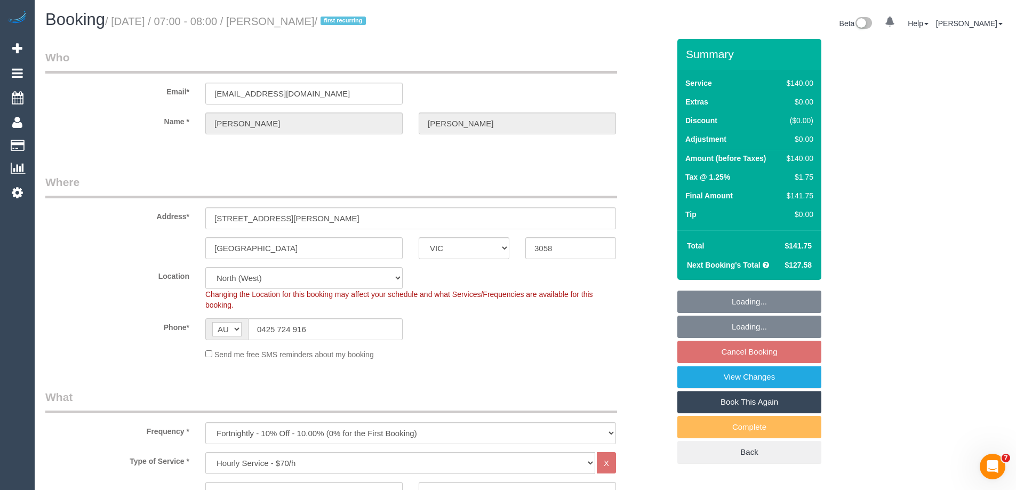
select select "object:1545"
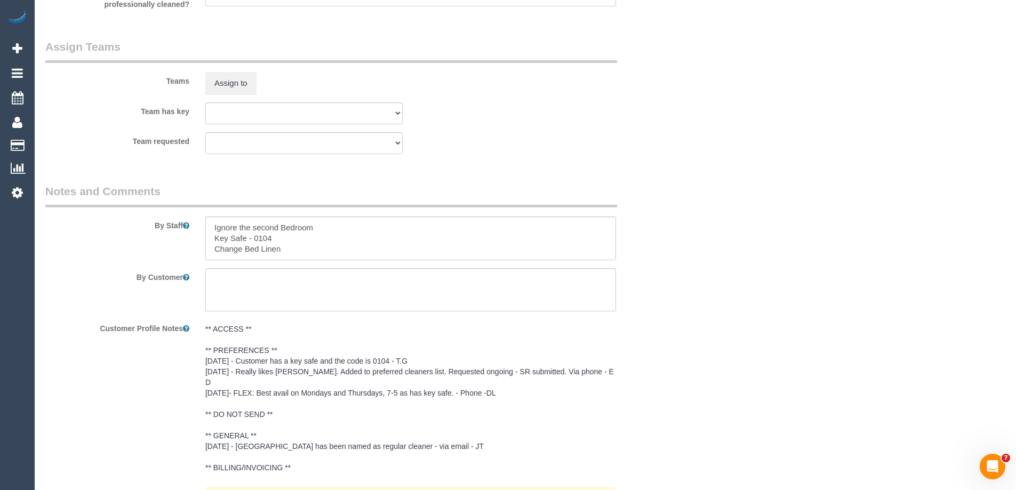
scroll to position [1614, 0]
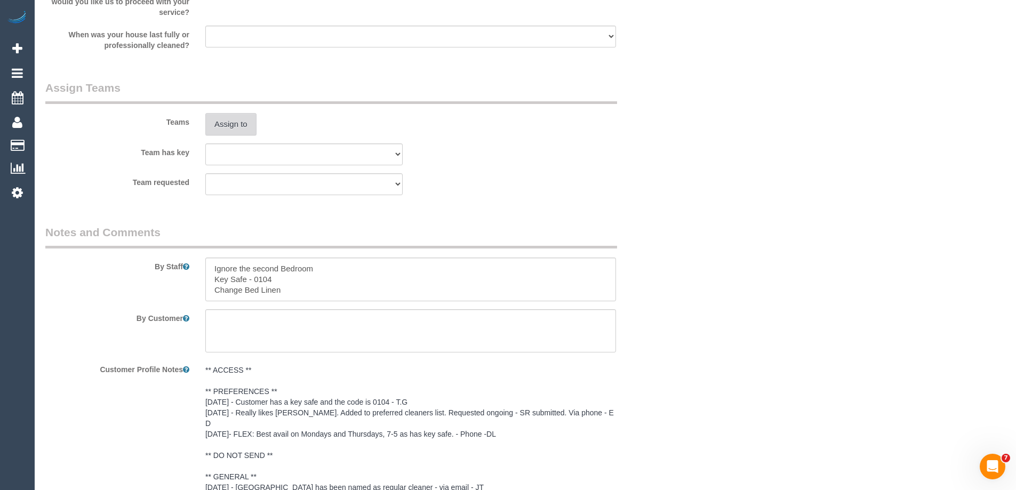
click at [226, 119] on button "Assign to" at bounding box center [230, 124] width 51 height 22
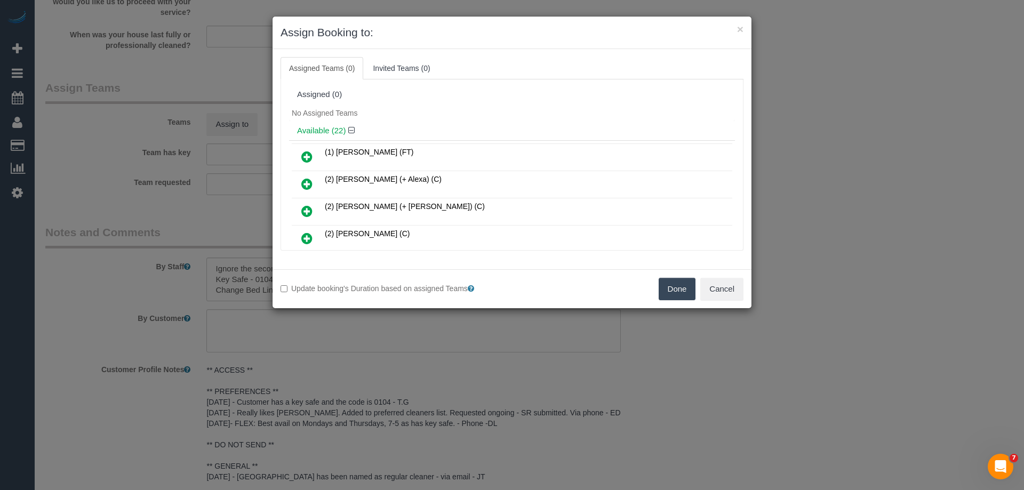
click at [309, 151] on icon at bounding box center [306, 156] width 11 height 13
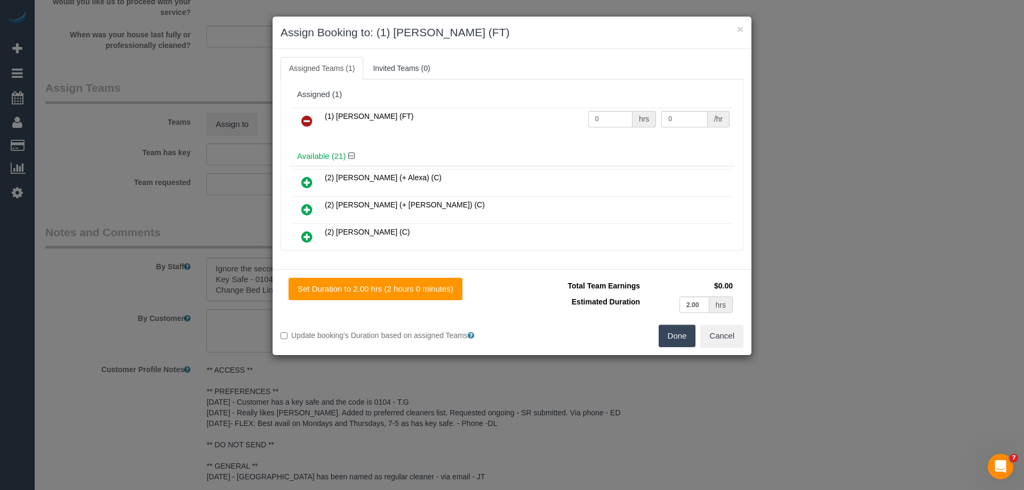
click at [668, 330] on button "Done" at bounding box center [677, 336] width 37 height 22
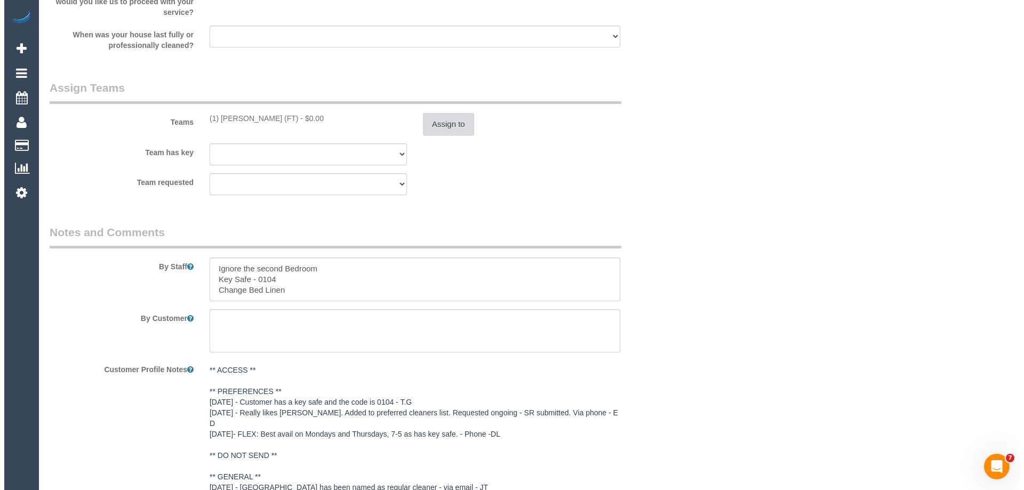
scroll to position [0, 0]
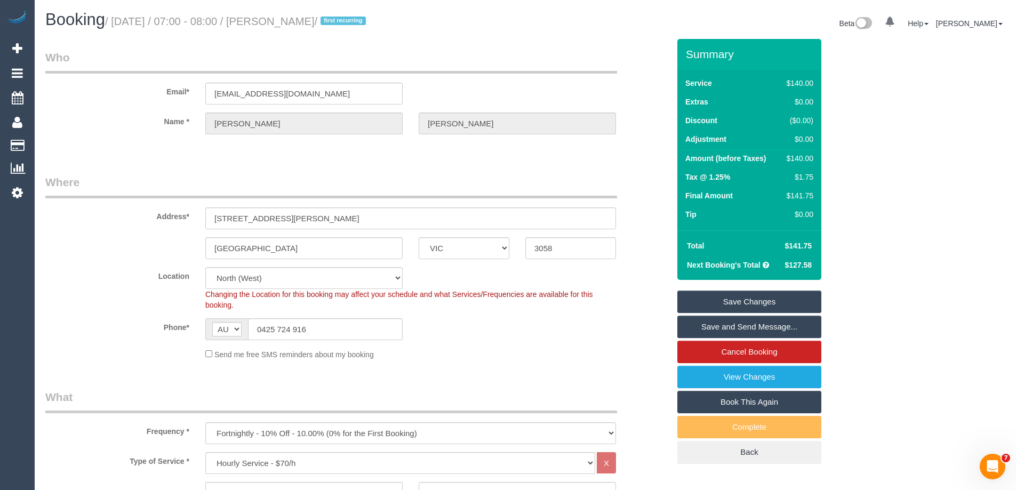
drag, startPoint x: 330, startPoint y: 21, endPoint x: 282, endPoint y: 22, distance: 48.0
click at [282, 22] on small "/ [DATE] / 07:00 - 08:00 / [PERSON_NAME] / first recurring" at bounding box center [237, 21] width 264 height 12
copy small "[PERSON_NAME]"
click at [712, 328] on link "Save and Send Message..." at bounding box center [749, 327] width 144 height 22
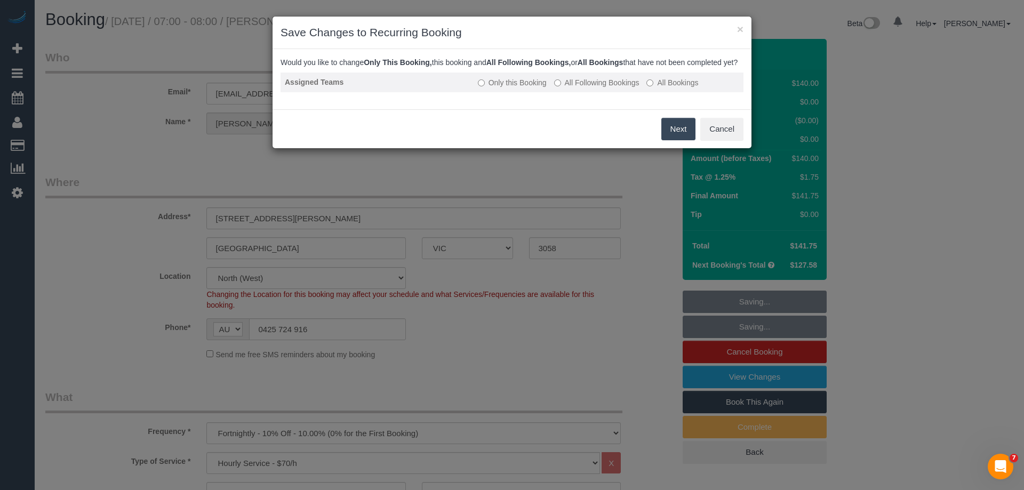
click at [609, 87] on td "Only this Booking All Following Bookings All Bookings" at bounding box center [609, 83] width 270 height 20
click at [571, 88] on label "All Following Bookings" at bounding box center [596, 82] width 85 height 11
click at [677, 138] on button "Save" at bounding box center [677, 129] width 36 height 22
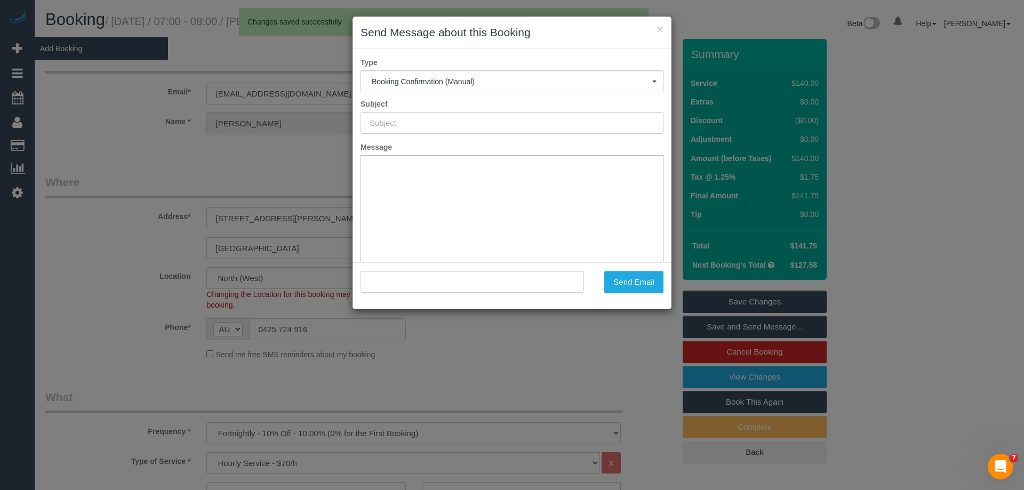
type input "Booking Confirmed"
type input ""[PERSON_NAME]" <[EMAIL_ADDRESS][DOMAIN_NAME]>"
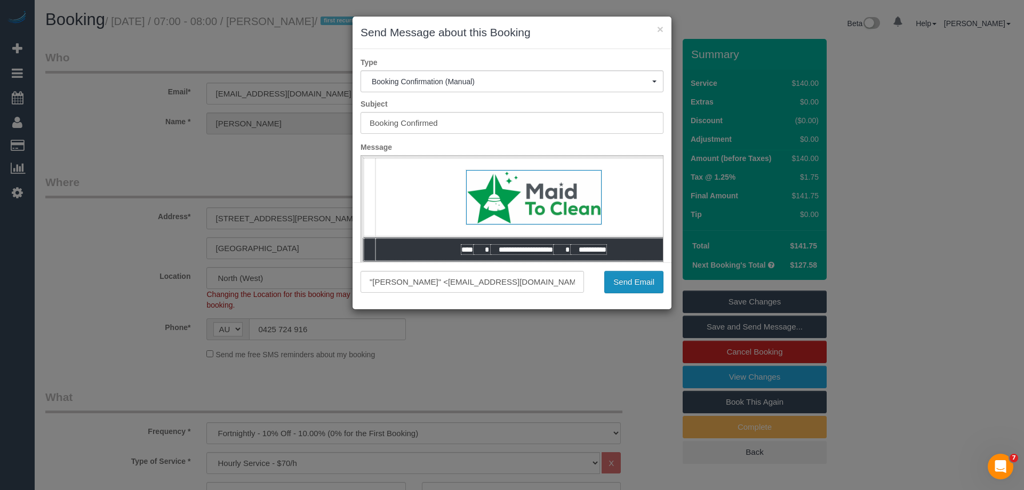
click at [623, 279] on button "Send Email" at bounding box center [633, 282] width 59 height 22
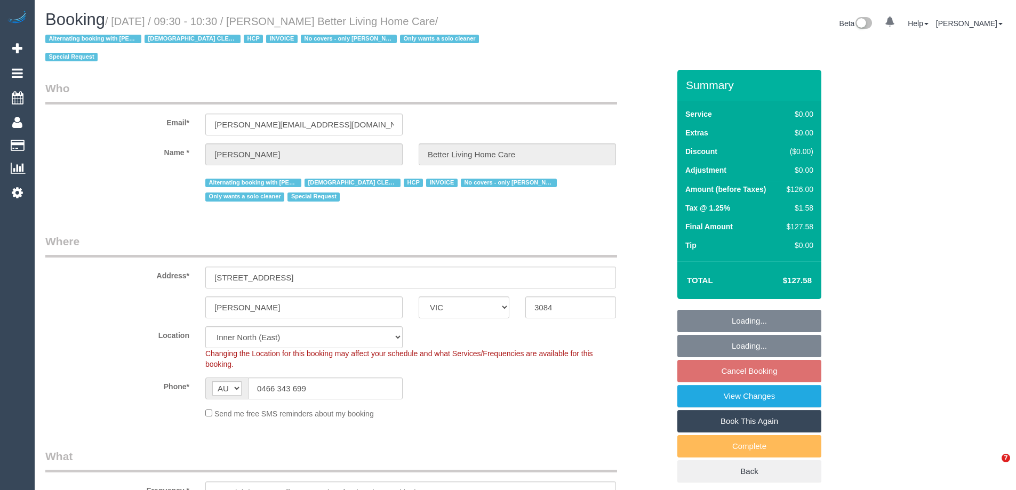
select select "VIC"
select select "120"
select select "number:28"
select select "number:14"
select select "number:19"
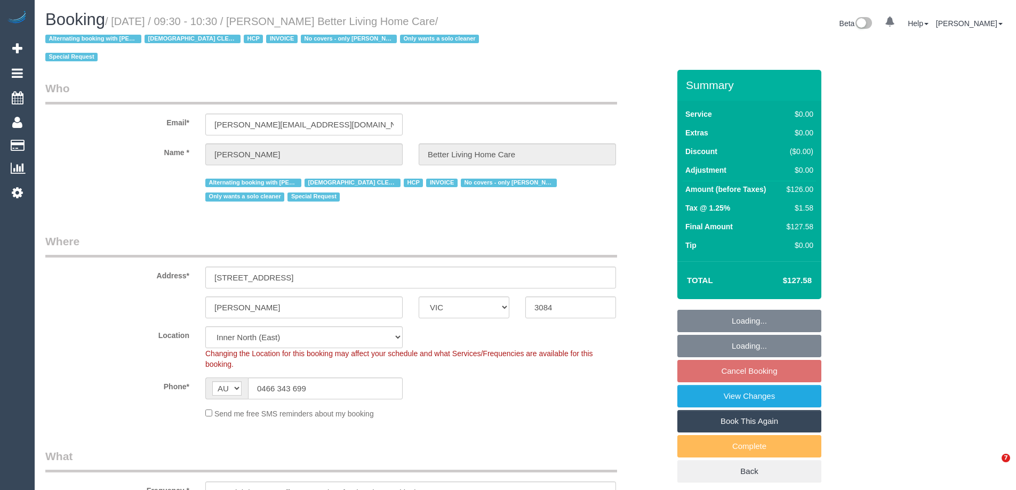
select select "number:25"
select select "number:35"
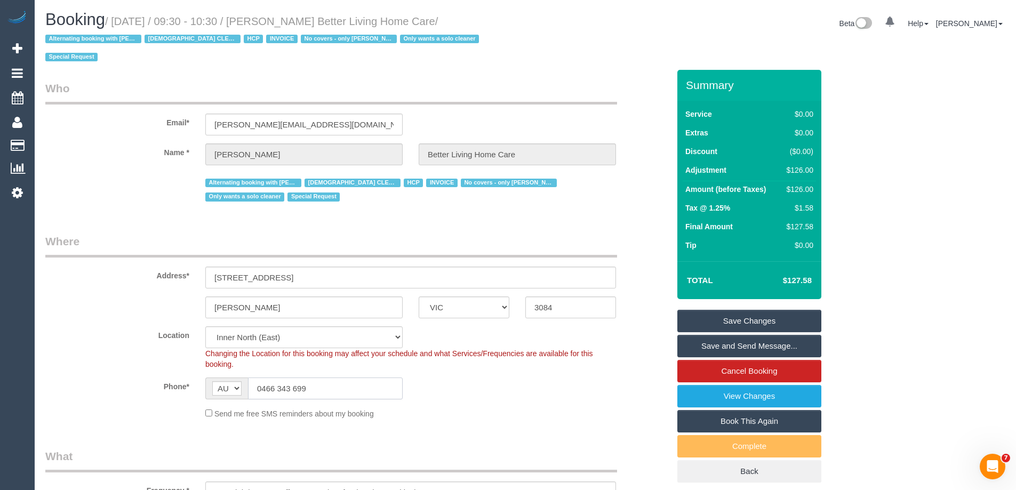
drag, startPoint x: 318, startPoint y: 384, endPoint x: 99, endPoint y: 370, distance: 219.7
click at [99, 370] on sui-booking-location "Location Office City East (North) East (South) Inner East Inner North (East) In…" at bounding box center [357, 372] width 624 height 93
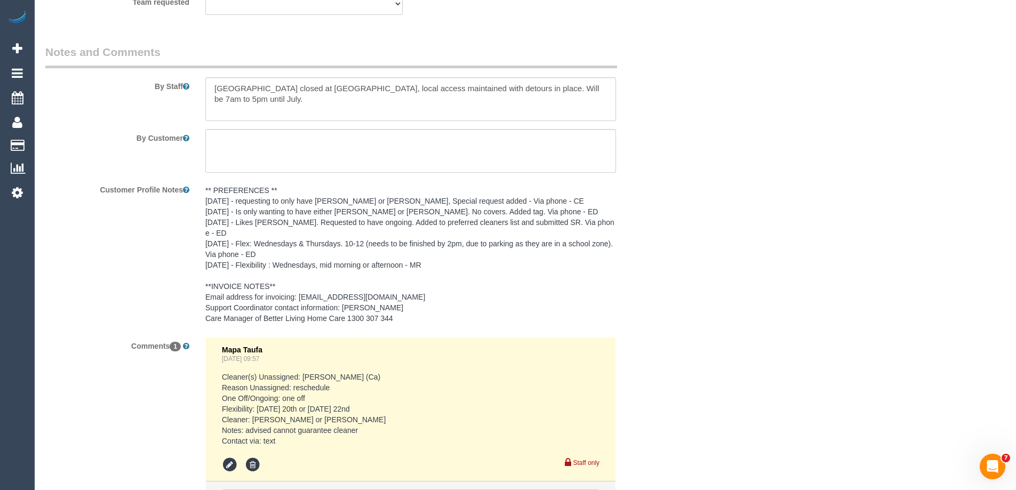
scroll to position [1629, 0]
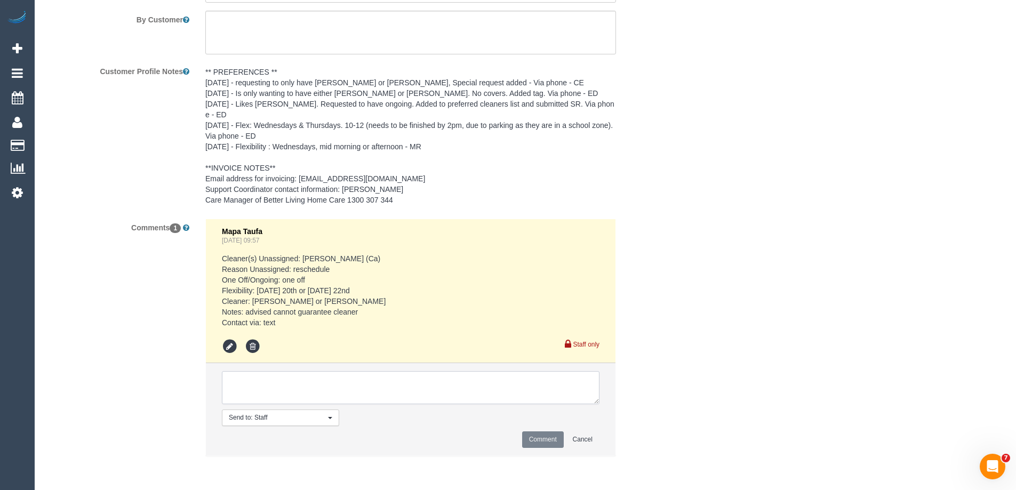
click at [257, 394] on textarea at bounding box center [411, 387] width 378 height 33
paste textarea "23rd morning 0830 or 21st afternoon after 1330 is also ok as I can't do the Fri…"
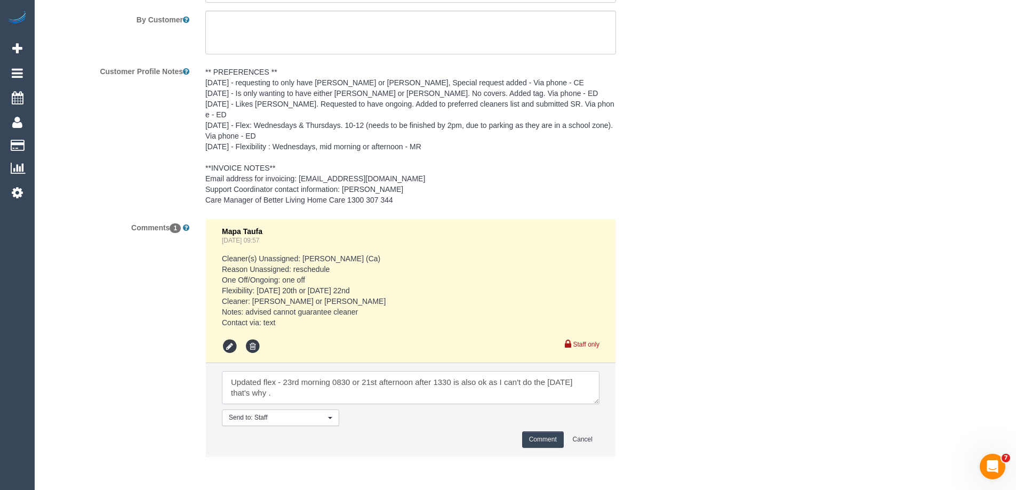
drag, startPoint x: 488, startPoint y: 380, endPoint x: 504, endPoint y: 396, distance: 22.6
click at [504, 396] on textarea at bounding box center [411, 387] width 378 height 33
click at [496, 386] on textarea at bounding box center [411, 387] width 378 height 33
paste textarea "Please send Suzanne Melissa or a male cleaner if not . Thanks"
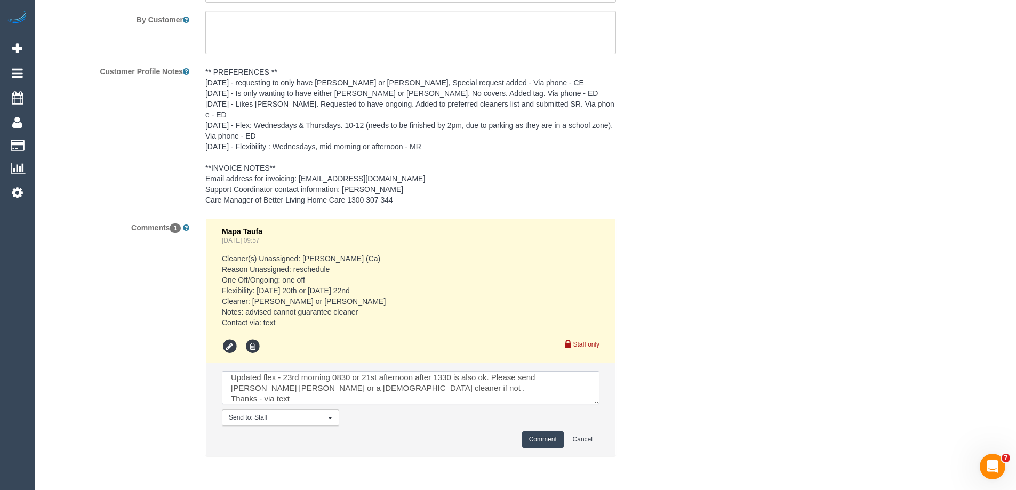
type textarea "Updated flex - 23rd morning 0830 or 21st afternoon after 1330 is also ok. Pleas…"
click at [539, 438] on button "Comment" at bounding box center [543, 440] width 42 height 17
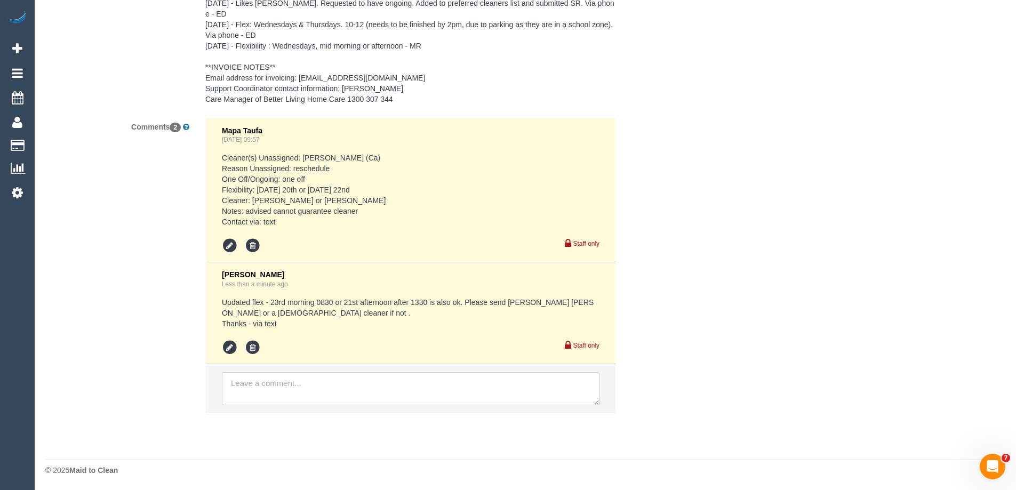
scroll to position [1731, 0]
click at [228, 345] on icon at bounding box center [230, 347] width 16 height 16
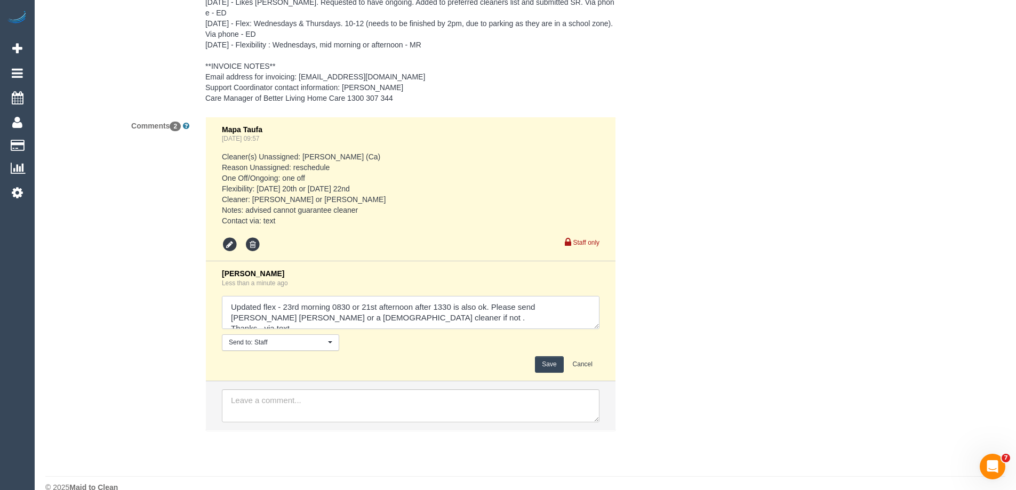
click at [281, 307] on textarea at bounding box center [411, 312] width 378 height 33
paste textarea "20th /22nd days are fine start time 0900 onwards"
type textarea "Updated flex - 20th /22nd days are fine start time 0900 onwards. 23rd morning 0…"
click at [548, 366] on button "Save" at bounding box center [549, 364] width 28 height 17
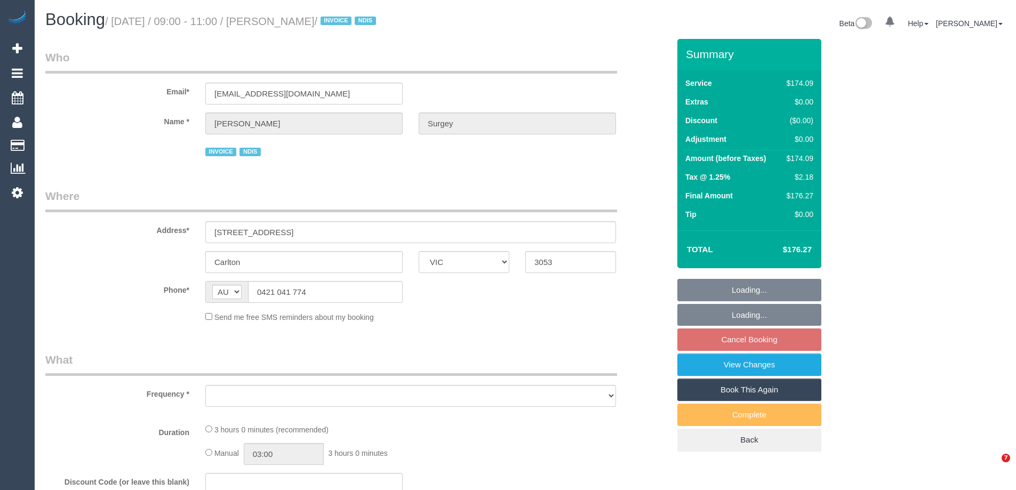
select select "VIC"
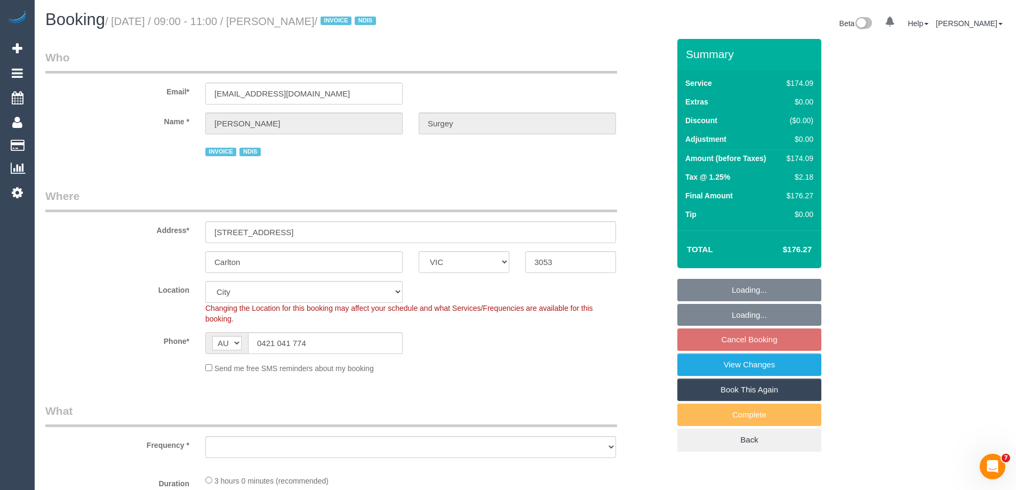
select select "object:667"
select select "number:28"
select select "number:14"
select select "number:19"
select select "number:22"
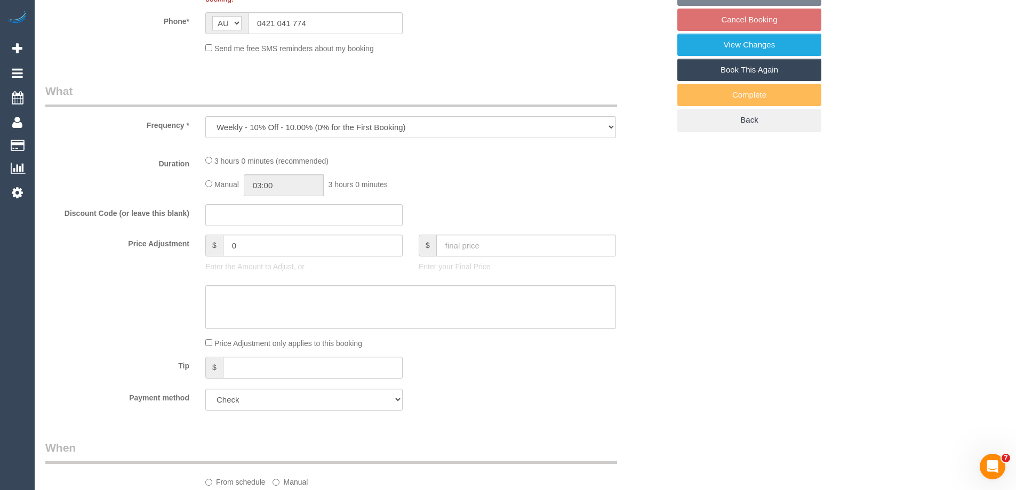
select select "180"
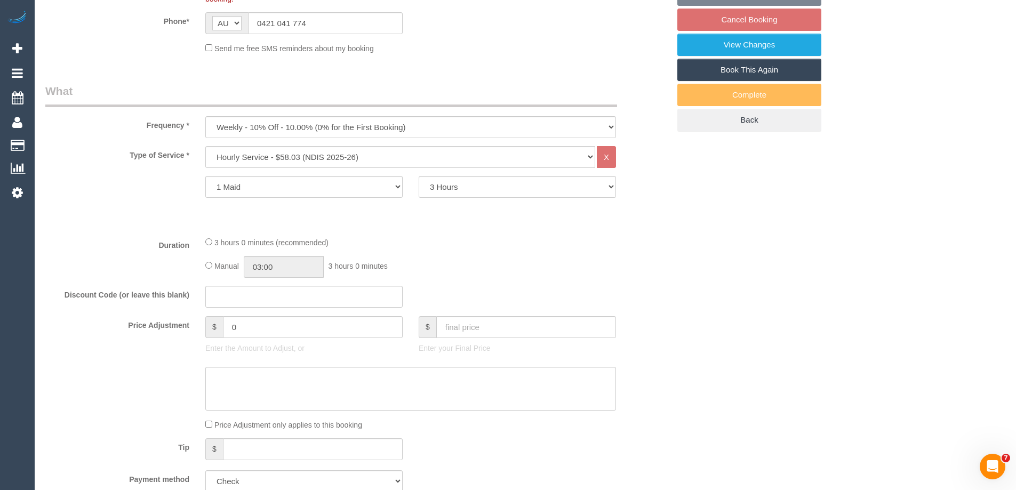
select select "object:1127"
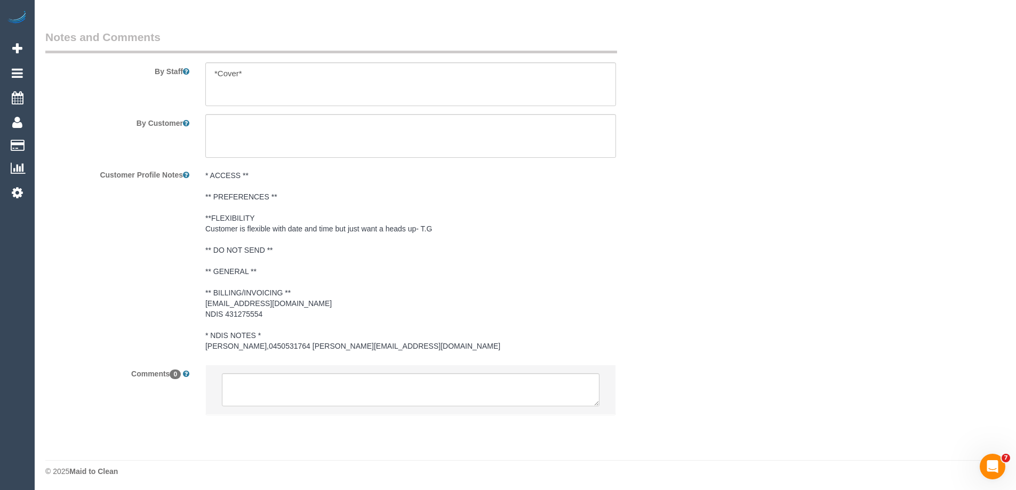
scroll to position [1464, 0]
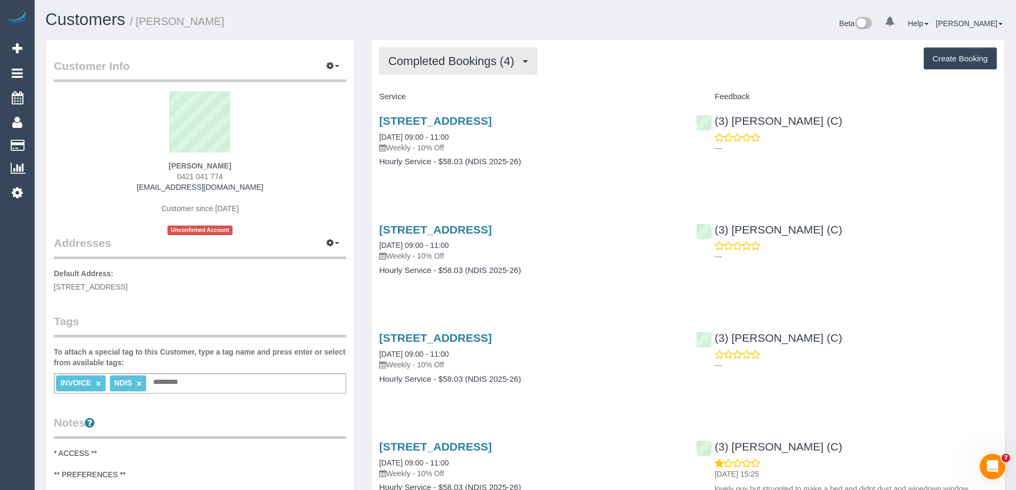
click at [491, 68] on button "Completed Bookings (4)" at bounding box center [458, 60] width 158 height 27
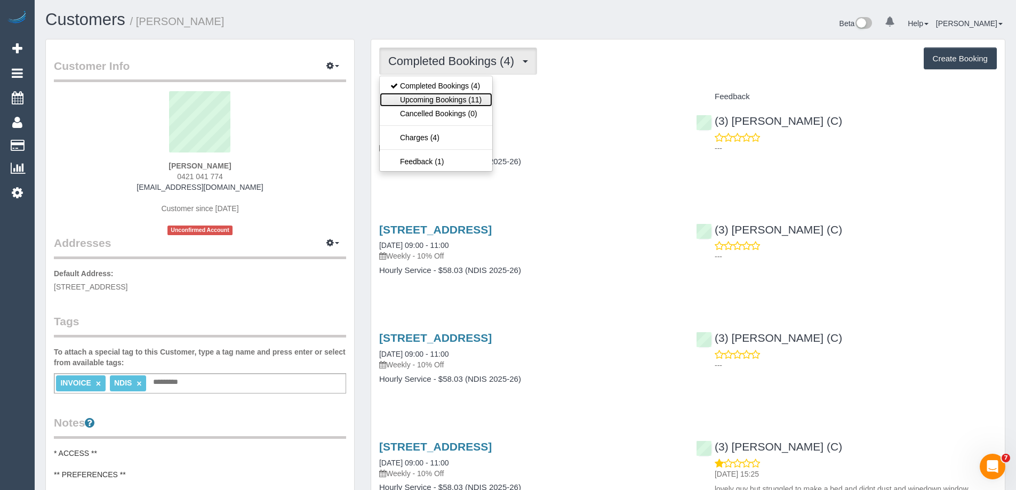
click at [464, 103] on link "Upcoming Bookings (11)" at bounding box center [436, 100] width 113 height 14
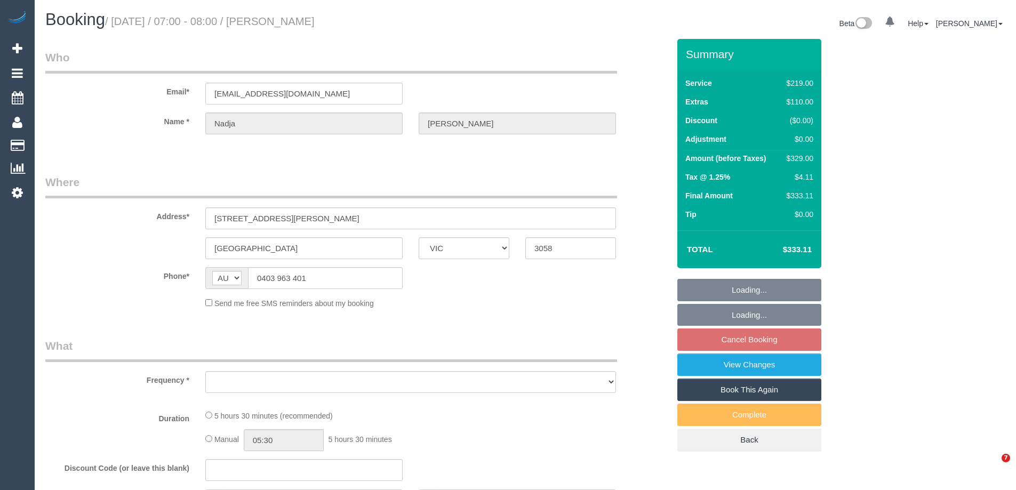
select select "VIC"
select select "object:522"
select select "string:stripe-pm_1LZSaR2GScqysDRV7SrDP7pr"
select select "number:29"
select select "number:14"
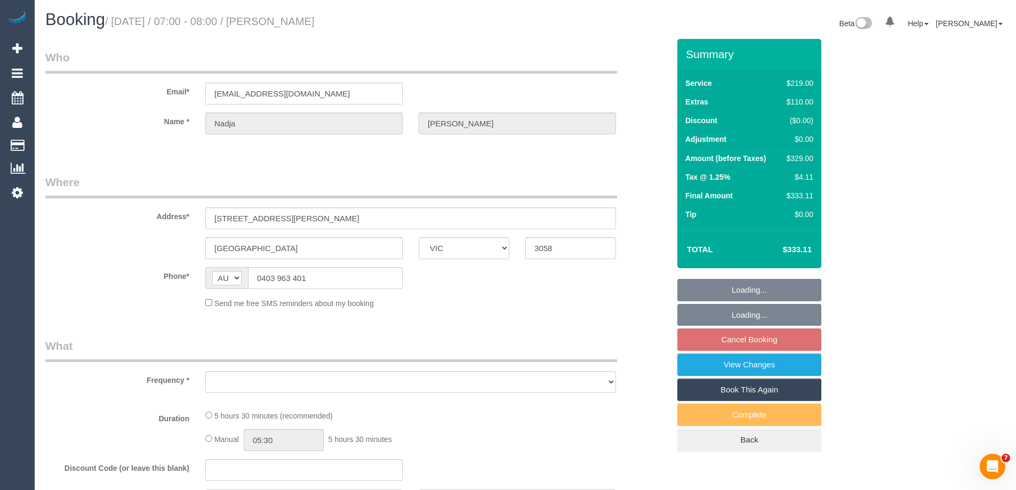
select select "number:19"
select select "number:24"
select select "number:13"
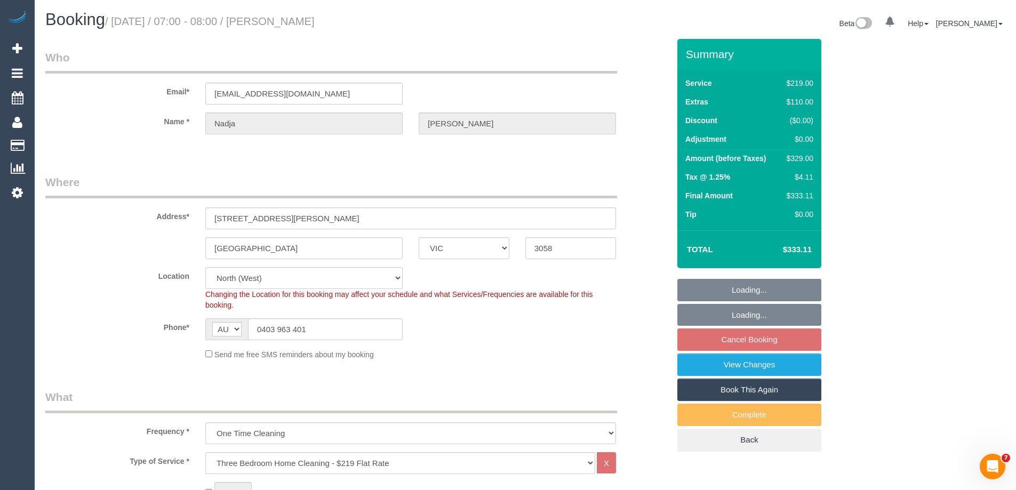
select select "object:777"
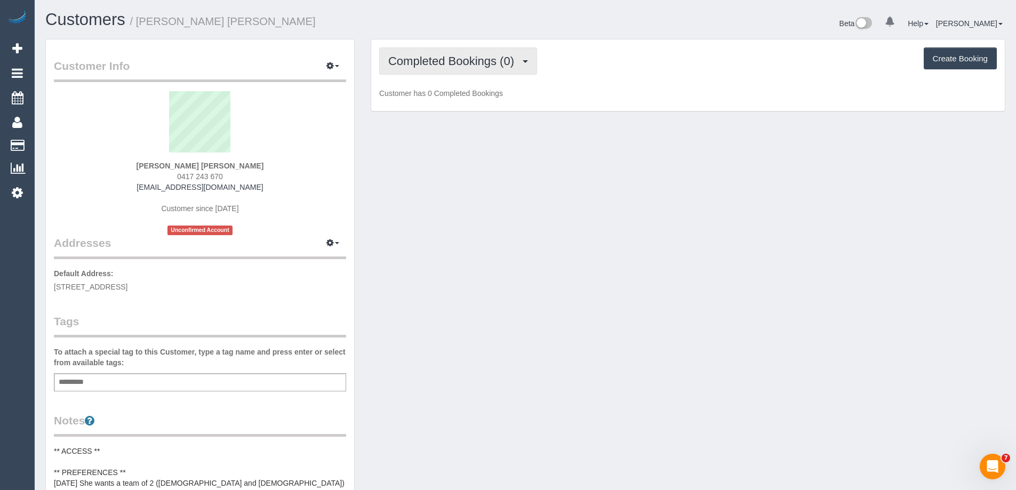
click at [464, 63] on span "Completed Bookings (0)" at bounding box center [453, 60] width 131 height 13
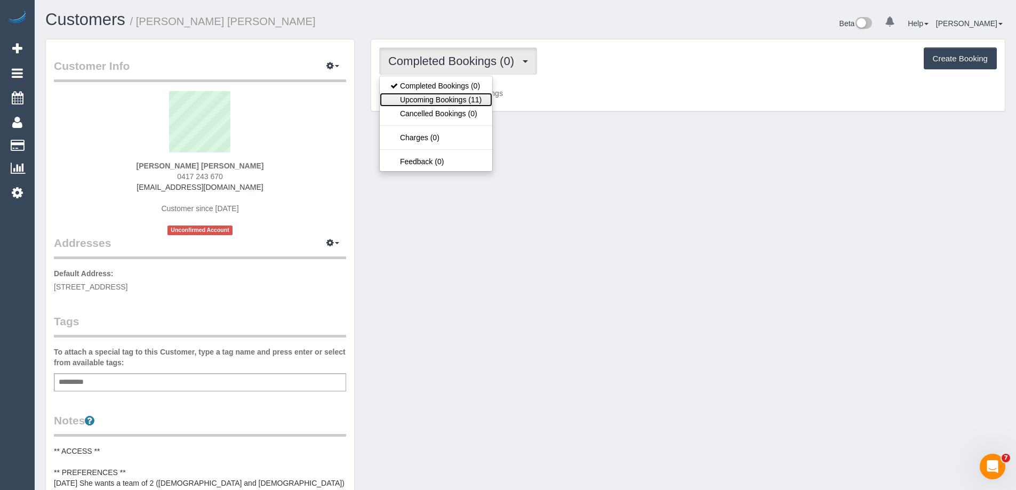
click at [460, 100] on link "Upcoming Bookings (11)" at bounding box center [436, 100] width 113 height 14
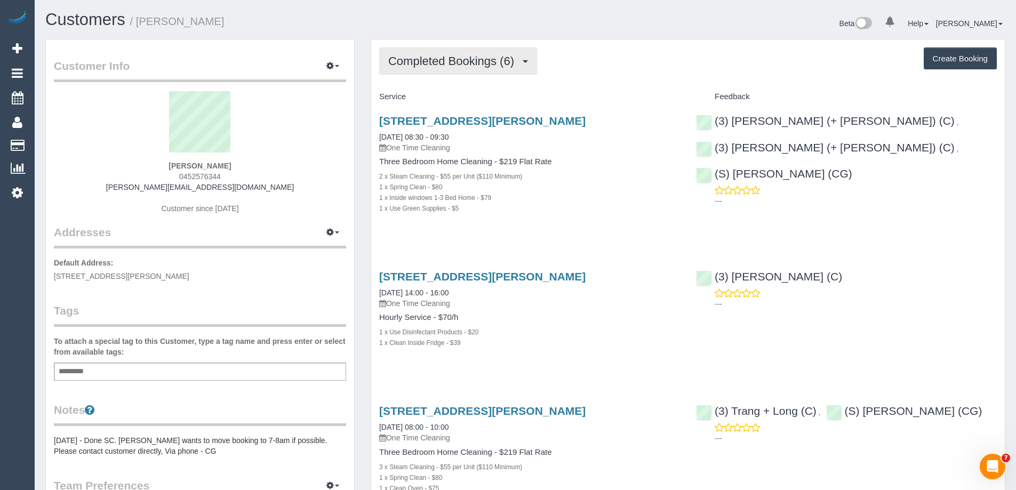
click at [456, 64] on span "Completed Bookings (6)" at bounding box center [453, 60] width 131 height 13
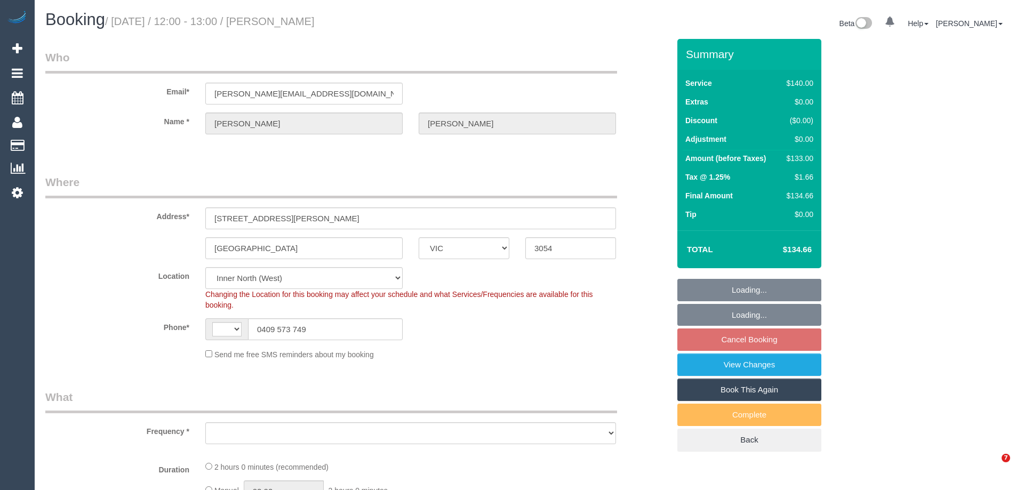
select select "VIC"
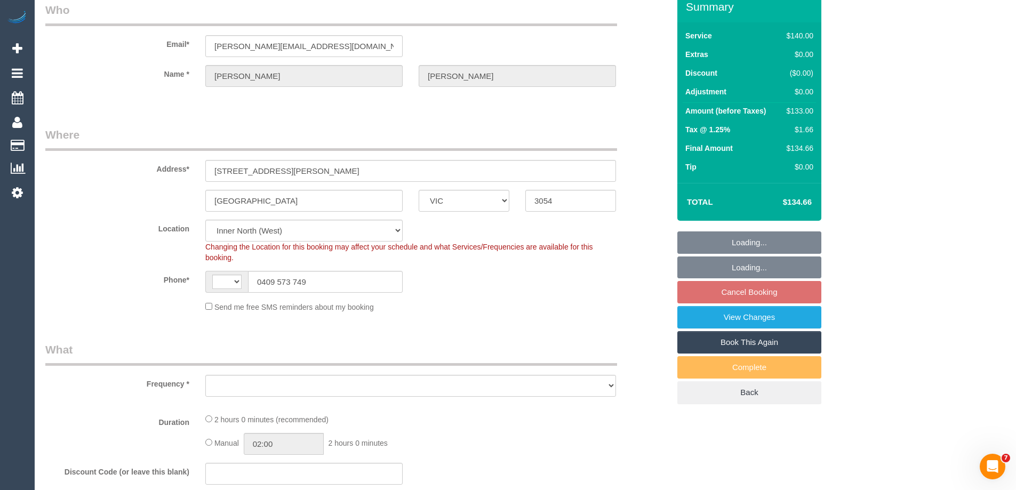
select select "string:AU"
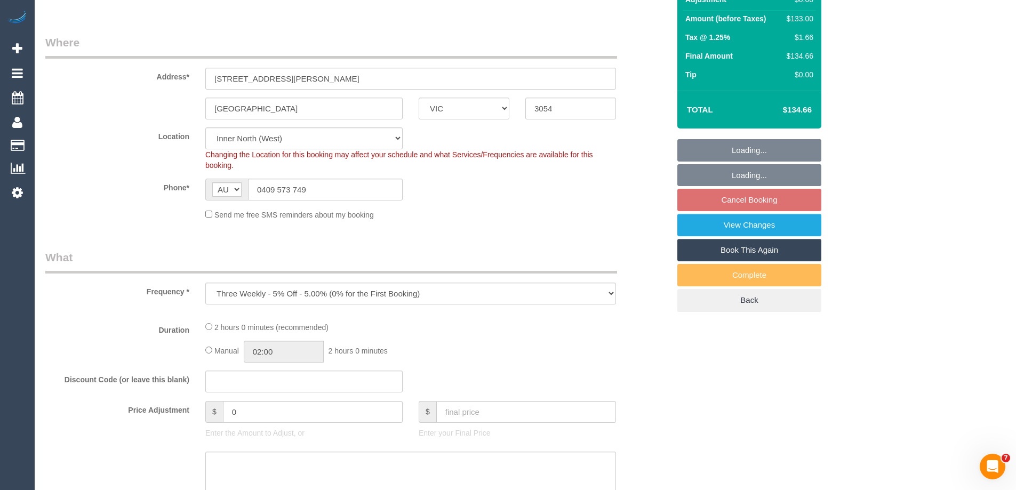
select select "object:1358"
select select "string:stripe-pm_1IqTnL2GScqysDRVjjHfuZgk"
select select "number:28"
select select "number:14"
select select "number:19"
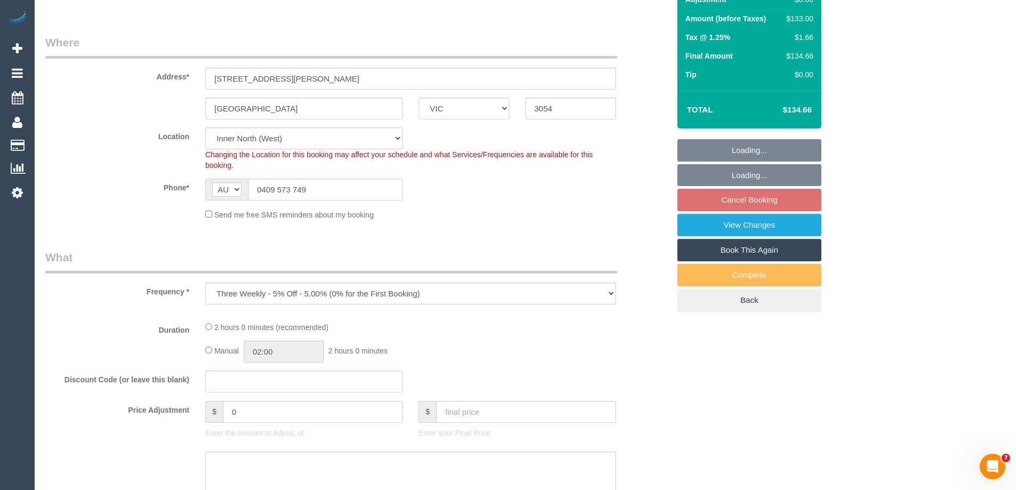
select select "number:22"
select select "number:34"
select select "number:11"
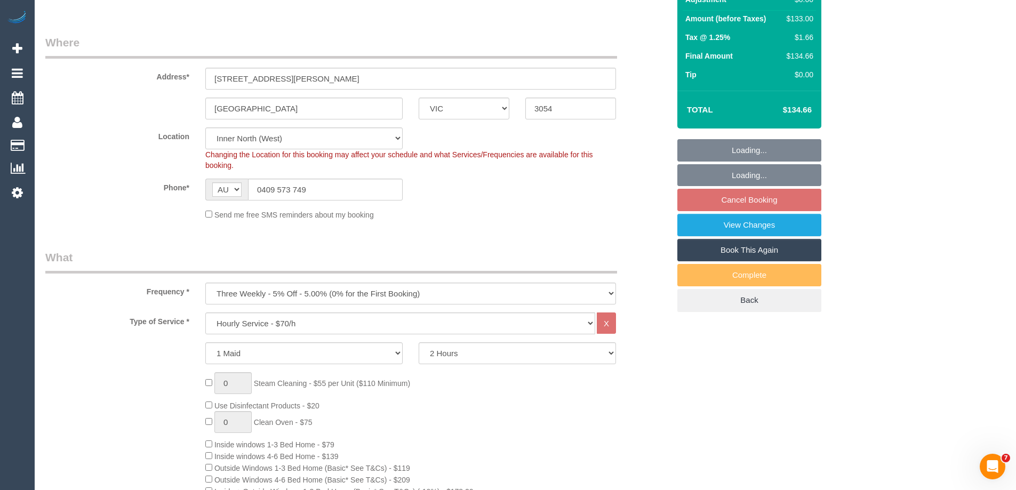
select select "object:1702"
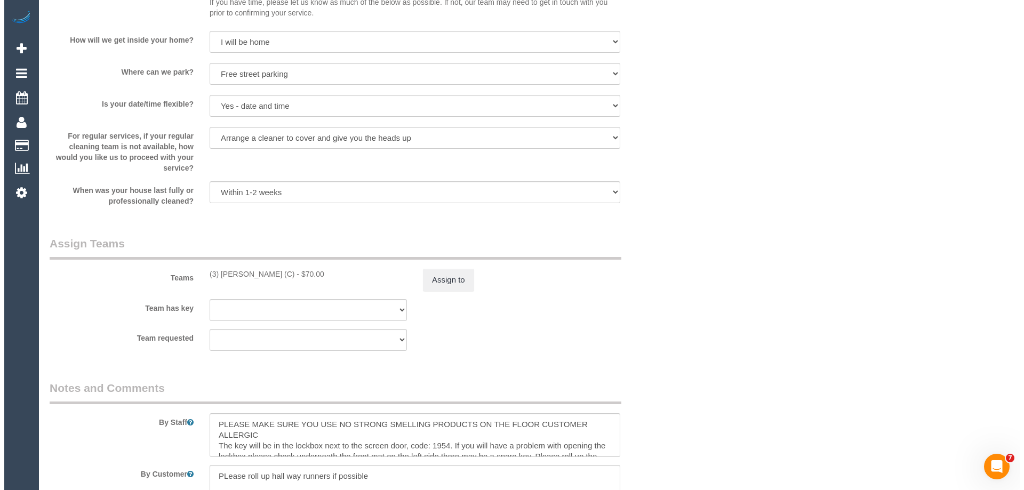
scroll to position [1547, 0]
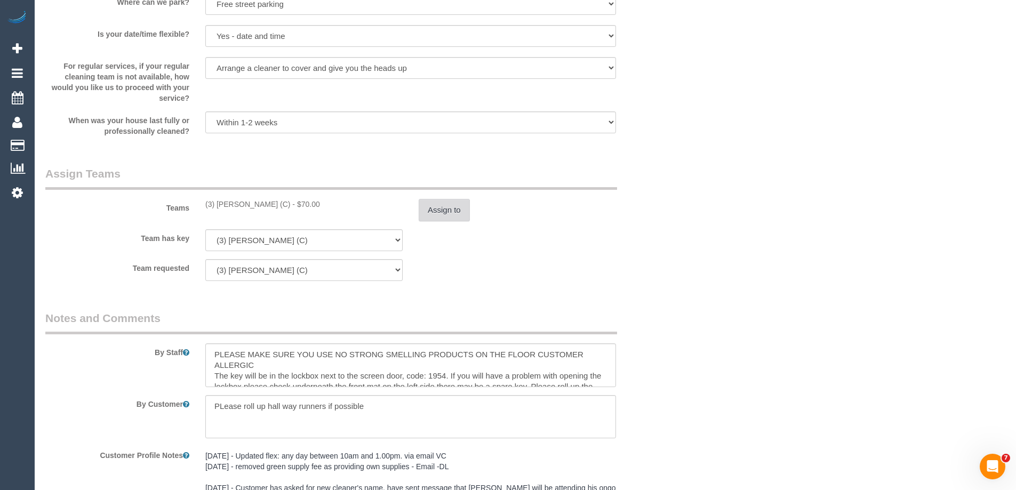
click at [443, 217] on button "Assign to" at bounding box center [444, 210] width 51 height 22
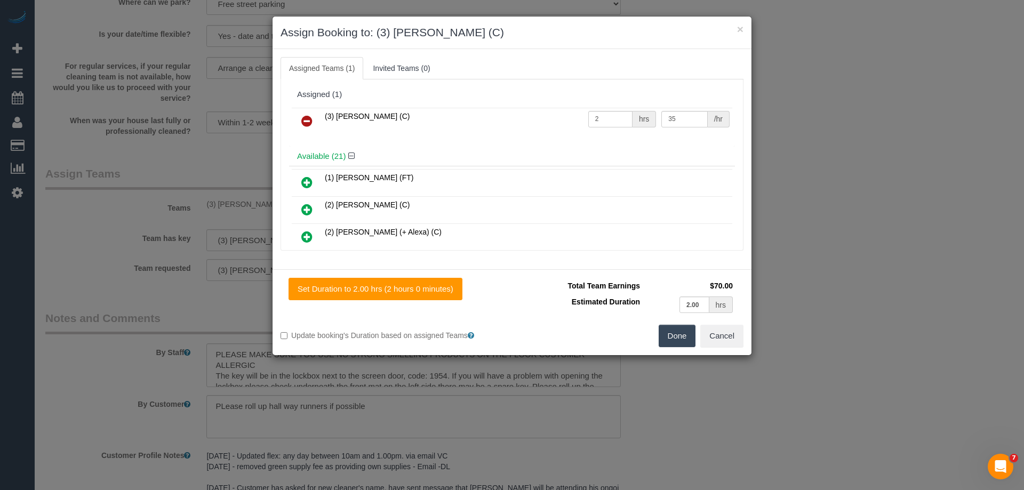
click at [302, 115] on icon at bounding box center [306, 121] width 11 height 13
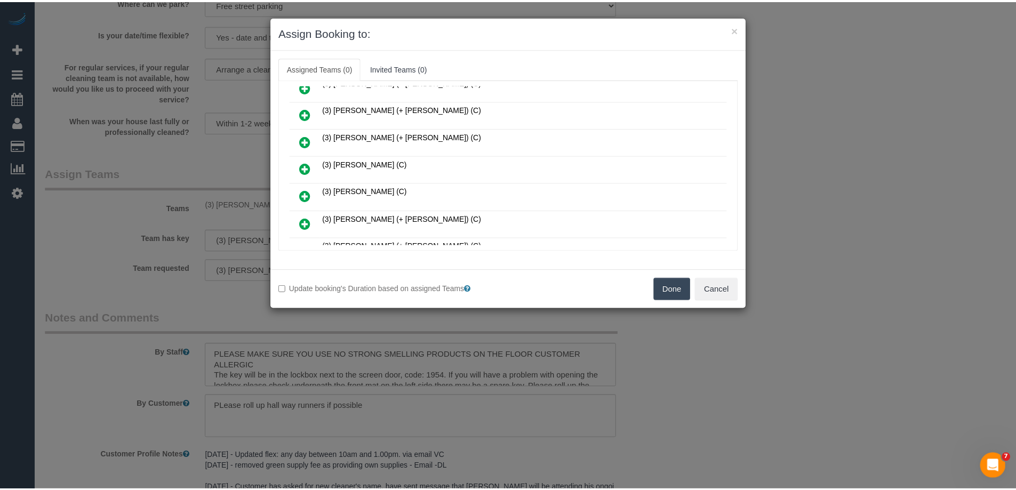
scroll to position [427, 0]
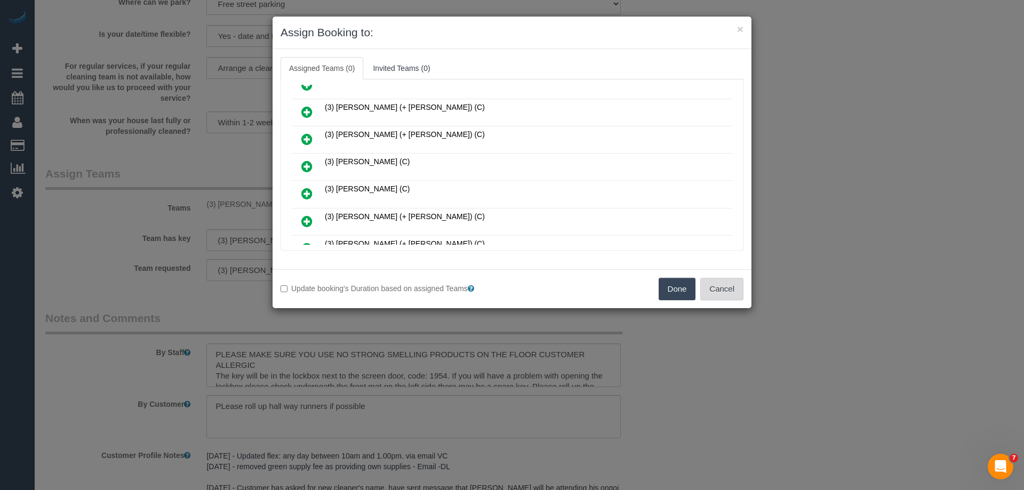
click at [717, 288] on button "Cancel" at bounding box center [721, 289] width 43 height 22
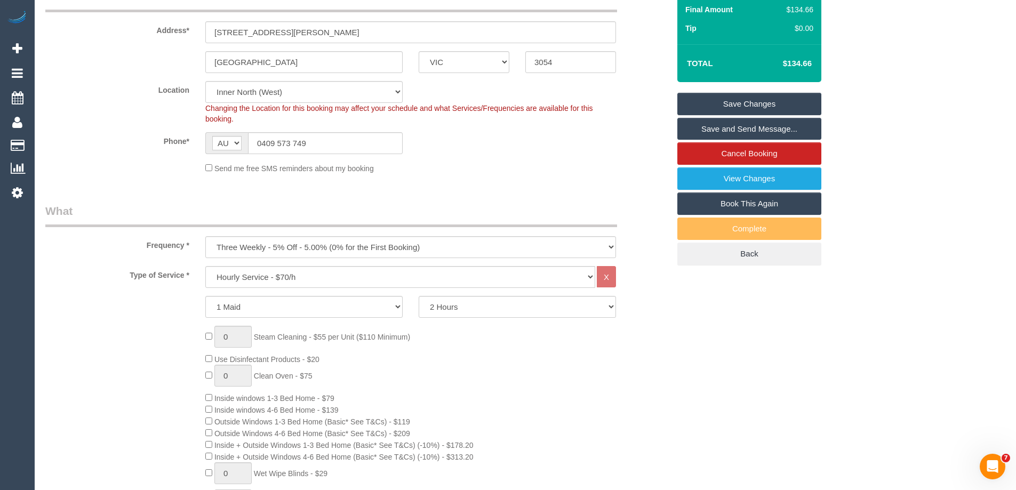
scroll to position [0, 0]
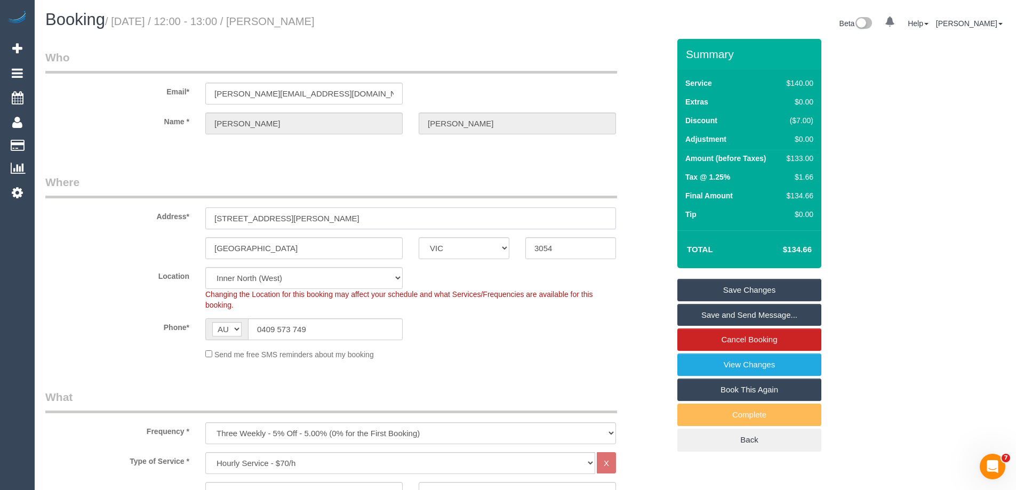
drag, startPoint x: 282, startPoint y: 217, endPoint x: 160, endPoint y: 216, distance: 121.6
click at [160, 216] on div "Address* 80 Garton St" at bounding box center [357, 201] width 640 height 55
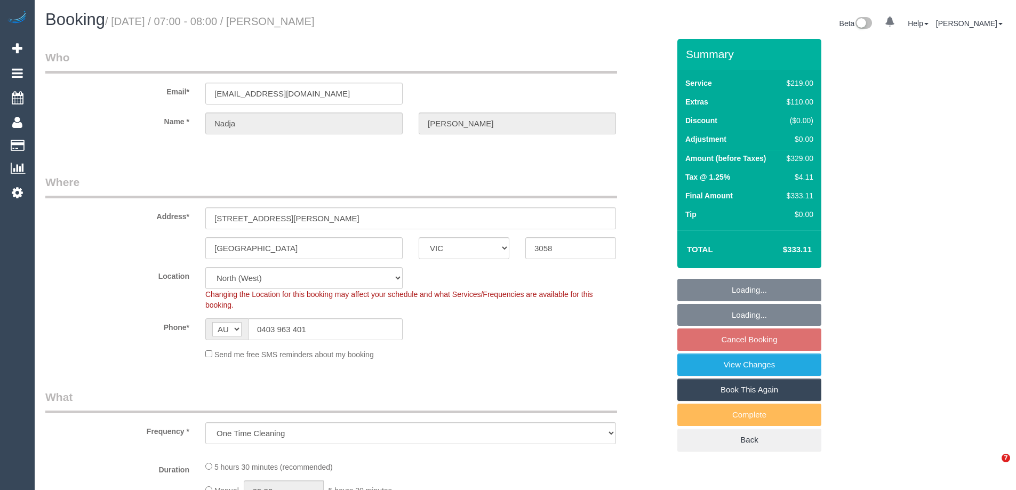
select select "VIC"
select select "object:1443"
select select "number:29"
select select "number:14"
select select "number:19"
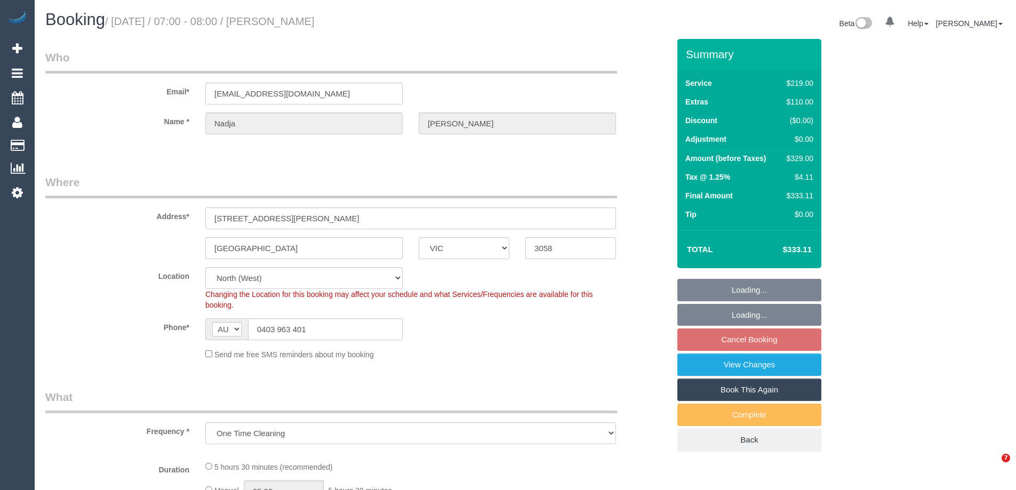
select select "number:24"
select select "number:13"
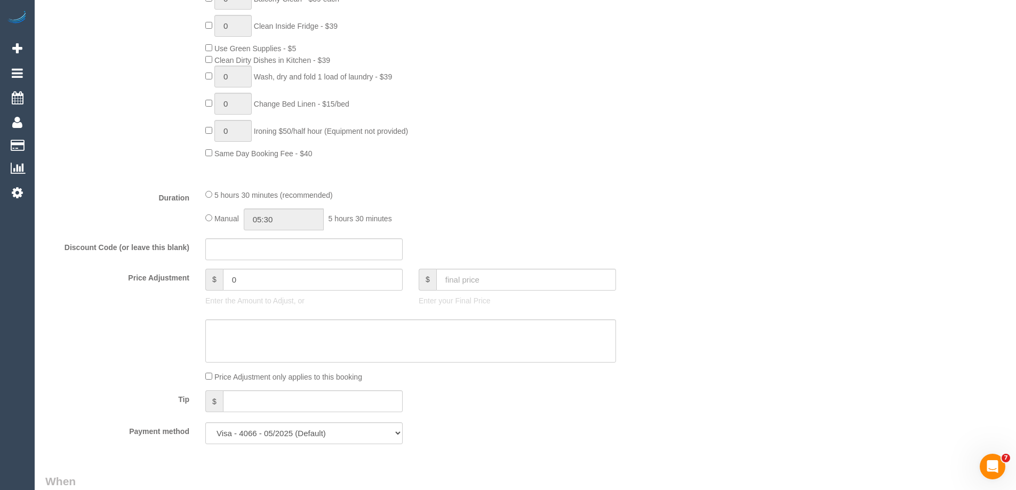
scroll to position [747, 0]
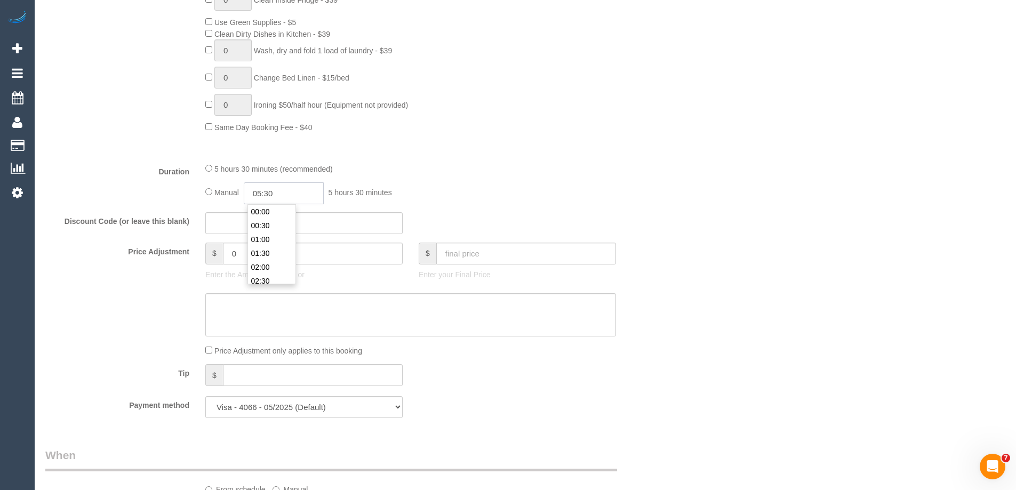
click at [272, 193] on input "05:30" at bounding box center [284, 193] width 80 height 22
type input "02:30"
click at [272, 227] on li "02:30" at bounding box center [271, 228] width 47 height 14
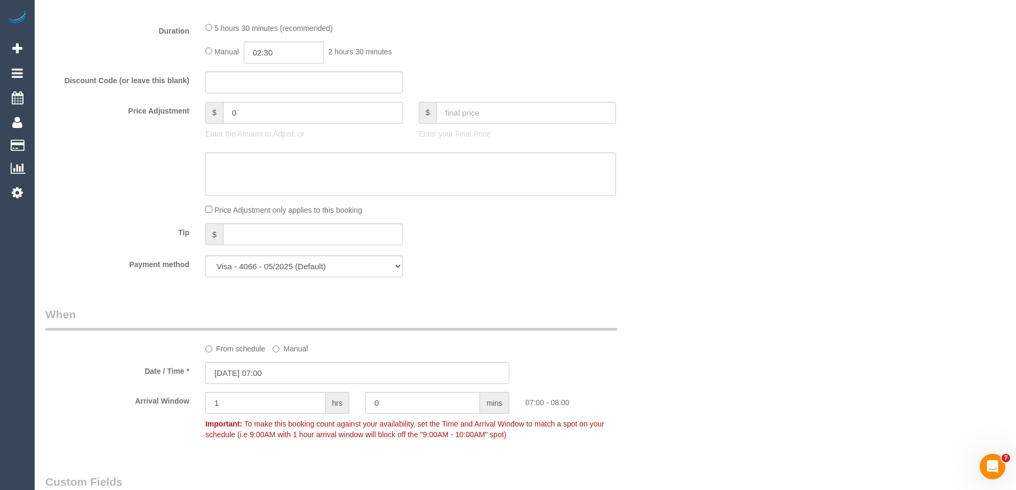
scroll to position [1014, 0]
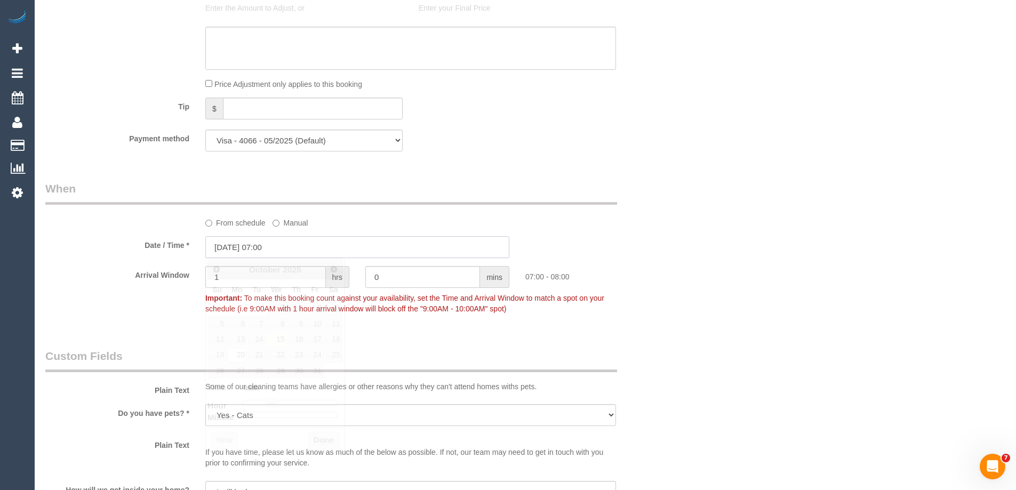
click at [236, 251] on input "20/10/2025 07:00" at bounding box center [357, 247] width 304 height 22
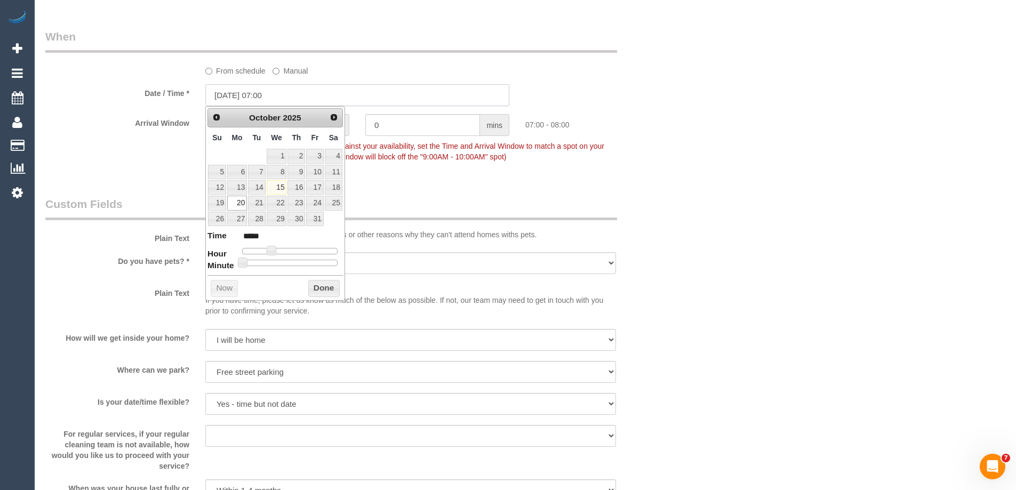
scroll to position [1120, 0]
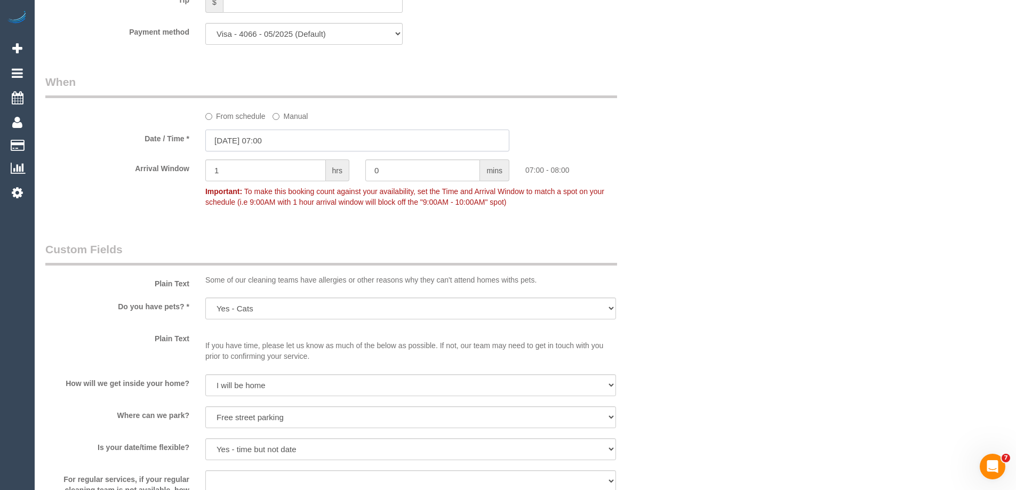
click at [244, 144] on input "20/10/2025 07:00" at bounding box center [357, 141] width 304 height 22
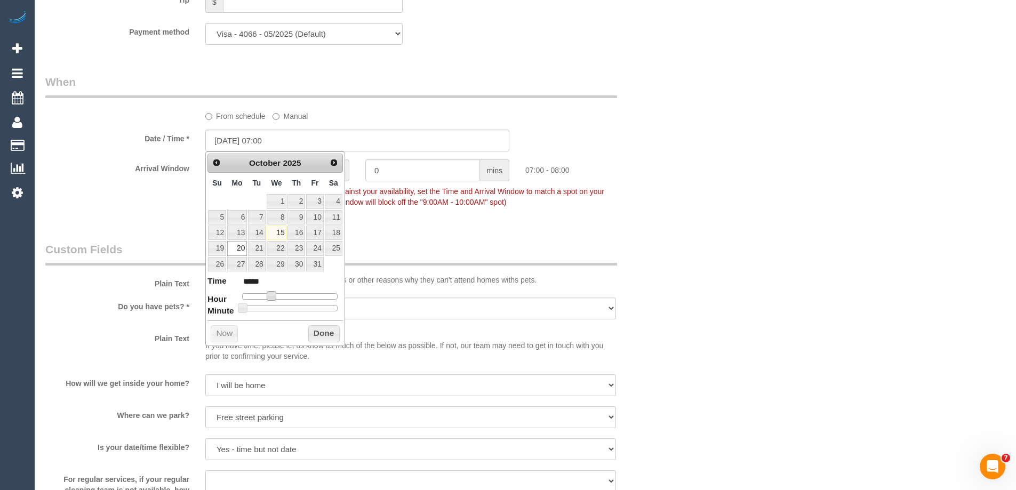
type input "20/10/2025 08:00"
type input "*****"
type input "20/10/2025 09:00"
type input "*****"
type input "20/10/2025 10:00"
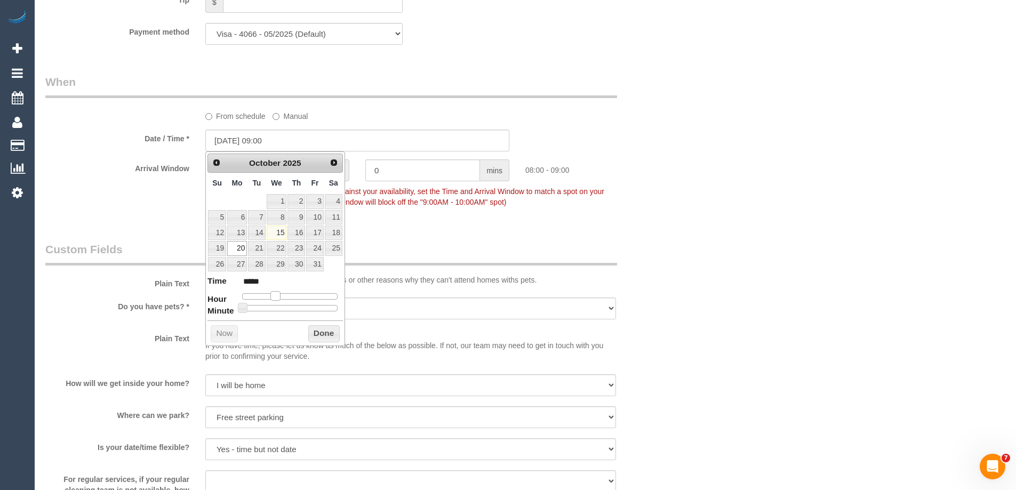
type input "*****"
type input "20/10/2025 11:00"
type input "*****"
type input "20/10/2025 12:00"
type input "*****"
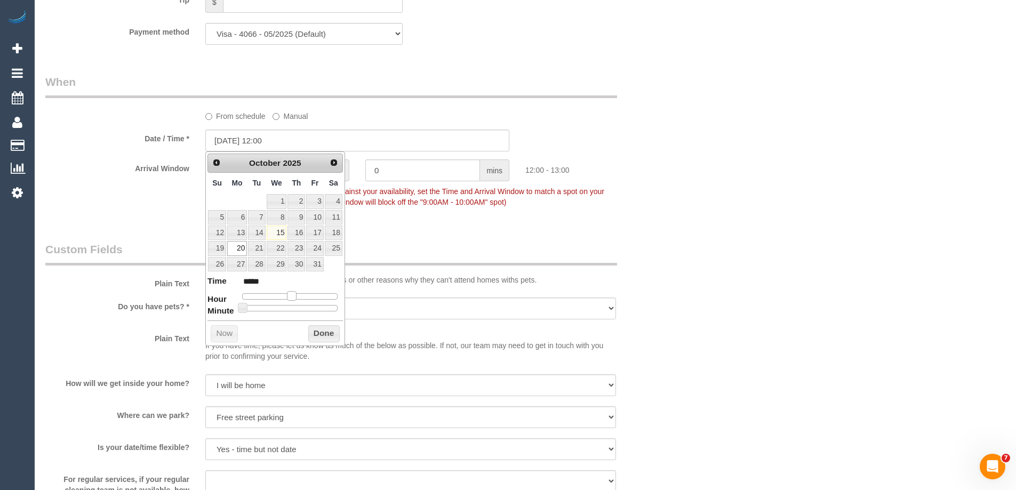
drag, startPoint x: 270, startPoint y: 299, endPoint x: 290, endPoint y: 305, distance: 21.1
click at [290, 305] on dl "Time ***** Hour Minute Second Millisecond Microsecond Time Zone ***** ***** ***…" at bounding box center [275, 293] width 135 height 37
click at [324, 335] on button "Done" at bounding box center [323, 333] width 31 height 17
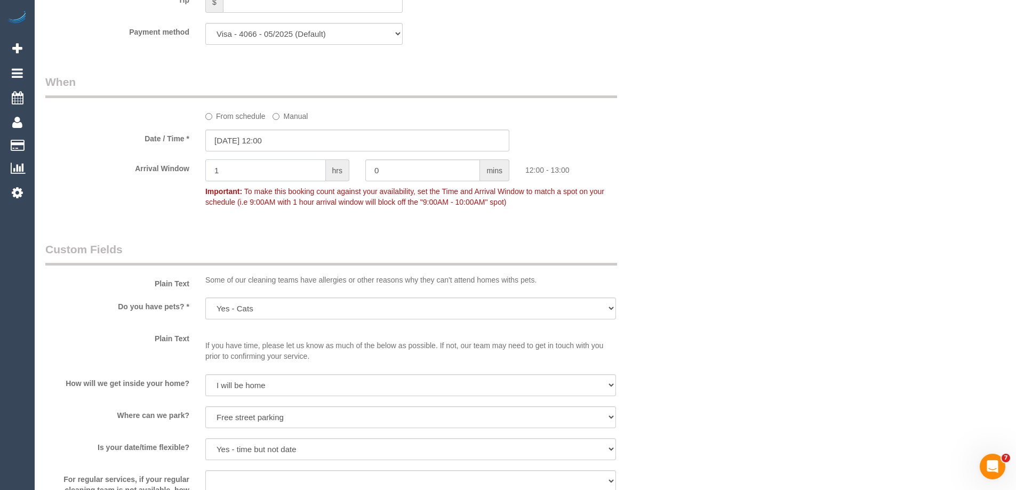
drag, startPoint x: 231, startPoint y: 175, endPoint x: 190, endPoint y: 172, distance: 41.2
click at [190, 172] on div "Arrival Window 1 hrs 0 mins 12:00 - 13:00 Important: To make this booking count…" at bounding box center [357, 186] width 640 height 53
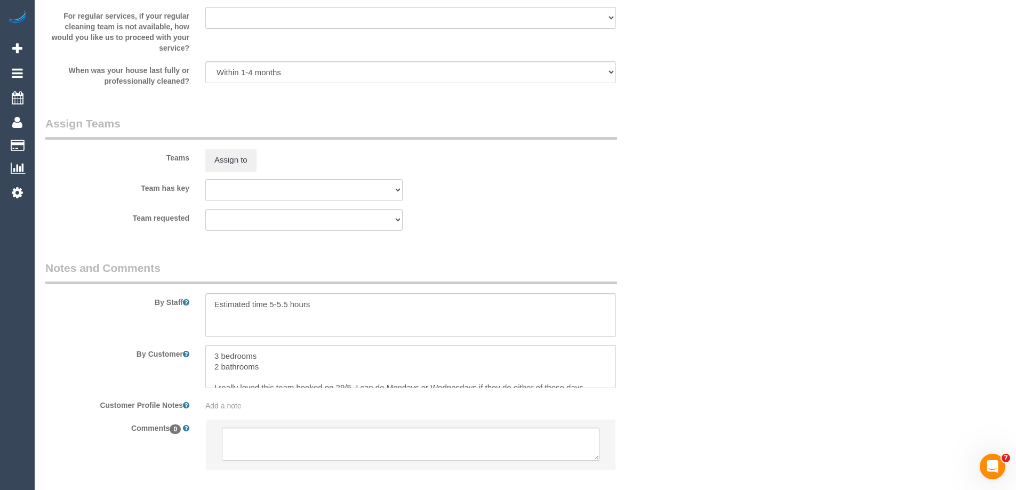
scroll to position [1640, 0]
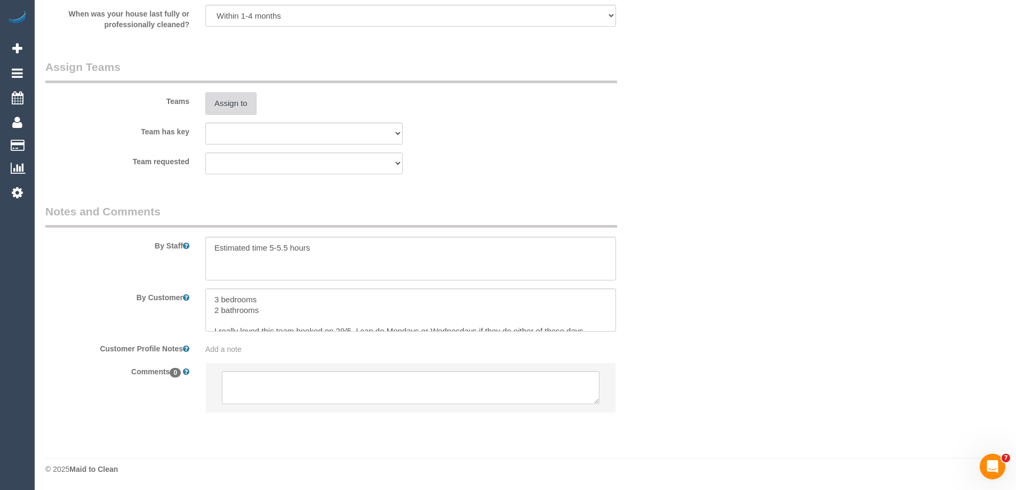
type input "2"
click at [232, 105] on button "Assign to" at bounding box center [230, 103] width 51 height 22
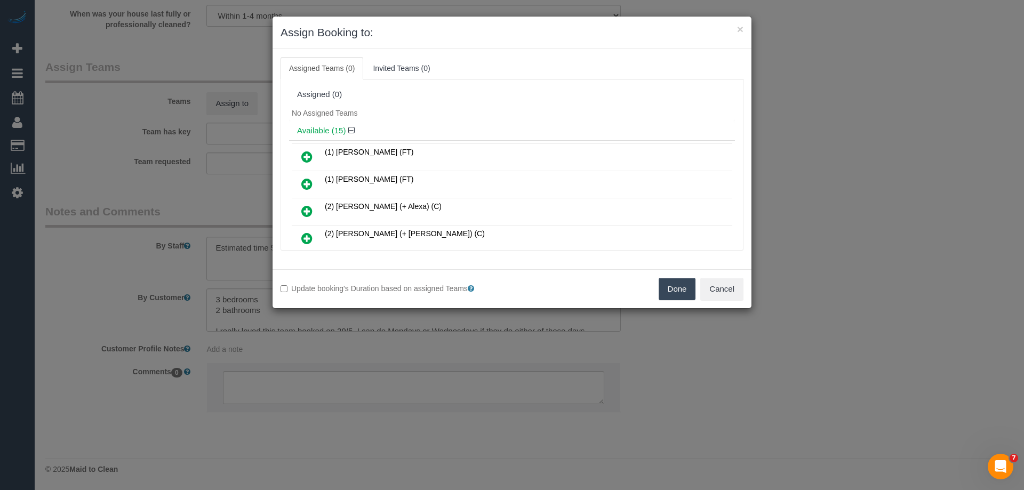
click at [661, 280] on div "Update booking's Duration based on assigned Teams Done Cancel" at bounding box center [512, 288] width 479 height 39
click at [671, 283] on button "Done" at bounding box center [677, 289] width 37 height 22
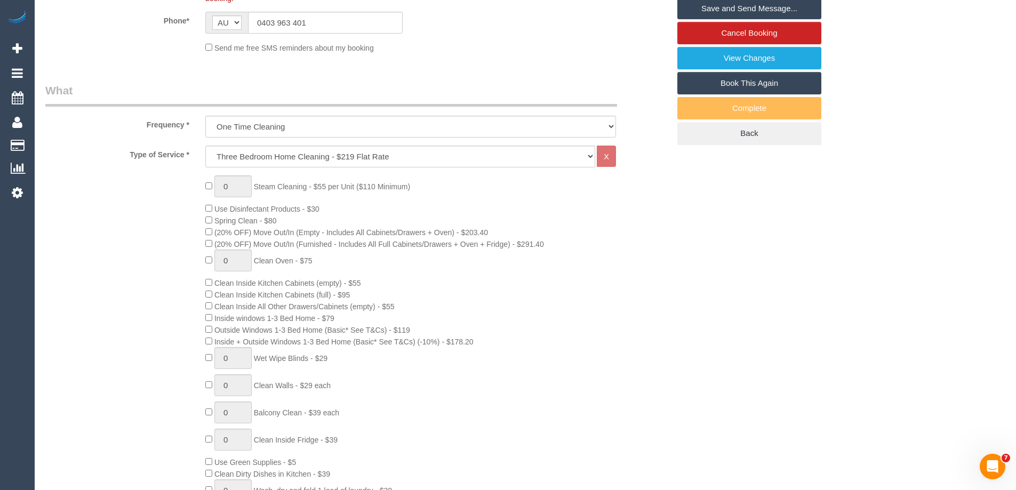
scroll to position [40, 0]
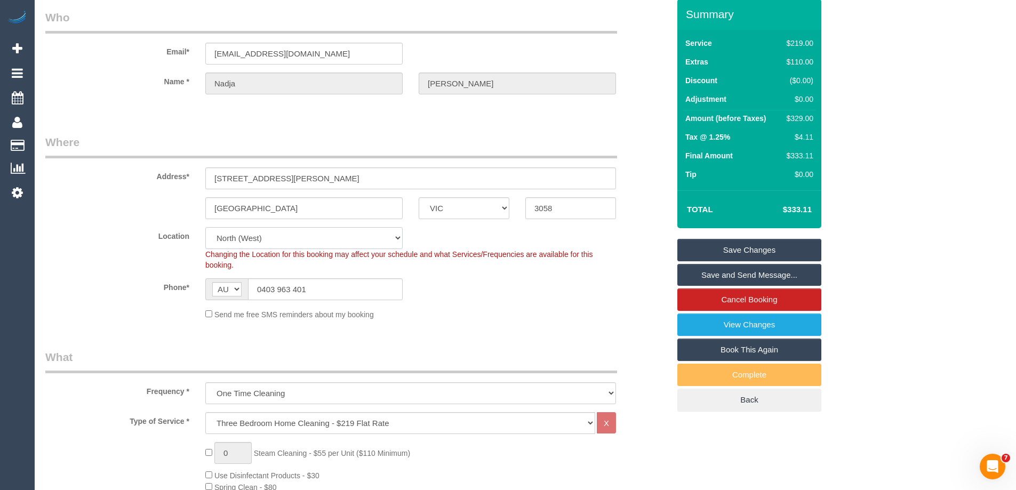
click at [243, 241] on select "Office City East (North) East (South) Inner East Inner North (East) Inner North…" at bounding box center [303, 238] width 197 height 22
select select "88"
click at [205, 227] on select "Office City East (North) East (South) Inner East Inner North (East) Inner North…" at bounding box center [303, 238] width 197 height 22
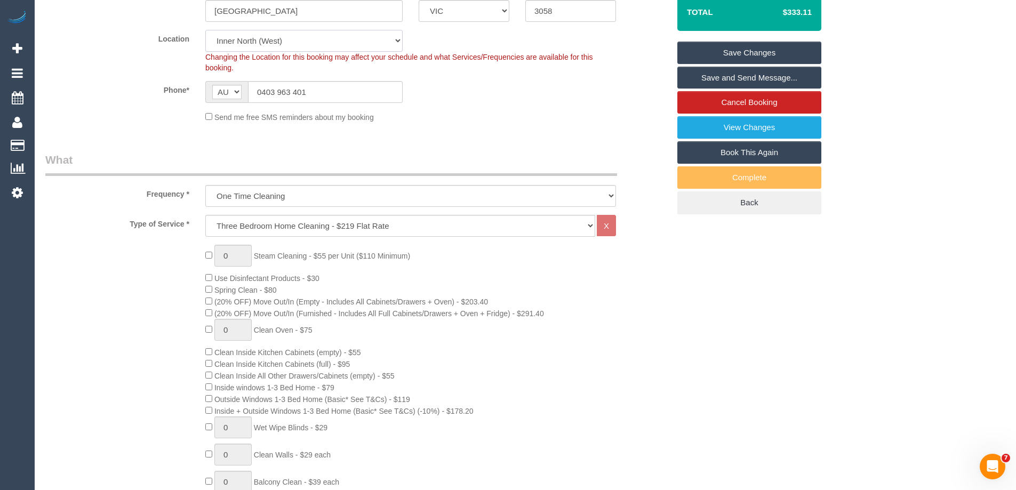
select select "object:5830"
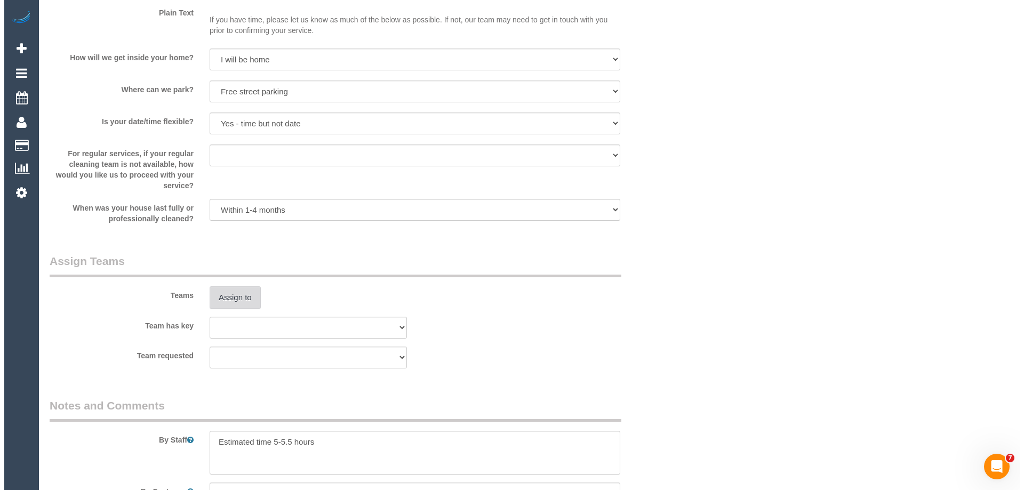
scroll to position [1587, 0]
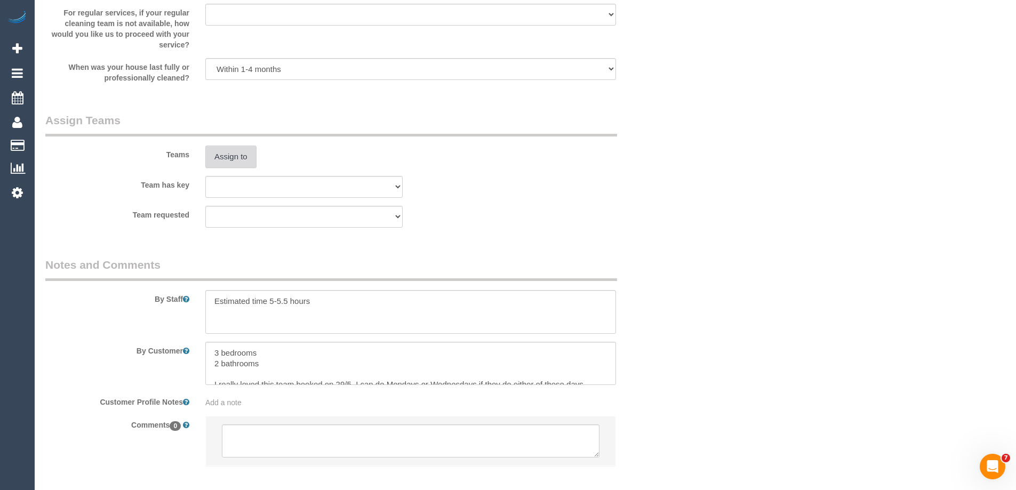
click at [234, 154] on button "Assign to" at bounding box center [230, 157] width 51 height 22
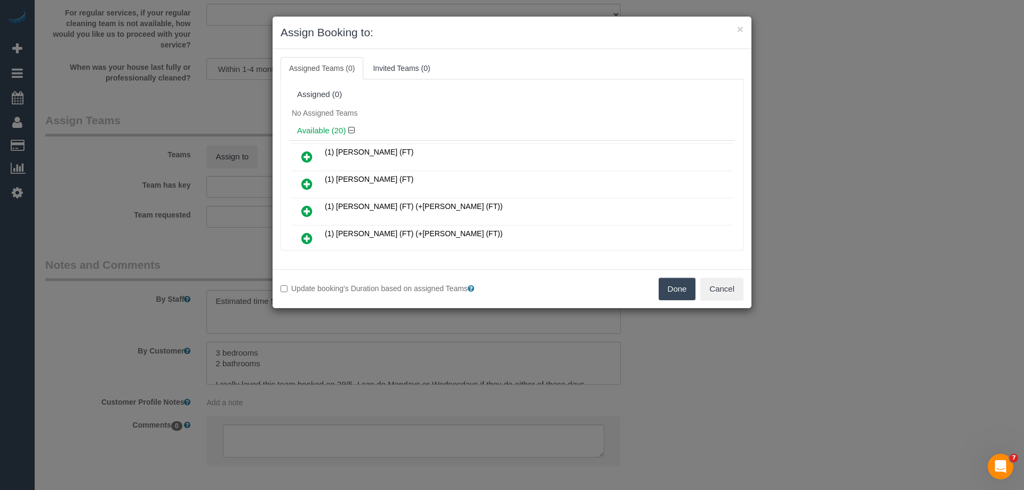
click at [307, 211] on icon at bounding box center [306, 211] width 11 height 13
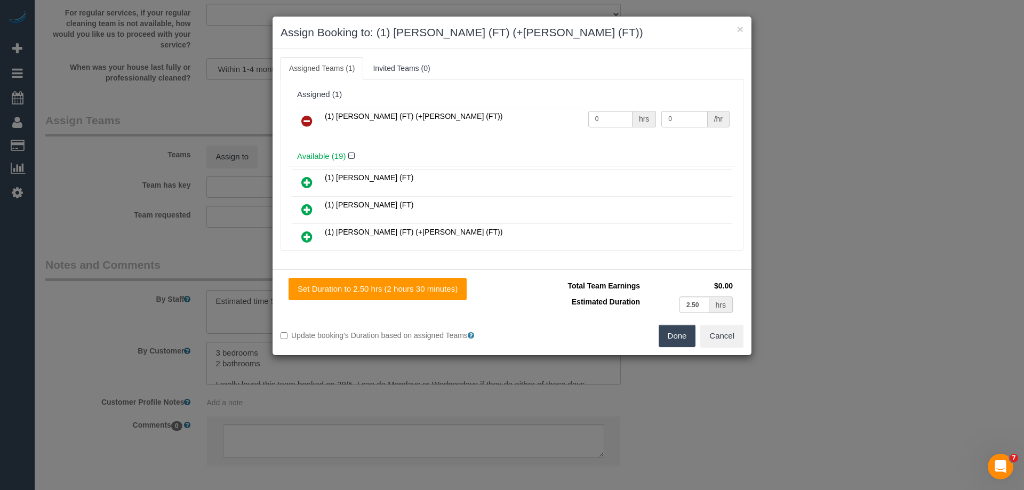
click at [304, 242] on icon at bounding box center [306, 236] width 11 height 13
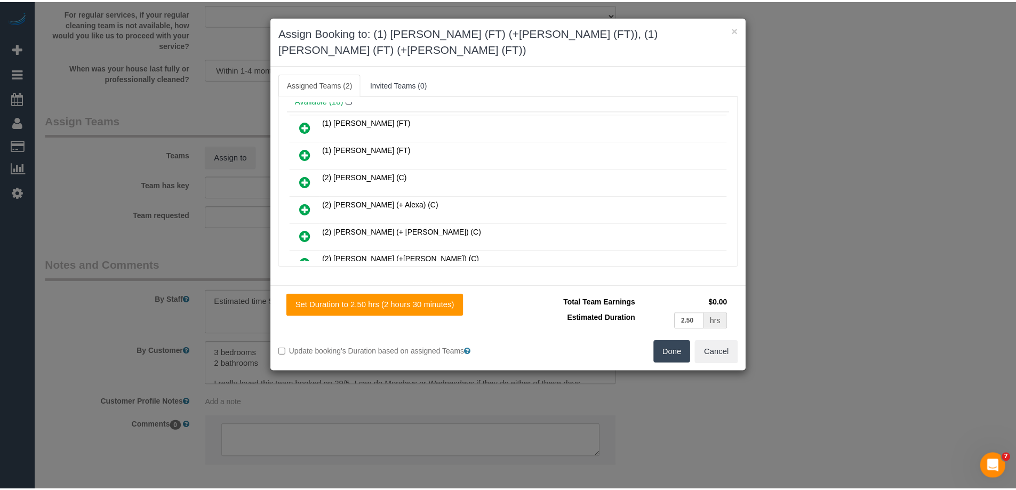
scroll to position [107, 0]
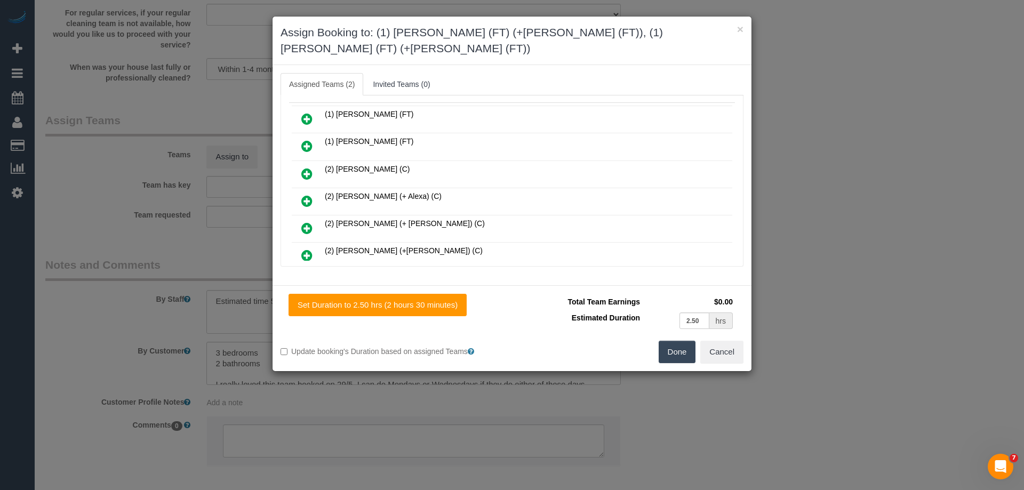
click at [672, 343] on button "Done" at bounding box center [677, 352] width 37 height 22
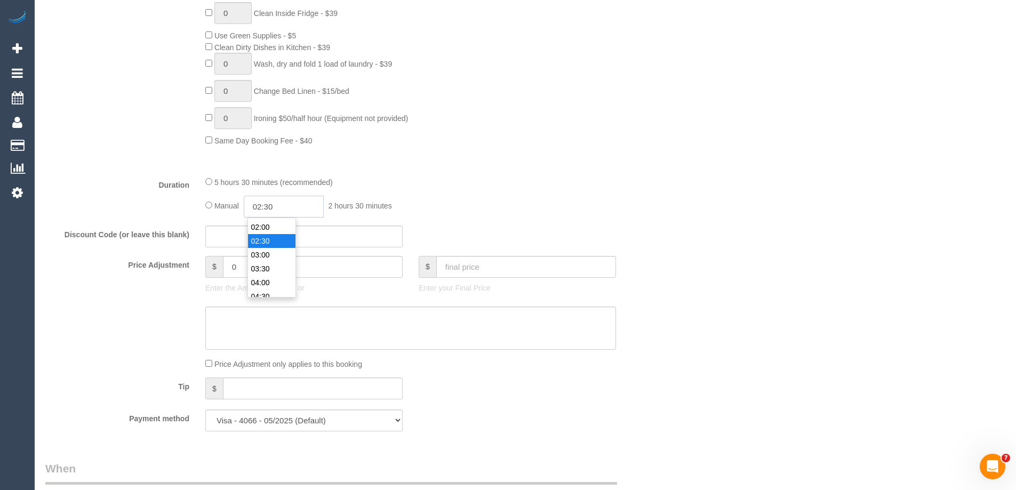
scroll to position [55, 0]
drag, startPoint x: 287, startPoint y: 206, endPoint x: 267, endPoint y: 206, distance: 19.7
click at [267, 206] on input "02:30" at bounding box center [284, 207] width 80 height 22
type input "02:45"
click at [583, 194] on div "5 hours 30 minutes (recommended) Manual 02:45 2 hours 45 minutes" at bounding box center [410, 197] width 427 height 42
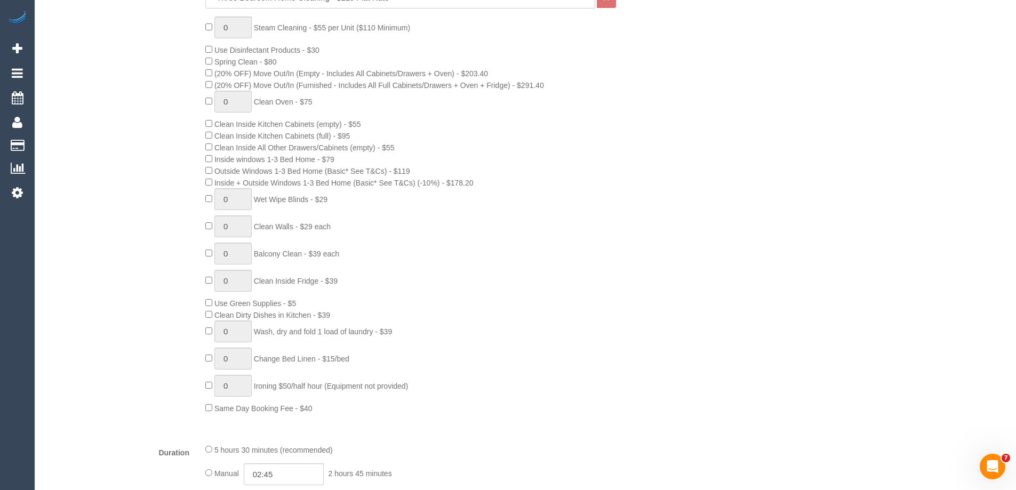
scroll to position [0, 0]
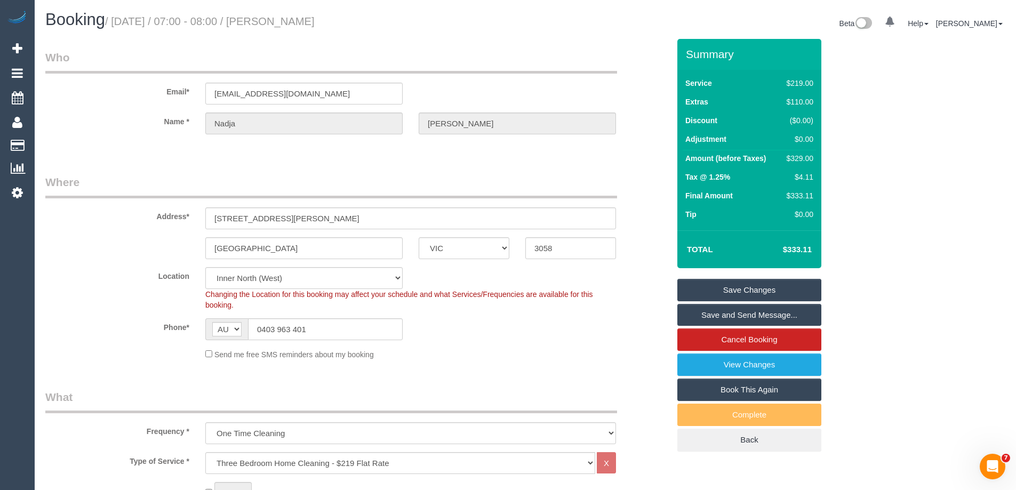
drag, startPoint x: 354, startPoint y: 22, endPoint x: 280, endPoint y: 17, distance: 73.8
click at [280, 17] on h1 "Booking / October 20, 2025 / 07:00 - 08:00 / Nadja Edwards" at bounding box center [281, 20] width 472 height 18
copy small "Nadja Edwards"
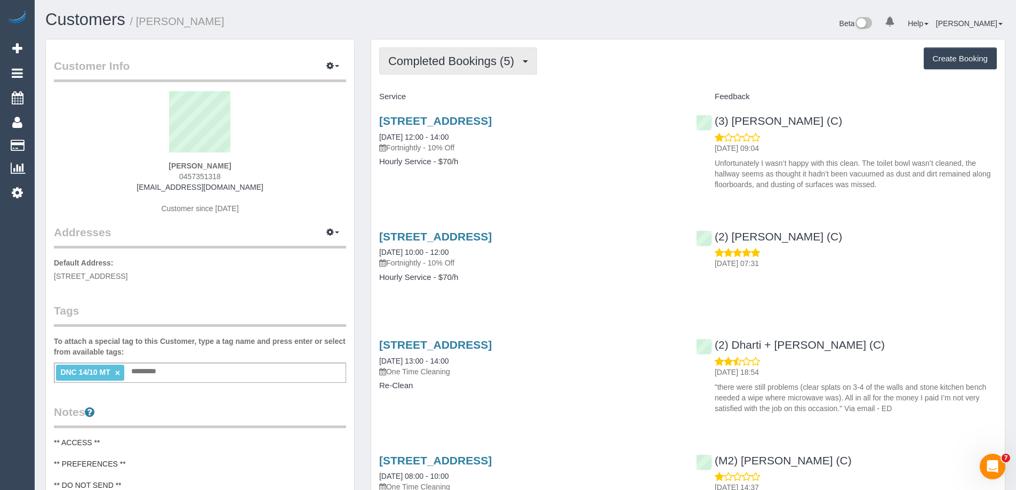
click at [461, 68] on button "Completed Bookings (5)" at bounding box center [458, 60] width 158 height 27
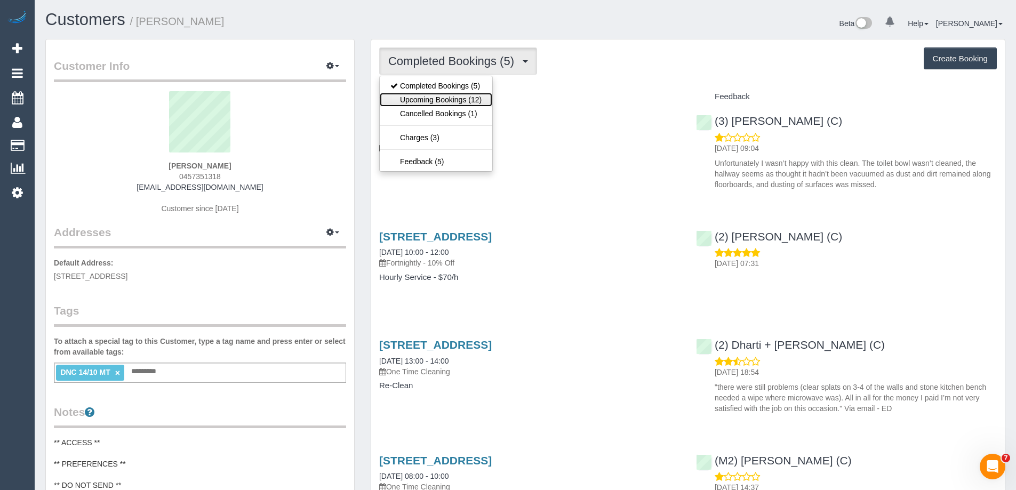
click at [457, 98] on link "Upcoming Bookings (12)" at bounding box center [436, 100] width 113 height 14
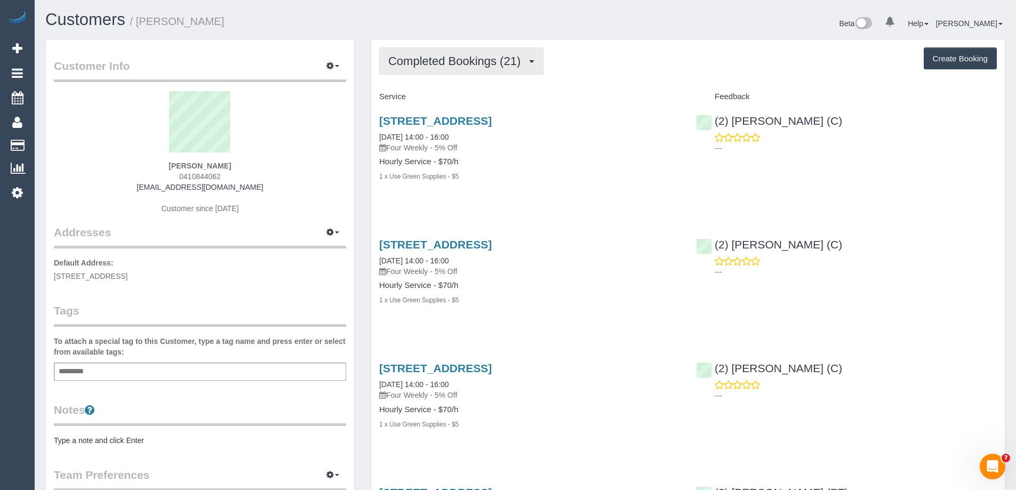
click at [459, 59] on span "Completed Bookings (21)" at bounding box center [457, 60] width 138 height 13
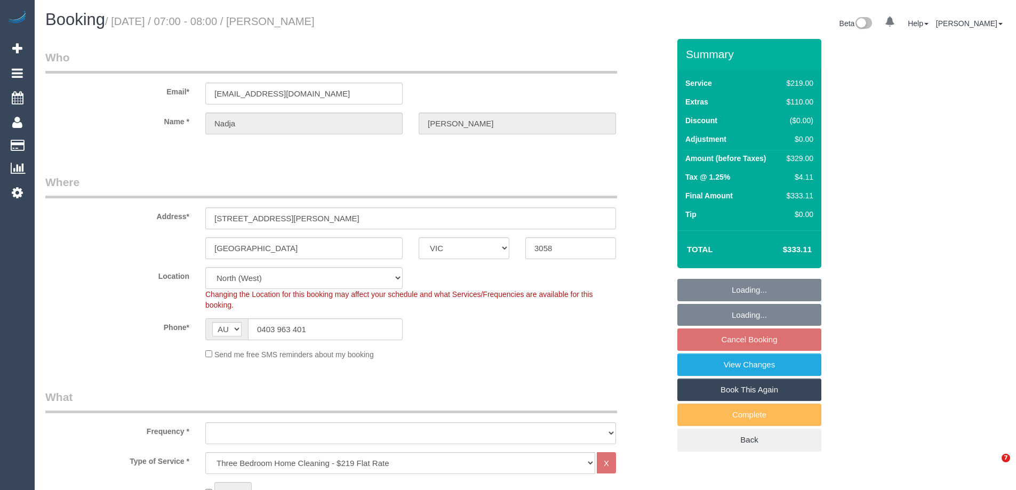
select select "VIC"
select select "string:stripe-pm_1LZSaR2GScqysDRV7SrDP7pr"
select select "number:29"
select select "number:14"
select select "number:19"
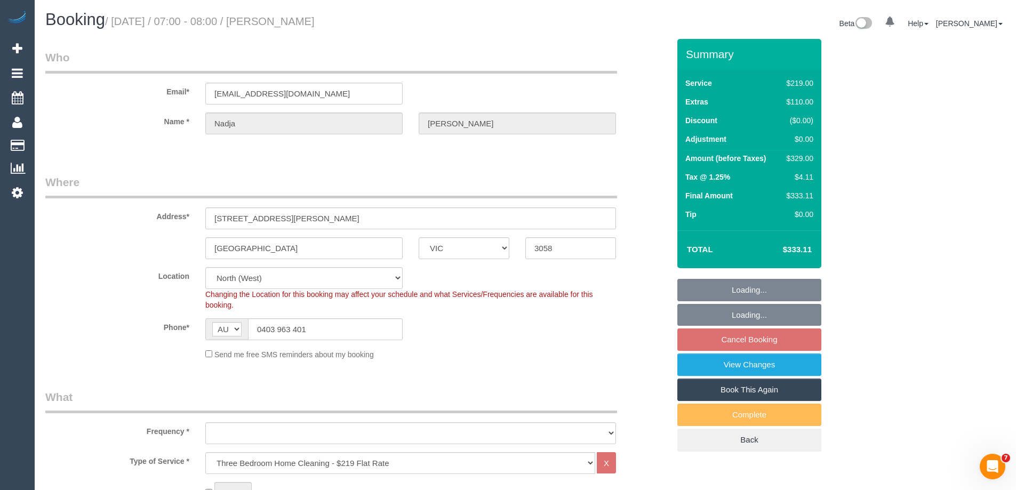
select select "number:24"
select select "number:13"
select select "object:1443"
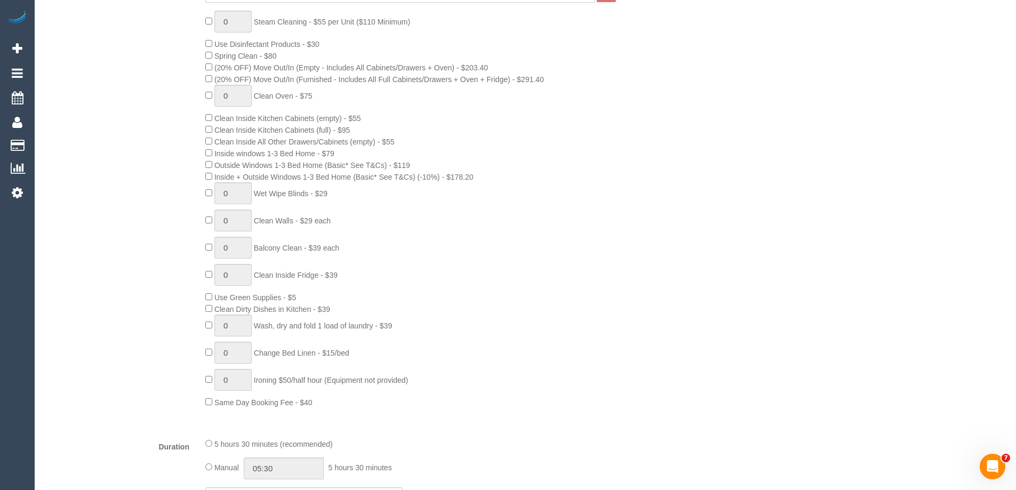
scroll to position [640, 0]
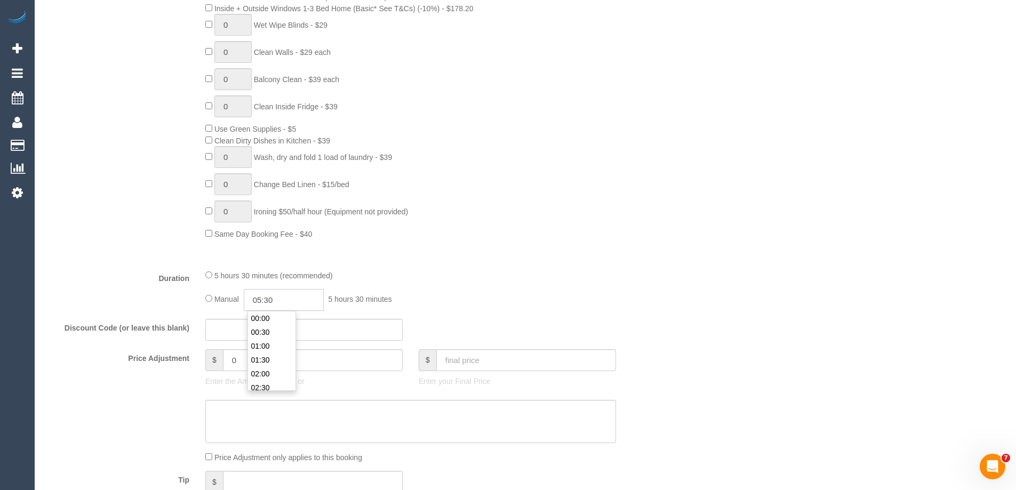
click at [280, 298] on input "05:30" at bounding box center [284, 300] width 80 height 22
click at [277, 318] on li "02:30" at bounding box center [271, 313] width 47 height 14
drag, startPoint x: 279, startPoint y: 294, endPoint x: 269, endPoint y: 294, distance: 10.1
click at [269, 294] on input "02:30" at bounding box center [284, 300] width 80 height 22
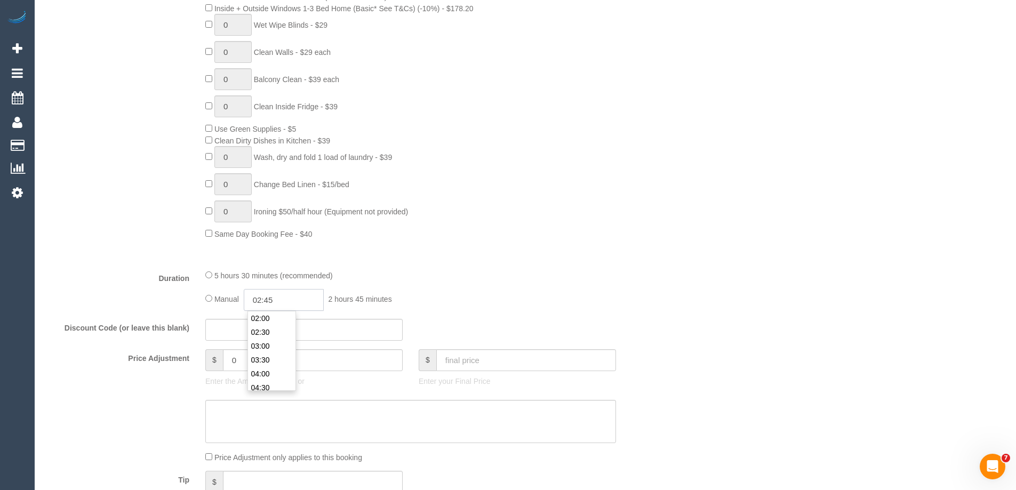
type input "02:45"
click at [543, 248] on div "Type of Service * Hourly Service - $70/h Hourly Service - $65/h Hourly Service …" at bounding box center [357, 36] width 624 height 449
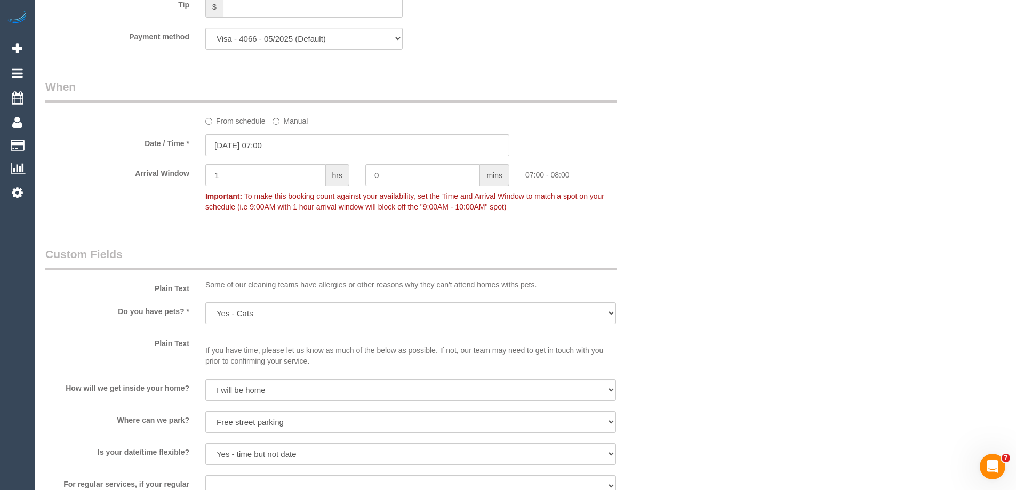
scroll to position [1120, 0]
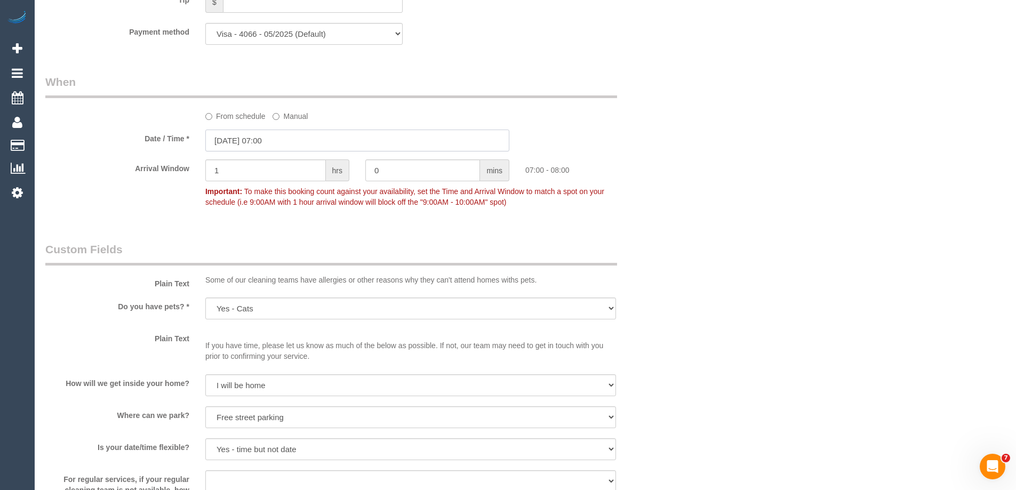
click at [258, 144] on input "20/10/2025 07:00" at bounding box center [357, 141] width 304 height 22
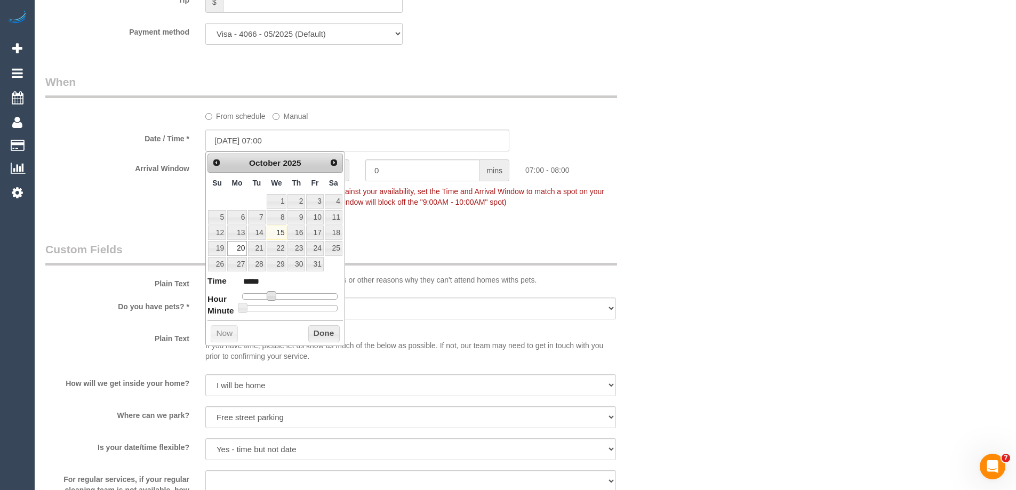
type input "20/10/2025 08:00"
type input "*****"
type input "20/10/2025 09:00"
type input "*****"
type input "20/10/2025 10:00"
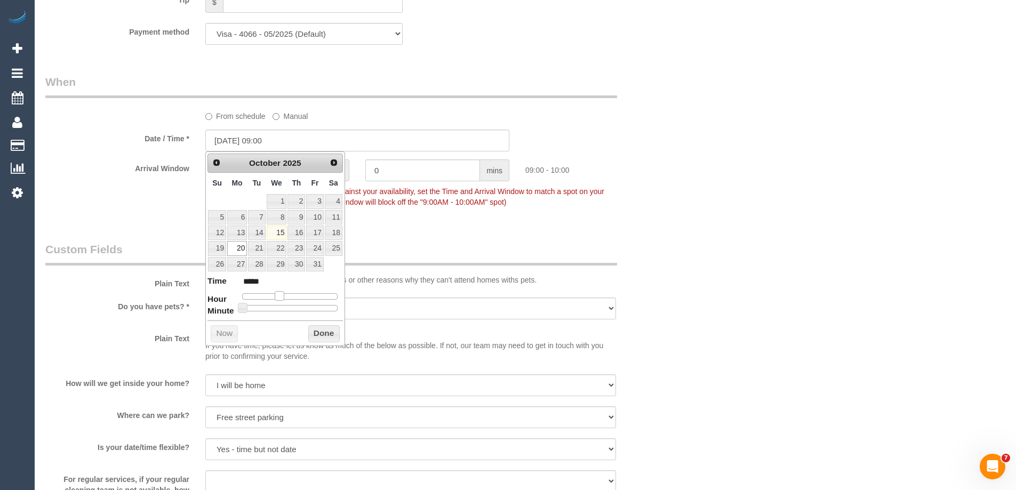
type input "*****"
type input "20/10/2025 11:00"
type input "*****"
type input "20/10/2025 12:00"
type input "*****"
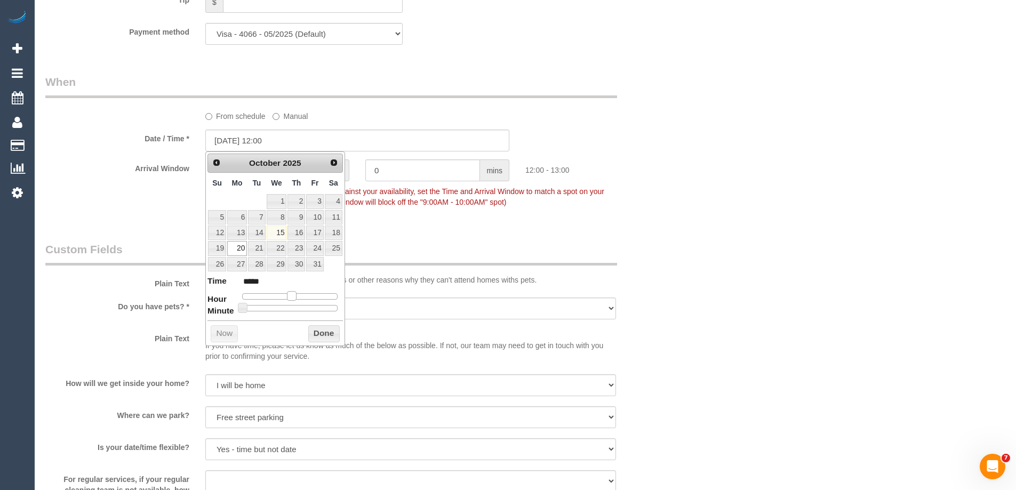
drag, startPoint x: 272, startPoint y: 298, endPoint x: 292, endPoint y: 302, distance: 20.7
click at [292, 302] on dl "Time ***** Hour Minute Second Millisecond Microsecond Time Zone ***** ***** ***…" at bounding box center [275, 293] width 135 height 37
click at [314, 331] on button "Done" at bounding box center [323, 333] width 31 height 17
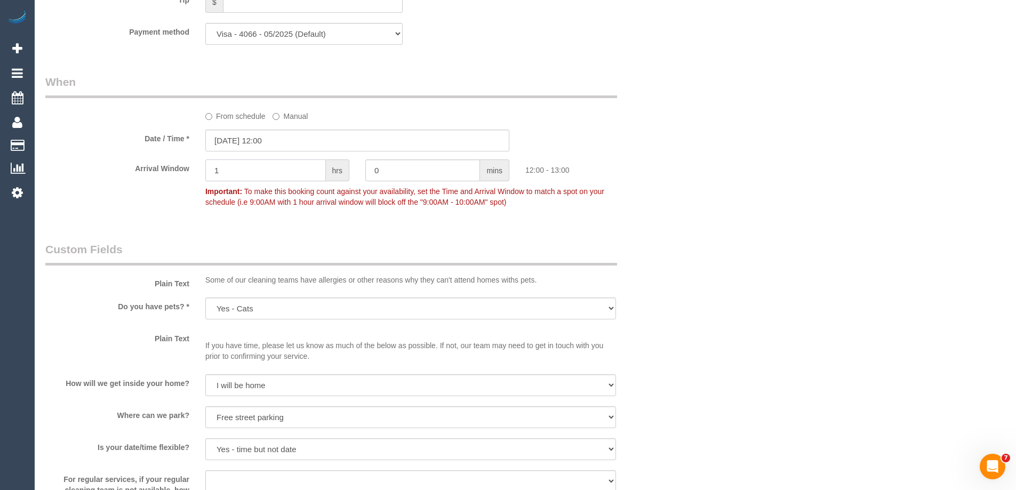
click at [169, 180] on div "Arrival Window 1 hrs 0 mins 12:00 - 13:00 Important: To make this booking count…" at bounding box center [357, 186] width 640 height 53
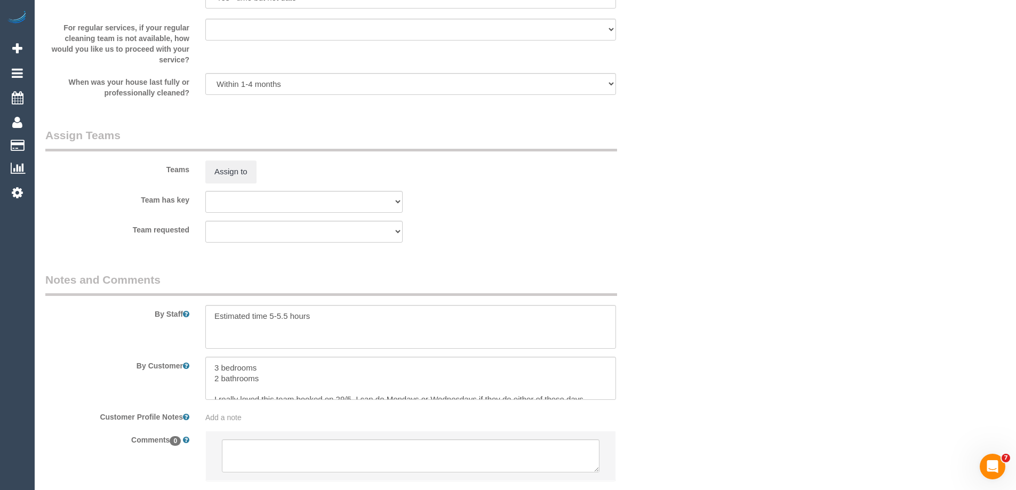
scroll to position [1640, 0]
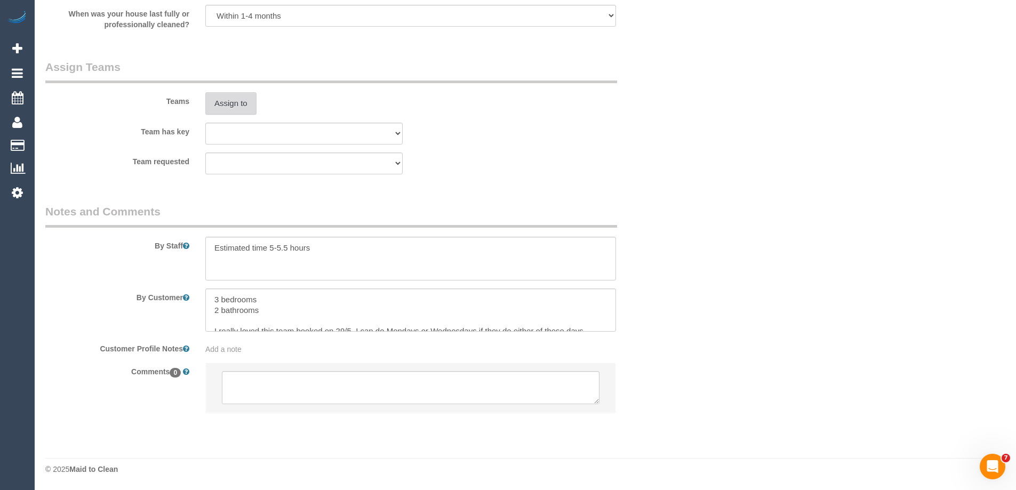
type input "2"
click at [228, 108] on button "Assign to" at bounding box center [230, 103] width 51 height 22
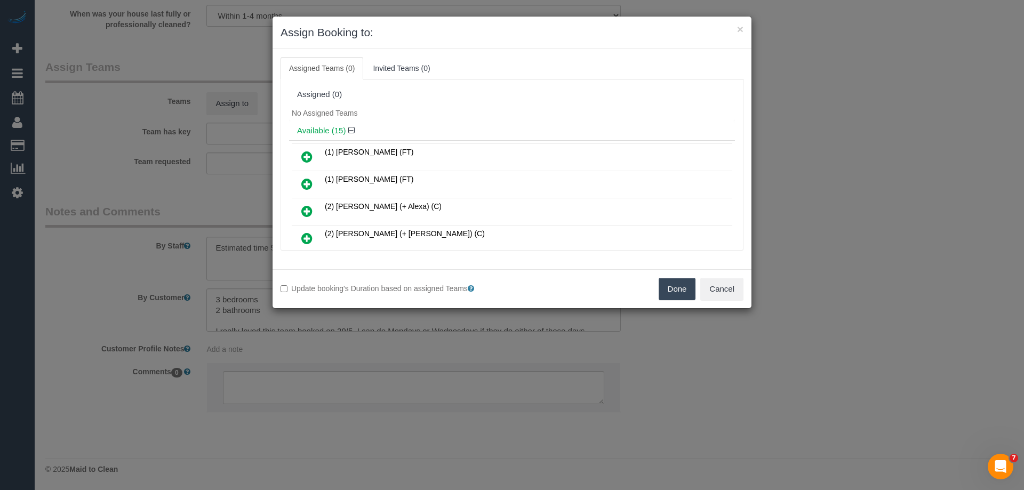
click at [656, 291] on div "Done Cancel" at bounding box center [632, 289] width 240 height 22
click at [680, 283] on button "Done" at bounding box center [677, 289] width 37 height 22
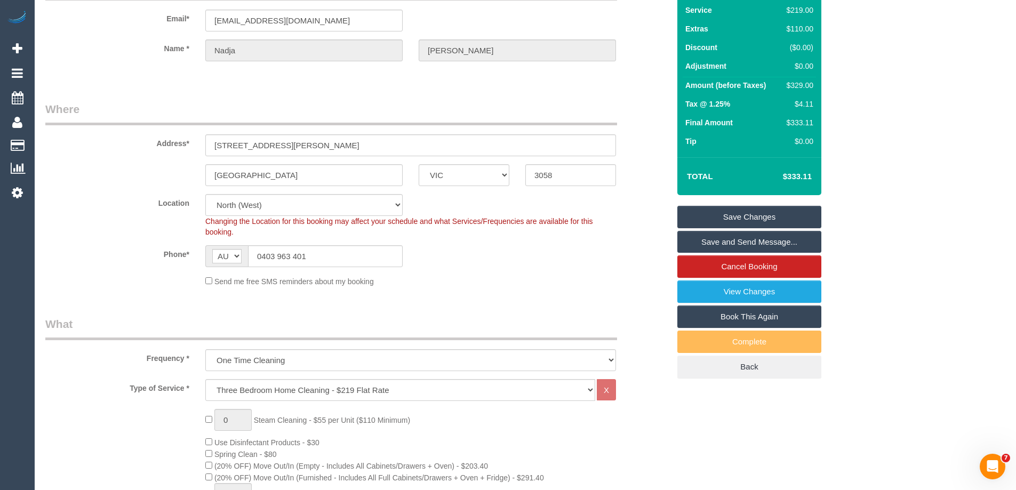
scroll to position [0, 0]
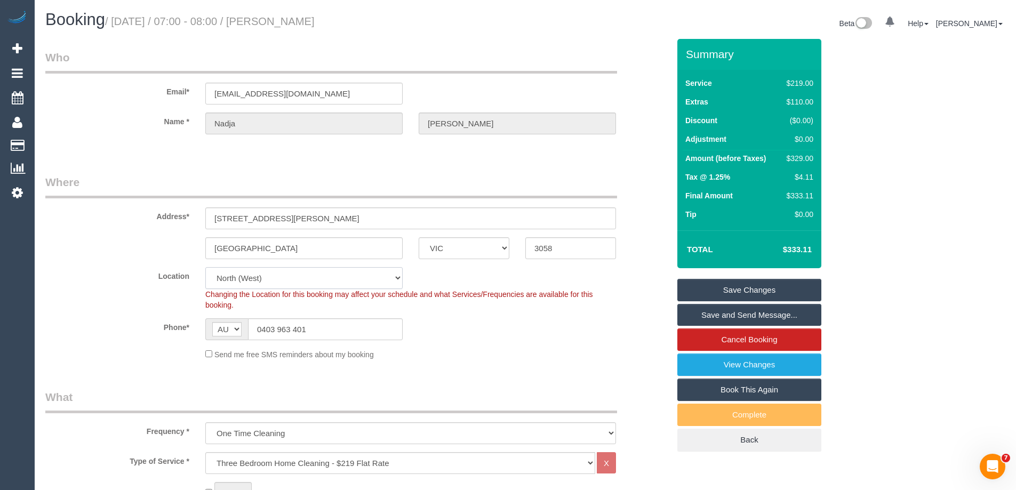
click at [251, 283] on select "Office City East (North) East (South) Inner East Inner North (East) Inner North…" at bounding box center [303, 278] width 197 height 22
select select "88"
click at [205, 267] on select "Office City East (North) East (South) Inner East Inner North (East) Inner North…" at bounding box center [303, 278] width 197 height 22
select select "object:5830"
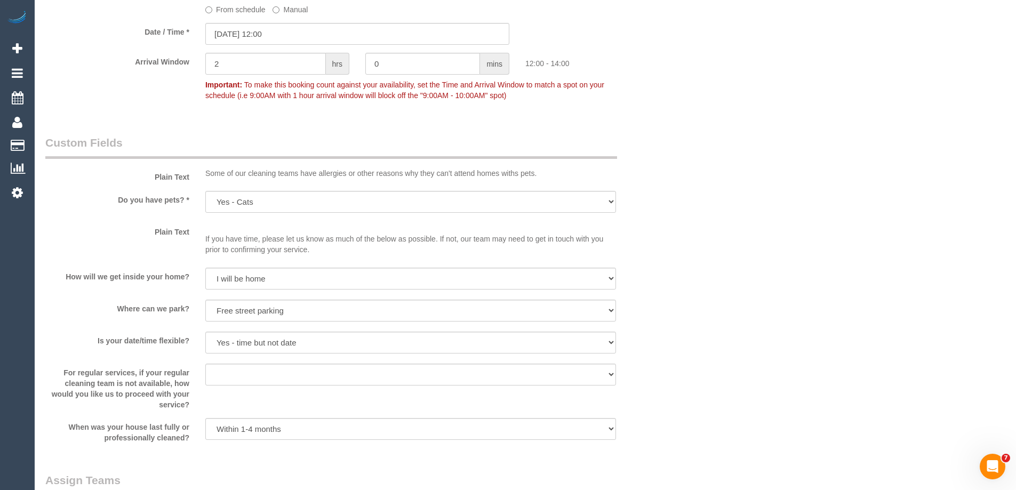
scroll to position [1600, 0]
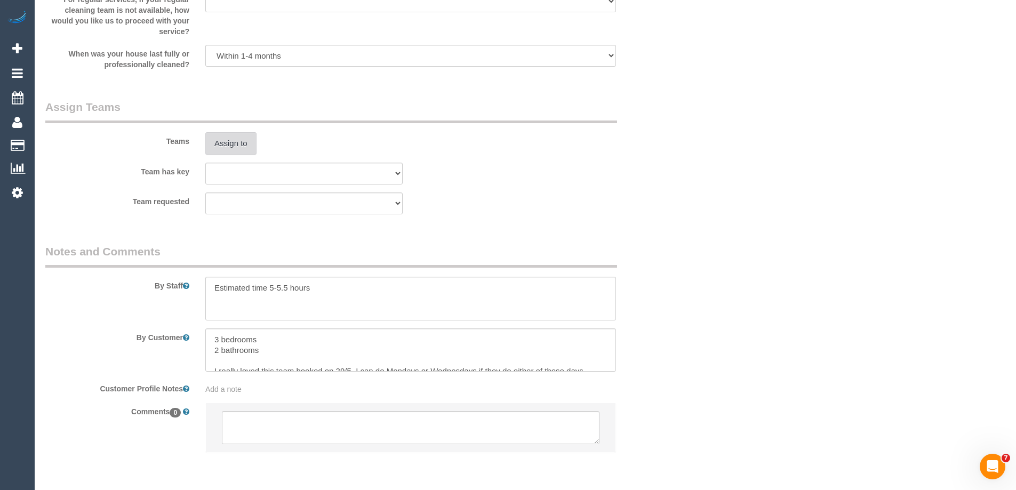
click at [228, 149] on button "Assign to" at bounding box center [230, 143] width 51 height 22
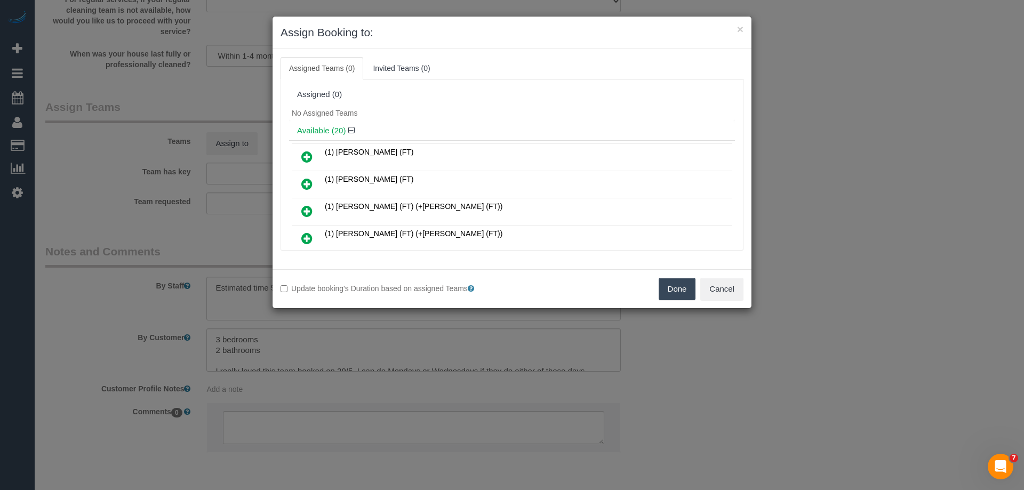
click at [315, 212] on link at bounding box center [306, 211] width 25 height 21
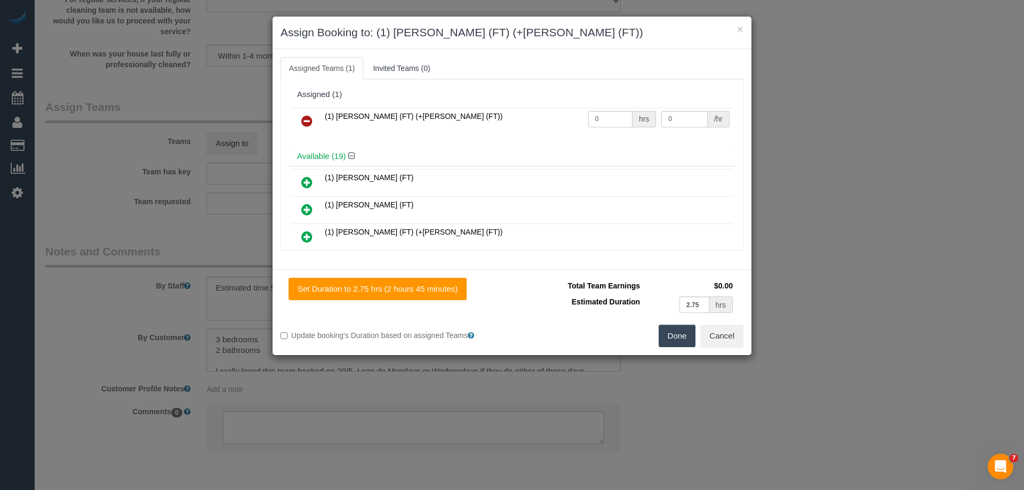
click at [307, 243] on icon at bounding box center [306, 236] width 11 height 13
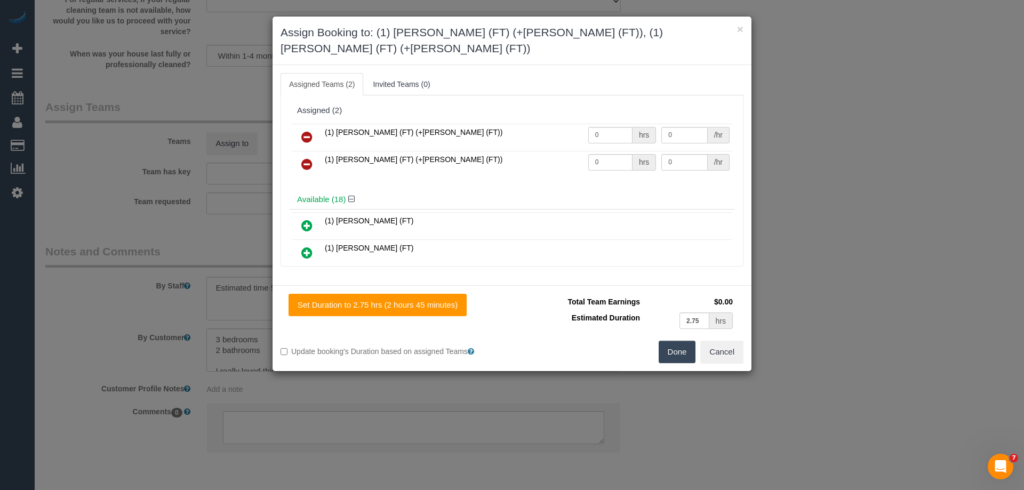
click at [676, 341] on button "Done" at bounding box center [677, 352] width 37 height 22
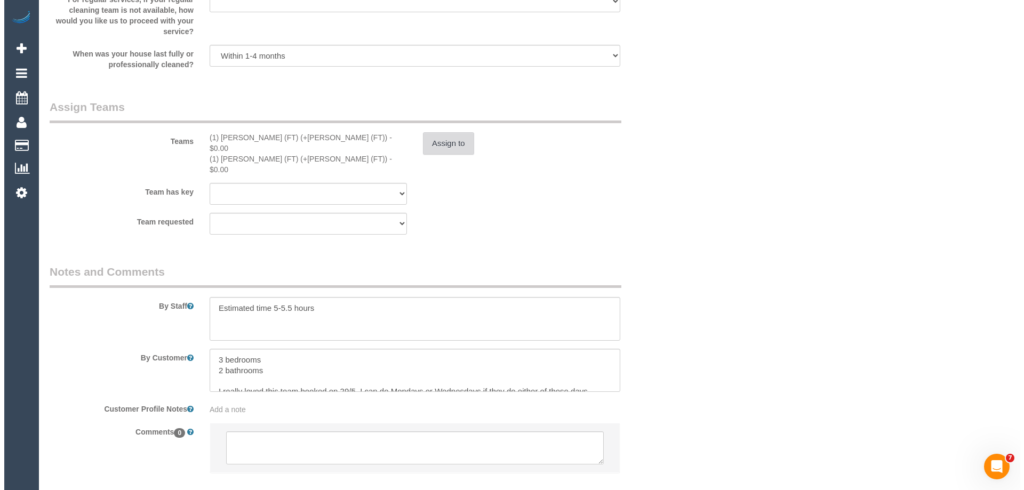
scroll to position [0, 0]
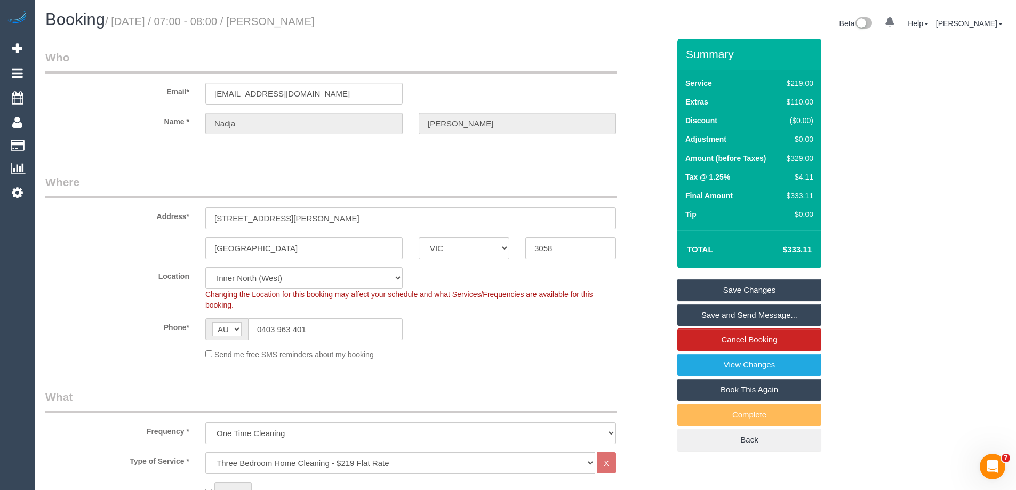
click at [704, 290] on link "Save Changes" at bounding box center [749, 290] width 144 height 22
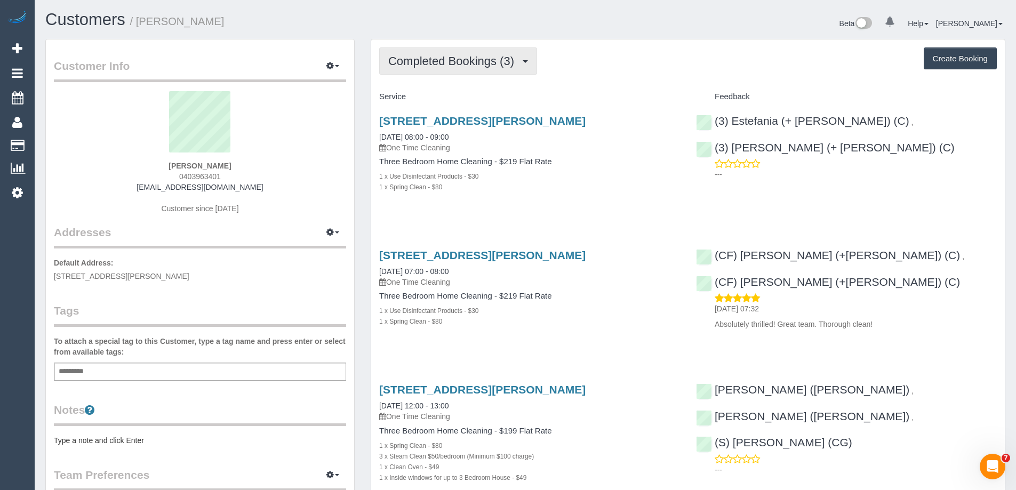
click at [476, 69] on button "Completed Bookings (3)" at bounding box center [458, 60] width 158 height 27
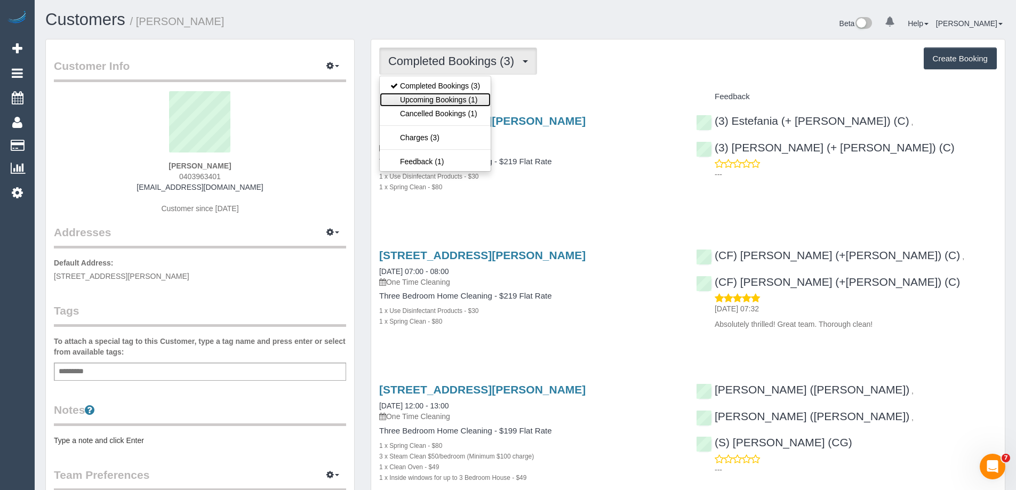
click at [463, 98] on link "Upcoming Bookings (1)" at bounding box center [435, 100] width 111 height 14
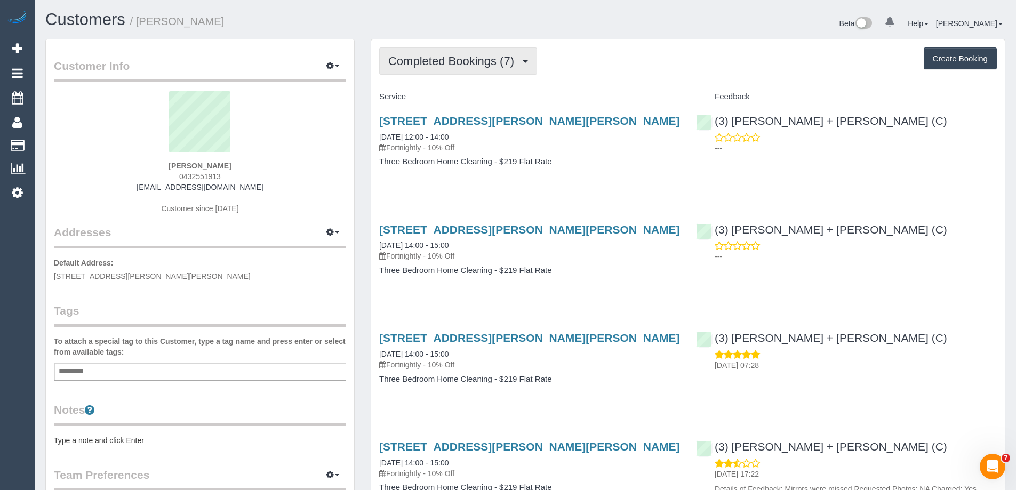
click at [471, 63] on span "Completed Bookings (7)" at bounding box center [453, 60] width 131 height 13
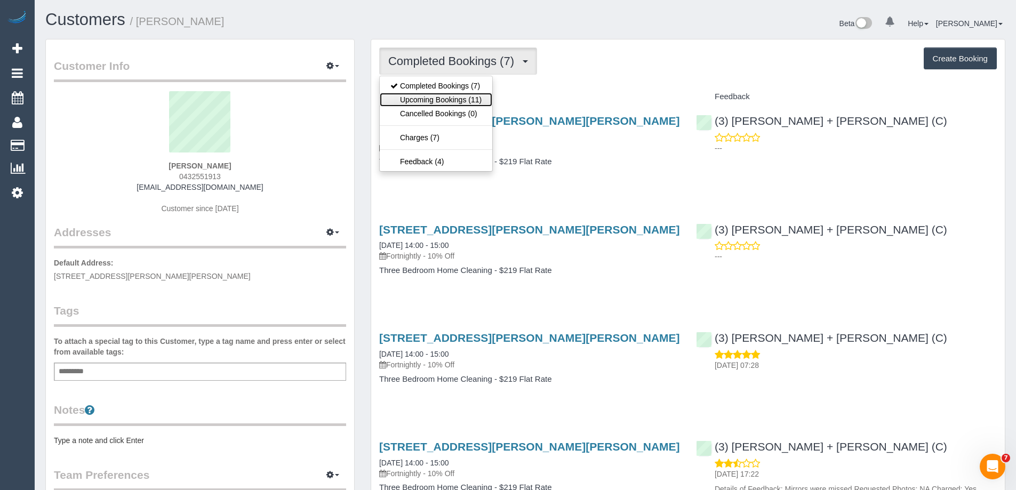
click at [474, 95] on link "Upcoming Bookings (11)" at bounding box center [436, 100] width 113 height 14
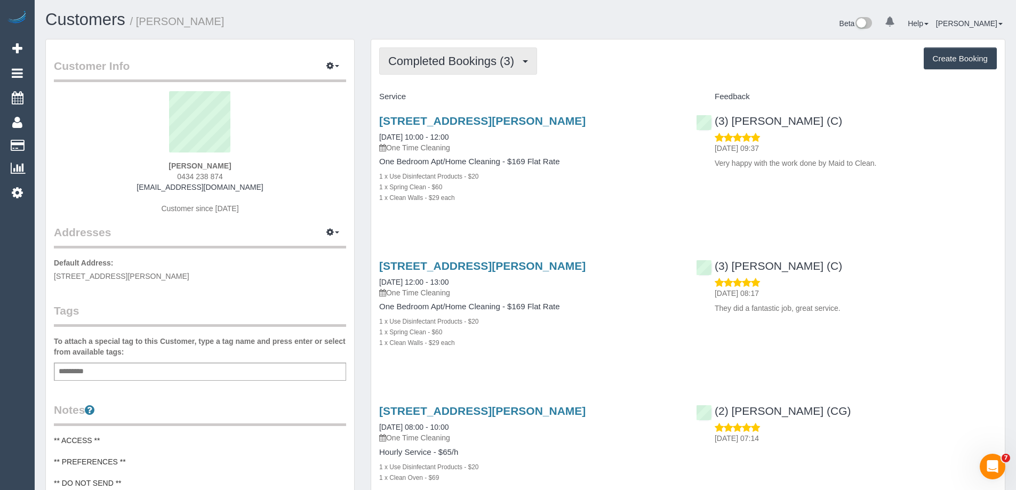
click at [464, 63] on span "Completed Bookings (3)" at bounding box center [453, 60] width 131 height 13
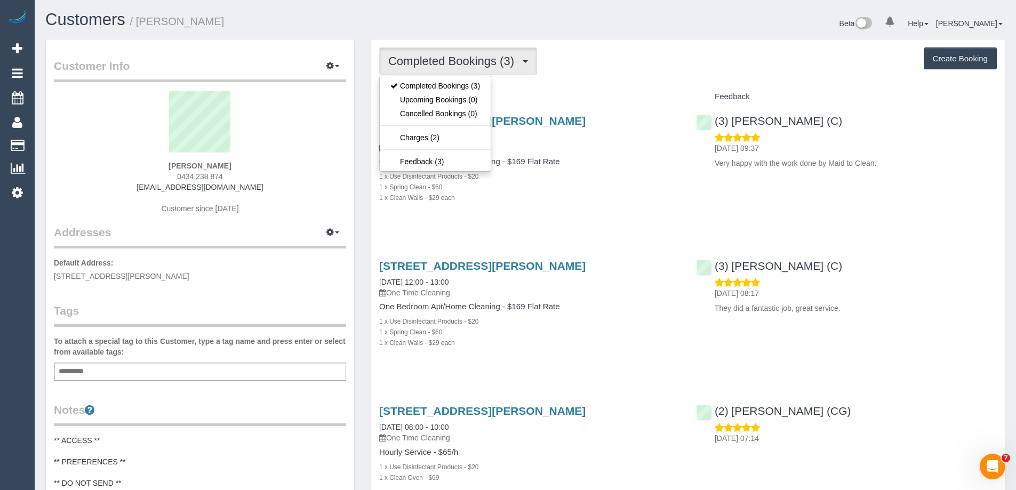
click at [556, 82] on div "Completed Bookings (3) Completed Bookings (3) Upcoming Bookings (0) Cancelled B…" at bounding box center [688, 288] width 634 height 499
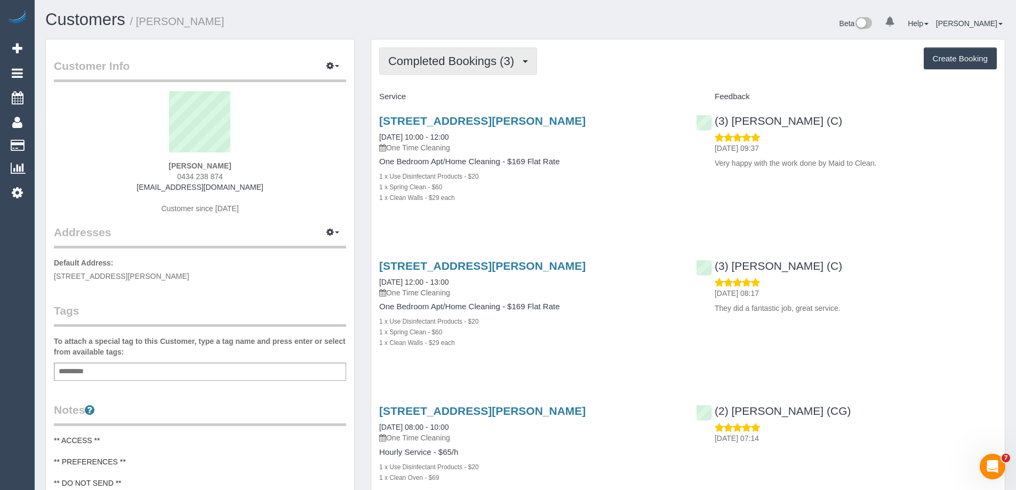
click at [461, 55] on span "Completed Bookings (3)" at bounding box center [453, 60] width 131 height 13
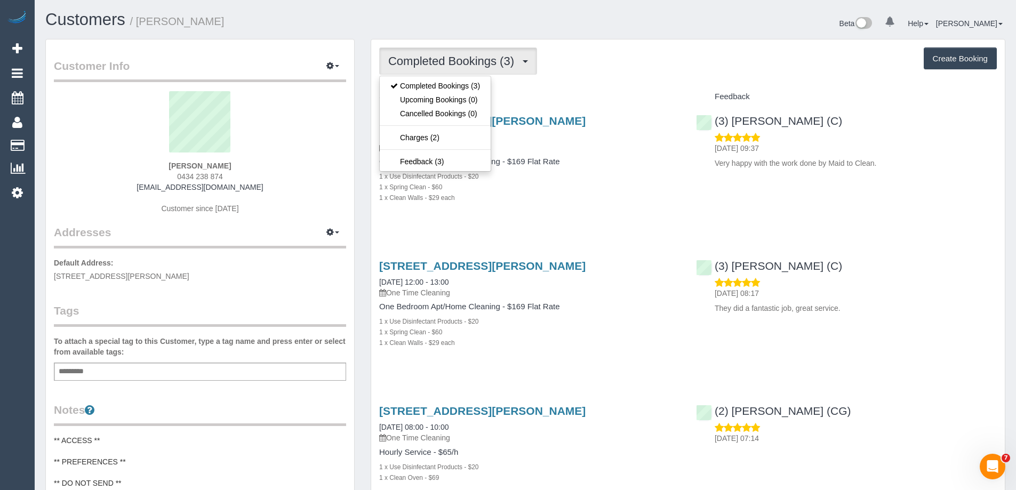
click at [583, 73] on div "Completed Bookings (3) Completed Bookings (3) Upcoming Bookings (0) Cancelled B…" at bounding box center [688, 60] width 618 height 27
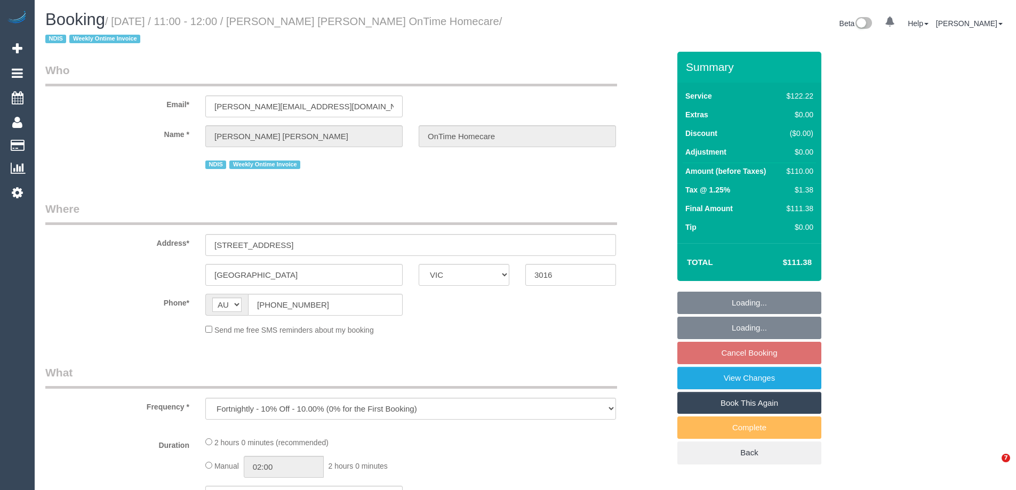
select select "VIC"
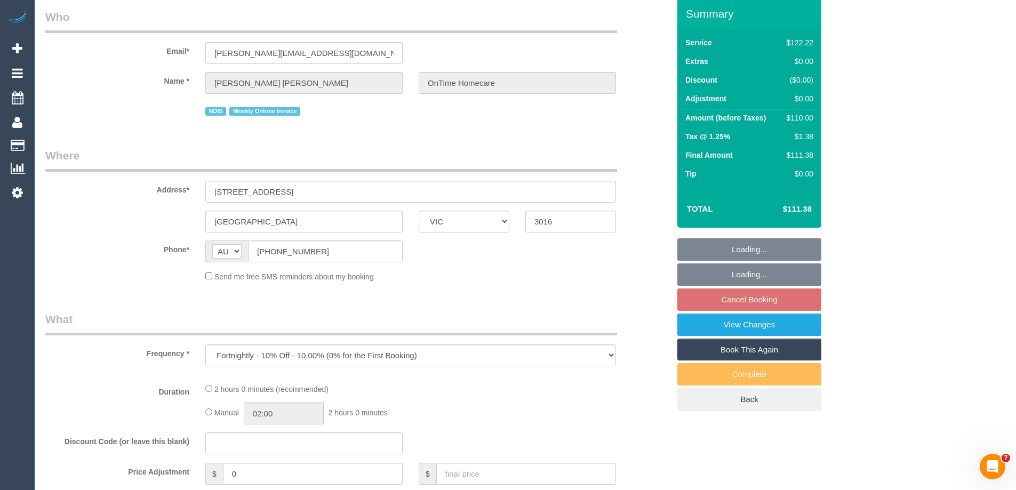
select select "number:28"
select select "number:14"
select select "number:19"
select select "number:22"
select select "number:35"
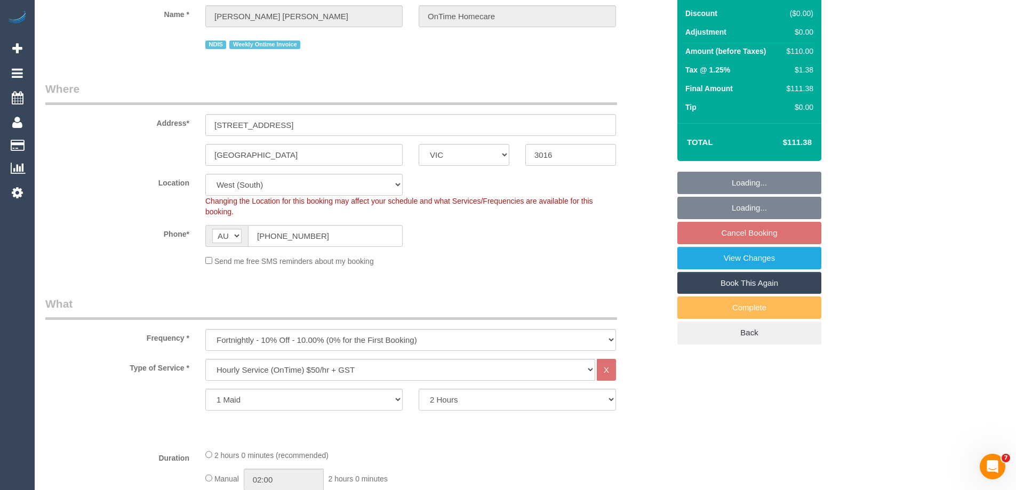
select select "object:752"
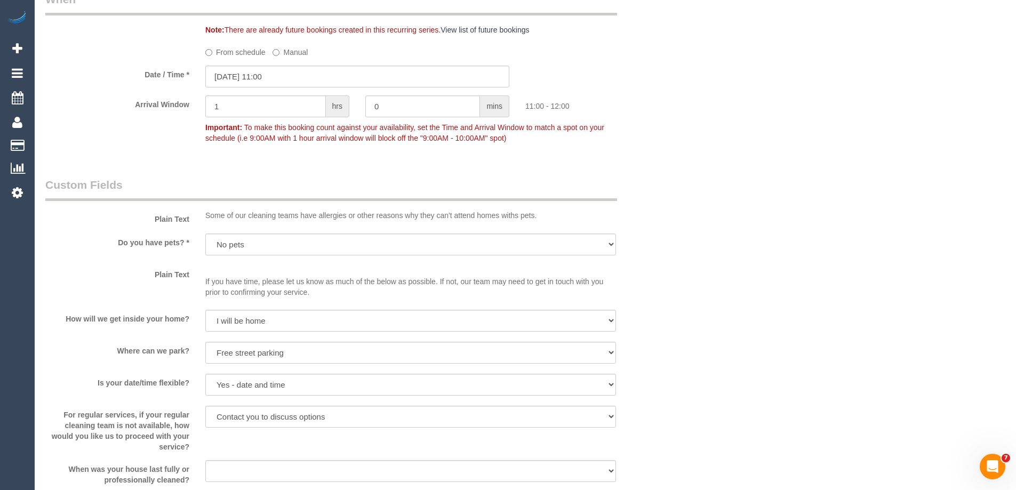
scroll to position [690, 0]
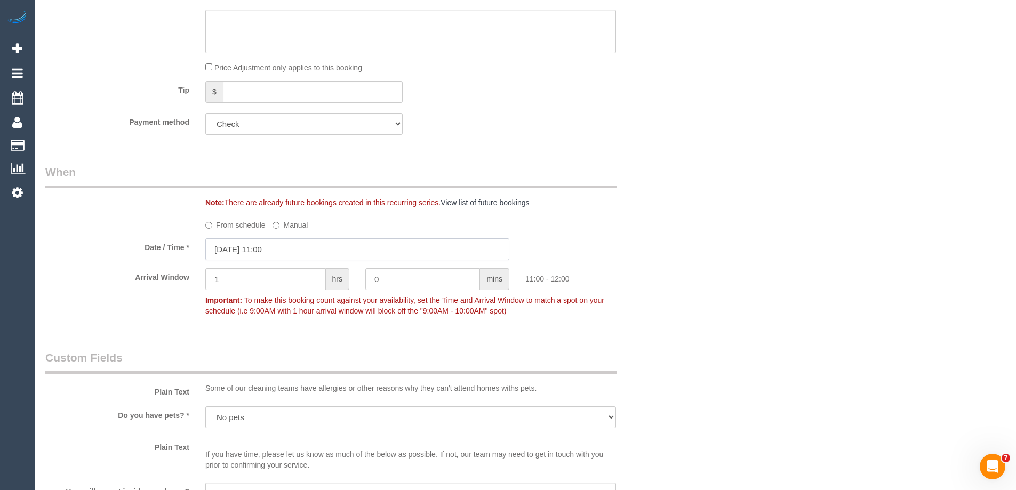
click at [241, 252] on input "20/10/2025 11:00" at bounding box center [357, 249] width 304 height 22
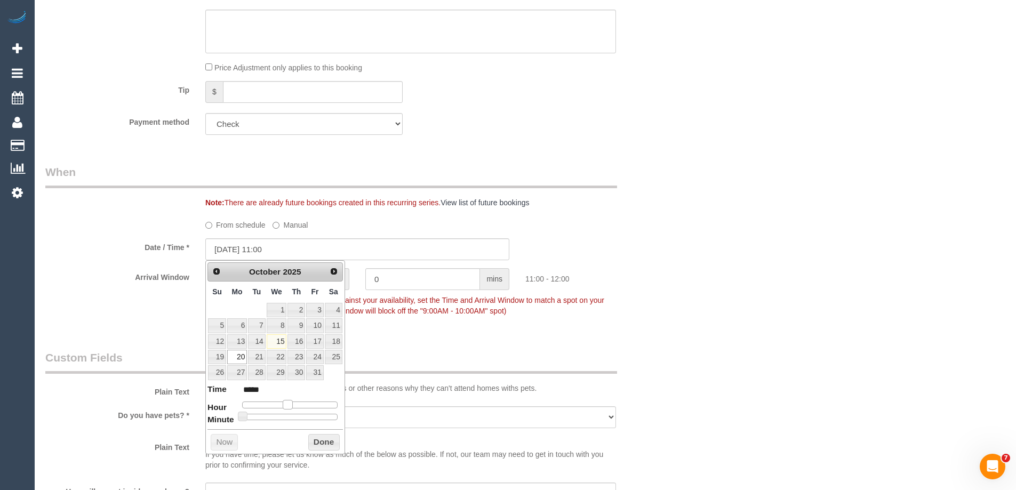
type input "20/10/2025 12:00"
type input "*****"
drag, startPoint x: 289, startPoint y: 405, endPoint x: 294, endPoint y: 409, distance: 6.8
click at [294, 409] on span at bounding box center [292, 405] width 10 height 10
click at [320, 444] on button "Done" at bounding box center [323, 442] width 31 height 17
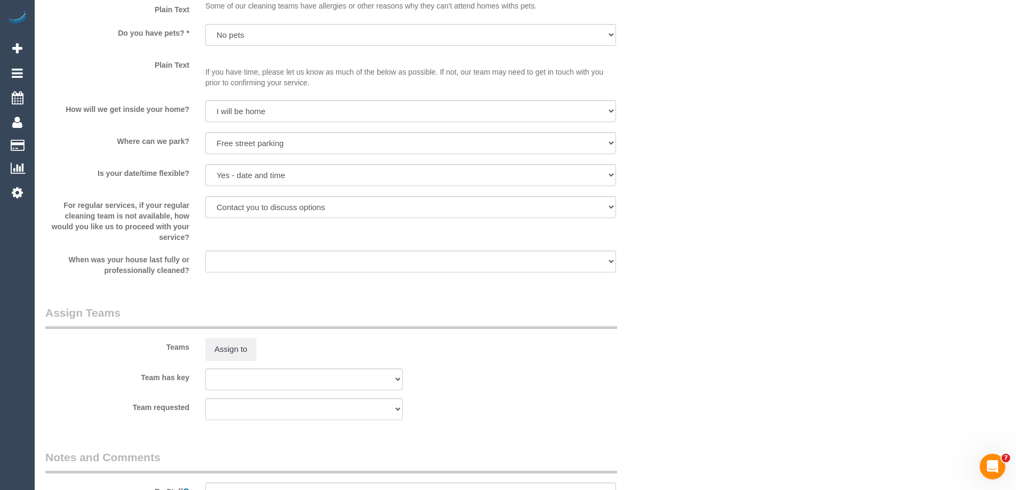
scroll to position [1117, 0]
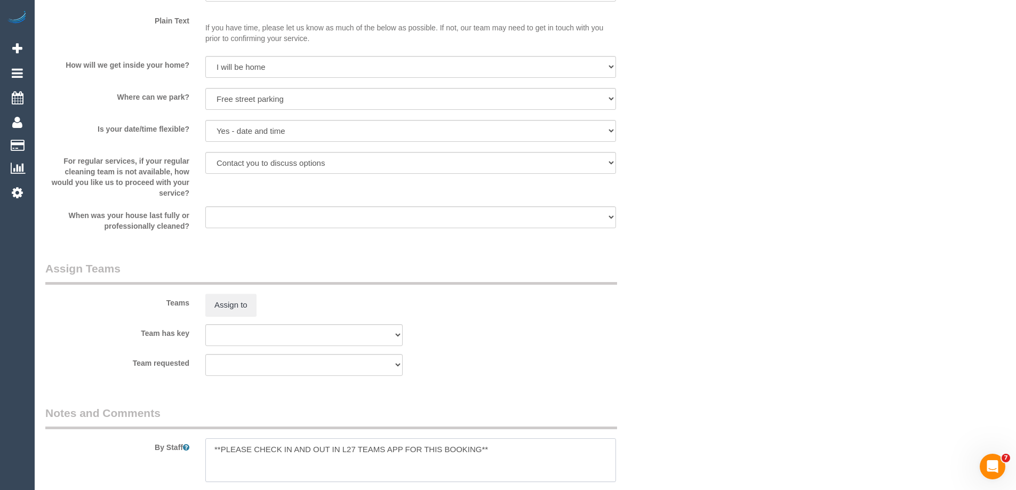
click at [209, 451] on textarea at bounding box center [410, 460] width 411 height 44
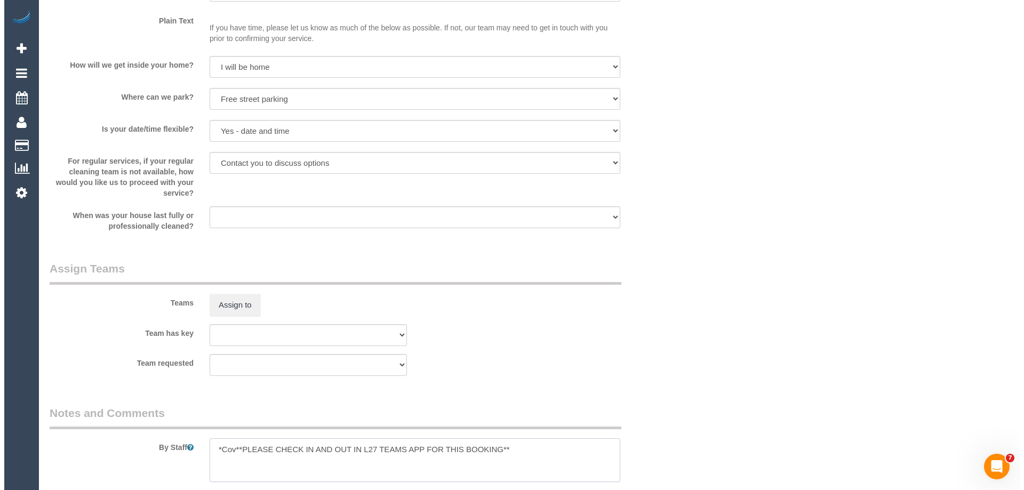
scroll to position [1170, 0]
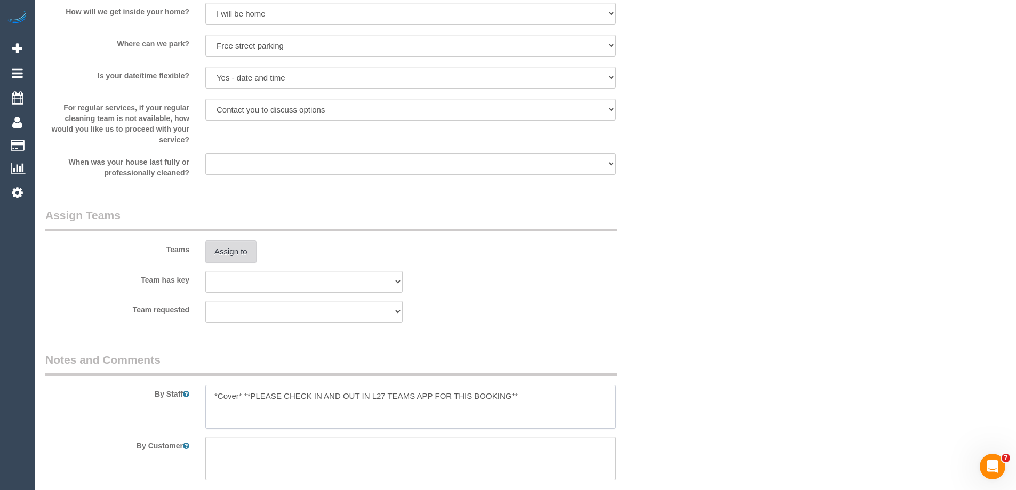
type textarea "*Cover* **PLEASE CHECK IN AND OUT IN L27 TEAMS APP FOR THIS BOOKING**"
click at [227, 261] on button "Assign to" at bounding box center [230, 252] width 51 height 22
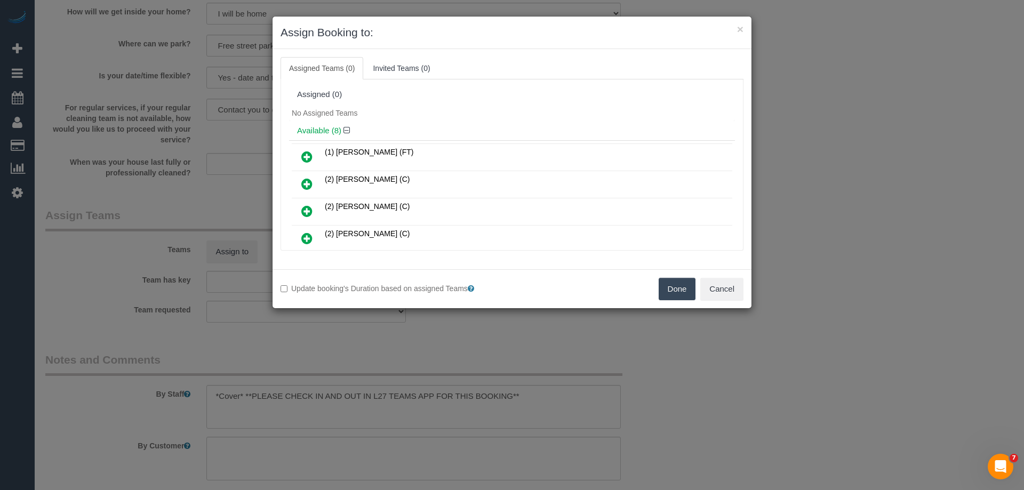
scroll to position [53, 0]
click at [309, 209] on icon at bounding box center [306, 212] width 11 height 13
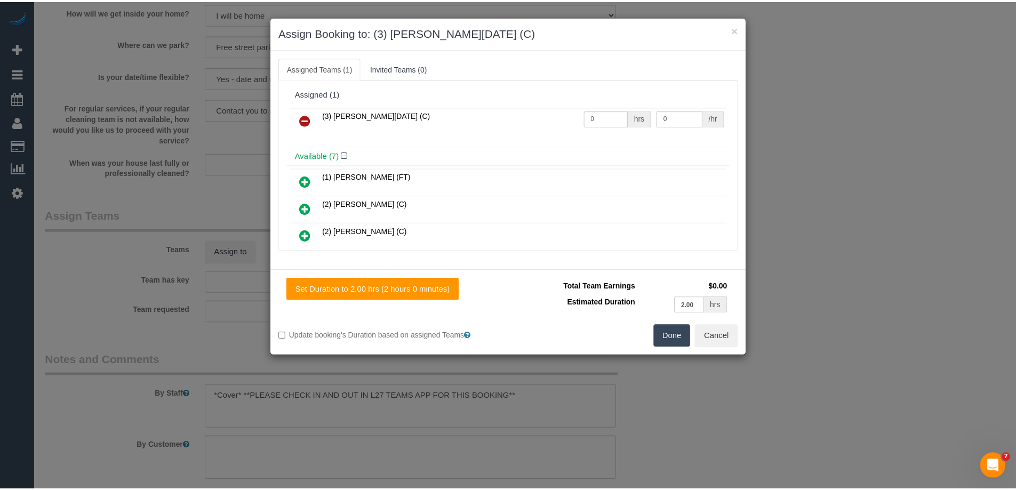
scroll to position [0, 0]
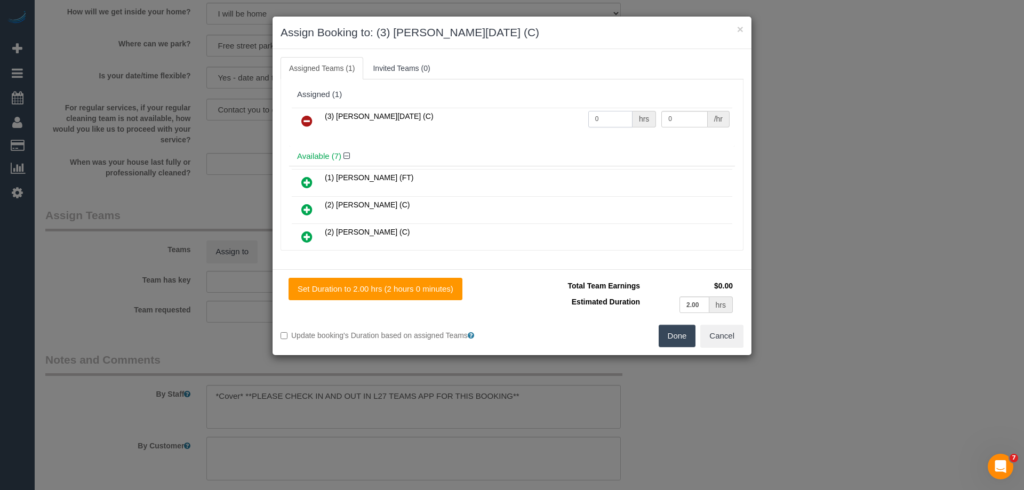
drag, startPoint x: 603, startPoint y: 124, endPoint x: 565, endPoint y: 114, distance: 39.1
click at [566, 114] on tr "(3) Antony Silvester (C) 0 hrs 0 /hr" at bounding box center [512, 121] width 441 height 27
type input "2"
drag, startPoint x: 659, startPoint y: 119, endPoint x: 682, endPoint y: 116, distance: 23.2
click at [661, 119] on input "0" at bounding box center [684, 119] width 46 height 17
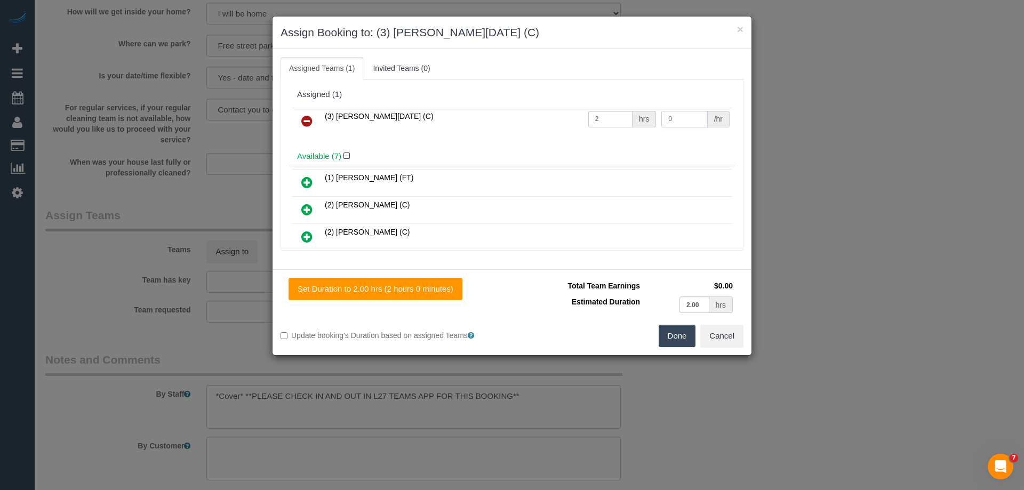
drag, startPoint x: 682, startPoint y: 117, endPoint x: 536, endPoint y: 115, distance: 145.6
click at [536, 115] on tr "(3) Antony Silvester (C) 2 hrs 0 /hr" at bounding box center [512, 121] width 441 height 27
type input "35"
click at [674, 335] on button "Done" at bounding box center [677, 336] width 37 height 22
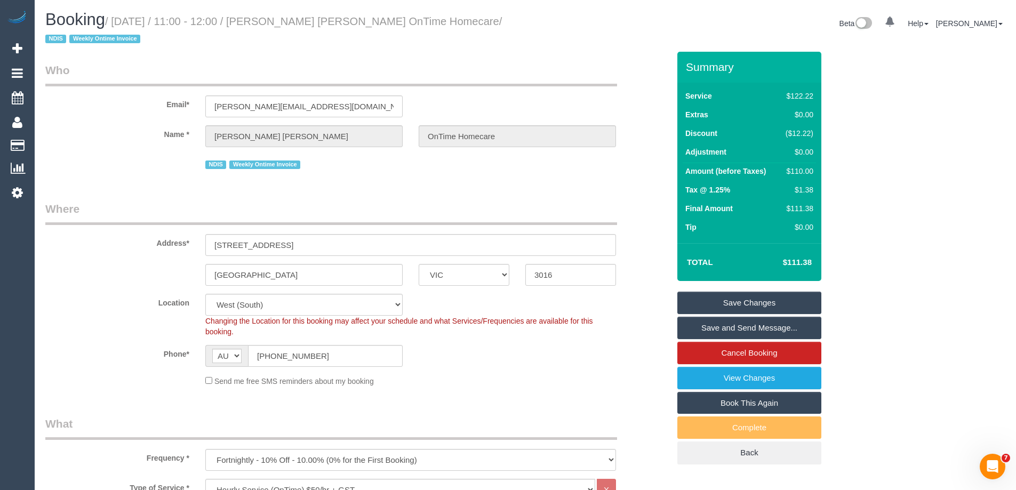
drag, startPoint x: 447, startPoint y: 21, endPoint x: 281, endPoint y: 20, distance: 166.4
click at [281, 20] on small "/ October 20, 2025 / 11:00 - 12:00 / Douglas Graeme Bews OnTime Homecare / NDIS…" at bounding box center [273, 30] width 457 height 30
copy small "Douglas Graeme Bews OnTime Homecare"
click at [721, 306] on link "Save Changes" at bounding box center [749, 303] width 144 height 22
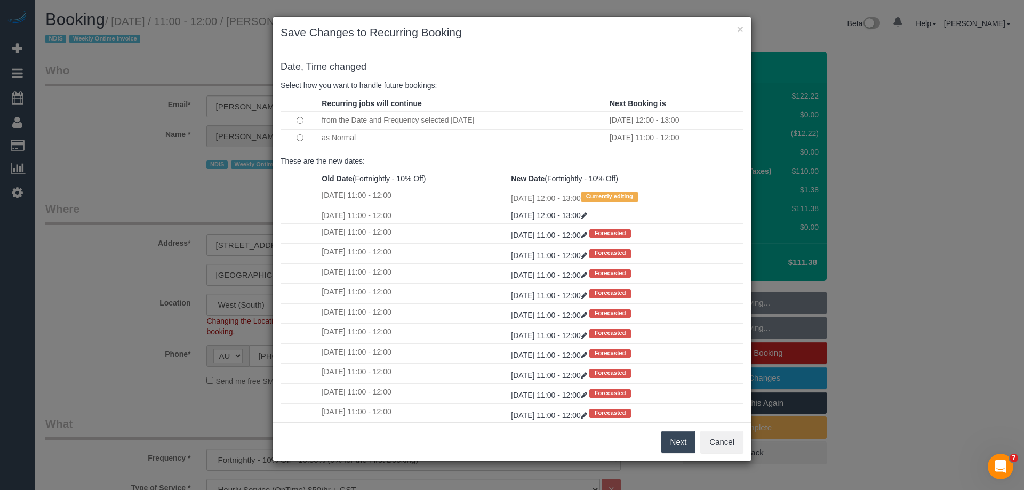
click at [303, 140] on td at bounding box center [300, 138] width 38 height 18
click at [671, 441] on button "Next" at bounding box center [678, 442] width 35 height 22
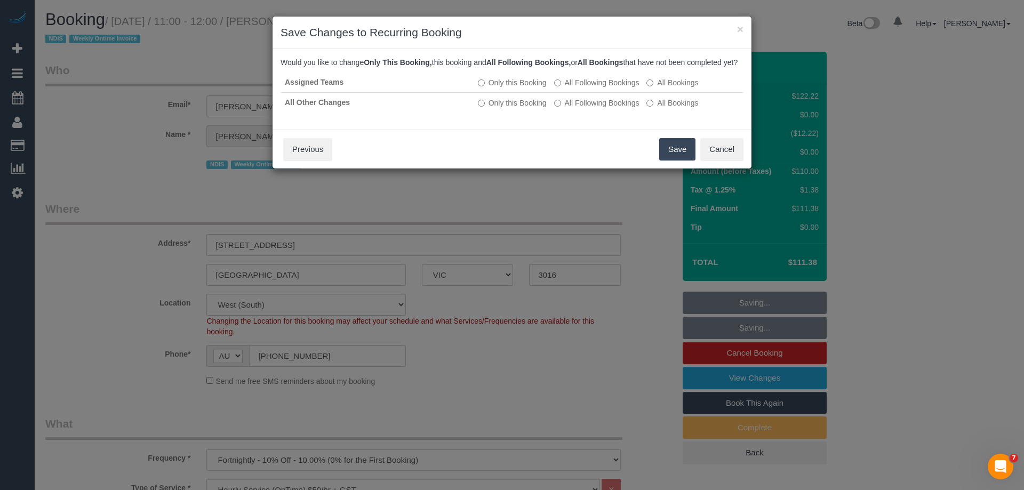
click at [675, 157] on button "Save" at bounding box center [677, 149] width 36 height 22
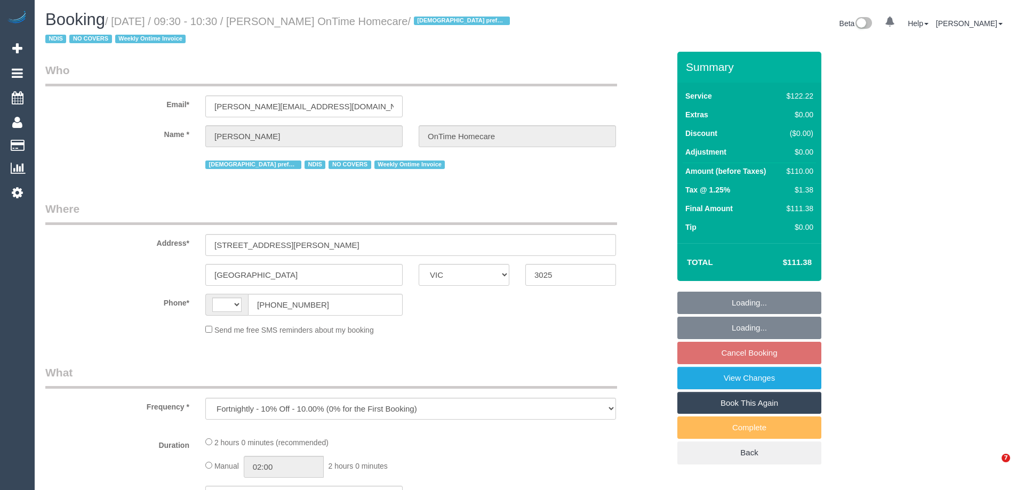
select select "VIC"
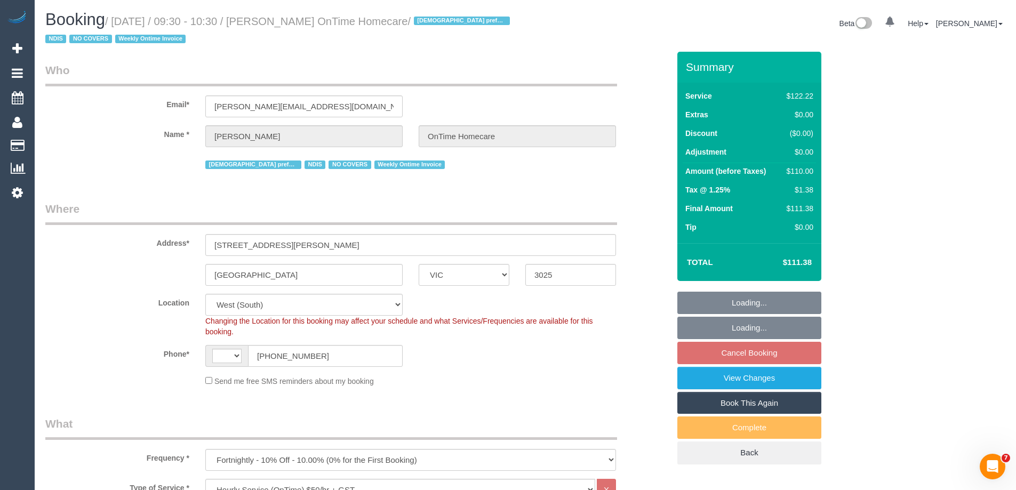
select select "object:739"
select select "string:AU"
select select "number:29"
select select "number:14"
select select "number:19"
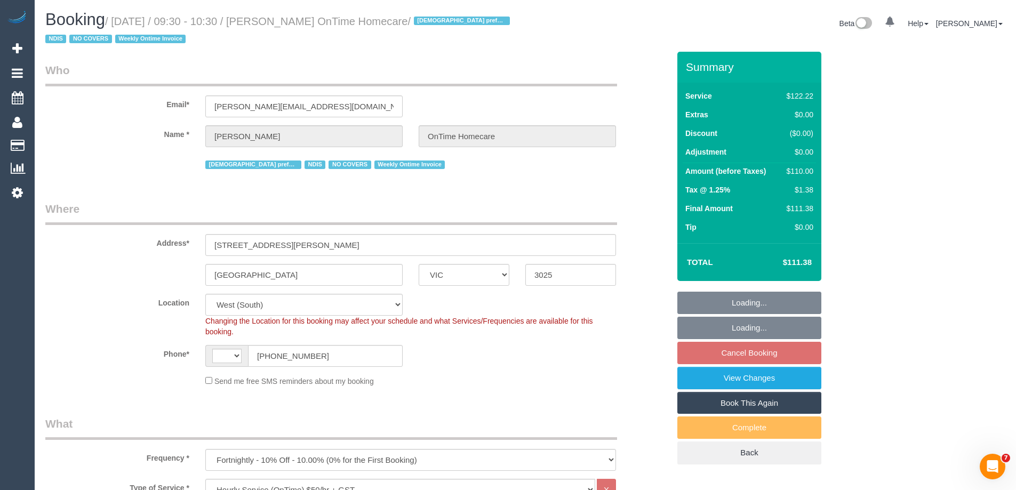
select select "number:36"
select select "number:35"
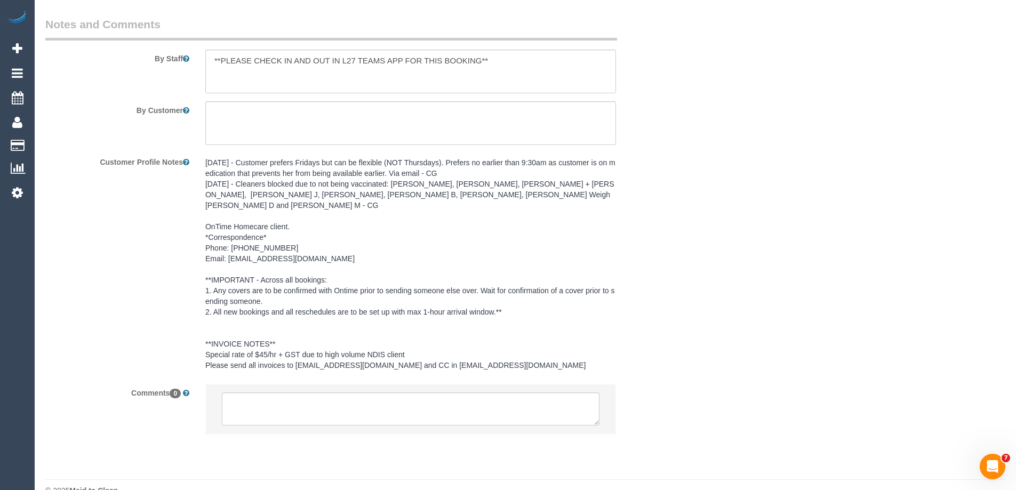
scroll to position [1517, 0]
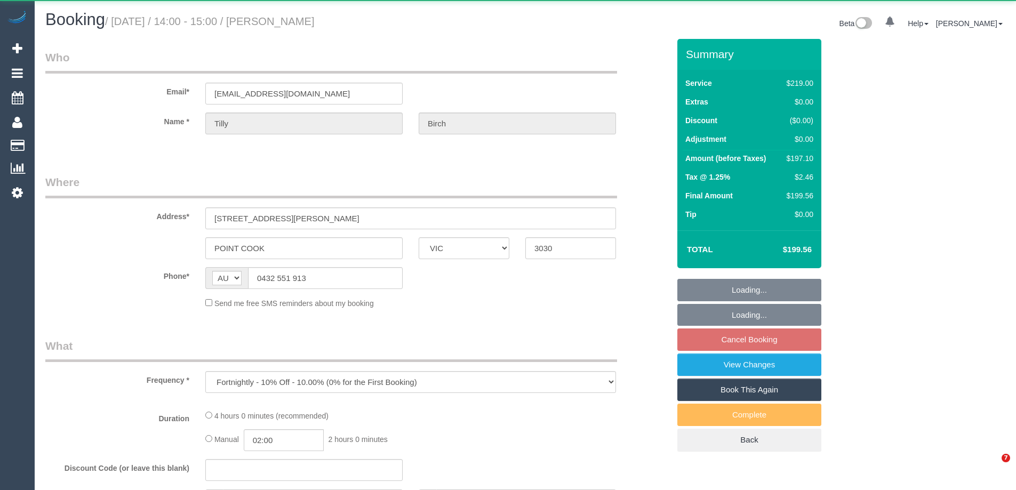
select select "VIC"
select select "string:stripe-pm_1RWWiY2GScqysDRV09I6m5nk"
select select "number:27"
select select "number:14"
select select "number:19"
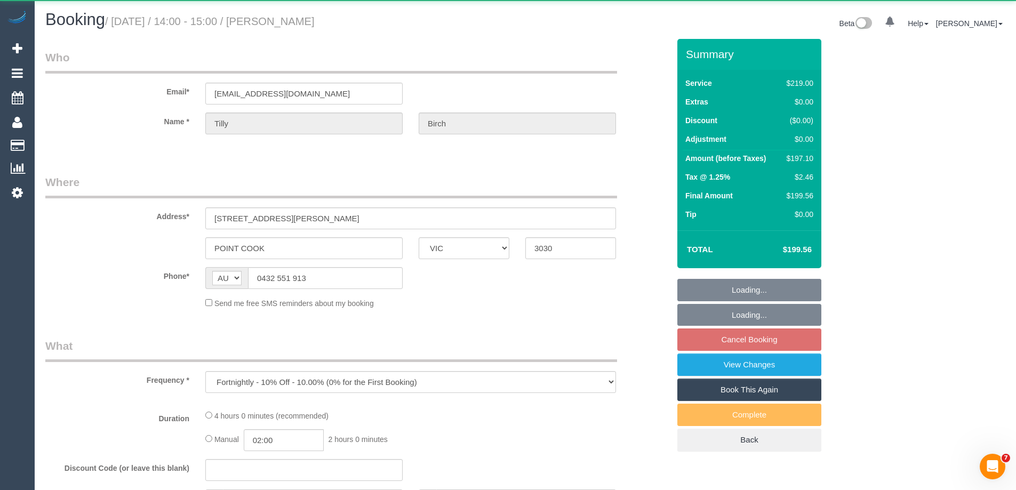
select select "number:23"
select select "number:35"
select select "number:12"
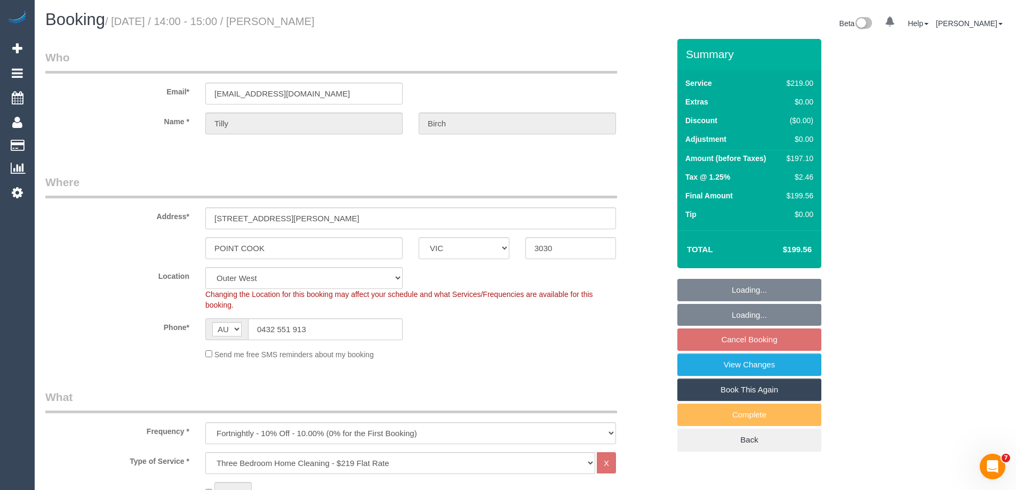
select select "object:777"
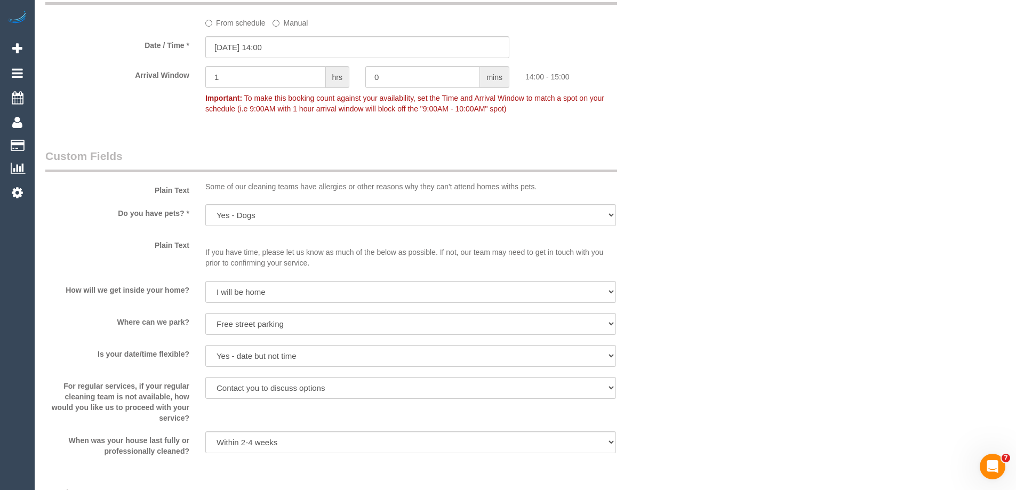
scroll to position [1054, 0]
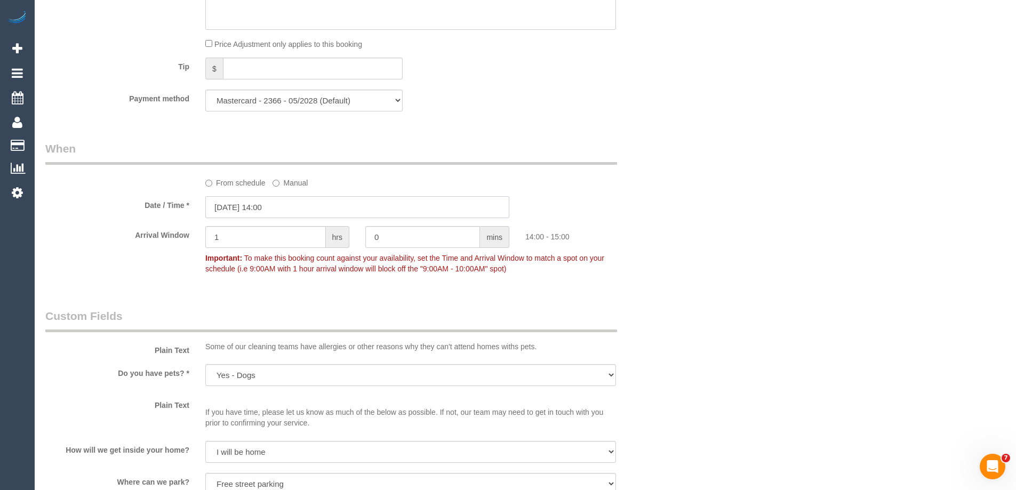
click at [229, 207] on input "[DATE] 14:00" at bounding box center [357, 207] width 304 height 22
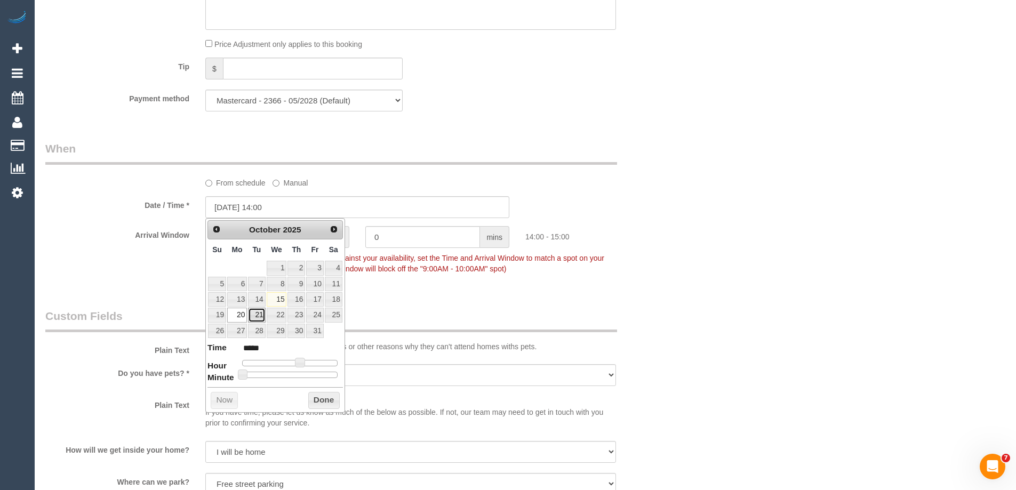
click at [254, 317] on link "21" at bounding box center [256, 315] width 17 height 14
type input "[DATE] 14:00"
click at [321, 397] on button "Done" at bounding box center [323, 400] width 31 height 17
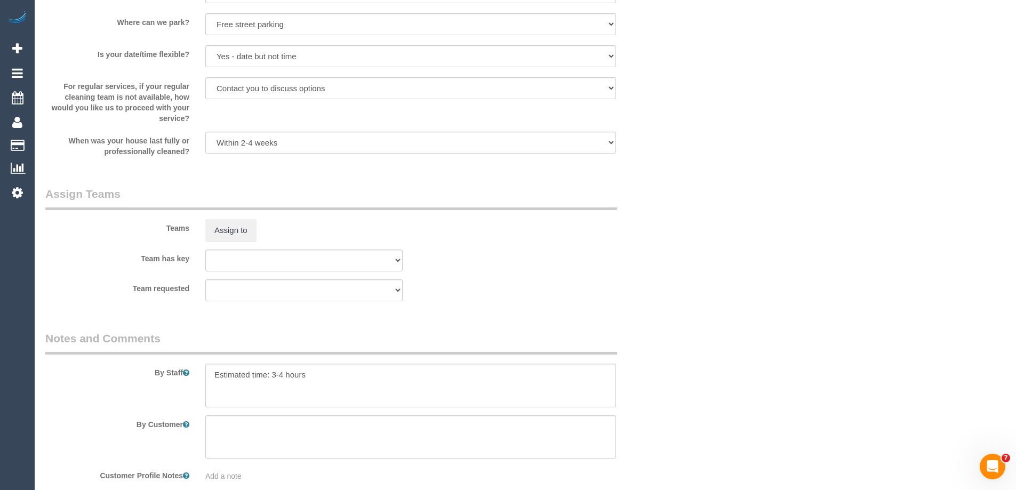
scroll to position [1640, 0]
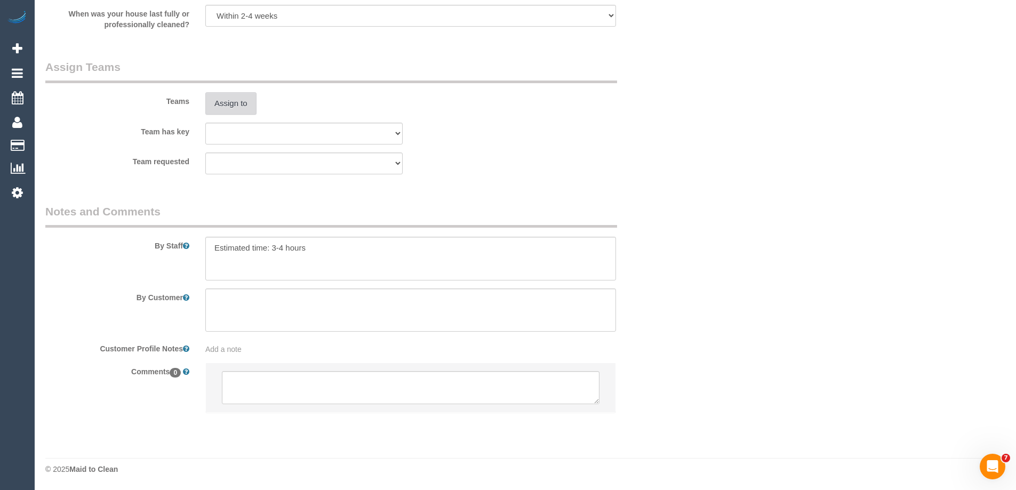
click at [232, 104] on button "Assign to" at bounding box center [230, 103] width 51 height 22
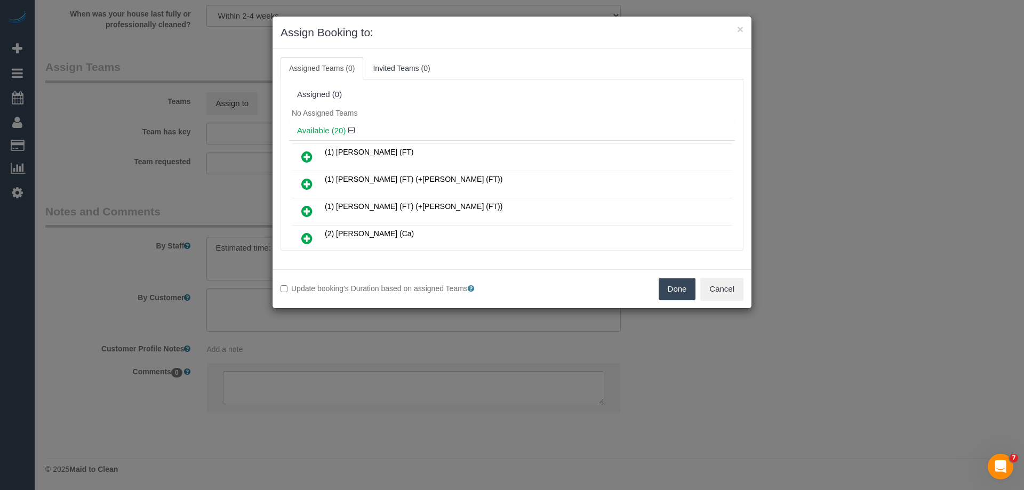
click at [679, 292] on button "Done" at bounding box center [677, 289] width 37 height 22
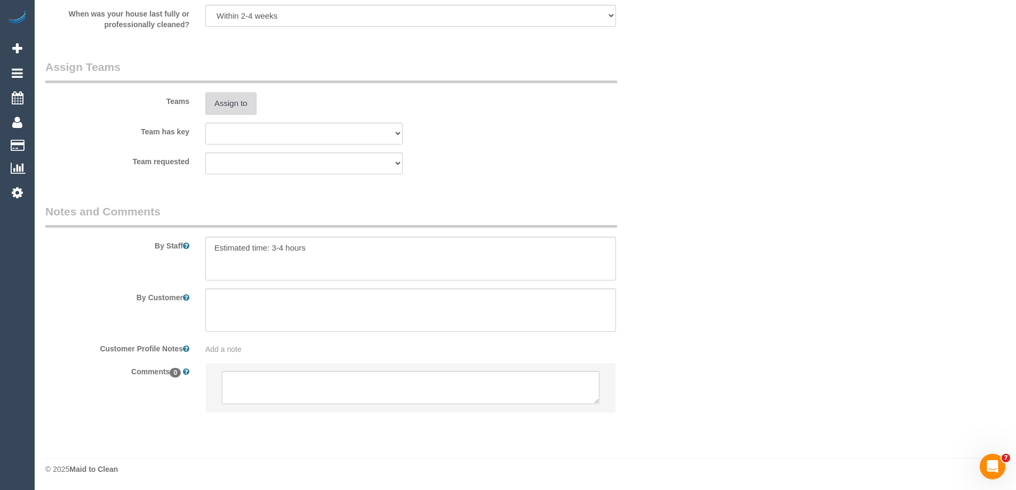
click at [235, 106] on button "Assign to" at bounding box center [230, 103] width 51 height 22
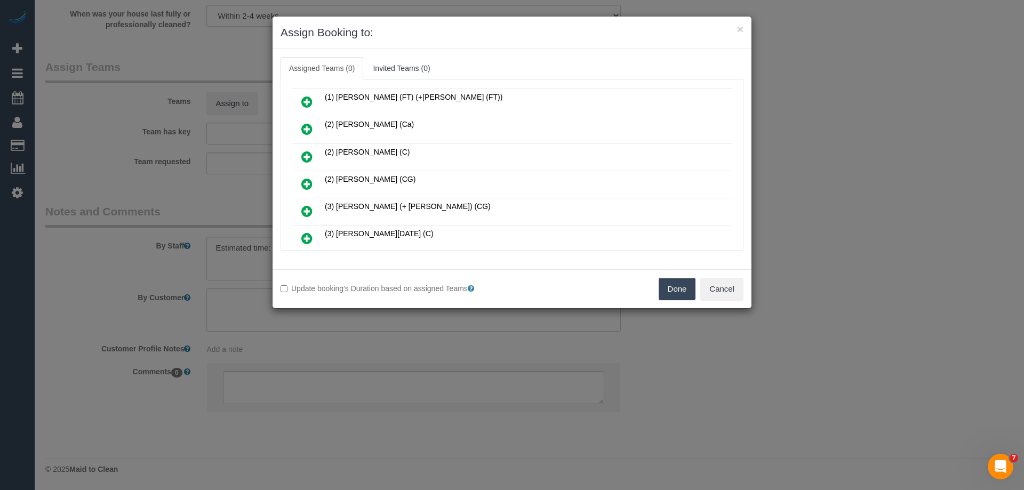
scroll to position [213, 0]
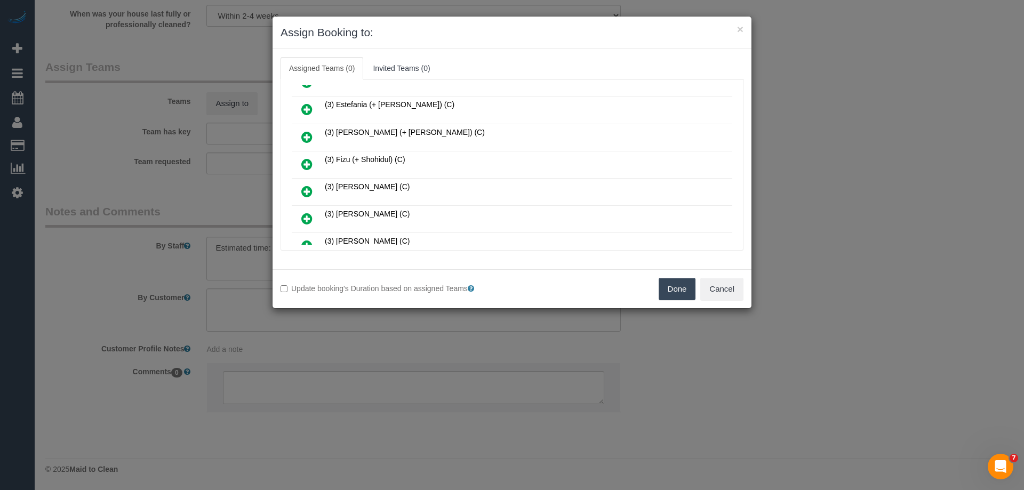
click at [317, 158] on link at bounding box center [306, 164] width 25 height 21
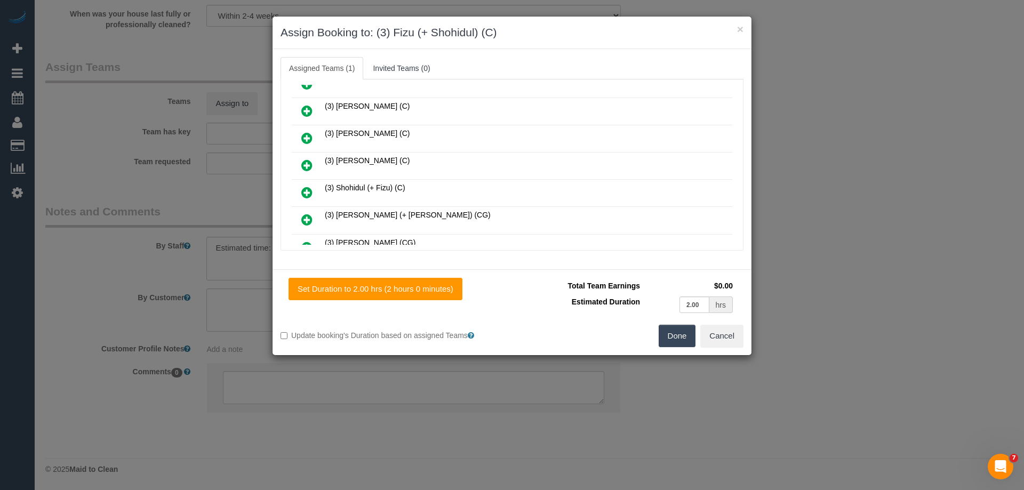
click at [301, 194] on icon at bounding box center [306, 192] width 11 height 13
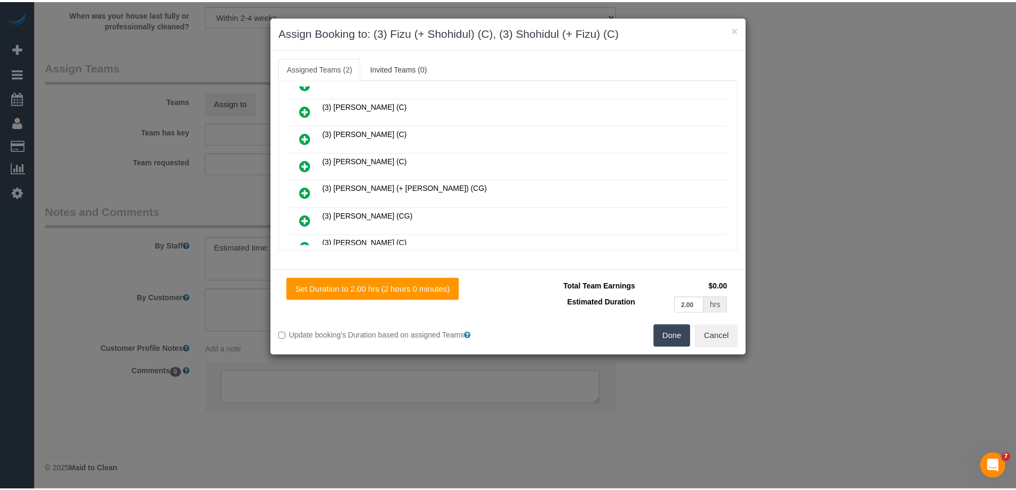
scroll to position [0, 0]
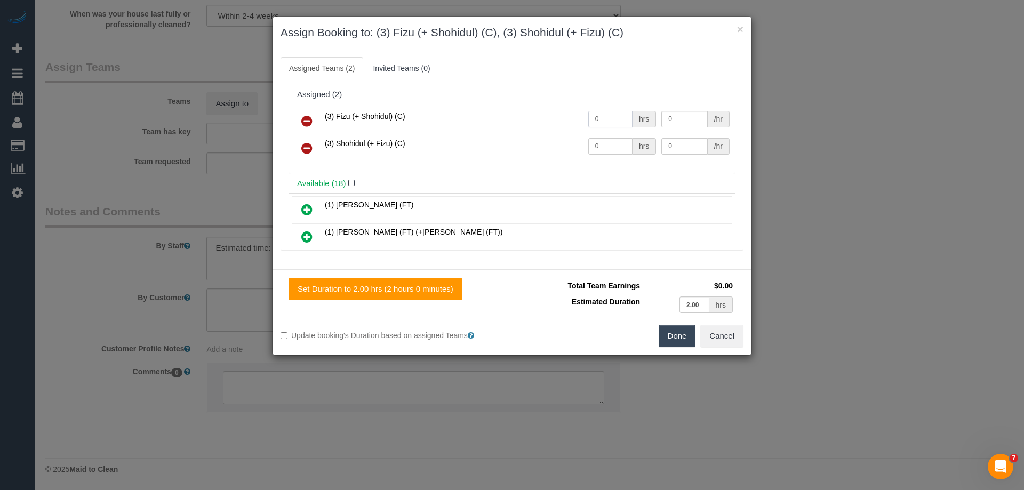
drag, startPoint x: 604, startPoint y: 121, endPoint x: 555, endPoint y: 115, distance: 49.5
click at [555, 115] on tr "(3) Fizu (+ Shohidul) (C) 0 hrs 0 /hr" at bounding box center [512, 121] width 441 height 27
type input "1"
click at [566, 145] on tr "(3) Shohidul (+ Fizu) (C) 0 hrs 0 /hr" at bounding box center [512, 148] width 441 height 27
type input "1"
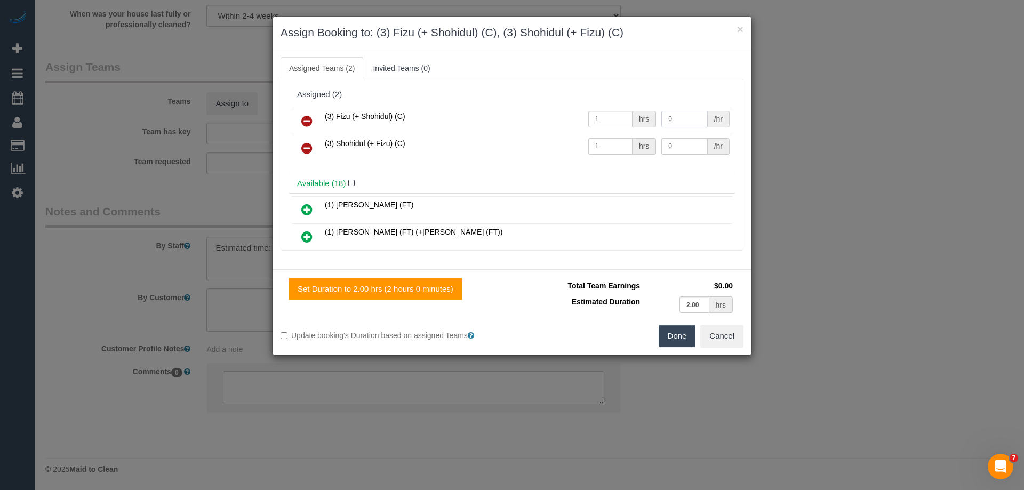
drag, startPoint x: 669, startPoint y: 117, endPoint x: 587, endPoint y: 116, distance: 82.7
click at [587, 116] on tr "(3) Fizu (+ Shohidul) (C) 1 hrs 0 /hr" at bounding box center [512, 121] width 441 height 27
type input "62.5"
drag, startPoint x: 679, startPoint y: 147, endPoint x: 573, endPoint y: 135, distance: 106.8
click at [573, 135] on tr "(3) Shohidul (+ Fizu) (C) 1 hrs 0 /hr" at bounding box center [512, 148] width 441 height 27
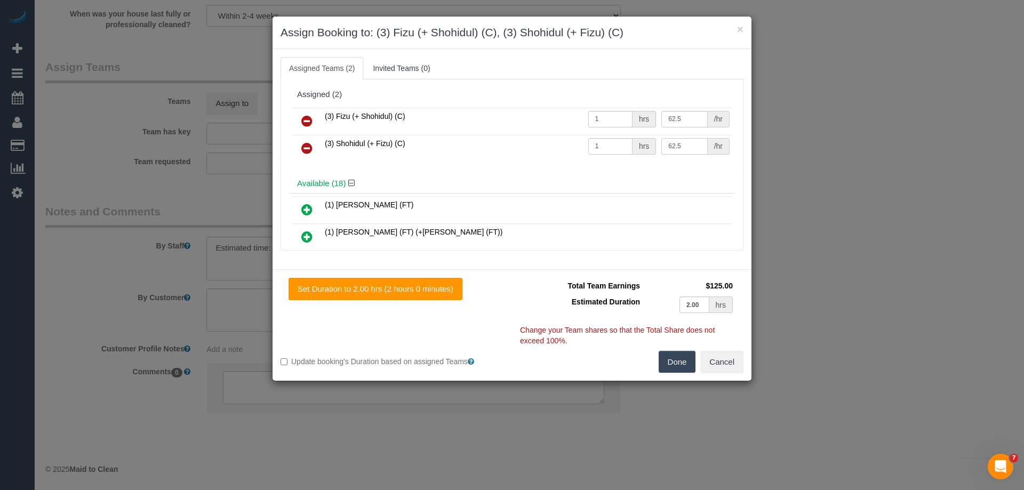
type input "62.5"
click at [674, 360] on button "Done" at bounding box center [677, 362] width 37 height 22
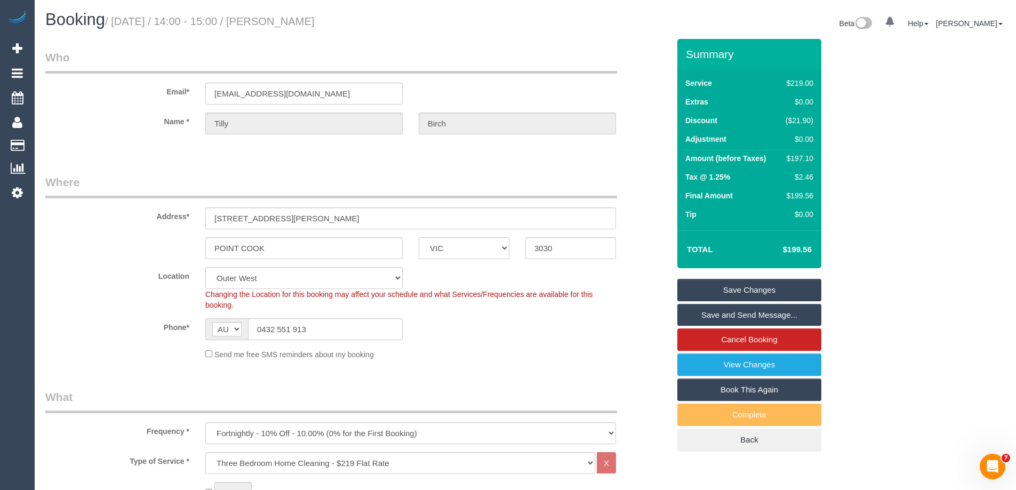
drag, startPoint x: 333, startPoint y: 22, endPoint x: 282, endPoint y: 21, distance: 50.7
click at [282, 21] on h1 "Booking / [DATE] / 14:00 - 15:00 / [PERSON_NAME]" at bounding box center [281, 20] width 472 height 18
copy small "[PERSON_NAME]"
click at [700, 289] on link "Save Changes" at bounding box center [749, 290] width 144 height 22
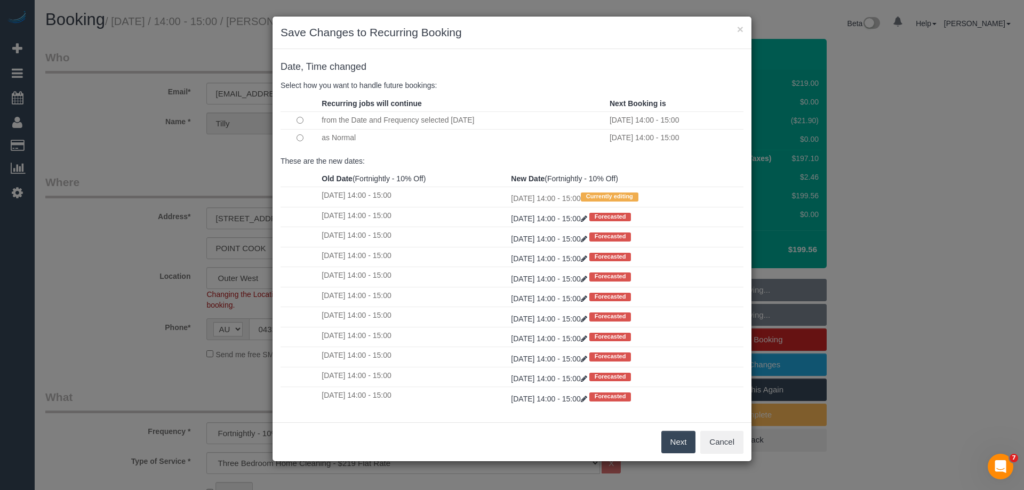
click at [676, 449] on button "Next" at bounding box center [678, 442] width 35 height 22
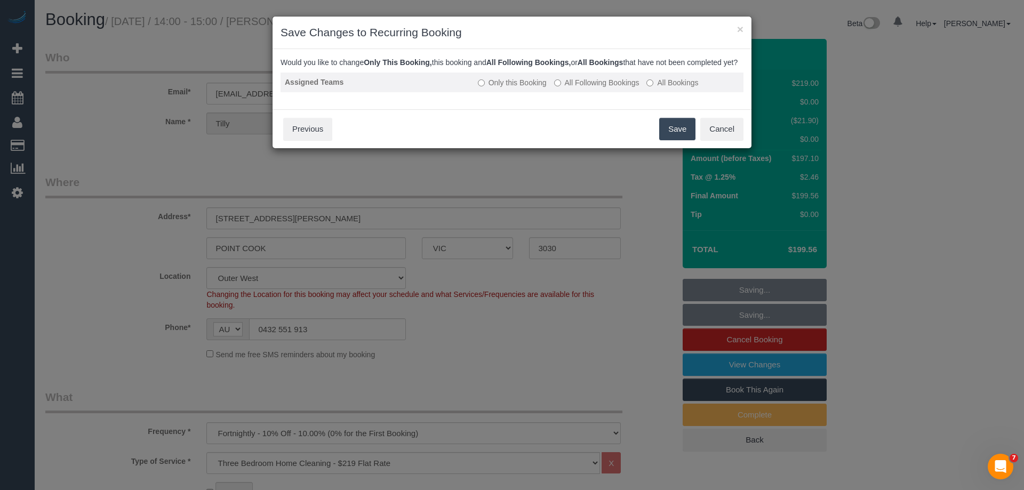
click at [569, 88] on label "All Following Bookings" at bounding box center [596, 82] width 85 height 11
click at [679, 138] on button "Save" at bounding box center [677, 129] width 36 height 22
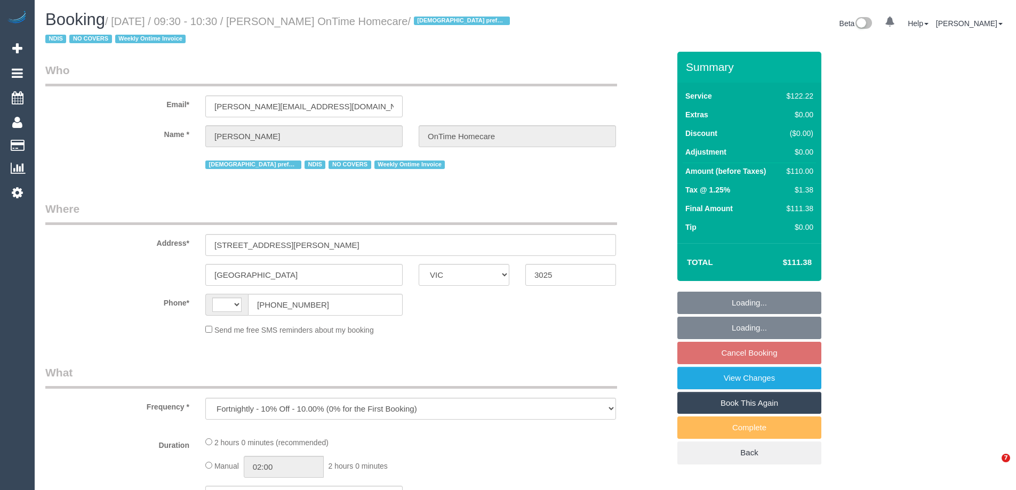
select select "VIC"
select select "string:AU"
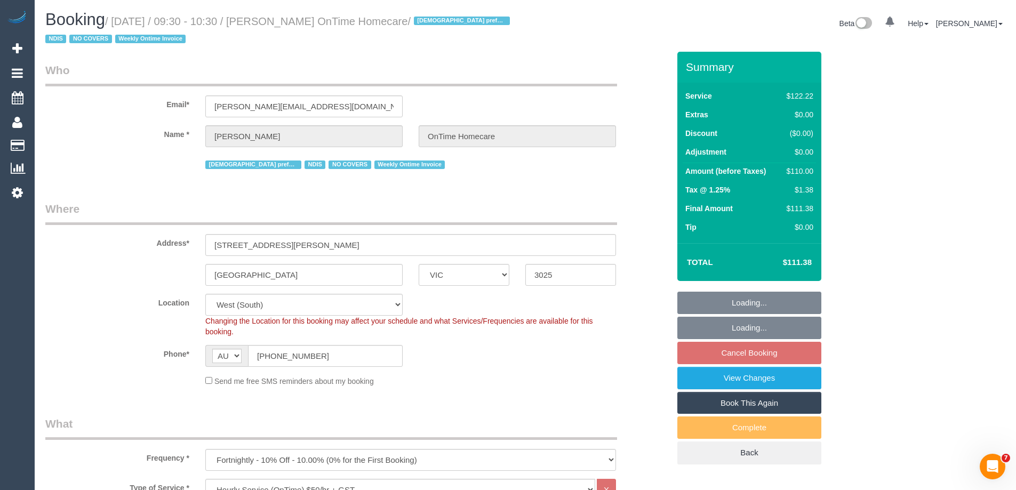
select select "object:593"
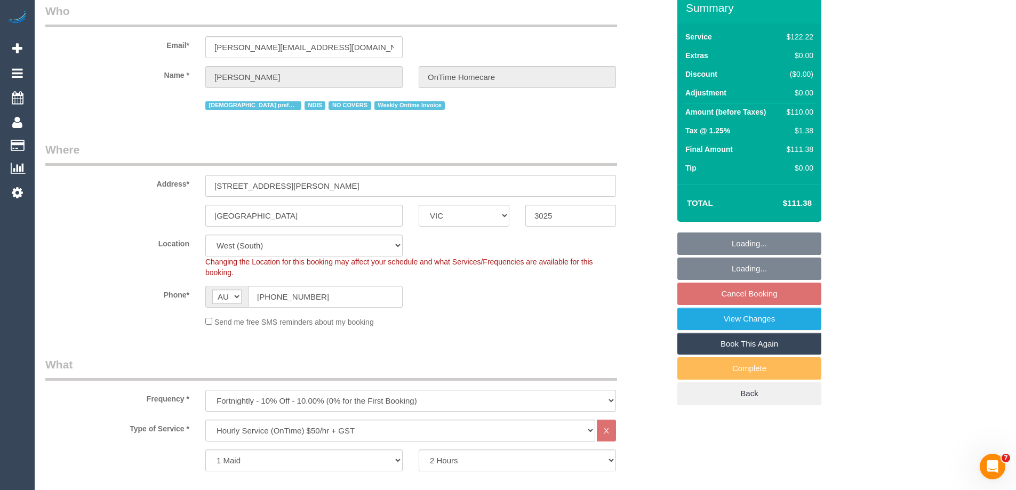
select select "number:29"
select select "number:14"
select select "number:19"
select select "number:36"
select select "number:35"
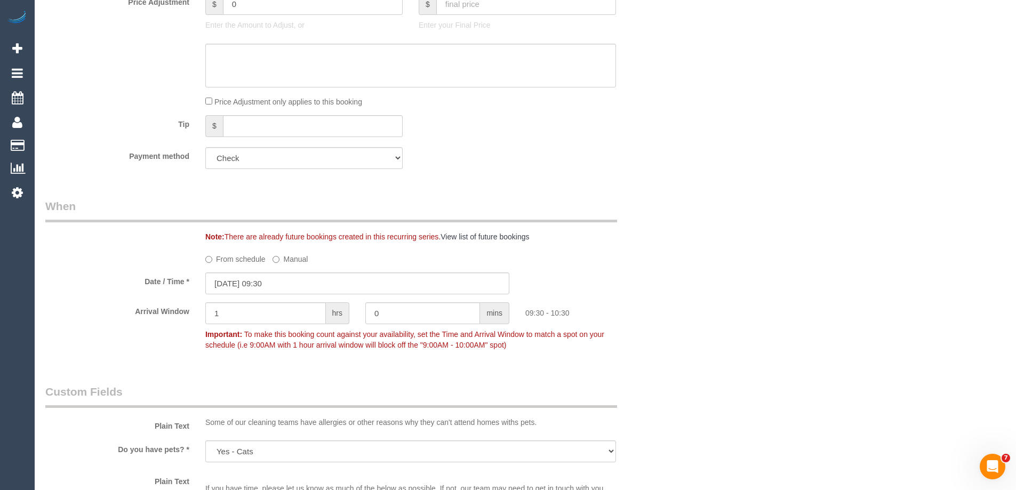
scroll to position [800, 0]
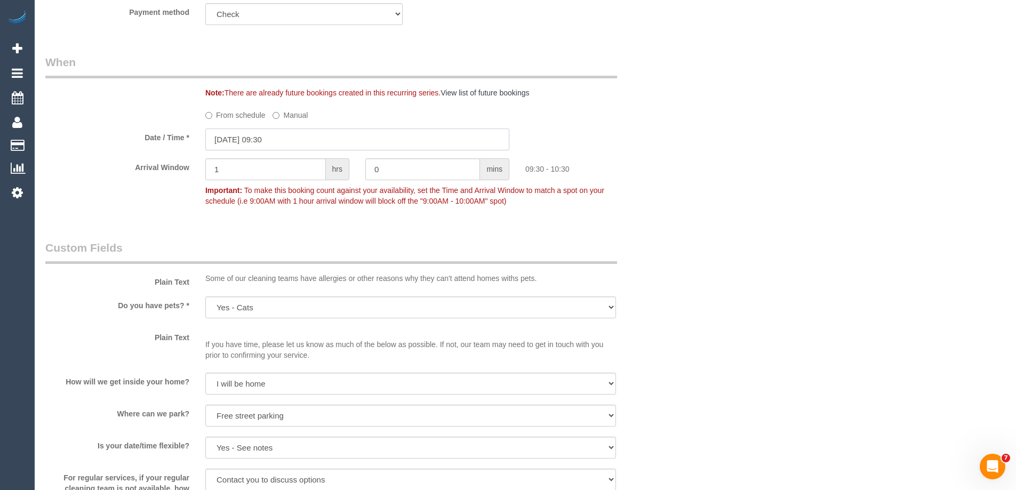
click at [244, 142] on input "20/10/2025 09:30" at bounding box center [357, 140] width 304 height 22
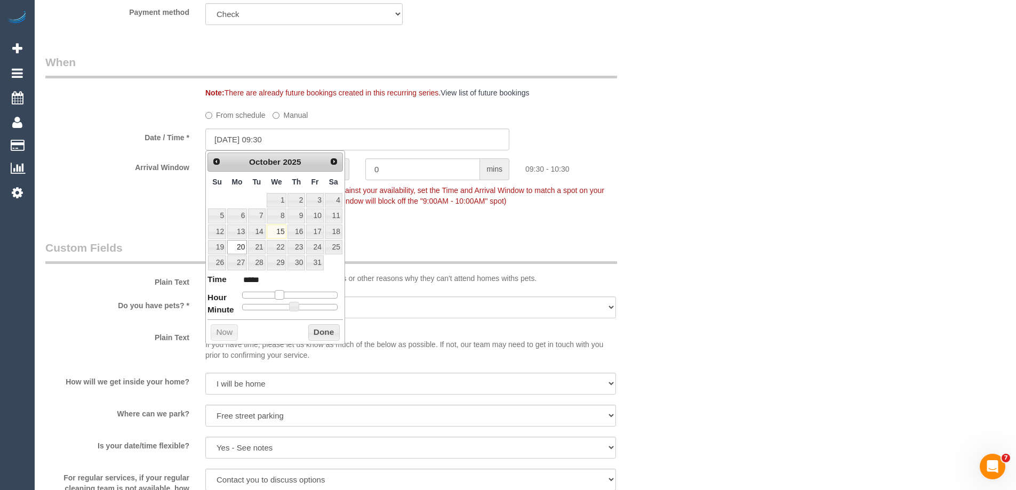
type input "20/10/2025 10:30"
type input "*****"
type input "20/10/2025 11:30"
type input "*****"
type input "20/10/2025 12:30"
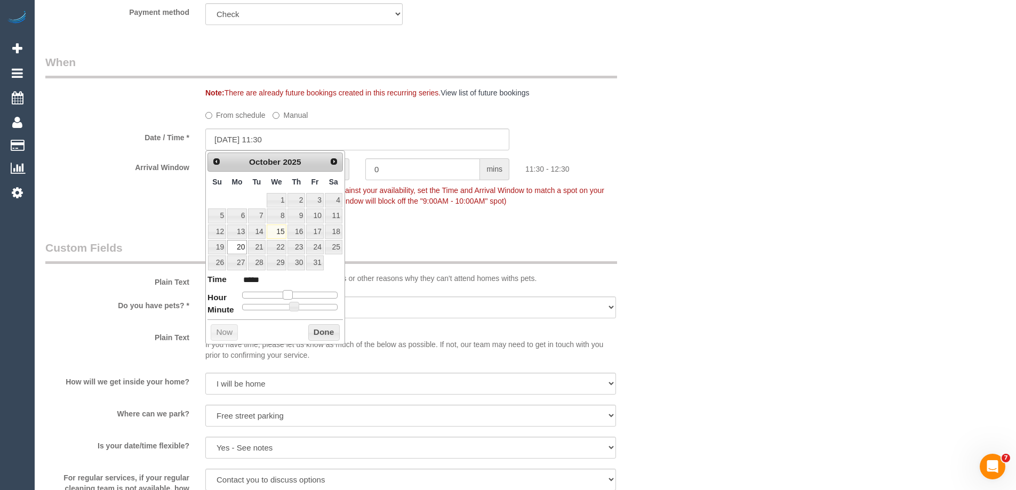
type input "*****"
type input "20/10/2025 13:30"
type input "*****"
type input "20/10/2025 14:30"
type input "*****"
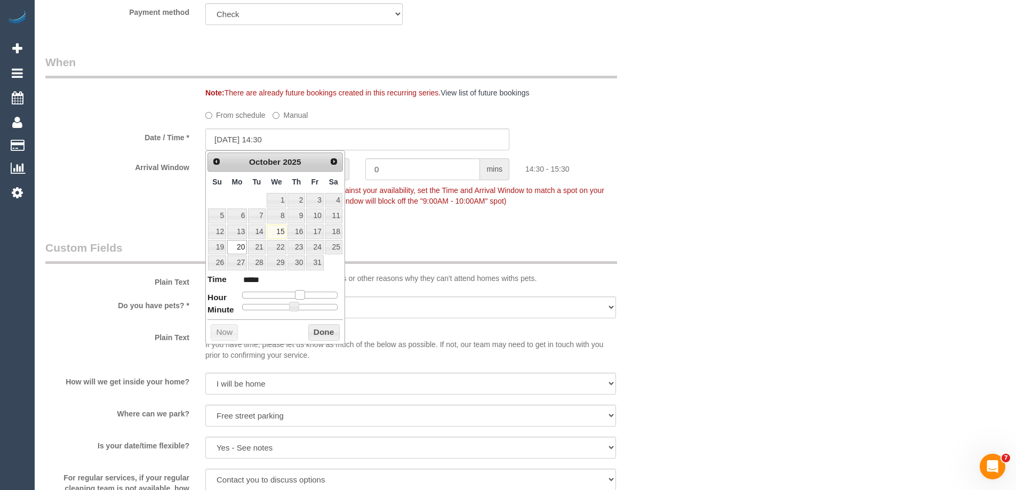
drag, startPoint x: 284, startPoint y: 294, endPoint x: 306, endPoint y: 298, distance: 21.7
click at [306, 298] on div at bounding box center [289, 295] width 95 height 6
type input "20/10/2025 14:25"
type input "*****"
type input "20/10/2025 14:20"
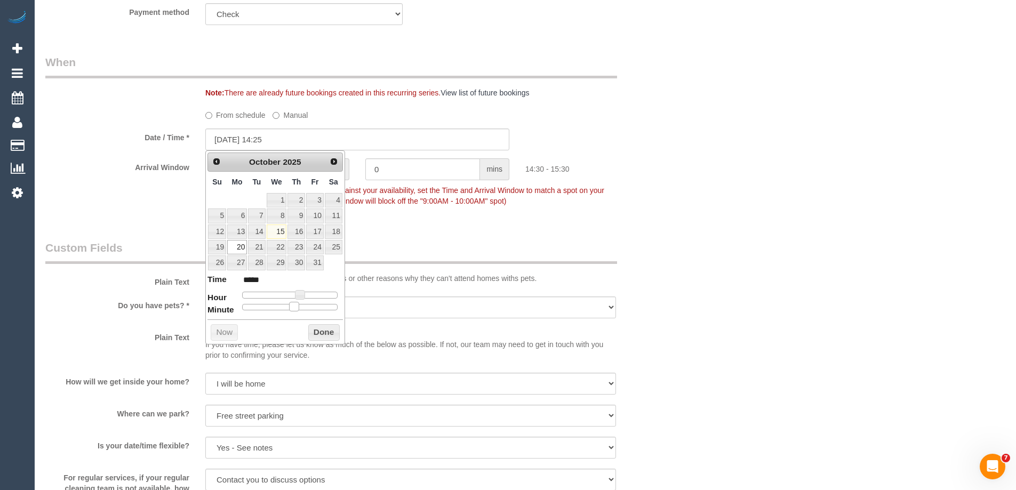
type input "*****"
type input "20/10/2025 14:10"
type input "*****"
type input "20/10/2025 14:05"
type input "*****"
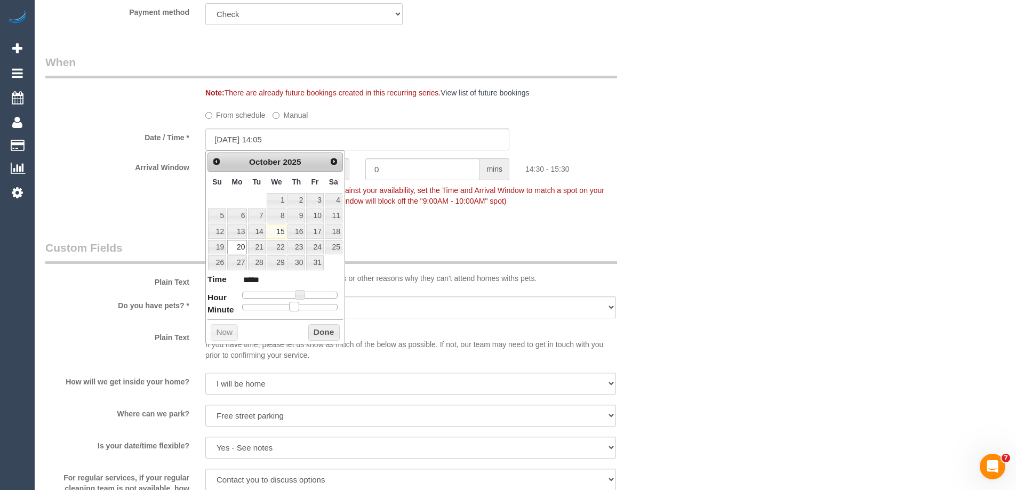
type input "20/10/2025 14:00"
type input "*****"
drag, startPoint x: 295, startPoint y: 306, endPoint x: 238, endPoint y: 305, distance: 56.6
click at [238, 305] on span at bounding box center [243, 307] width 10 height 10
click at [321, 331] on button "Done" at bounding box center [323, 332] width 31 height 17
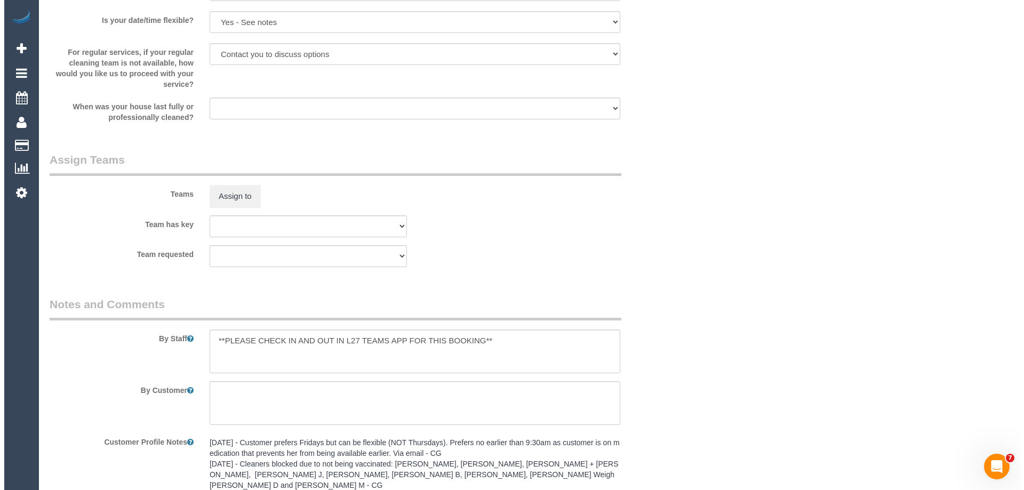
scroll to position [1227, 0]
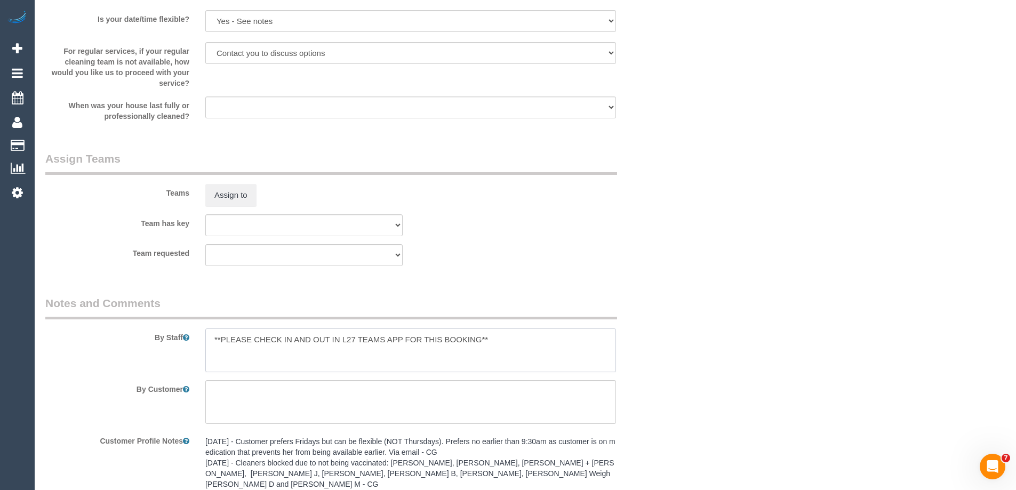
click at [209, 341] on textarea at bounding box center [410, 351] width 411 height 44
type textarea "*Cover* **PLEASE CHECK IN AND OUT IN L27 TEAMS APP FOR THIS BOOKING**"
click at [230, 192] on button "Assign to" at bounding box center [230, 195] width 51 height 22
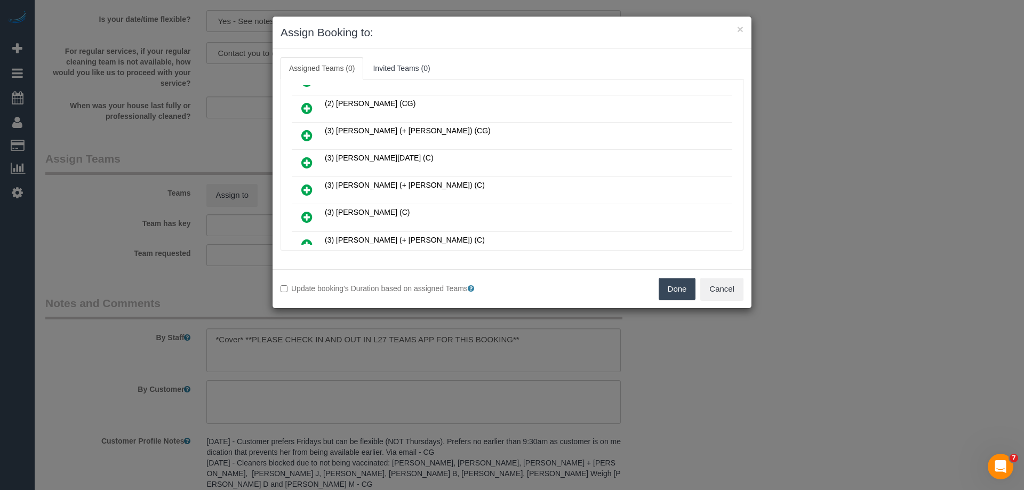
scroll to position [213, 0]
click at [298, 157] on link at bounding box center [306, 161] width 25 height 21
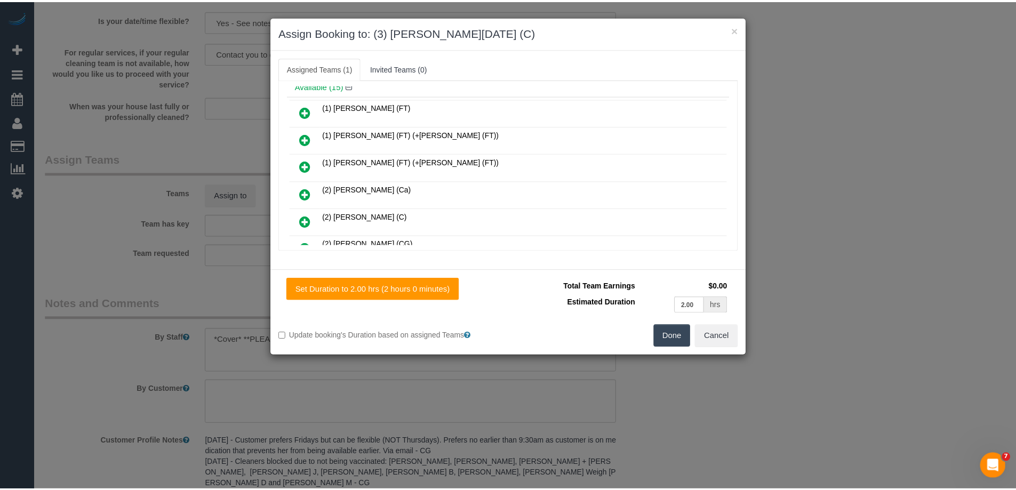
scroll to position [0, 0]
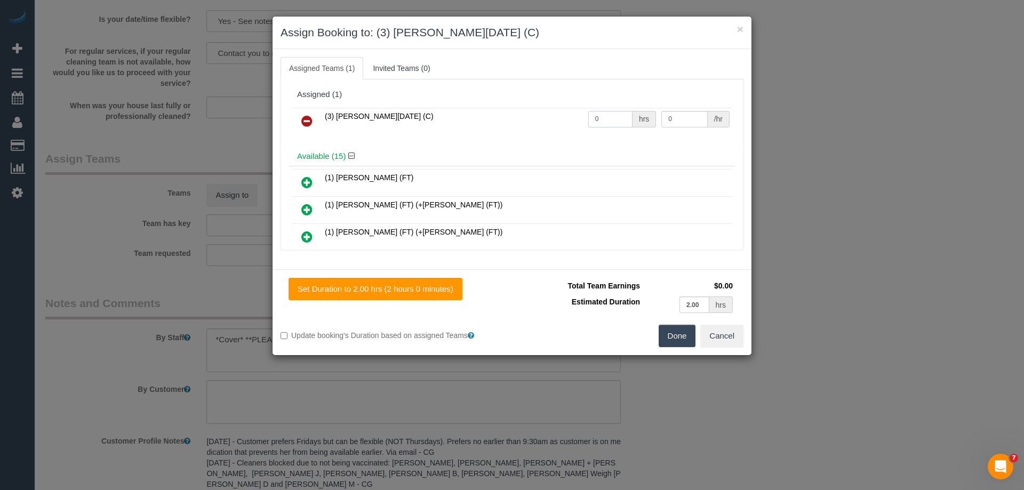
drag, startPoint x: 597, startPoint y: 117, endPoint x: 522, endPoint y: 116, distance: 74.7
click at [522, 116] on tr "(3) Antony Silvester (C) 0 hrs 0 /hr" at bounding box center [512, 121] width 441 height 27
type input "2"
click at [614, 119] on tr "(3) Antony Silvester (C) 2 hrs 0 /hr" at bounding box center [512, 121] width 441 height 27
type input "35"
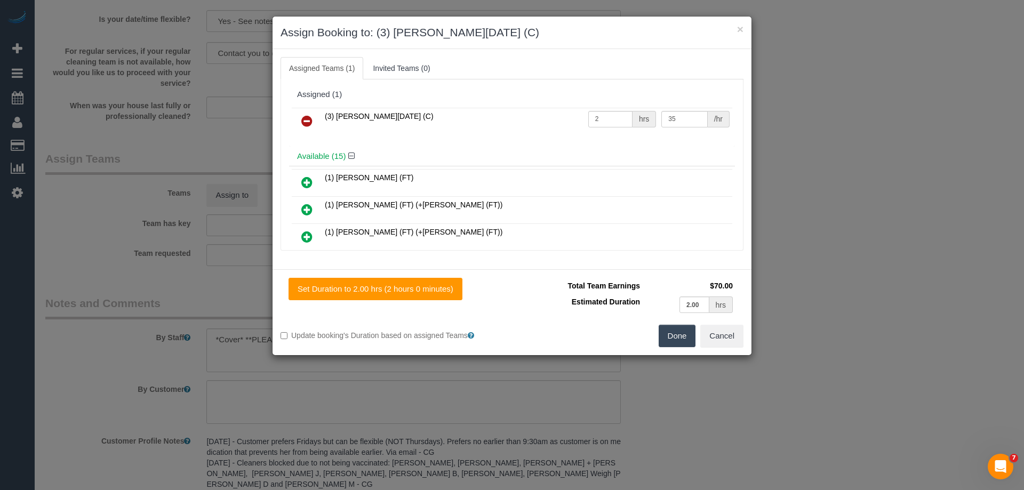
click at [682, 337] on button "Done" at bounding box center [677, 336] width 37 height 22
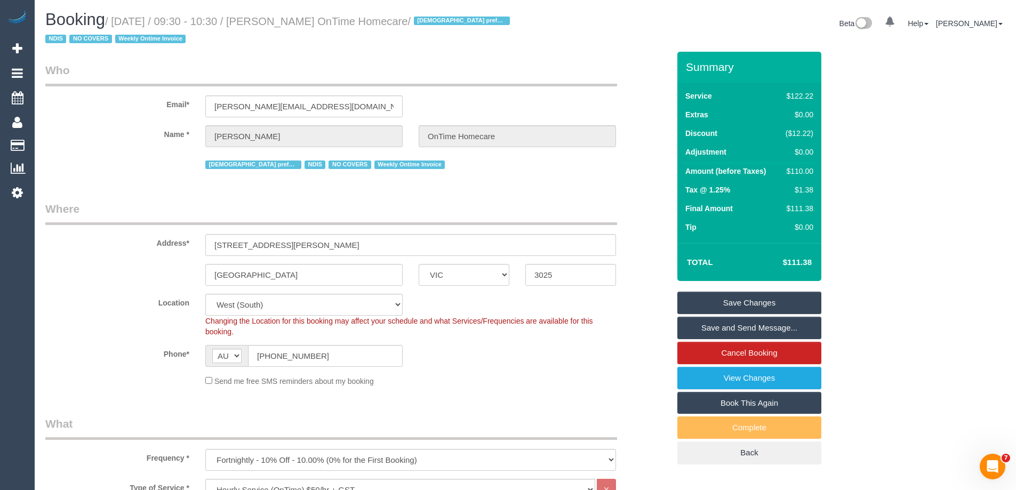
drag, startPoint x: 425, startPoint y: 21, endPoint x: 281, endPoint y: 26, distance: 143.6
click at [281, 26] on small "/ October 20, 2025 / 09:30 - 10:30 / Ismet Taipi OnTime Homecare / Female prefe…" at bounding box center [279, 30] width 468 height 30
copy small "Ismet Taipi OnTime Homecare"
click at [698, 300] on link "Save Changes" at bounding box center [749, 303] width 144 height 22
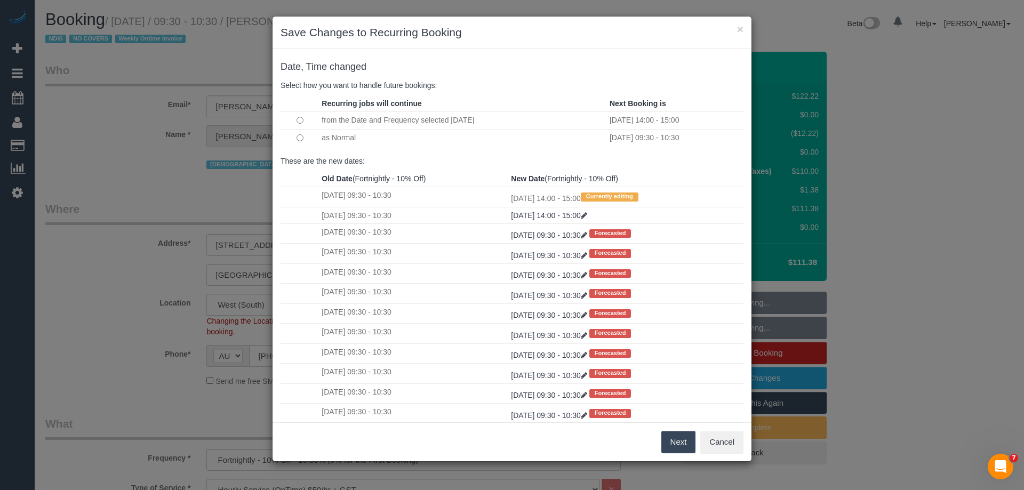
click at [300, 133] on td at bounding box center [300, 138] width 38 height 18
click at [685, 442] on button "Next" at bounding box center [678, 442] width 35 height 22
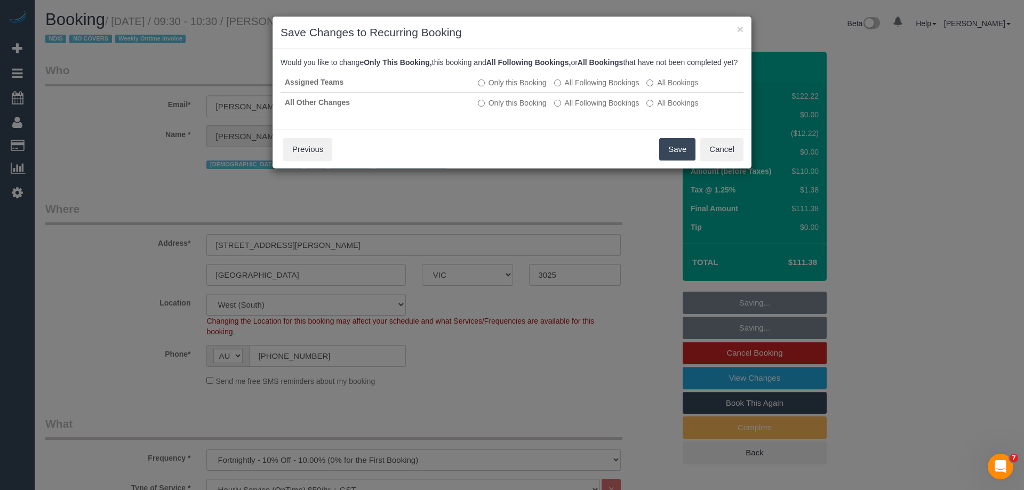
click at [689, 158] on button "Save" at bounding box center [677, 149] width 36 height 22
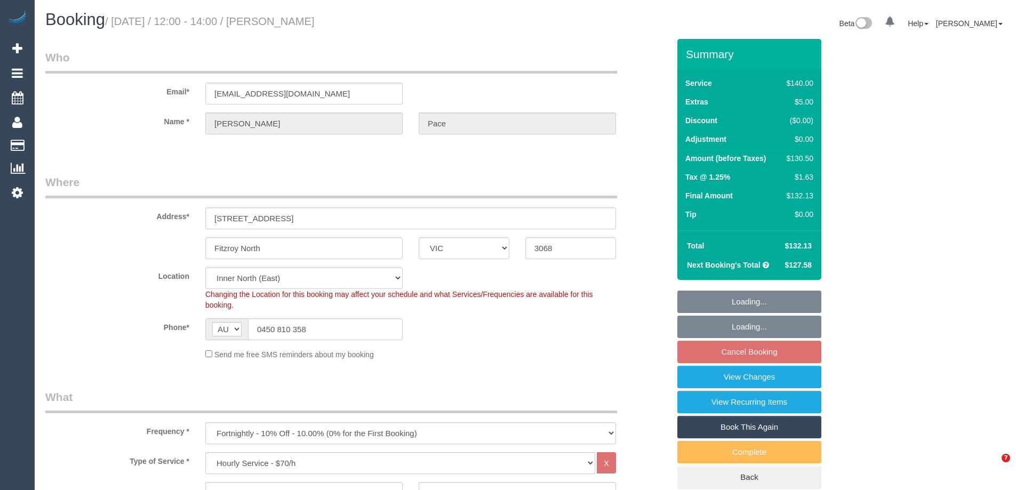
select select "VIC"
select select "string:stripe-pm_1S4uaN2GScqysDRVTctBE4O2"
select select "number:27"
select select "number:14"
select select "number:19"
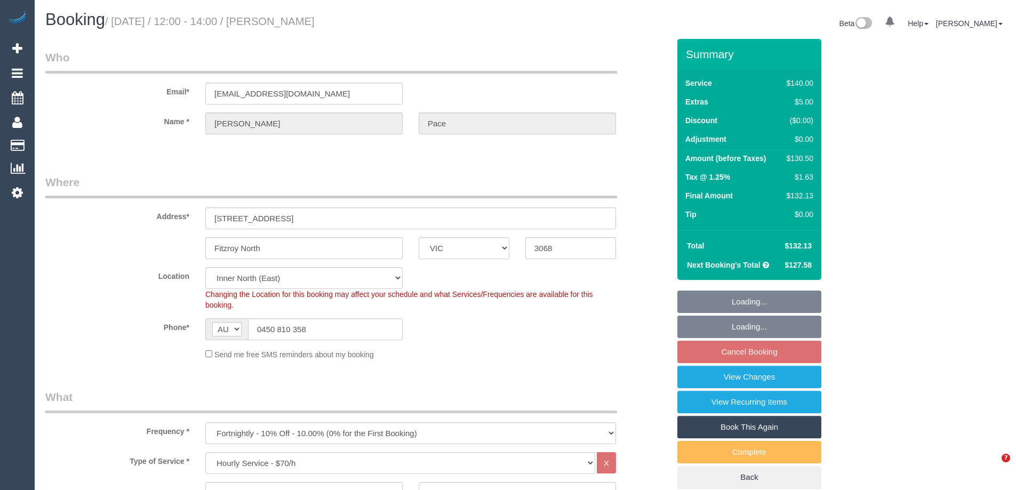
select select "number:22"
select select "number:34"
select select "number:12"
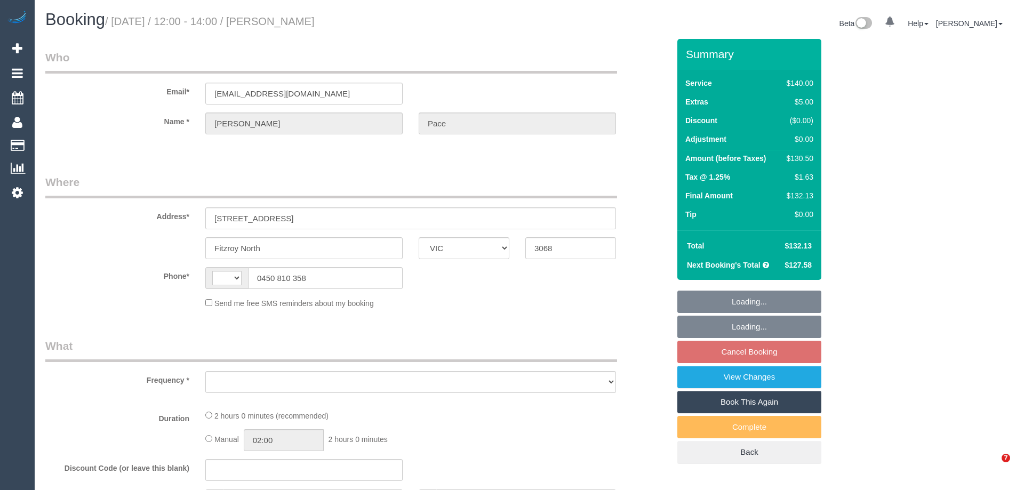
select select "VIC"
select select "string:AU"
select select "object:582"
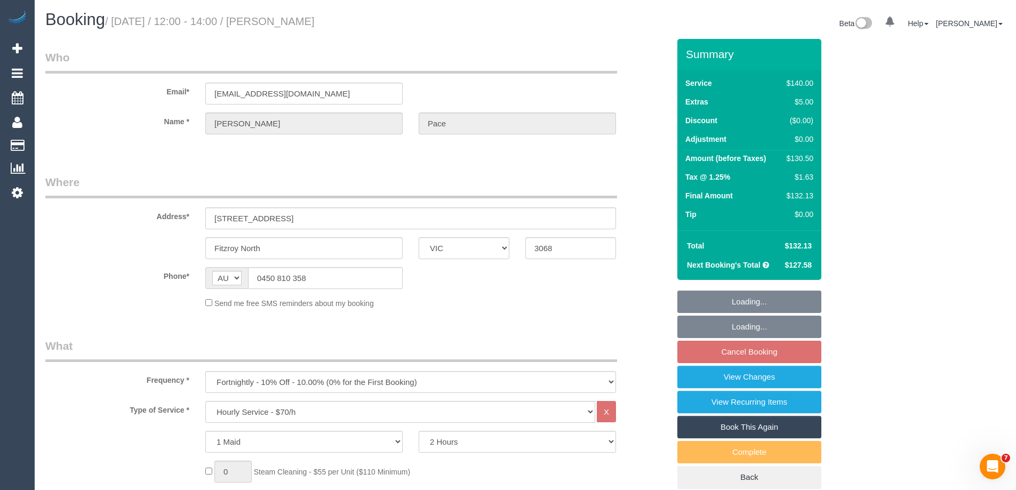
select select "string:stripe-pm_1S4uaN2GScqysDRVTctBE4O2"
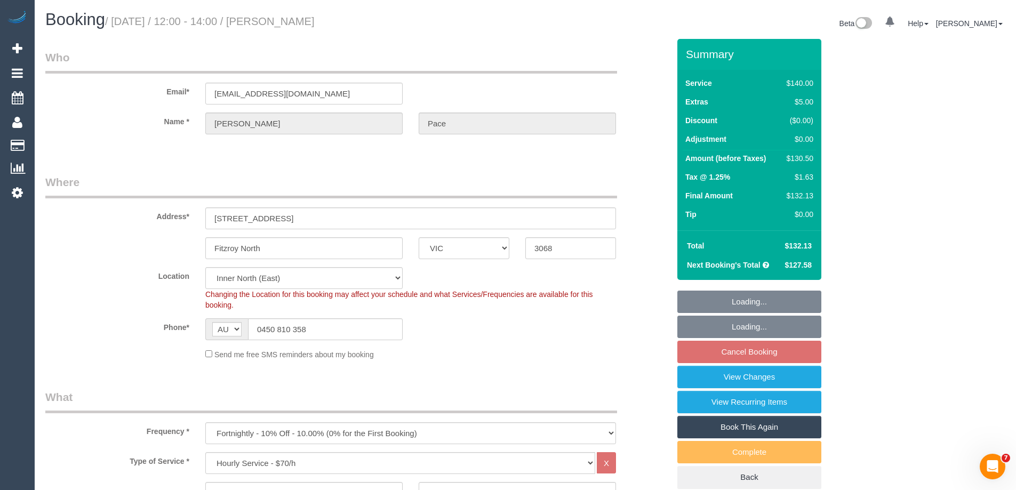
select select "number:27"
select select "number:14"
select select "number:19"
select select "number:22"
select select "number:34"
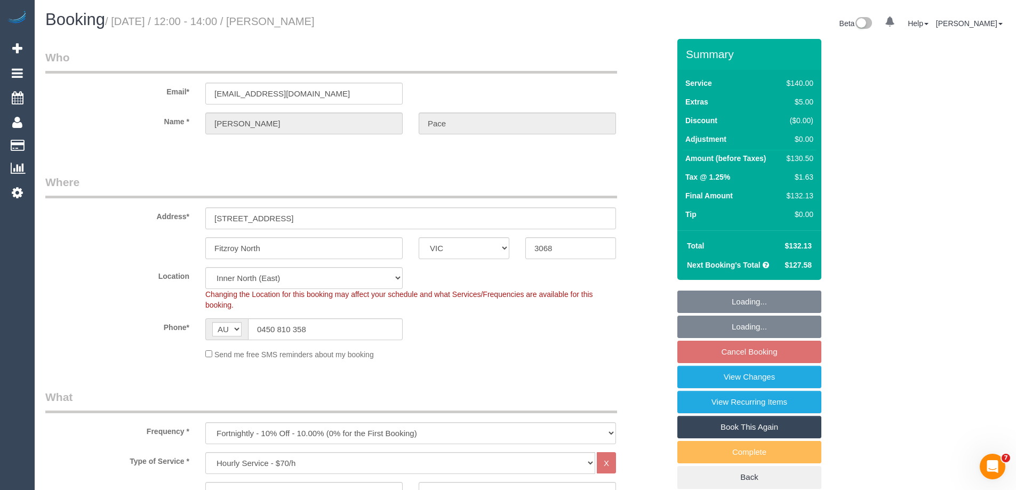
select select "number:12"
select select "object:1678"
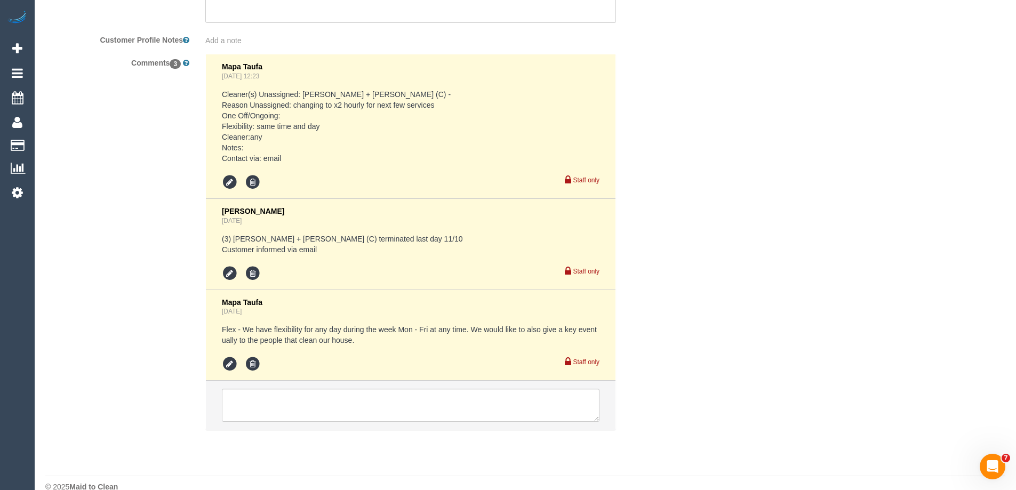
scroll to position [1974, 0]
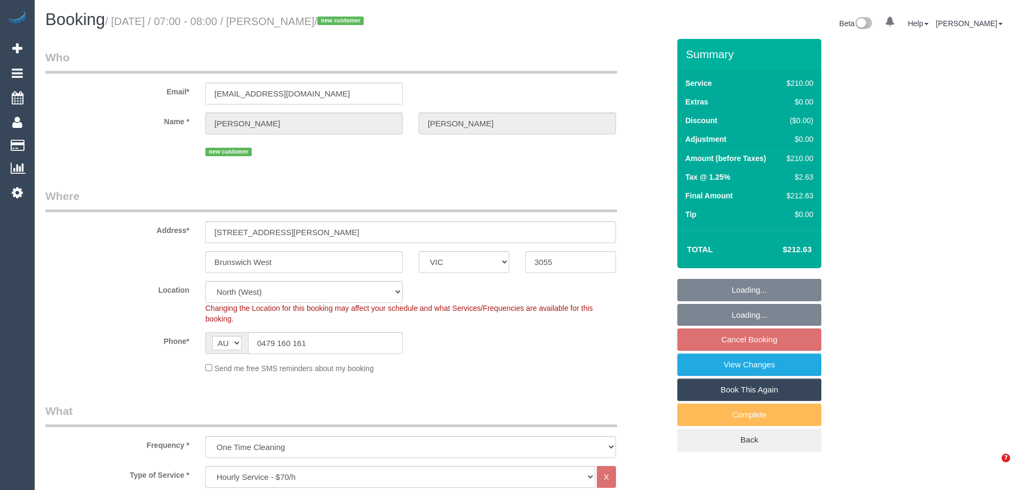
select select "VIC"
select select "180"
select select "number:28"
select select "number:14"
select select "number:18"
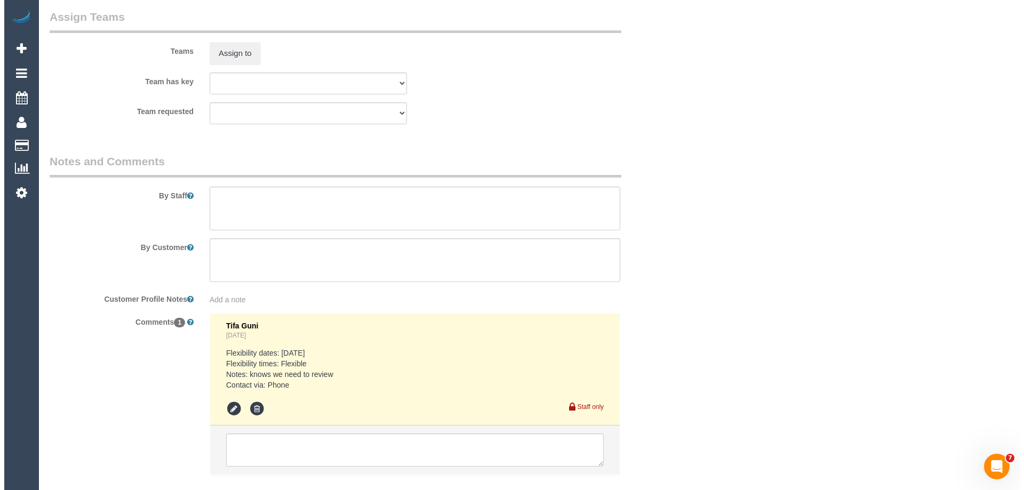
scroll to position [1601, 0]
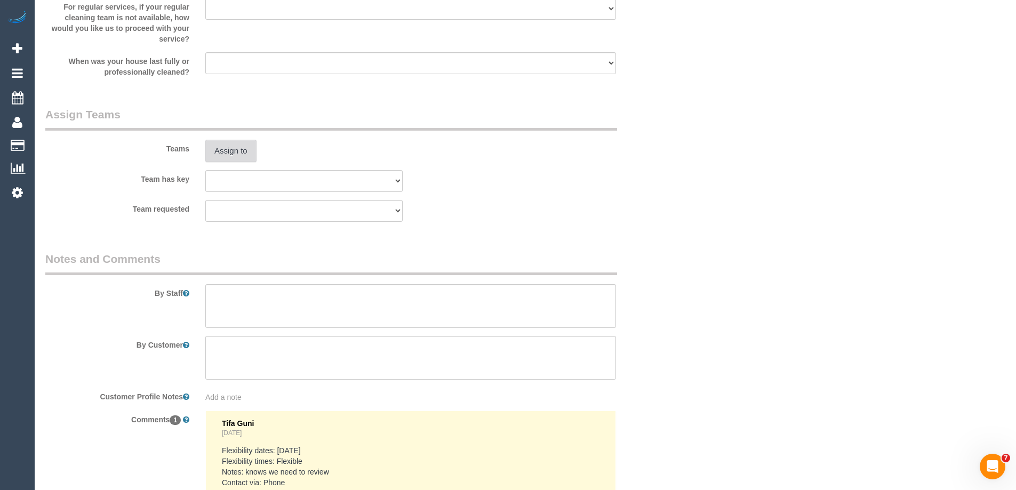
click at [231, 147] on button "Assign to" at bounding box center [230, 151] width 51 height 22
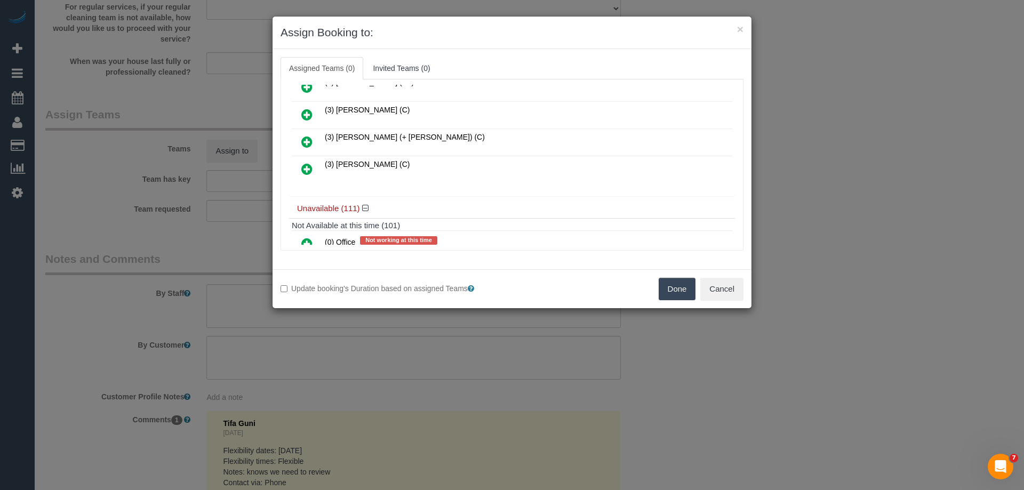
click at [304, 141] on icon at bounding box center [306, 141] width 11 height 13
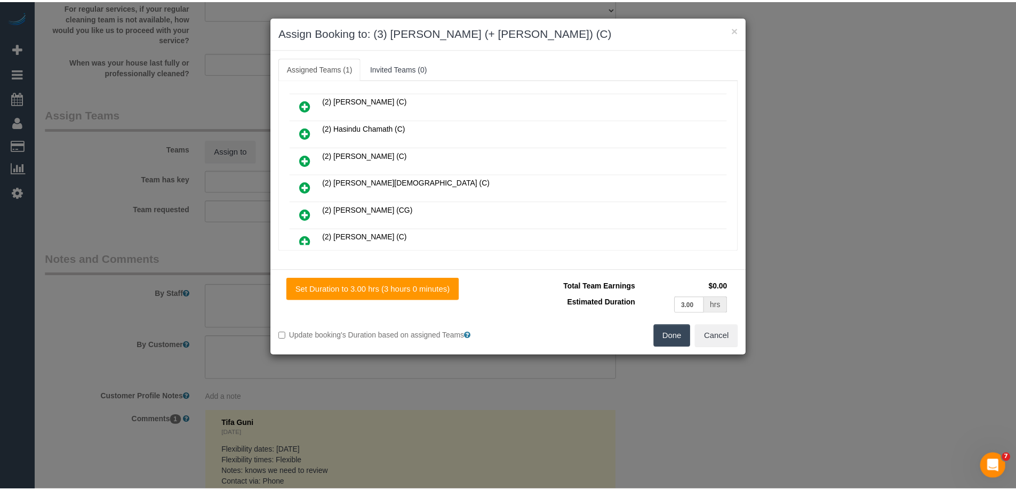
scroll to position [0, 0]
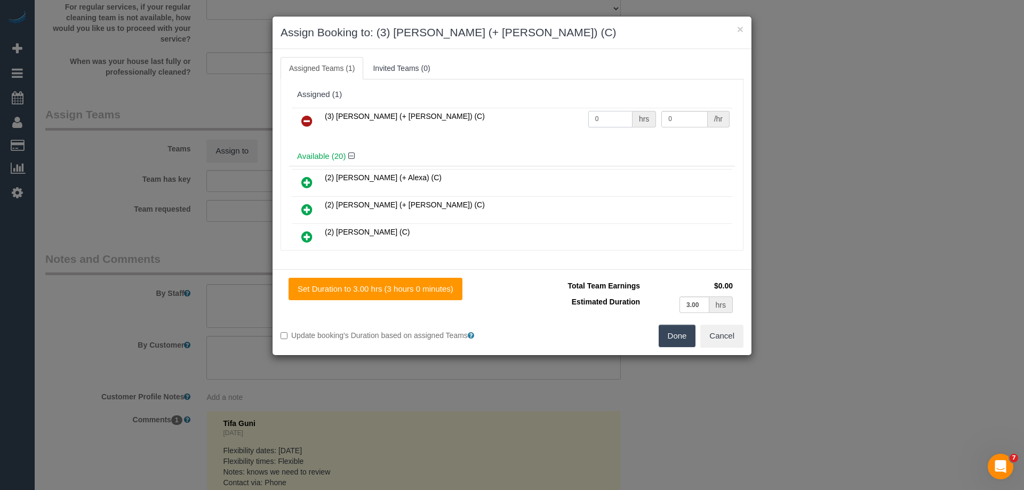
drag, startPoint x: 615, startPoint y: 121, endPoint x: 560, endPoint y: 119, distance: 55.0
click at [560, 119] on tr "(3) Tatiana (+ Felipe) (C) 0 hrs 0 /hr" at bounding box center [512, 121] width 441 height 27
type input "3"
drag, startPoint x: 653, startPoint y: 118, endPoint x: 579, endPoint y: 107, distance: 75.5
click at [607, 111] on tr "(3) Tatiana (+ Felipe) (C) 3 hrs 0 /hr" at bounding box center [512, 121] width 441 height 27
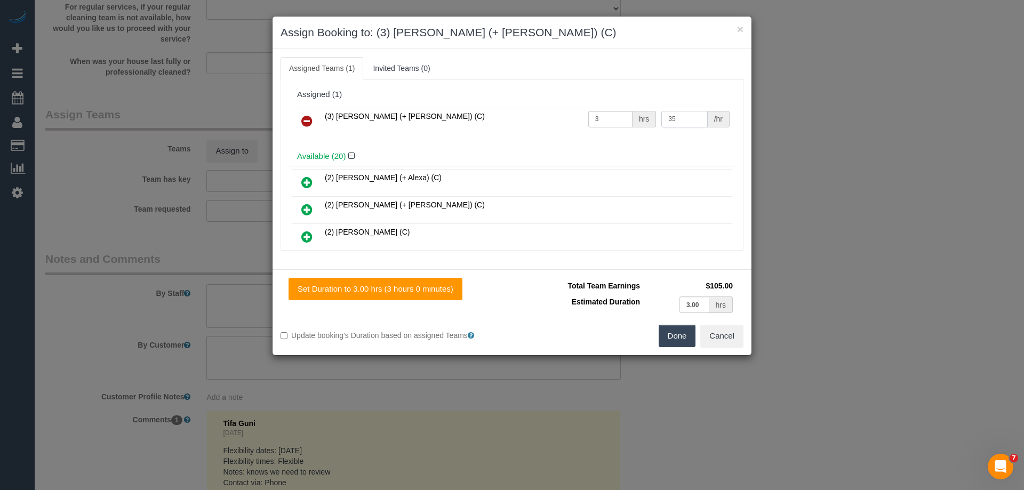
type input "35"
click at [681, 333] on button "Done" at bounding box center [677, 336] width 37 height 22
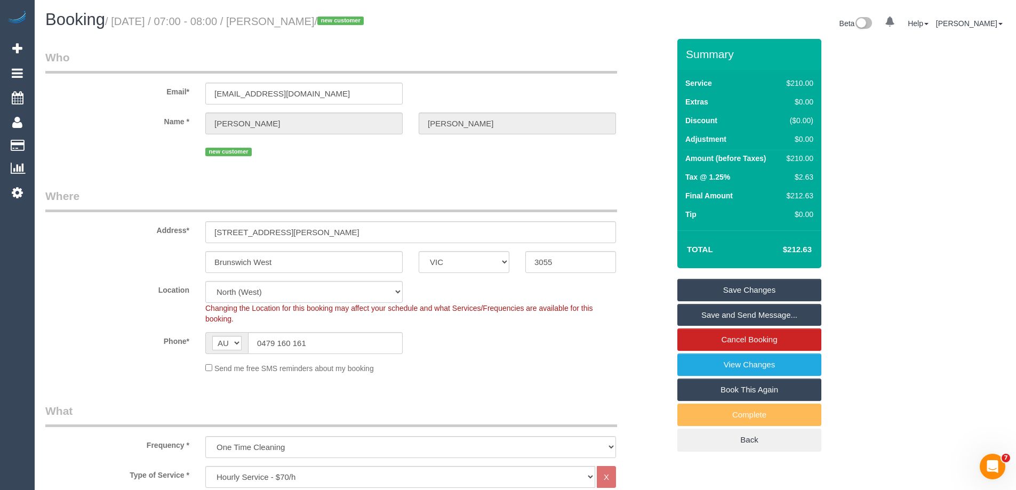
drag, startPoint x: 347, startPoint y: 22, endPoint x: 282, endPoint y: 24, distance: 65.1
click at [282, 24] on small "/ October 20, 2025 / 07:00 - 08:00 / Dominic Coiro / new customer" at bounding box center [236, 21] width 262 height 12
copy small "Dominic Coiro"
click at [698, 315] on link "Save and Send Message..." at bounding box center [749, 315] width 144 height 22
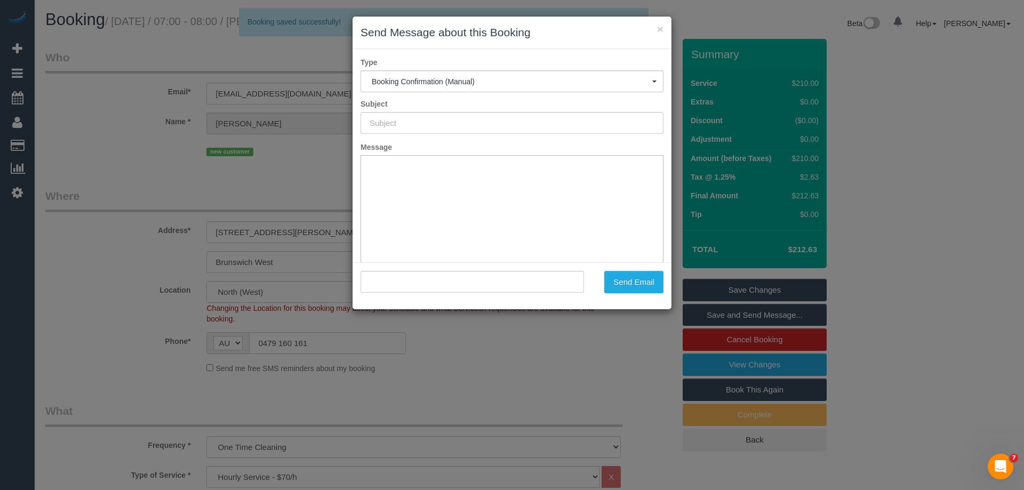
type input "Booking Confirmed"
type input ""Dominic Coiro" <dominiccoiro1961@gmail.com>"
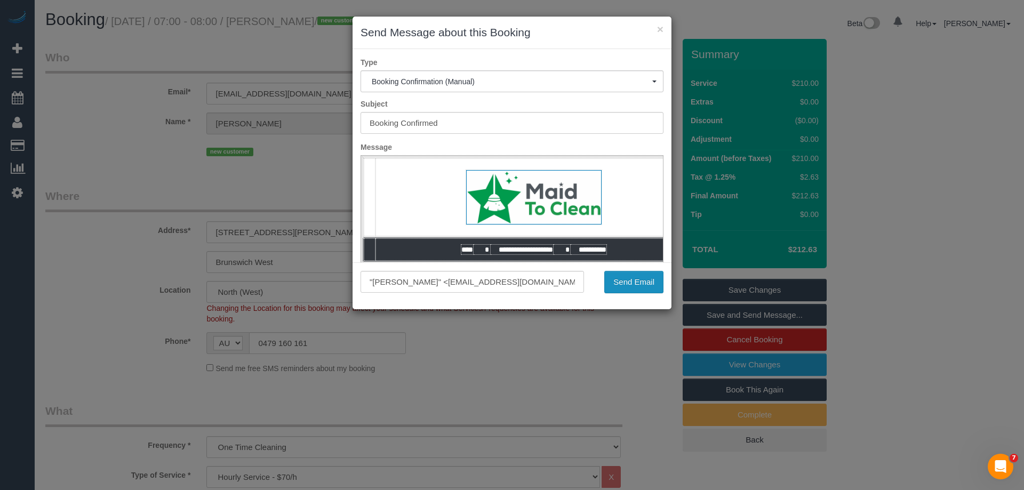
click at [648, 277] on button "Send Email" at bounding box center [633, 282] width 59 height 22
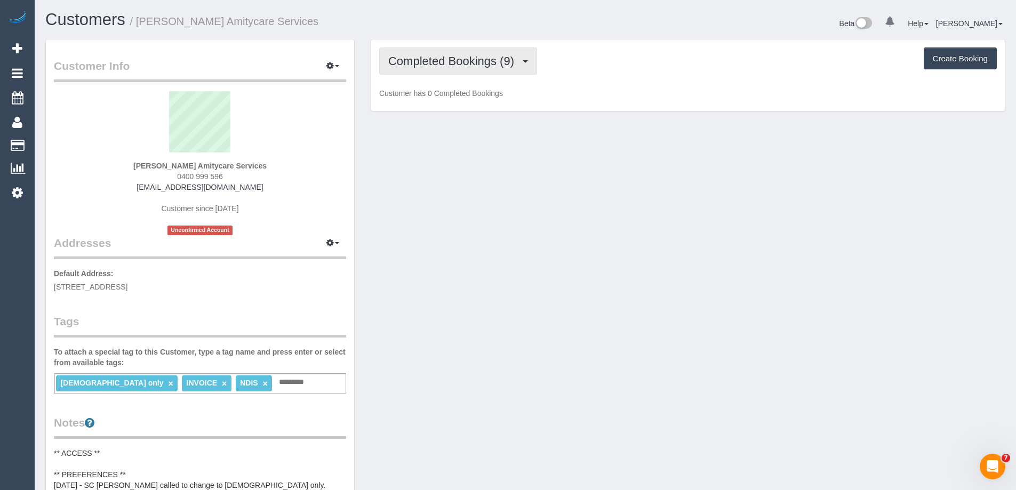
click at [456, 67] on span "Completed Bookings (9)" at bounding box center [453, 60] width 131 height 13
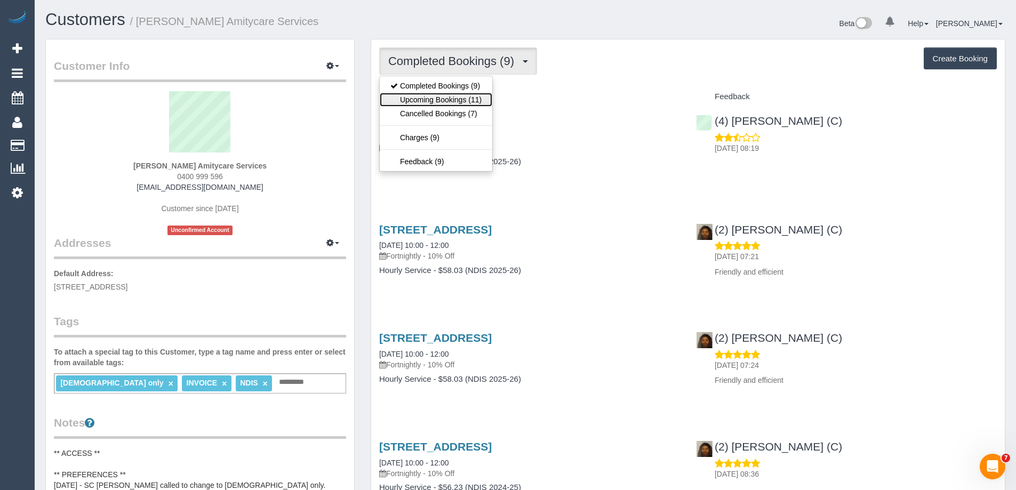
click at [453, 100] on link "Upcoming Bookings (11)" at bounding box center [436, 100] width 113 height 14
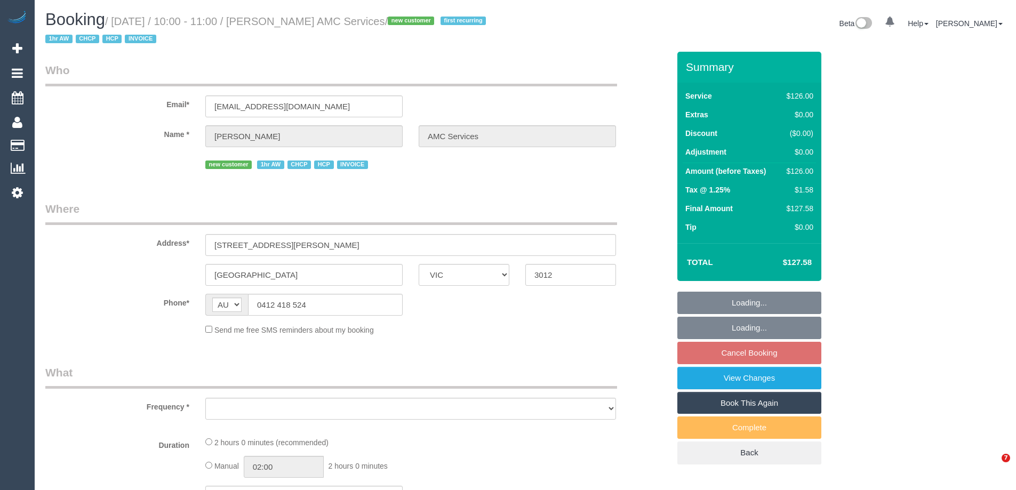
select select "VIC"
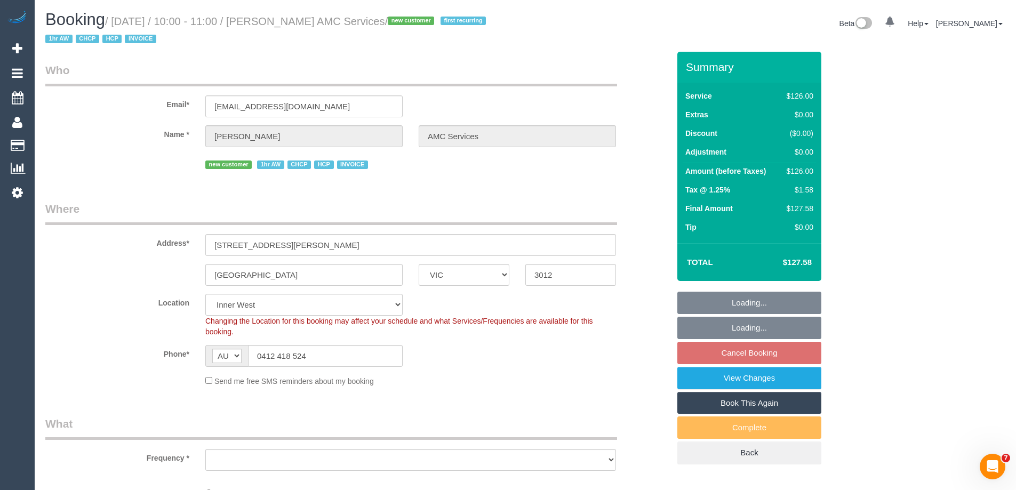
select select "object:556"
select select "120"
select select "number:28"
select select "number:14"
select select "number:19"
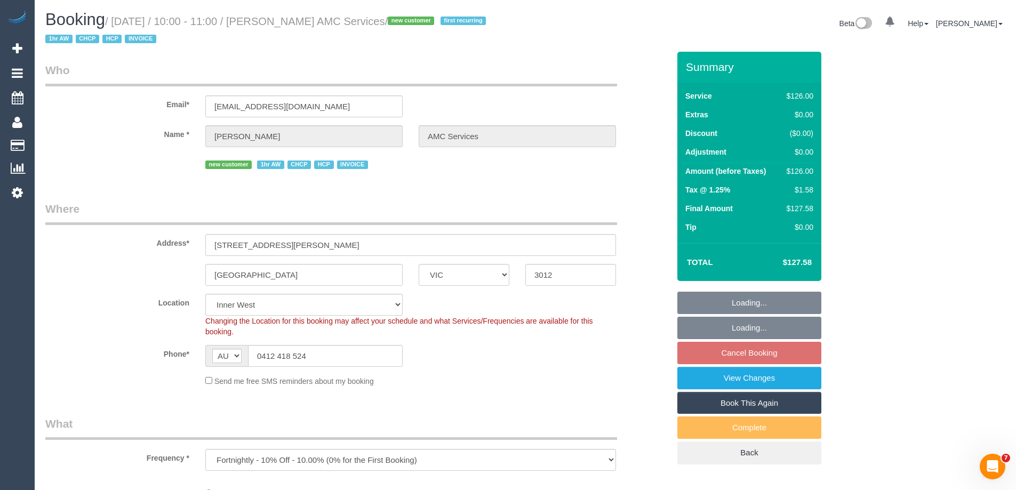
select select "number:25"
select select "number:35"
select select "object:770"
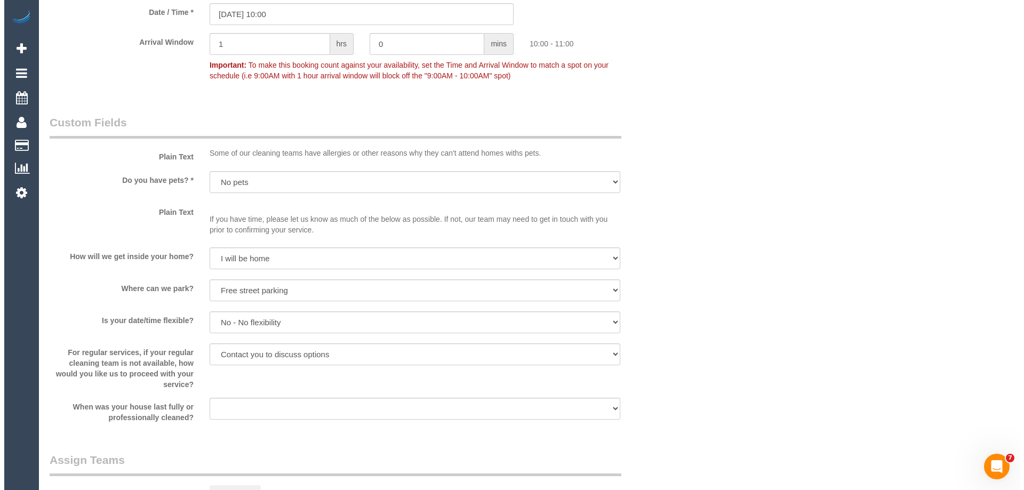
scroll to position [1280, 0]
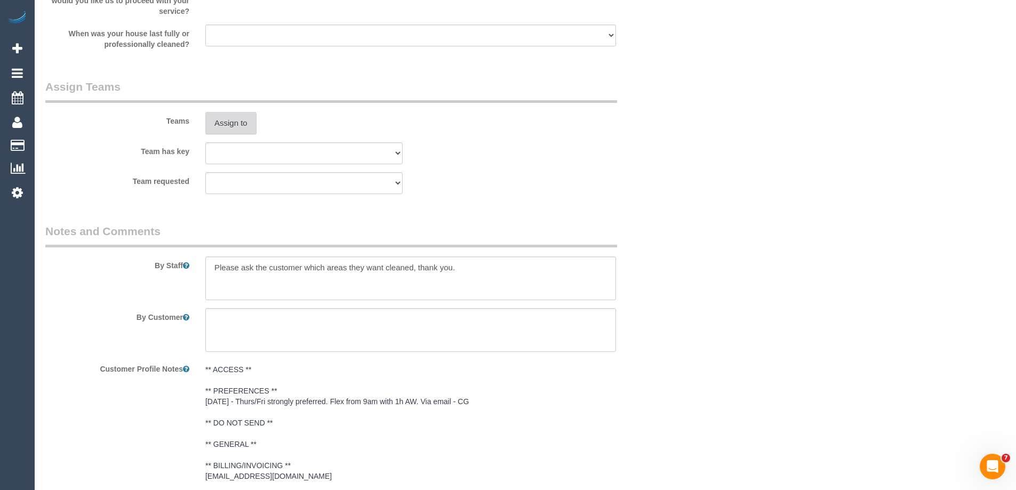
click at [218, 121] on button "Assign to" at bounding box center [230, 123] width 51 height 22
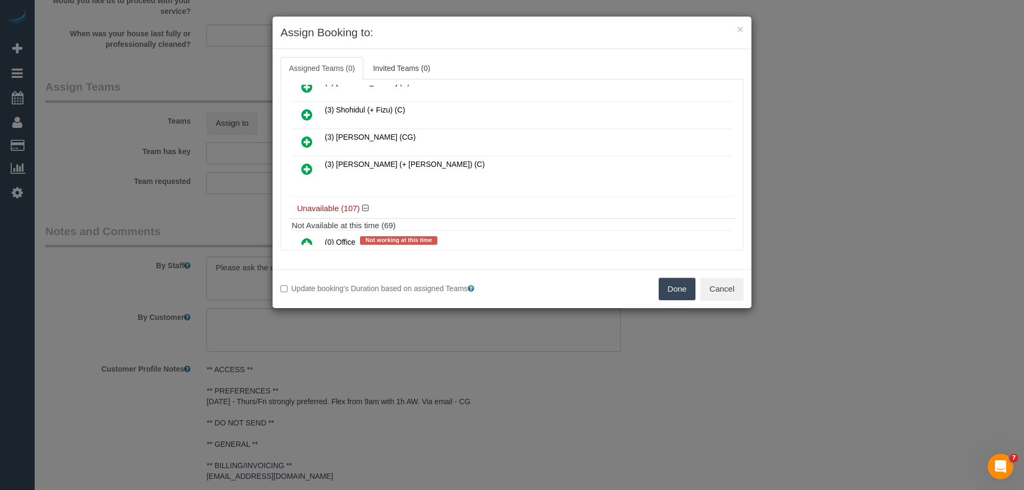
click at [307, 138] on icon at bounding box center [306, 141] width 11 height 13
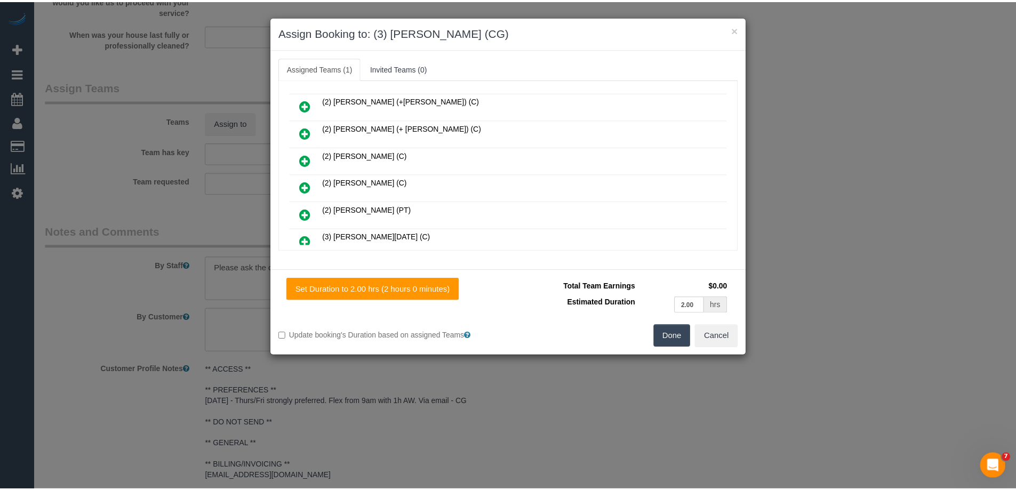
scroll to position [0, 0]
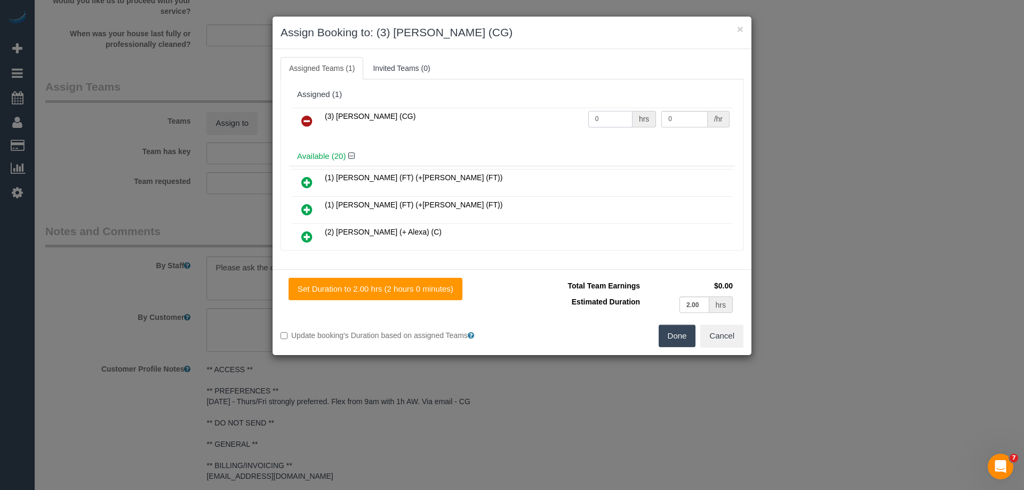
drag, startPoint x: 601, startPoint y: 120, endPoint x: 544, endPoint y: 107, distance: 58.1
click at [541, 107] on div "(3) [PERSON_NAME] (CG) 0 hrs 0 /hr" at bounding box center [512, 126] width 446 height 42
type input "2"
click at [685, 122] on input "0" at bounding box center [684, 119] width 46 height 17
drag, startPoint x: 681, startPoint y: 120, endPoint x: 565, endPoint y: 104, distance: 116.3
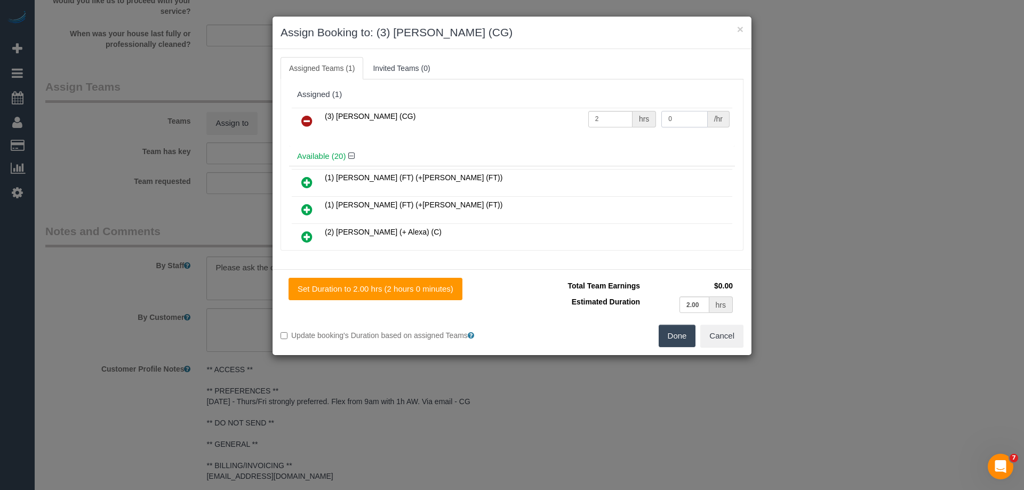
click at [565, 104] on div "Assigned (1) (3) [PERSON_NAME] (CG) 2 hrs 0 /hr" at bounding box center [512, 116] width 446 height 62
type input "38.5"
click at [677, 325] on button "Done" at bounding box center [677, 336] width 37 height 22
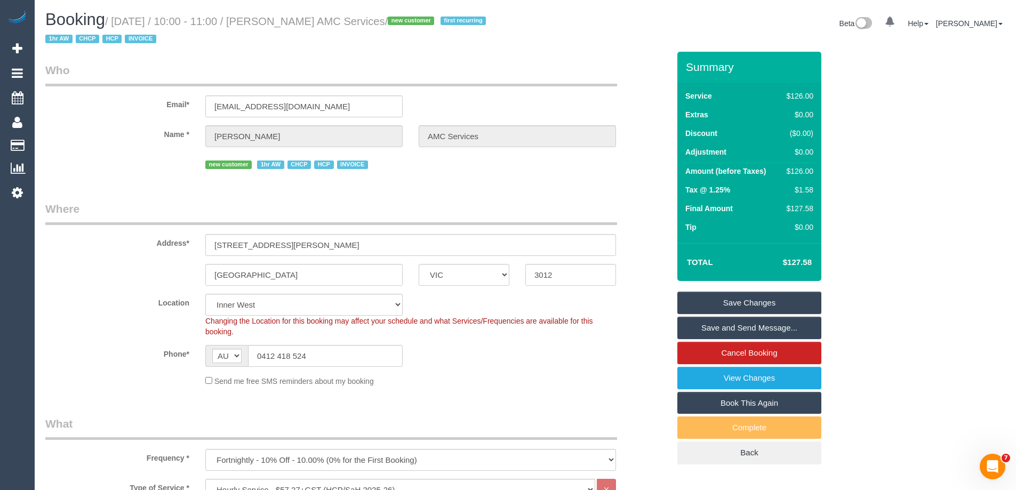
drag, startPoint x: 430, startPoint y: 22, endPoint x: 282, endPoint y: 20, distance: 148.9
click at [282, 20] on small "/ [DATE] / 10:00 - 11:00 / [PERSON_NAME] AMC Services / new customer first recu…" at bounding box center [267, 30] width 444 height 30
copy small "[PERSON_NAME] AMC Services"
click at [717, 328] on link "Save and Send Message..." at bounding box center [749, 328] width 144 height 22
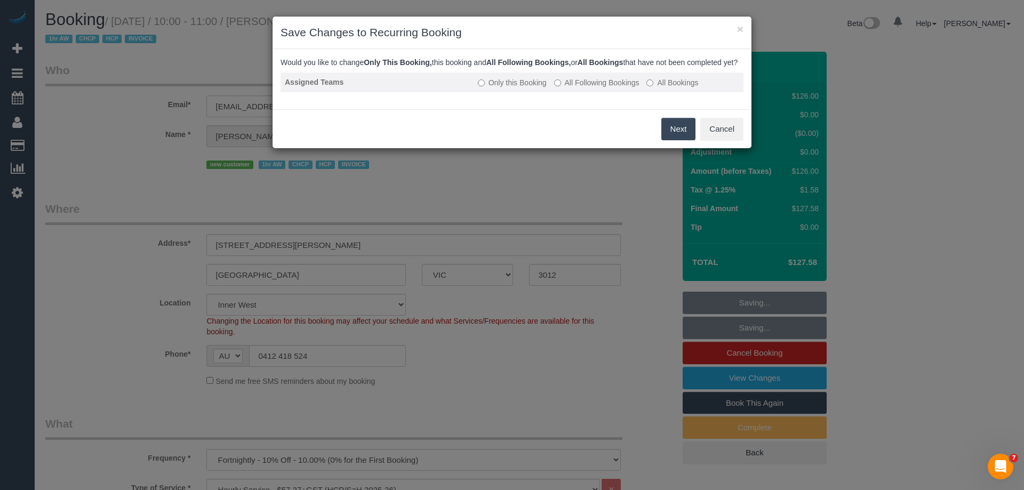
click at [572, 88] on label "All Following Bookings" at bounding box center [596, 82] width 85 height 11
click at [680, 131] on button "Save" at bounding box center [677, 129] width 36 height 22
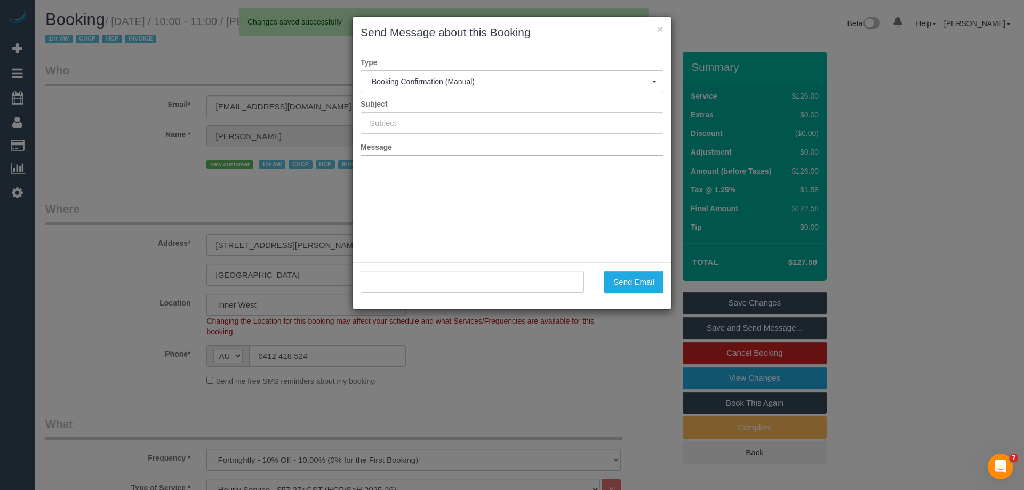
type input "Booking Confirmed"
type input ""[PERSON_NAME] AMC Services" <[EMAIL_ADDRESS][DOMAIN_NAME]>"
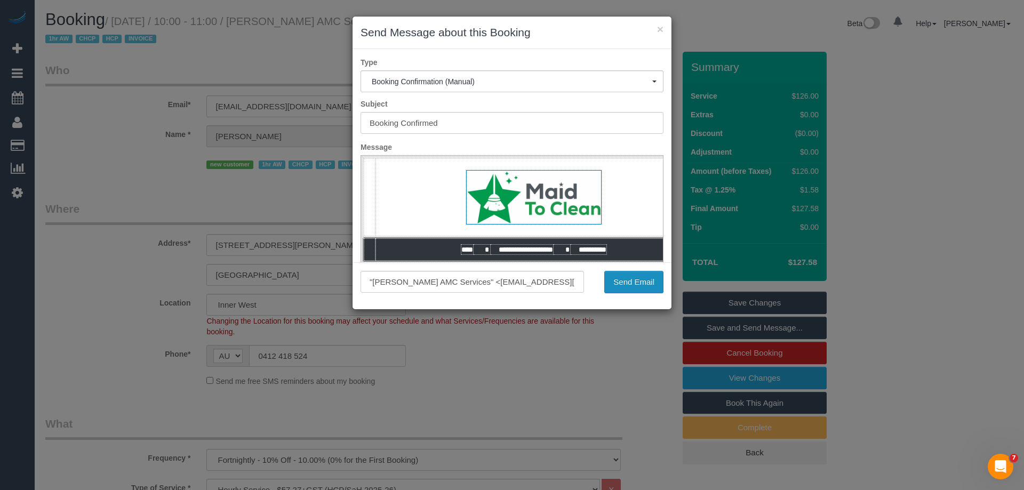
click at [624, 284] on button "Send Email" at bounding box center [633, 282] width 59 height 22
